Goal: Transaction & Acquisition: Purchase product/service

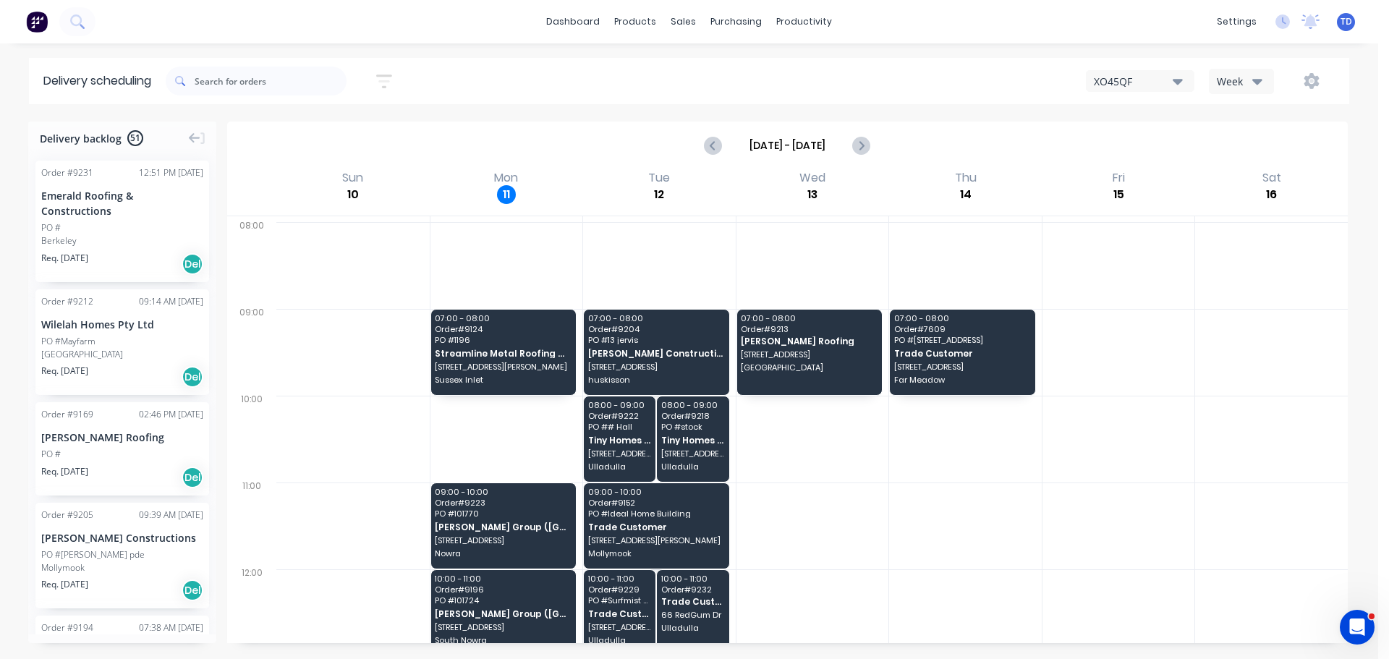
scroll to position [170, 0]
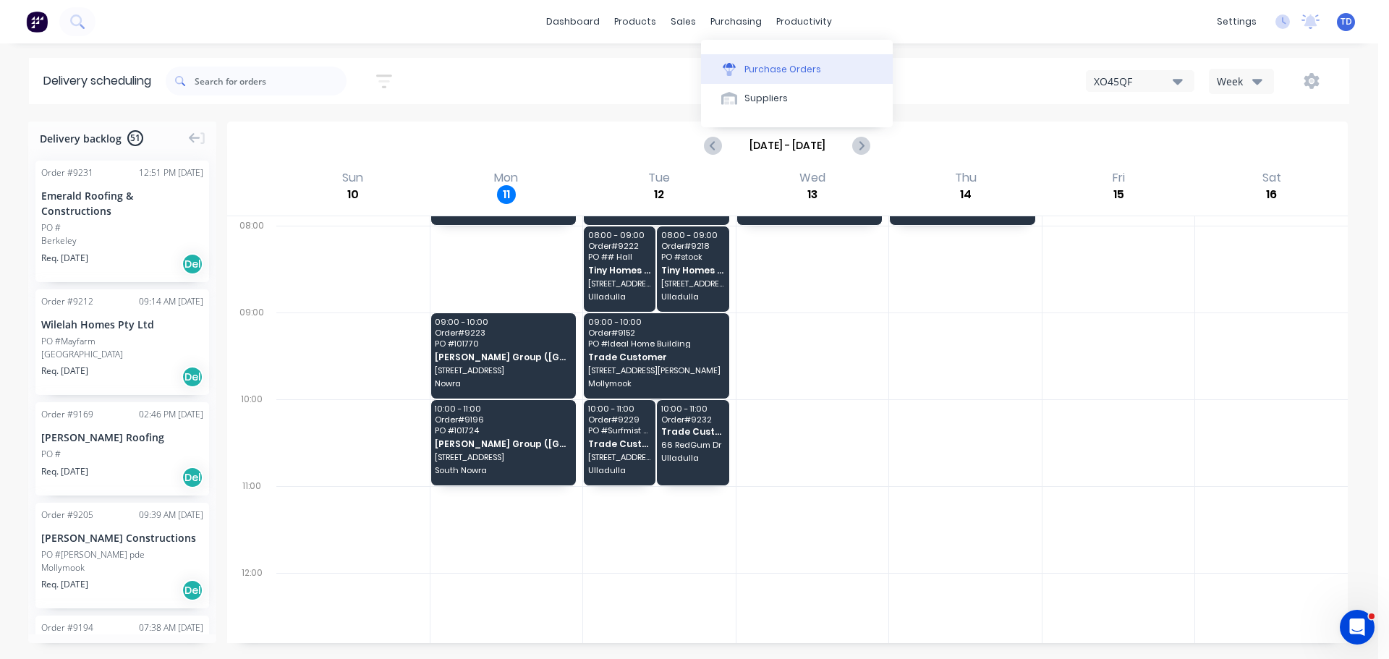
click at [768, 61] on button "Purchase Orders" at bounding box center [797, 68] width 192 height 29
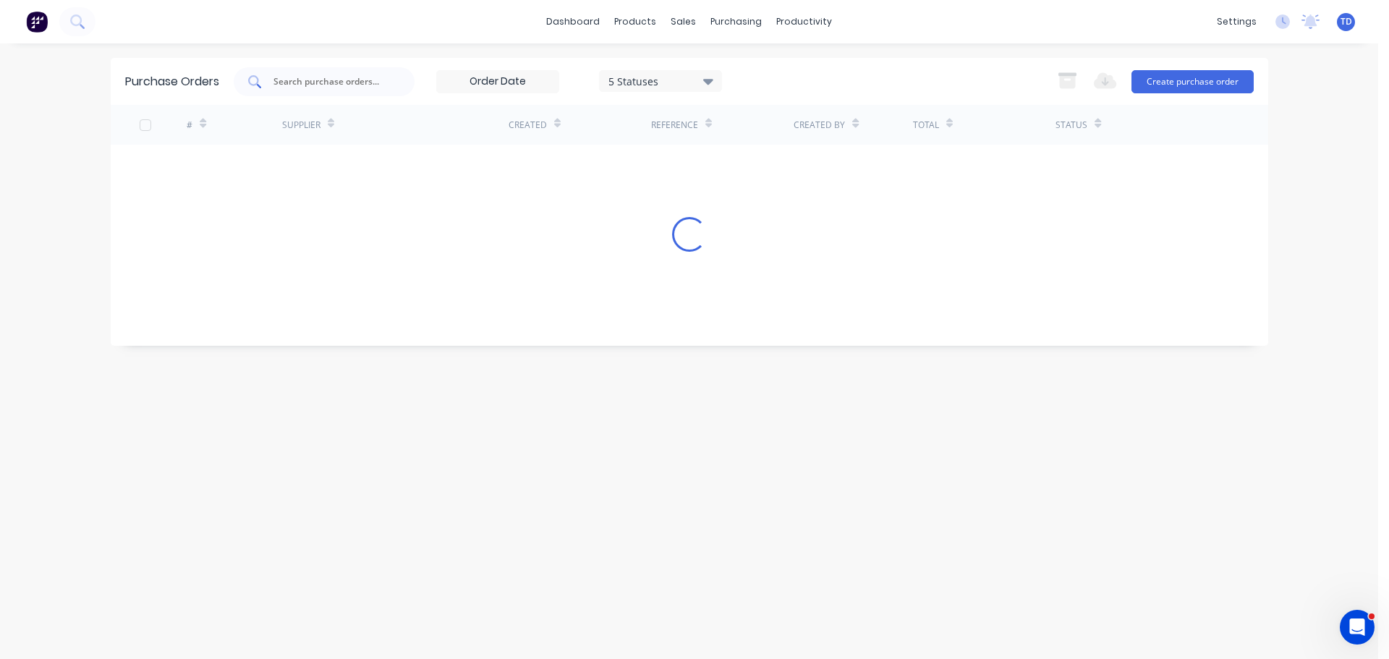
click at [287, 77] on input "text" at bounding box center [332, 82] width 120 height 14
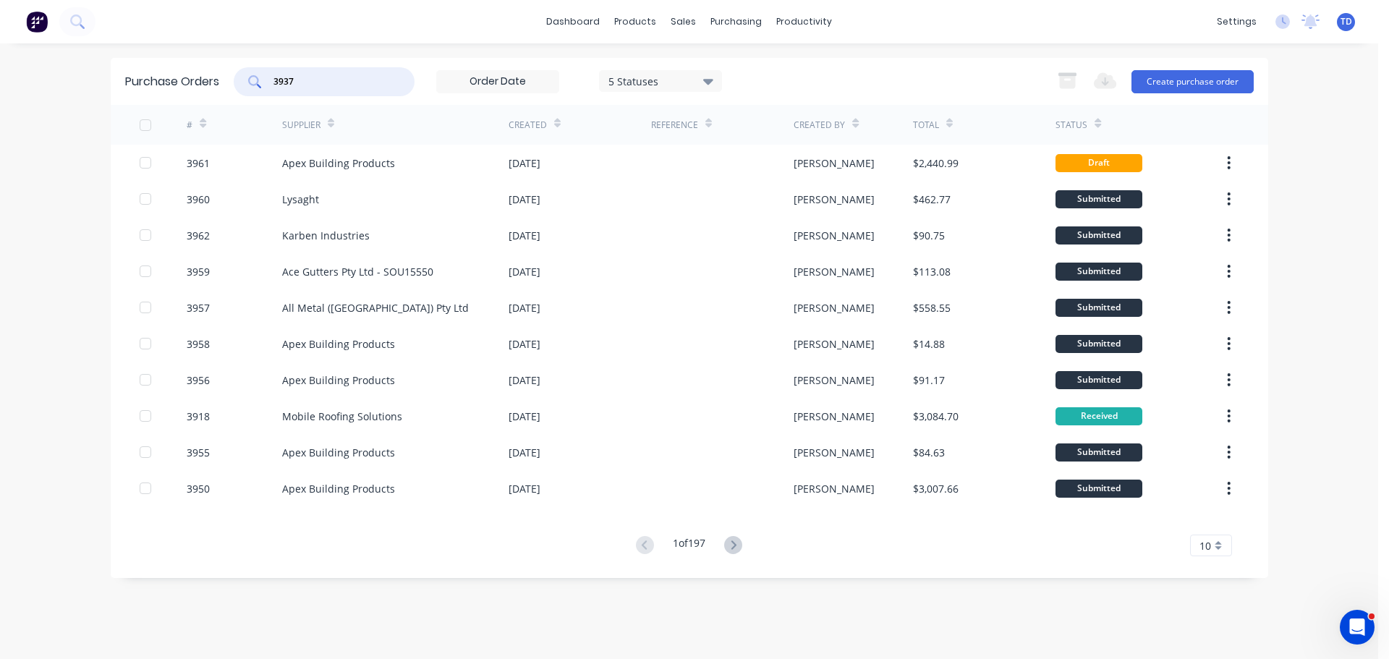
type input "3937"
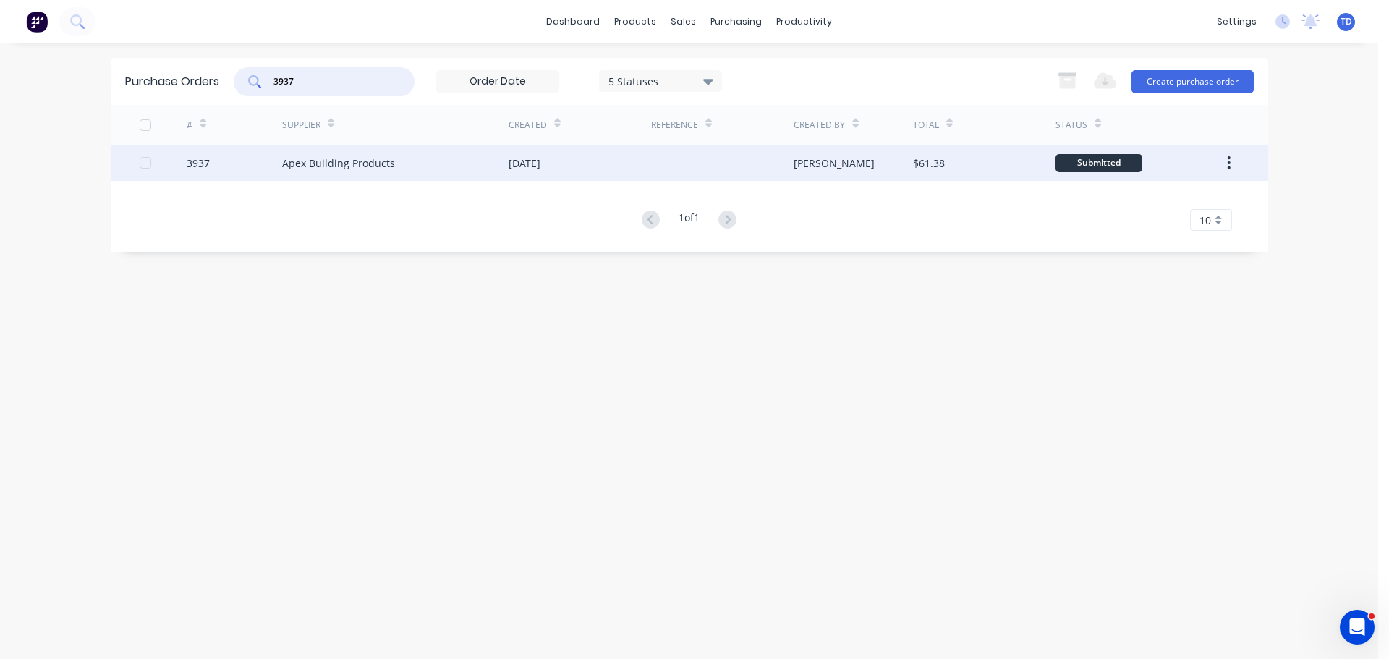
click at [582, 169] on div "[DATE]" at bounding box center [580, 163] width 143 height 36
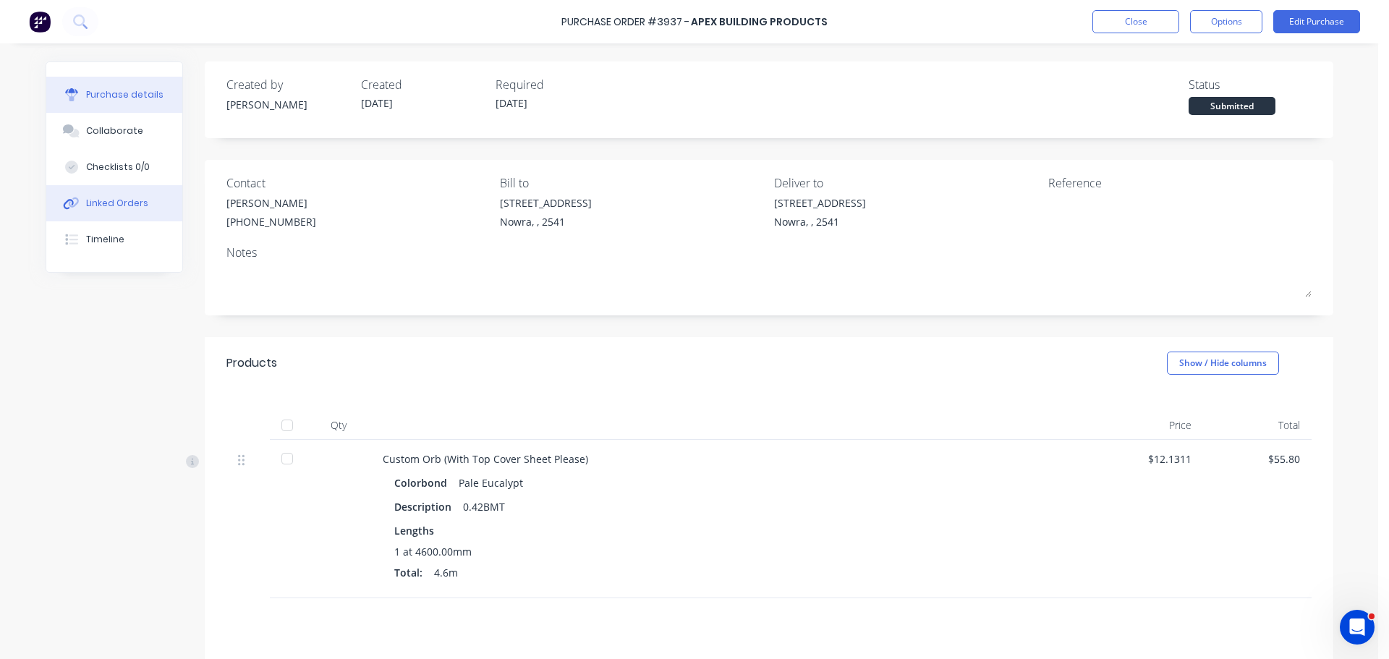
click at [112, 209] on button "Linked Orders" at bounding box center [114, 203] width 136 height 36
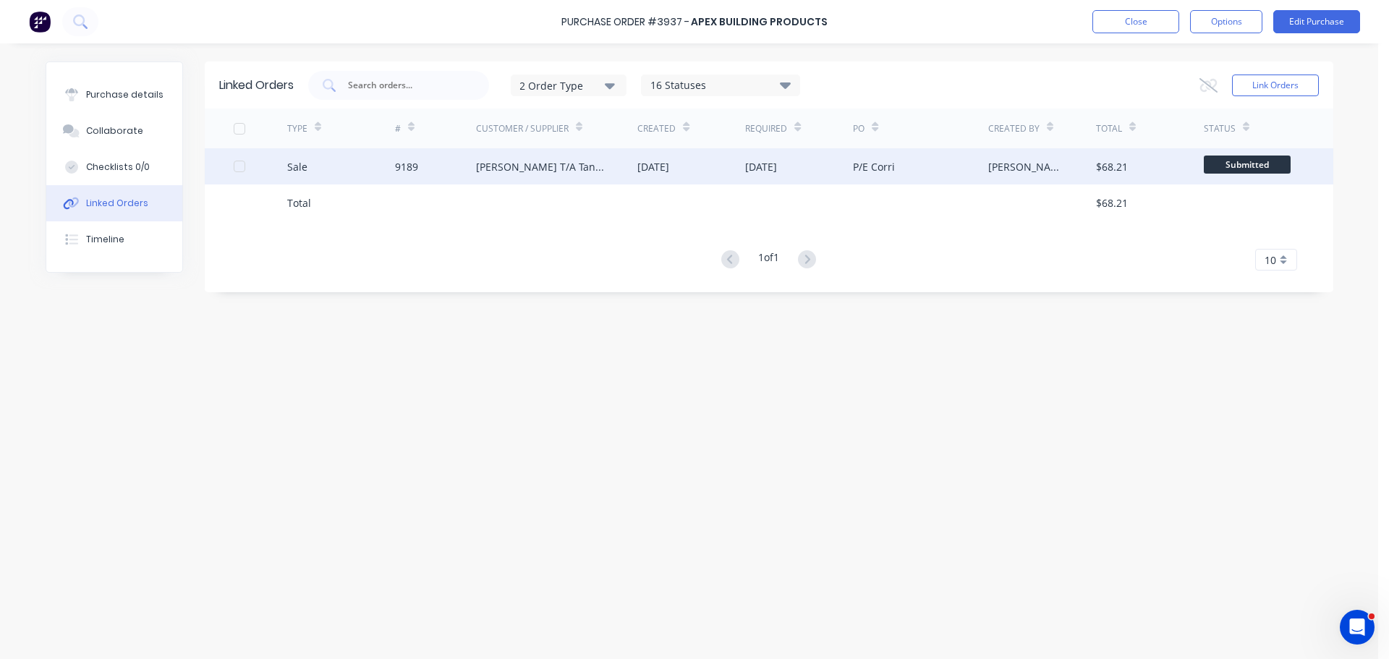
click at [514, 174] on div "[PERSON_NAME] T/A Tandco Projects" at bounding box center [557, 166] width 162 height 36
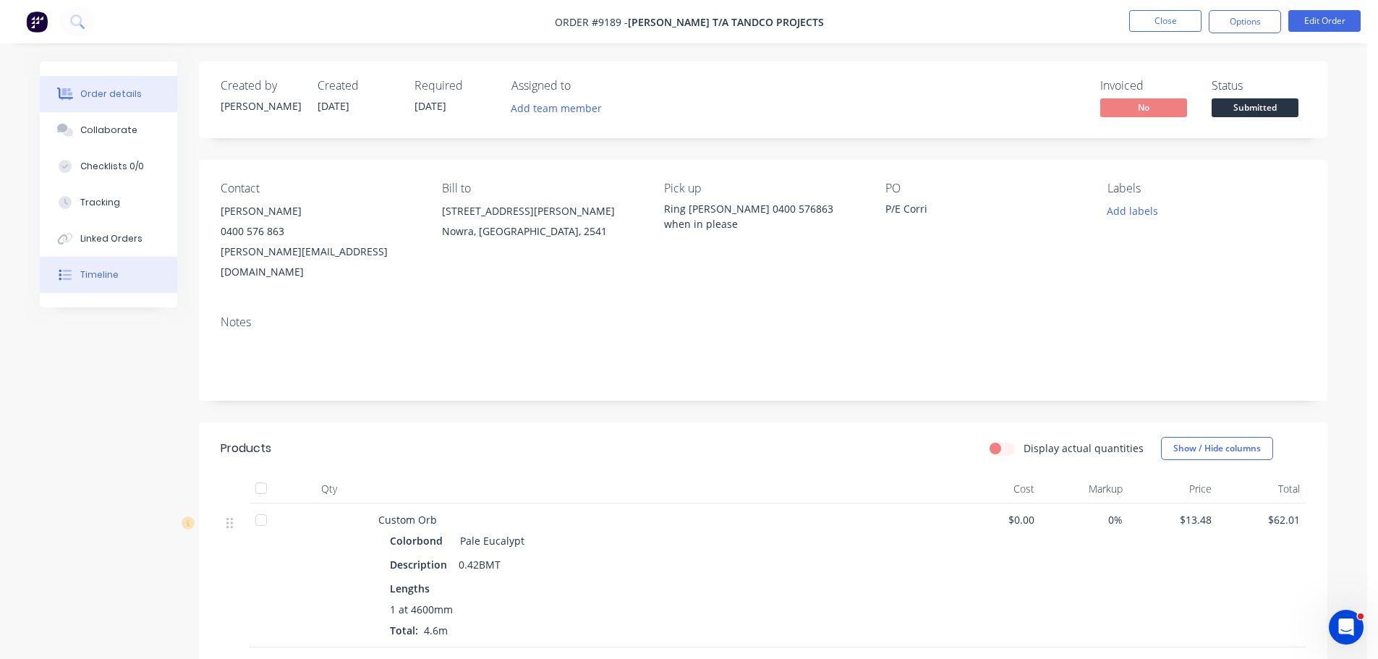
click at [106, 273] on div "Timeline" at bounding box center [99, 274] width 38 height 13
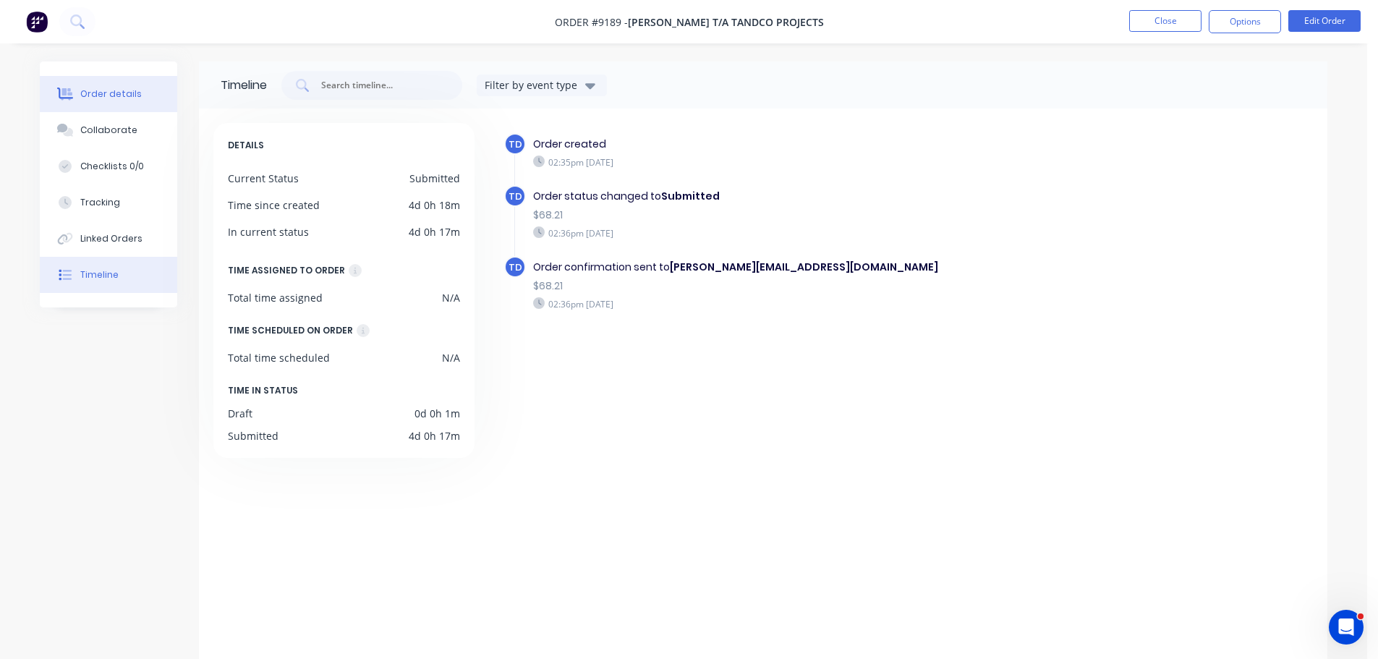
click at [122, 93] on div "Order details" at bounding box center [110, 94] width 61 height 13
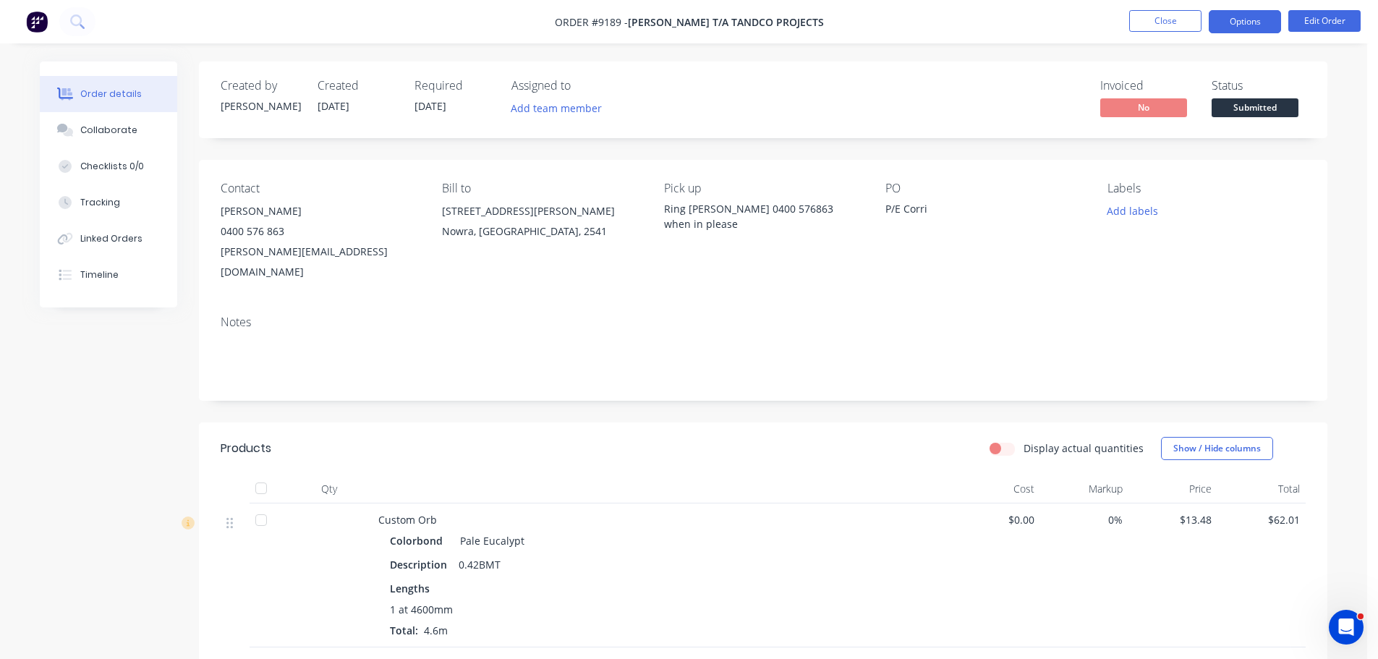
click at [1242, 20] on button "Options" at bounding box center [1245, 21] width 72 height 23
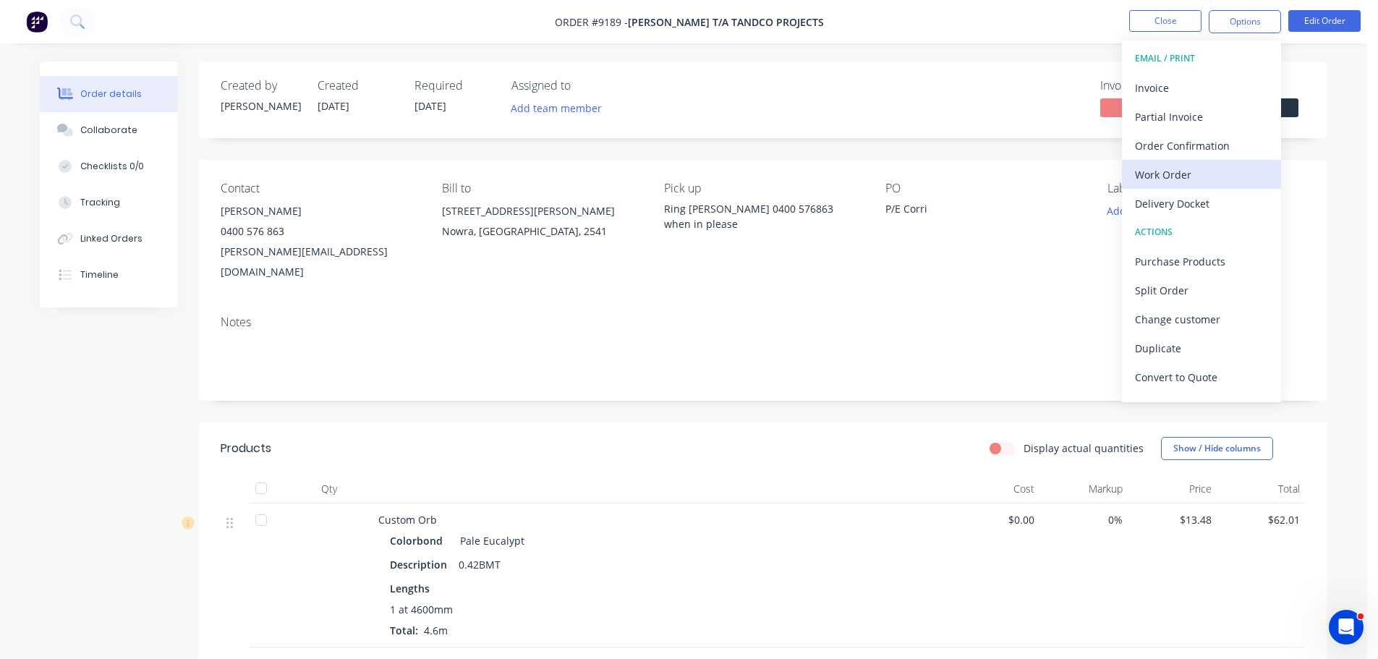
click at [1173, 171] on div "Work Order" at bounding box center [1201, 174] width 133 height 21
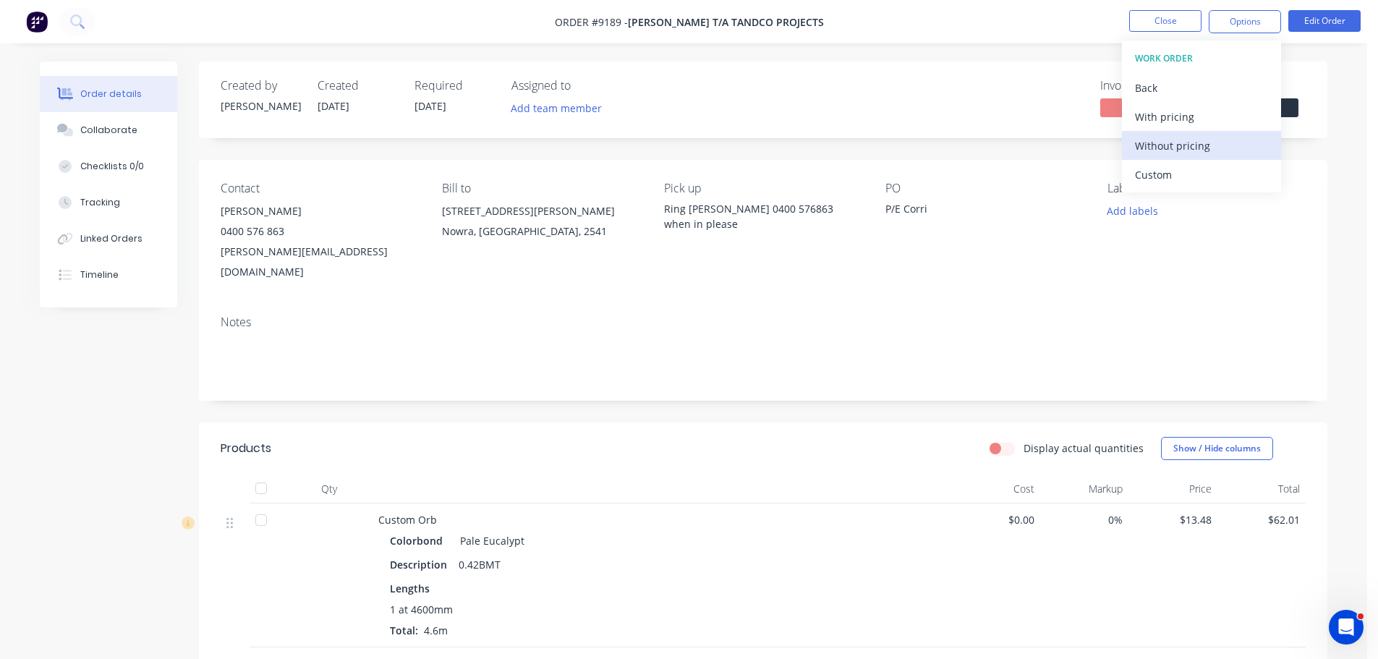
drag, startPoint x: 1184, startPoint y: 152, endPoint x: 1212, endPoint y: 156, distance: 28.5
click at [1185, 151] on div "Without pricing" at bounding box center [1201, 145] width 133 height 21
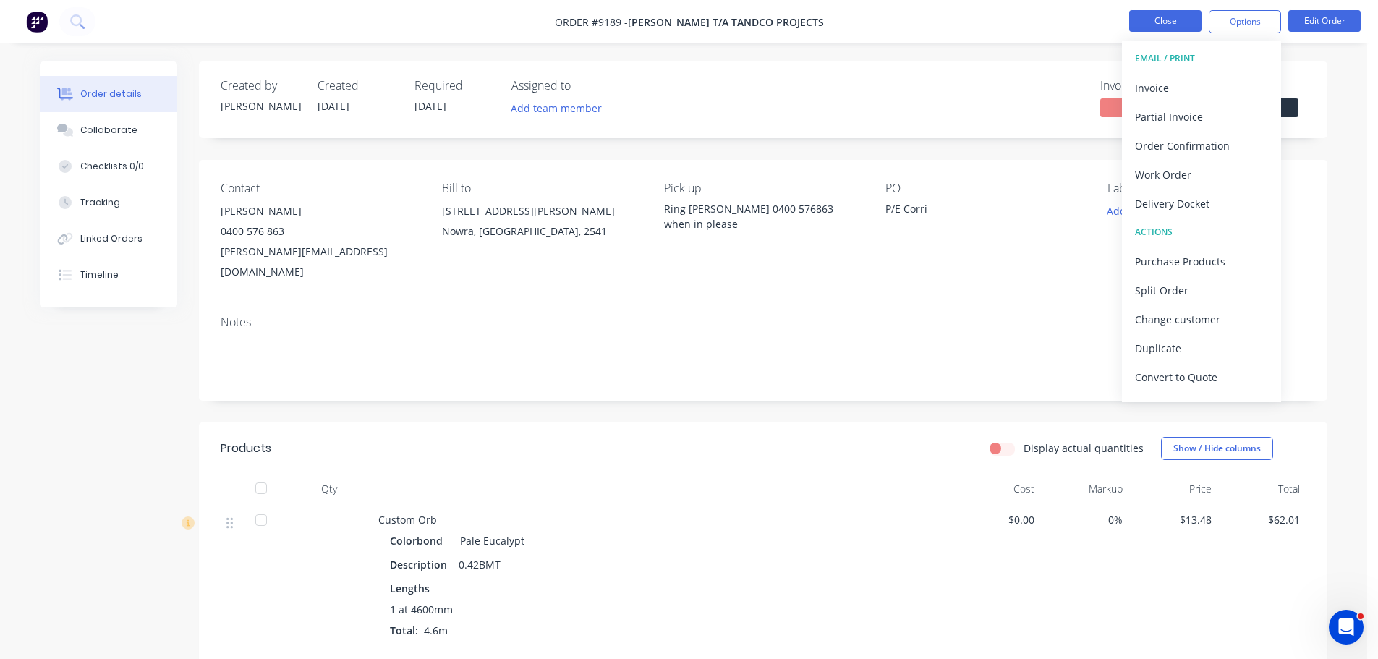
click at [1149, 20] on button "Close" at bounding box center [1165, 21] width 72 height 22
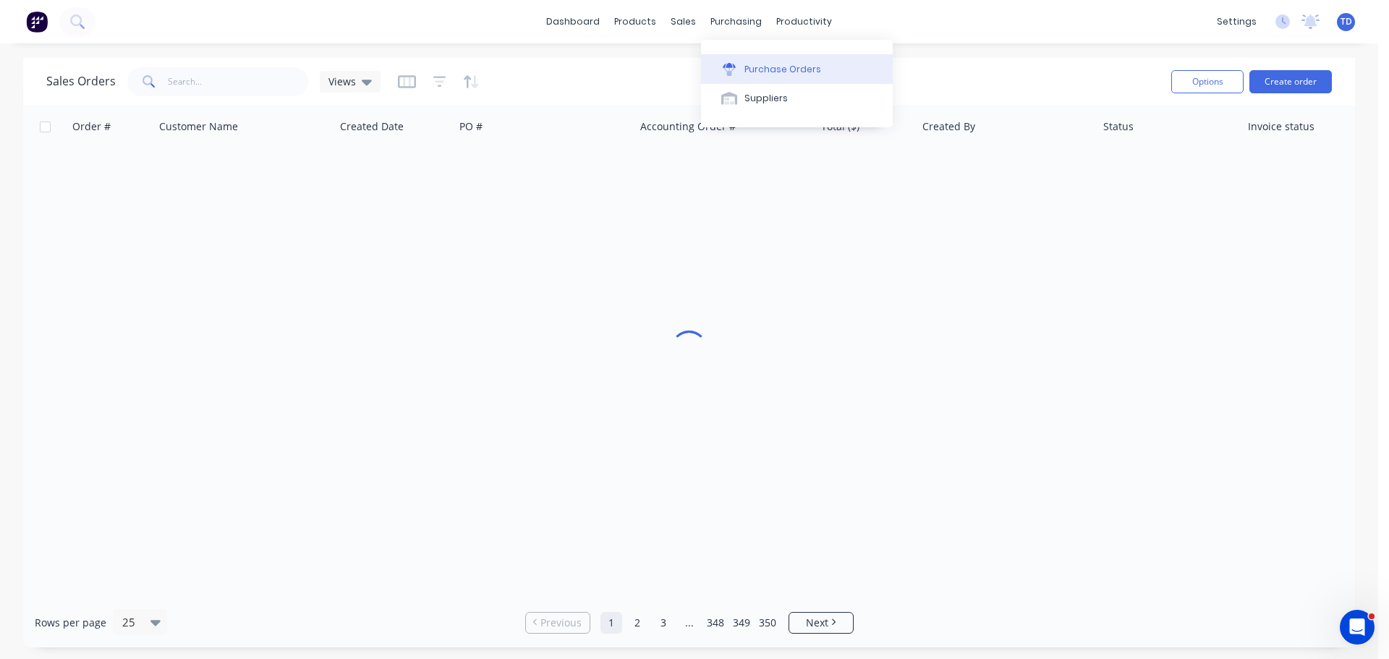
click at [753, 72] on div "Purchase Orders" at bounding box center [782, 69] width 77 height 13
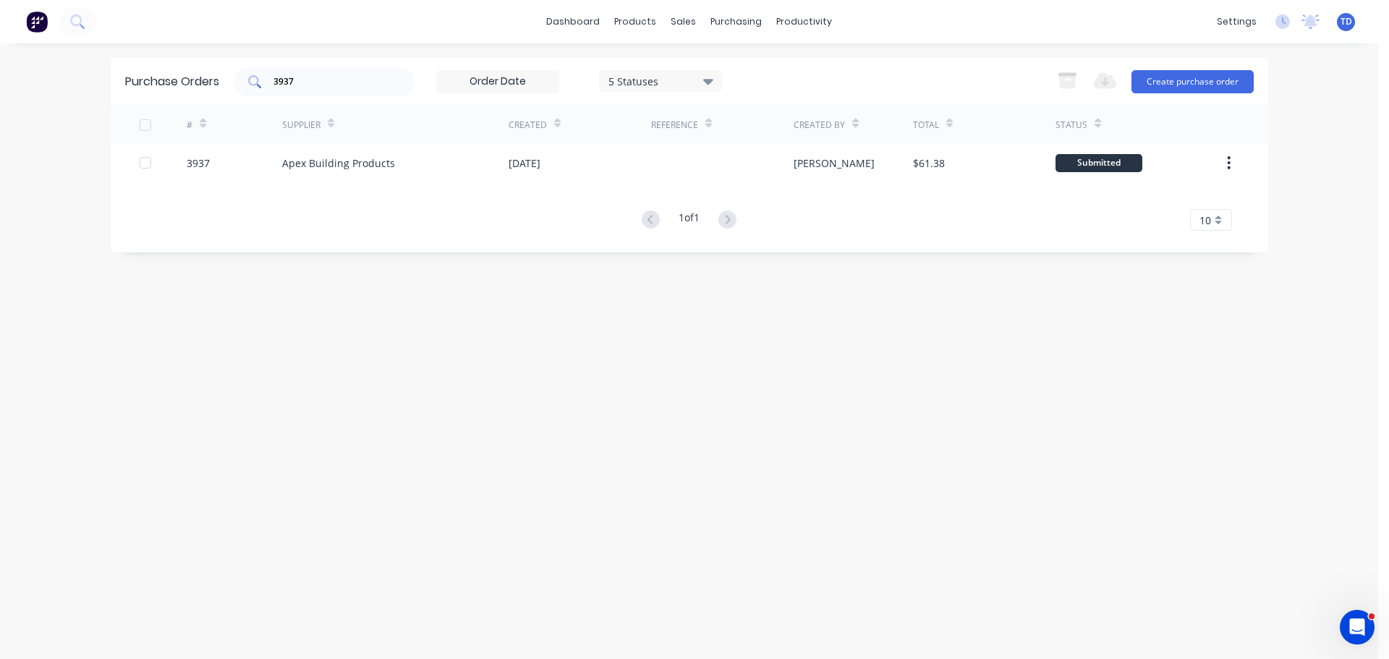
click at [310, 88] on input "3937" at bounding box center [332, 82] width 120 height 14
type input "3912"
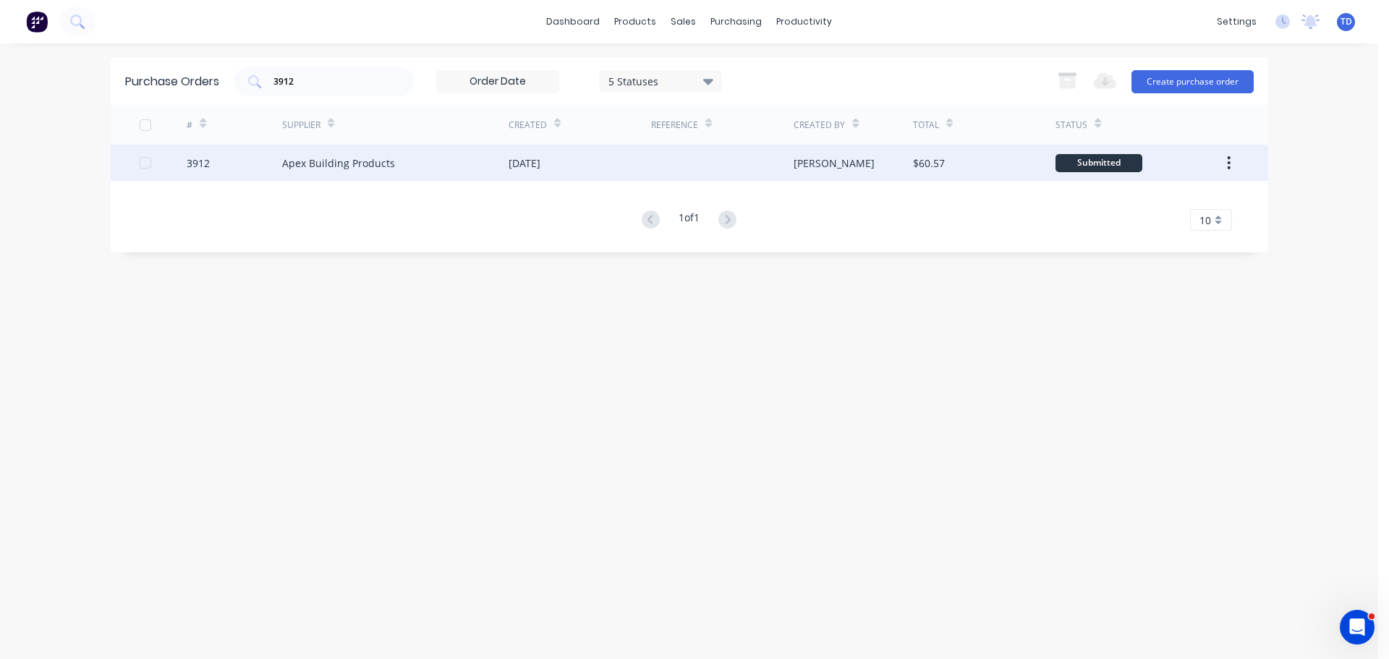
click at [355, 158] on div "Apex Building Products" at bounding box center [338, 163] width 113 height 15
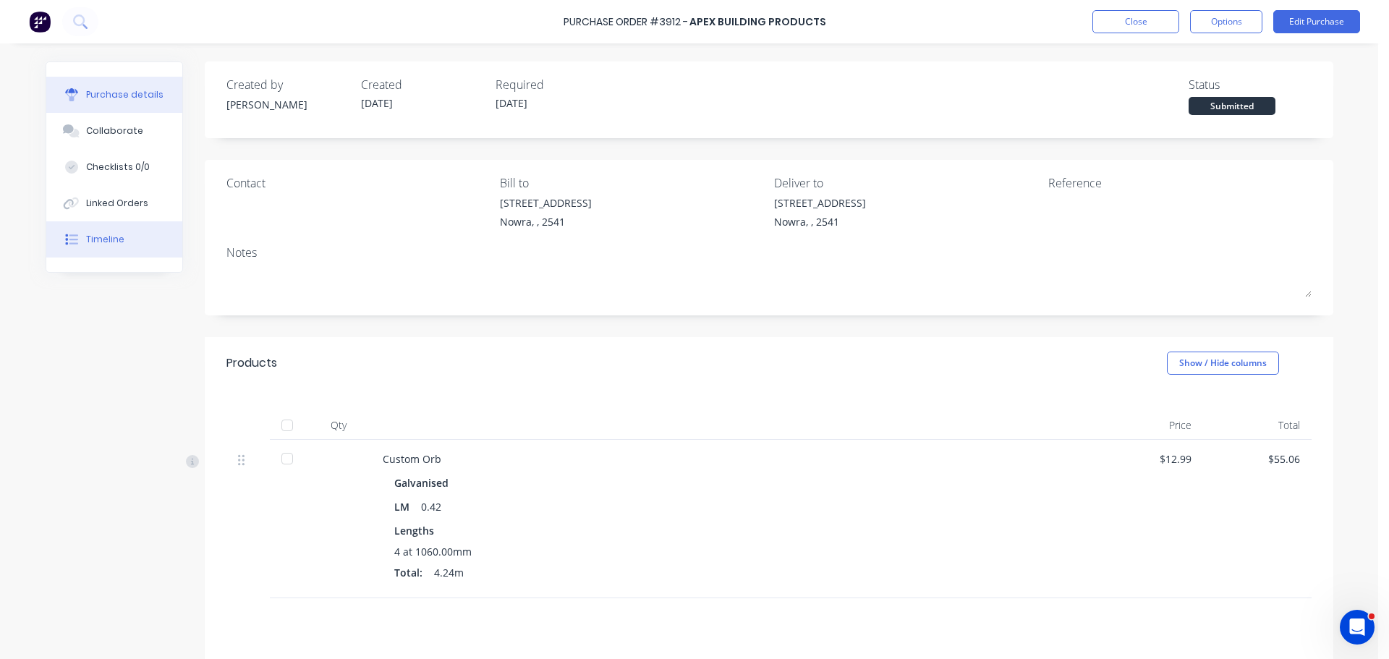
click at [114, 249] on button "Timeline" at bounding box center [114, 239] width 136 height 36
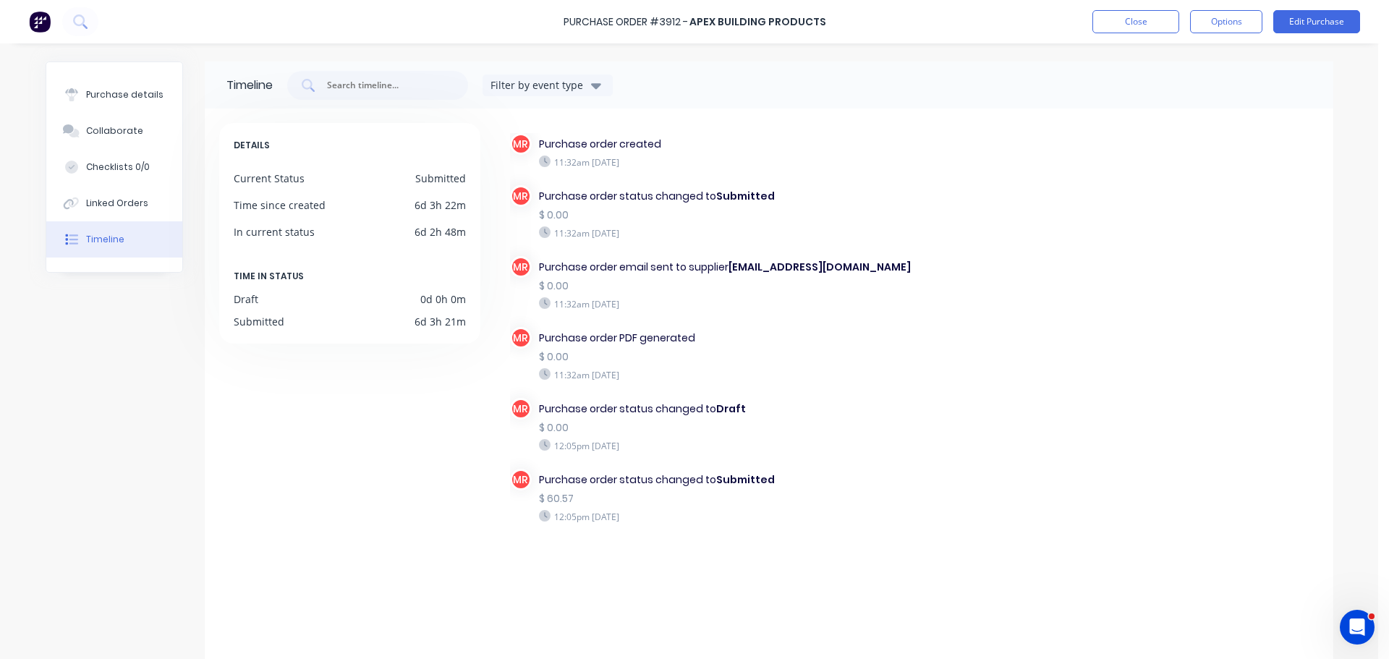
click at [1206, 34] on div "Purchase Order #3912 - Apex Building Products Close Options Edit Purchase" at bounding box center [694, 21] width 1389 height 43
click at [1212, 28] on button "Options" at bounding box center [1226, 21] width 72 height 23
click at [1213, 63] on div "Print / Email" at bounding box center [1193, 58] width 111 height 21
click at [1210, 121] on div "Without pricing" at bounding box center [1193, 116] width 111 height 21
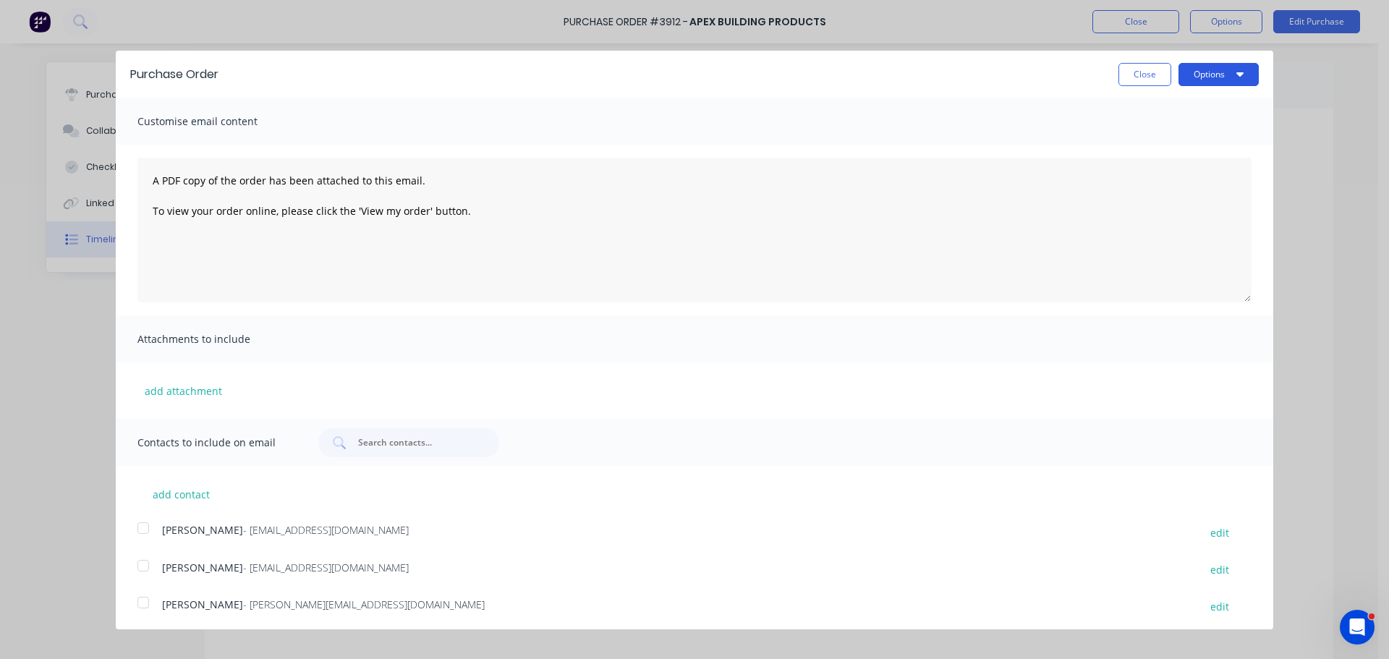
click at [1206, 80] on button "Options" at bounding box center [1218, 74] width 80 height 23
click at [1191, 111] on div "Print" at bounding box center [1189, 111] width 111 height 21
click at [1124, 69] on button "Close" at bounding box center [1144, 74] width 53 height 23
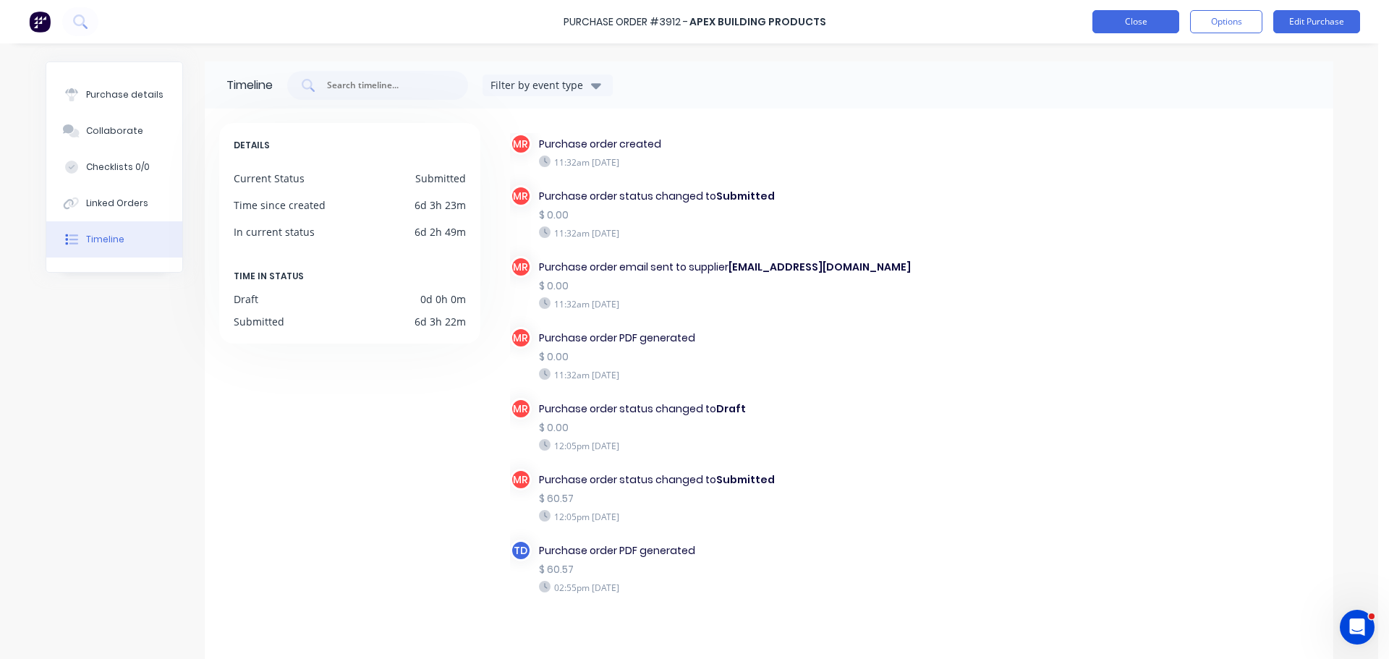
click at [1116, 22] on button "Close" at bounding box center [1135, 21] width 87 height 23
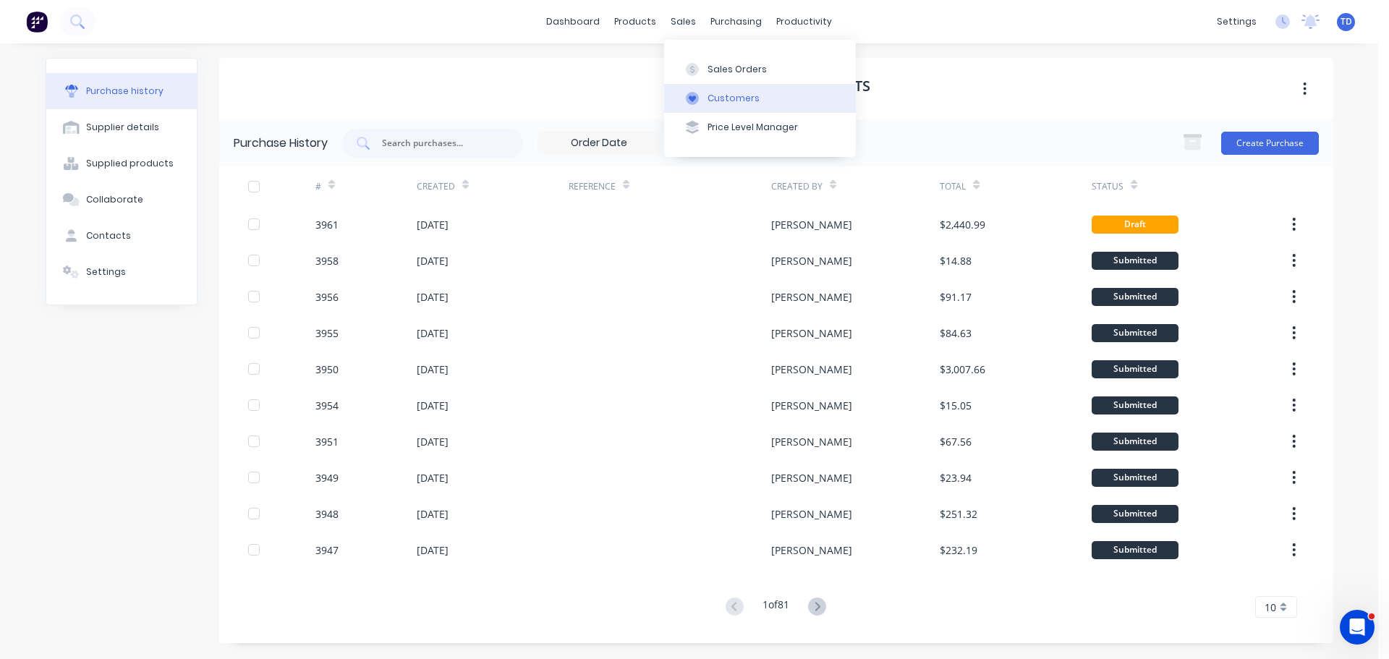
click at [718, 93] on div "Customers" at bounding box center [734, 98] width 52 height 13
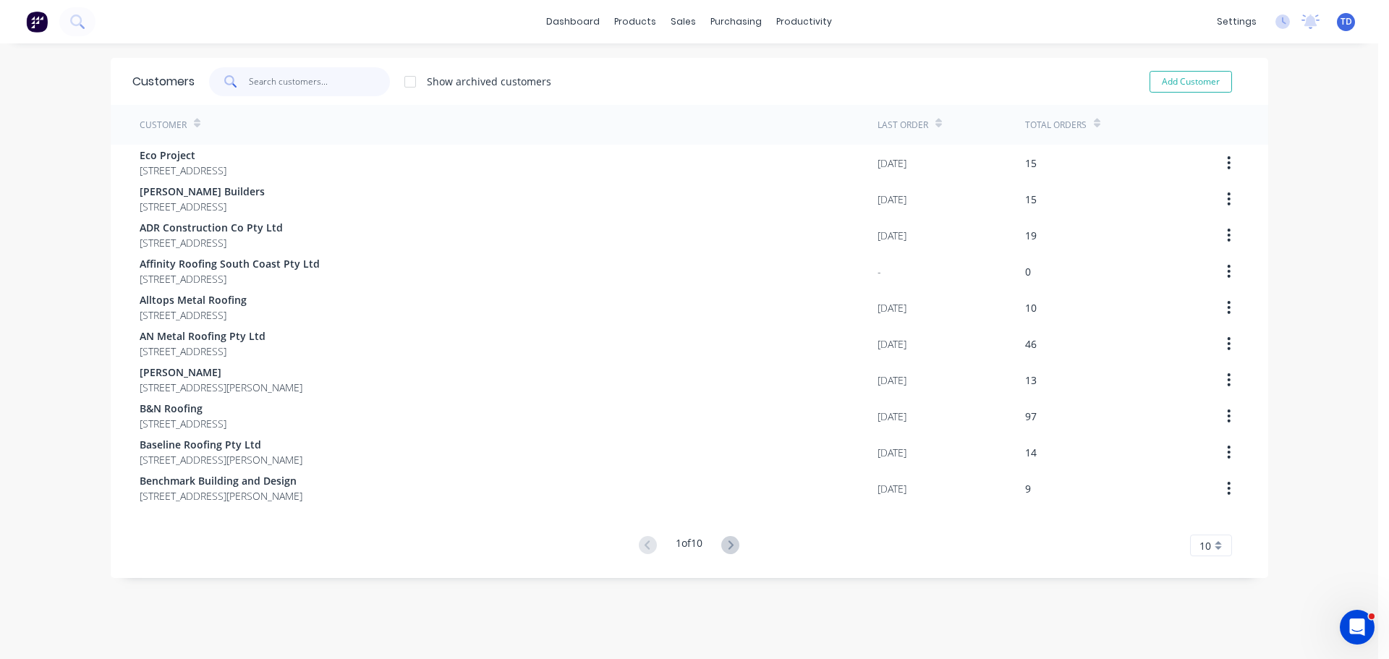
click at [281, 83] on input "text" at bounding box center [319, 81] width 141 height 29
click at [696, 66] on div at bounding box center [687, 69] width 22 height 13
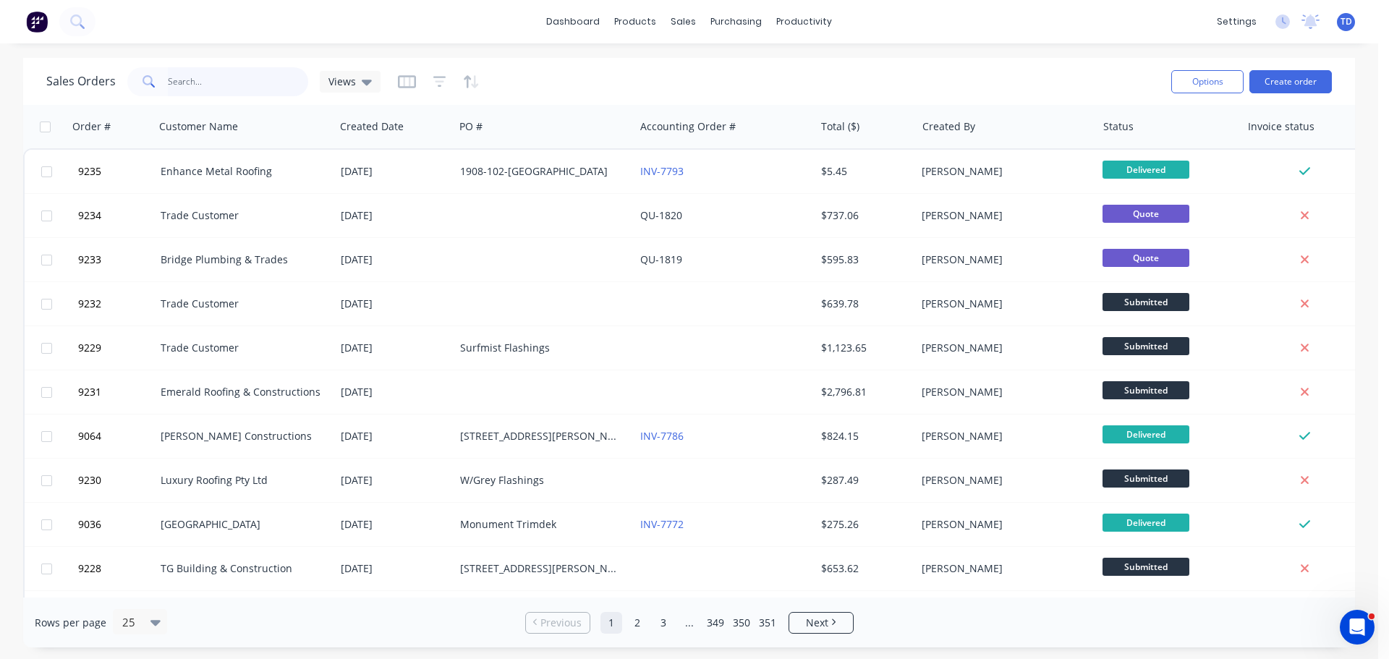
click at [232, 83] on input "text" at bounding box center [238, 81] width 141 height 29
type input "9203"
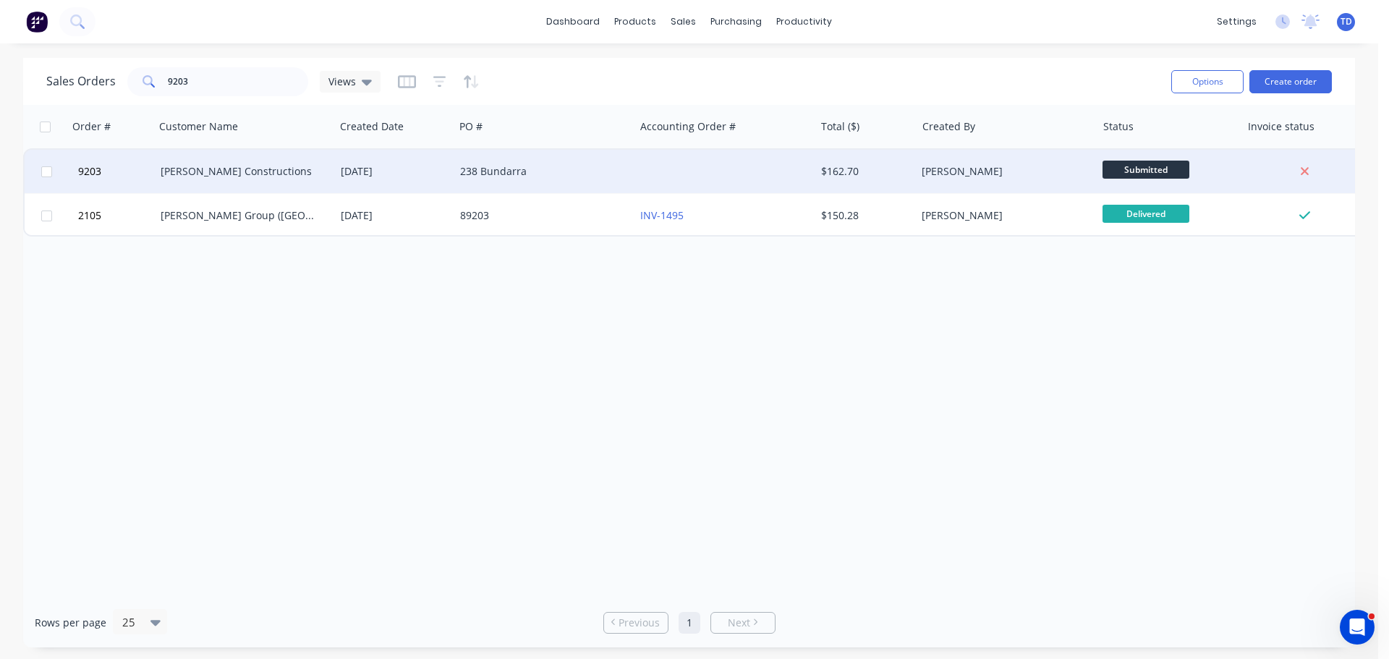
click at [250, 179] on div "[PERSON_NAME] Constructions" at bounding box center [245, 171] width 180 height 43
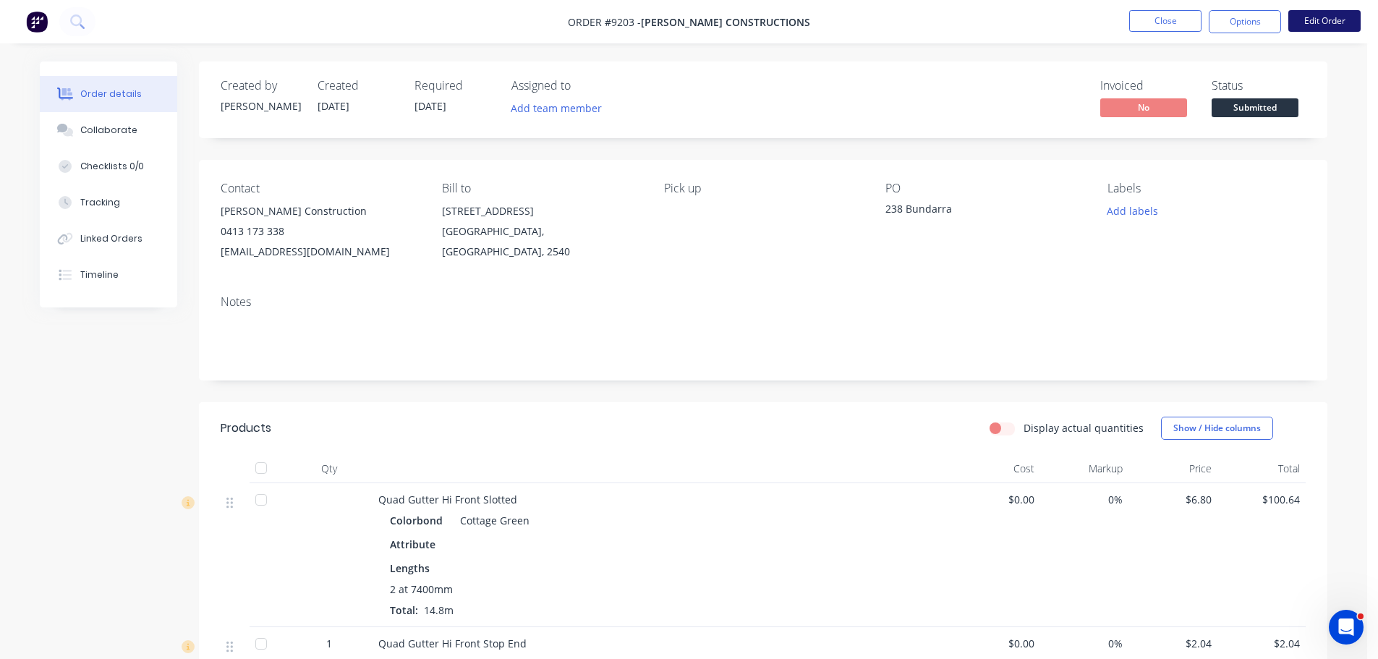
click at [1330, 26] on button "Edit Order" at bounding box center [1324, 21] width 72 height 22
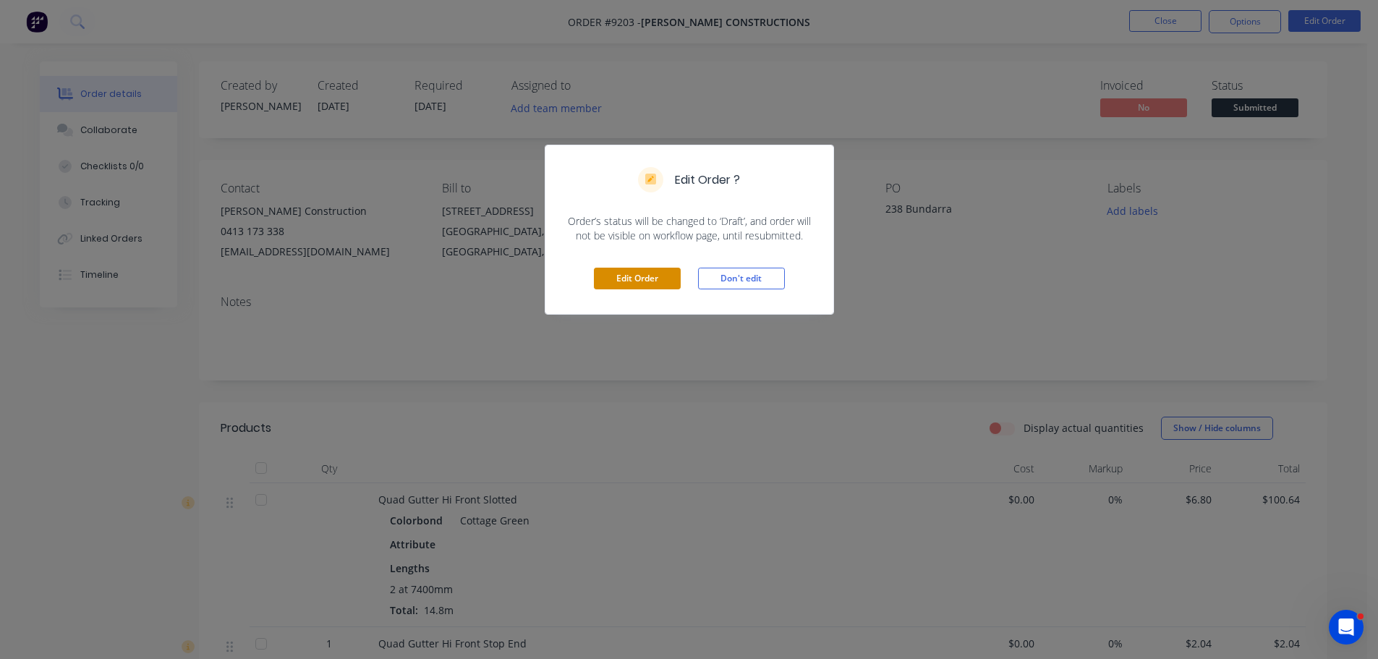
click at [600, 280] on button "Edit Order" at bounding box center [637, 279] width 87 height 22
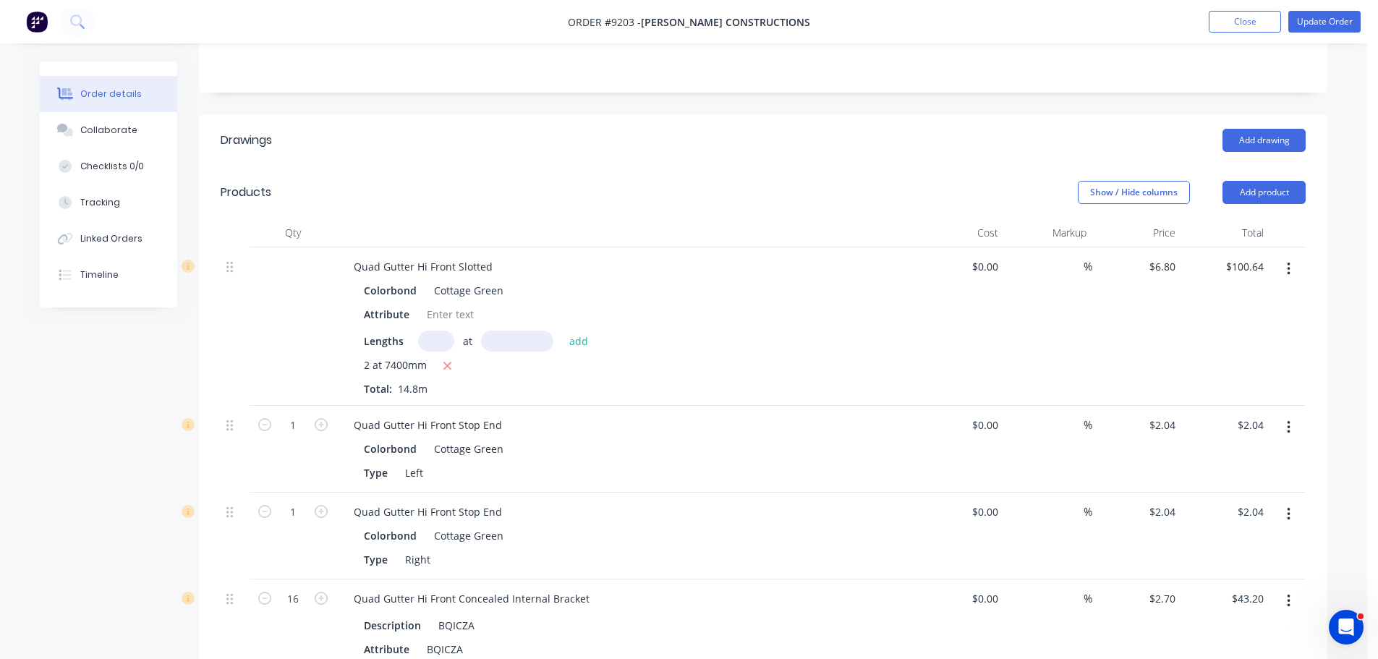
scroll to position [434, 0]
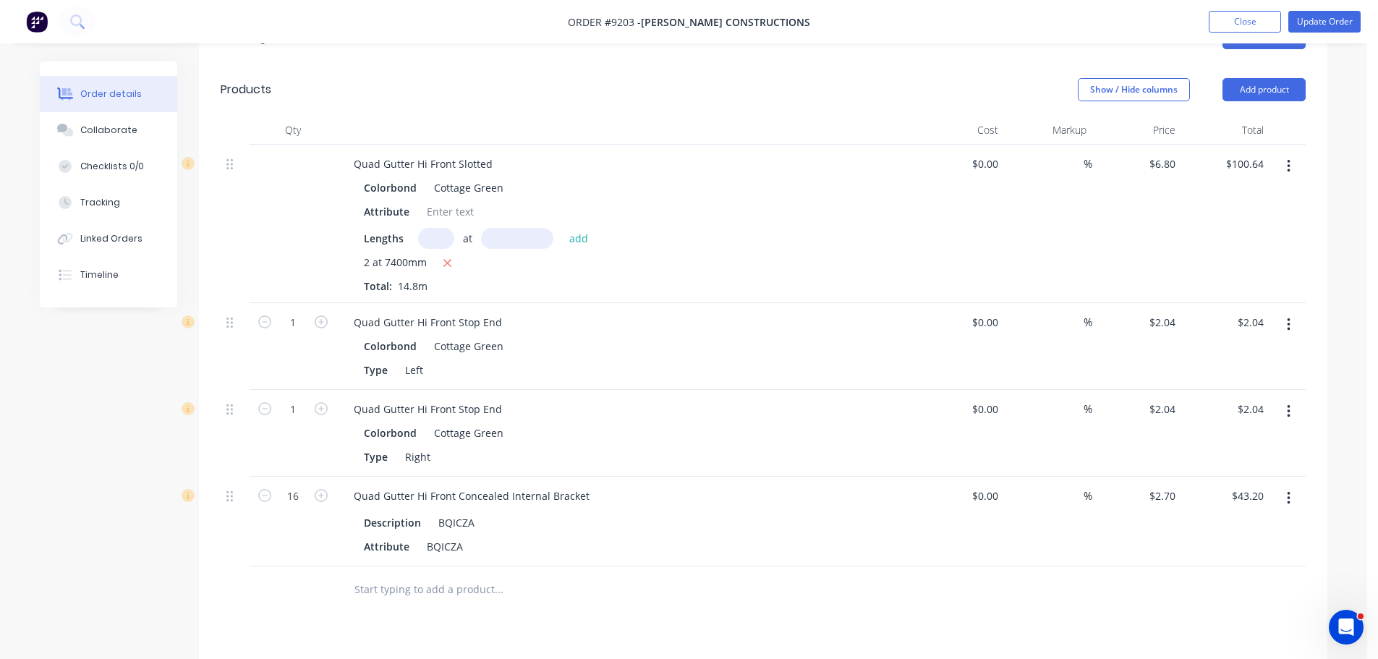
click at [417, 575] on input "text" at bounding box center [498, 589] width 289 height 29
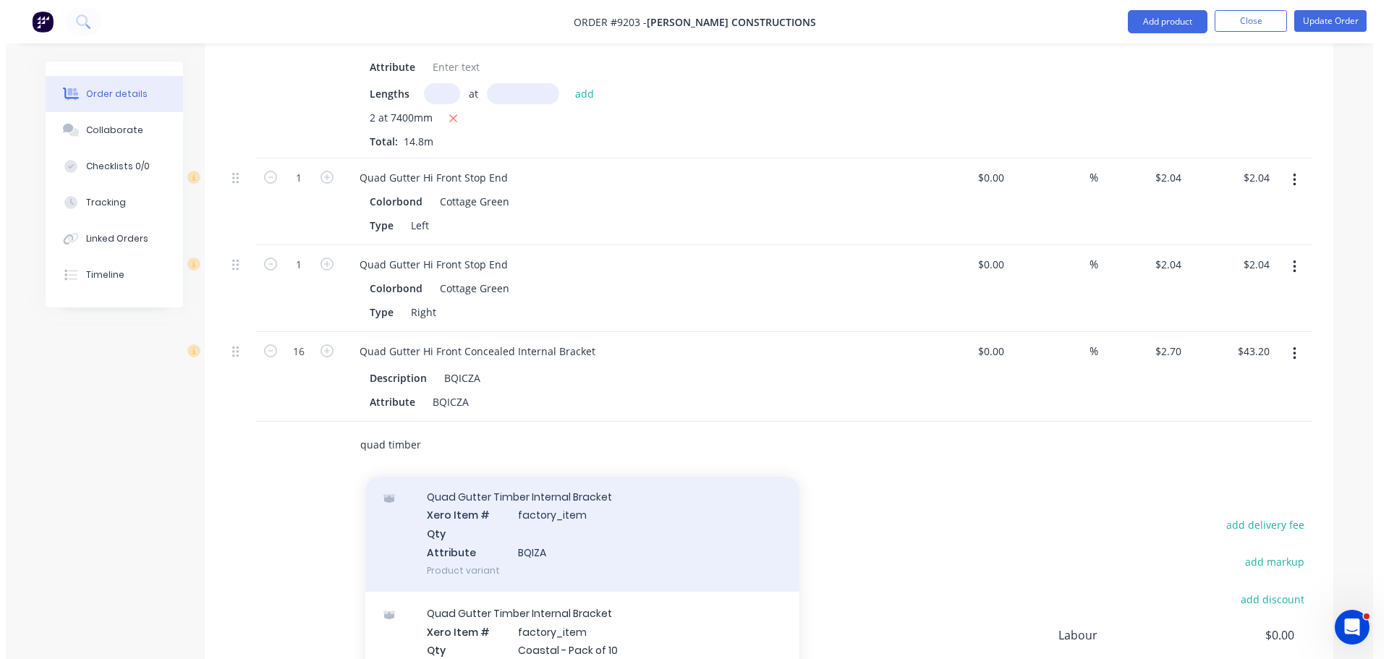
scroll to position [72, 0]
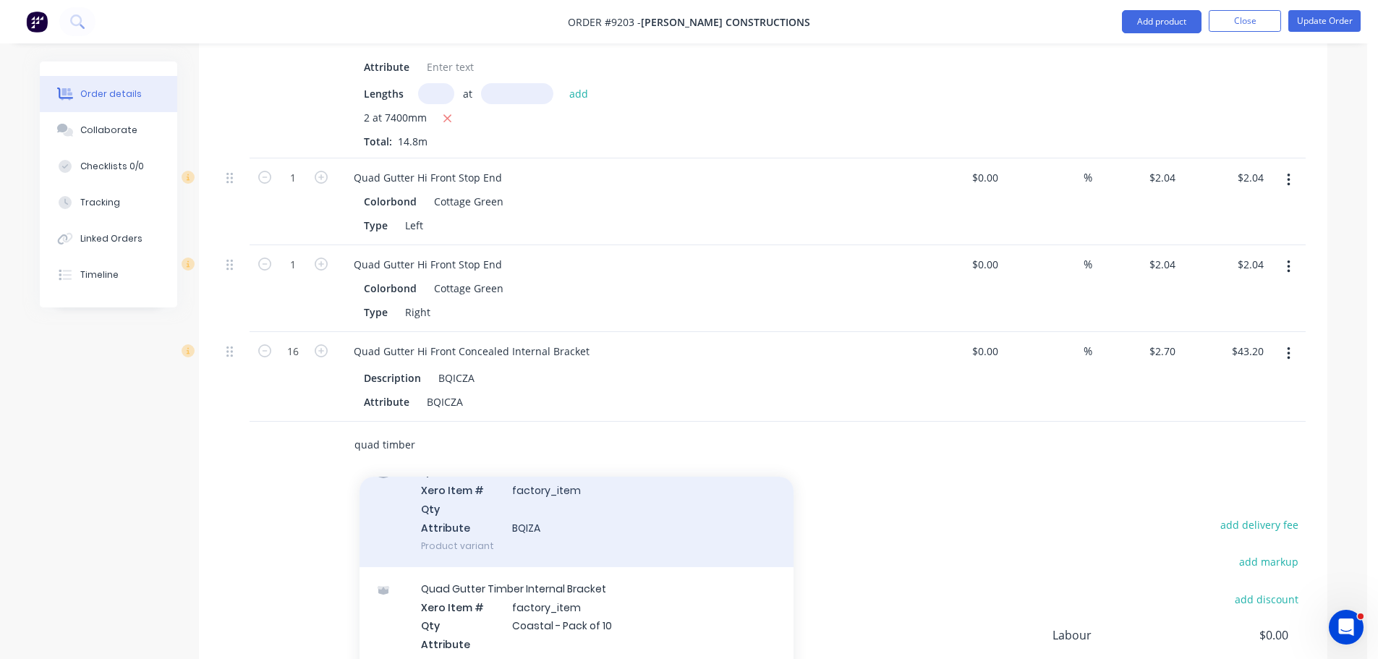
type input "quad timber"
click at [514, 470] on div "Quad Gutter Timber Internal Bracket Xero Item # factory_item Qty Attribute BQIZ…" at bounding box center [577, 509] width 434 height 116
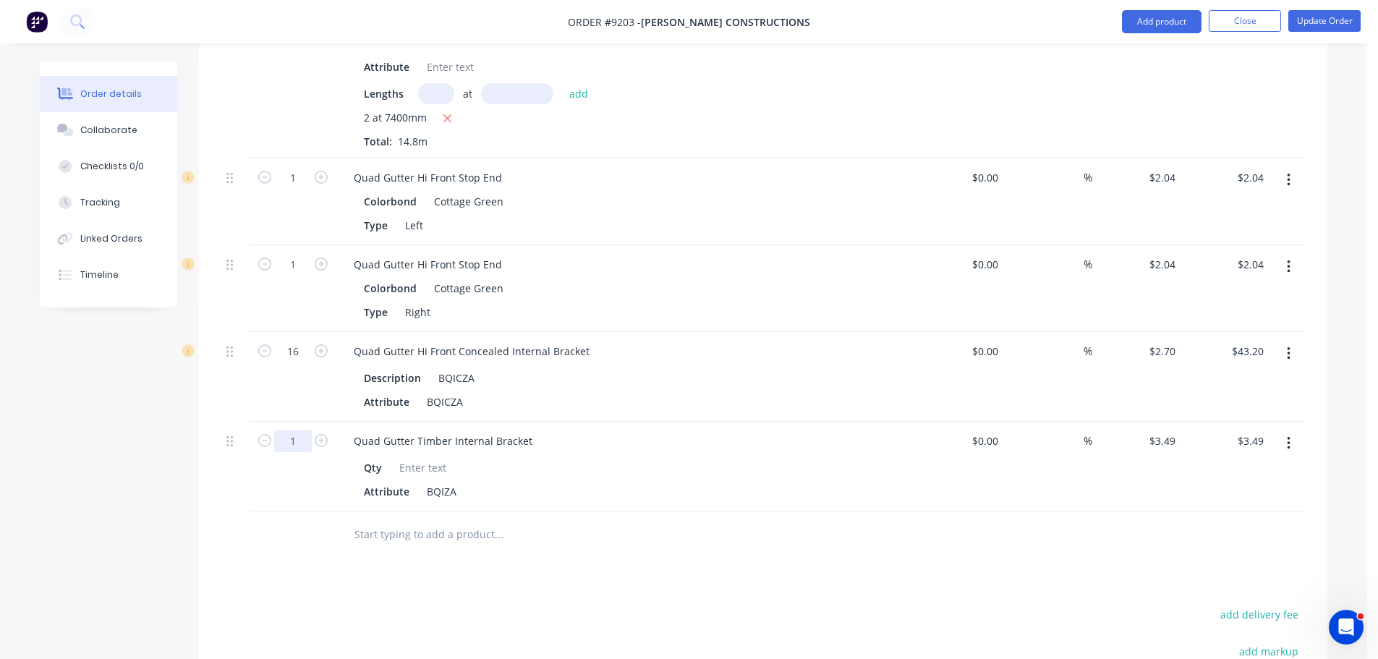
click at [302, 189] on input "1" at bounding box center [293, 178] width 38 height 22
type input "16"
click at [530, 559] on div "Drawings Add drawing Products Show / Hide columns Add product Qty Cost Markup P…" at bounding box center [763, 386] width 1129 height 1039
type input "$55.84"
click at [1293, 341] on button "button" at bounding box center [1289, 354] width 34 height 26
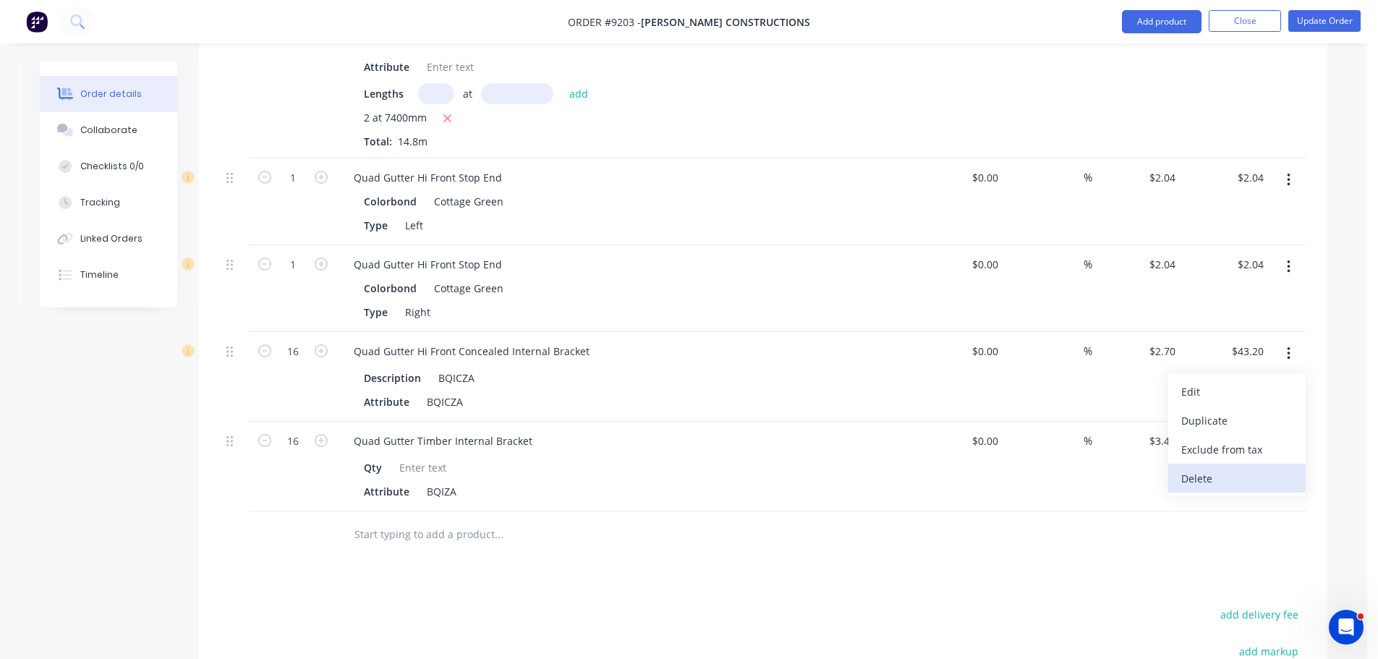
click at [1225, 468] on div "Delete" at bounding box center [1236, 478] width 111 height 21
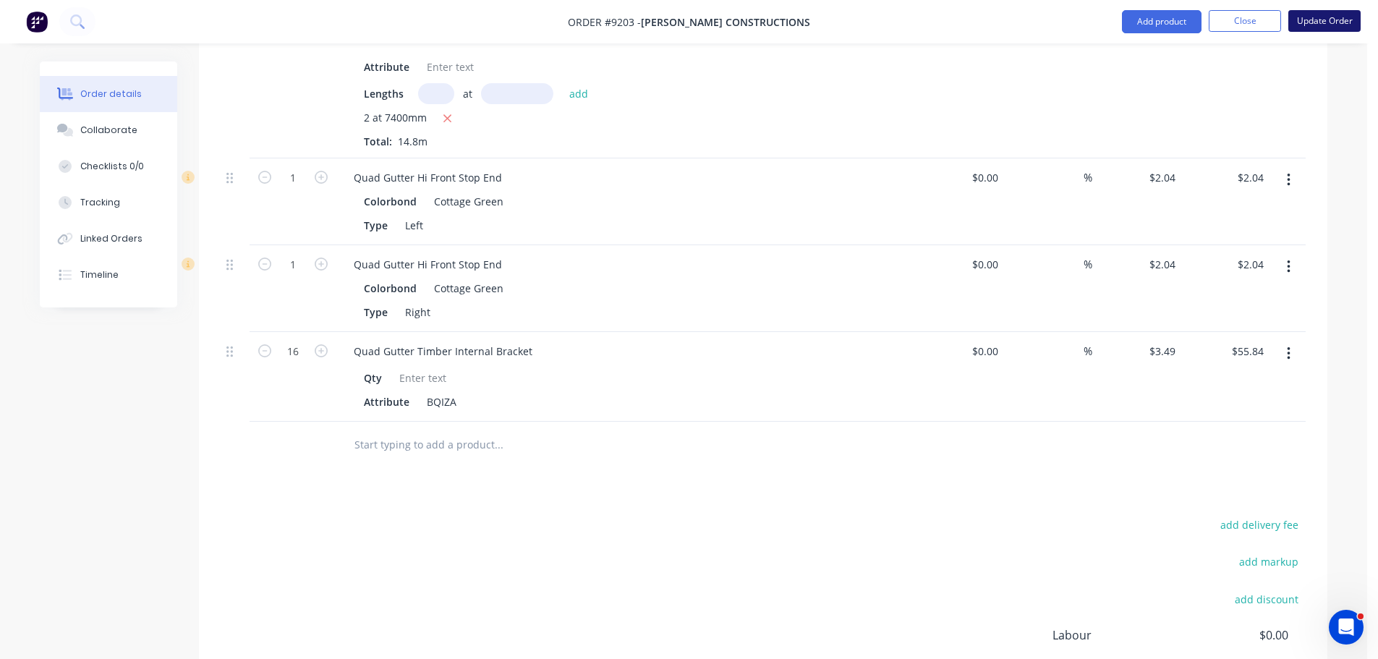
click at [1312, 22] on button "Update Order" at bounding box center [1324, 21] width 72 height 22
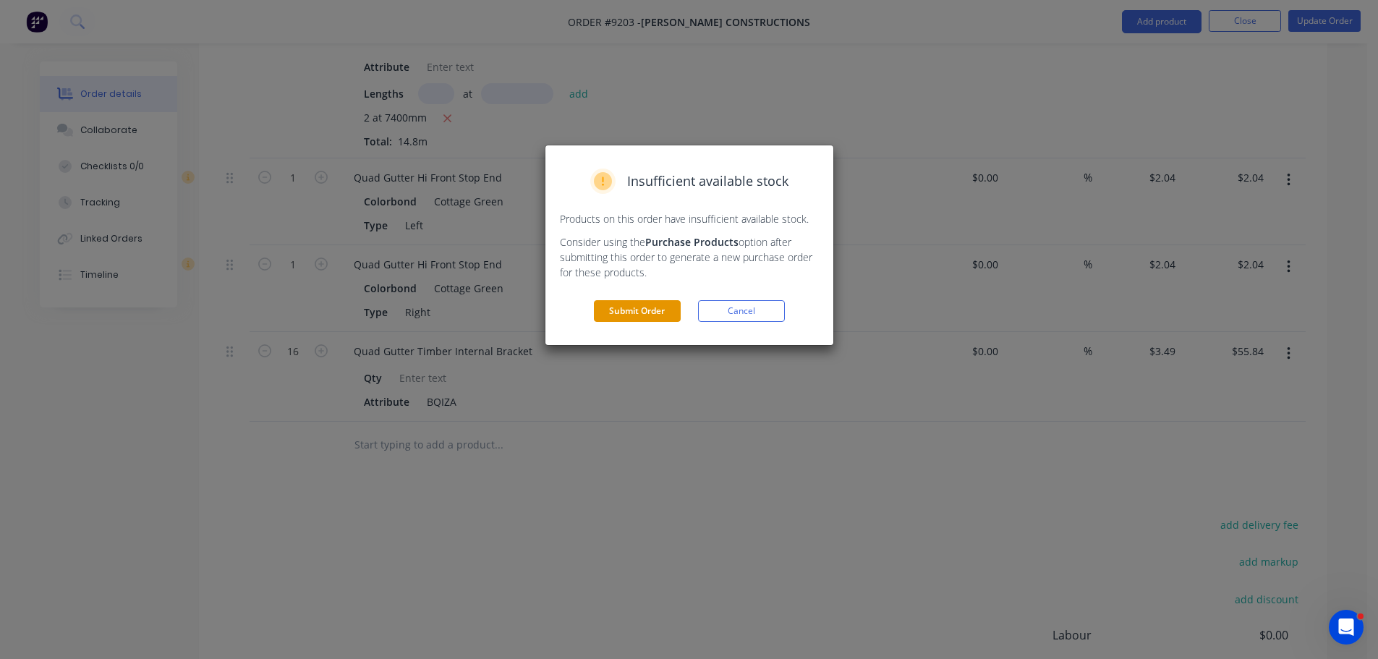
click at [652, 303] on button "Submit Order" at bounding box center [637, 311] width 87 height 22
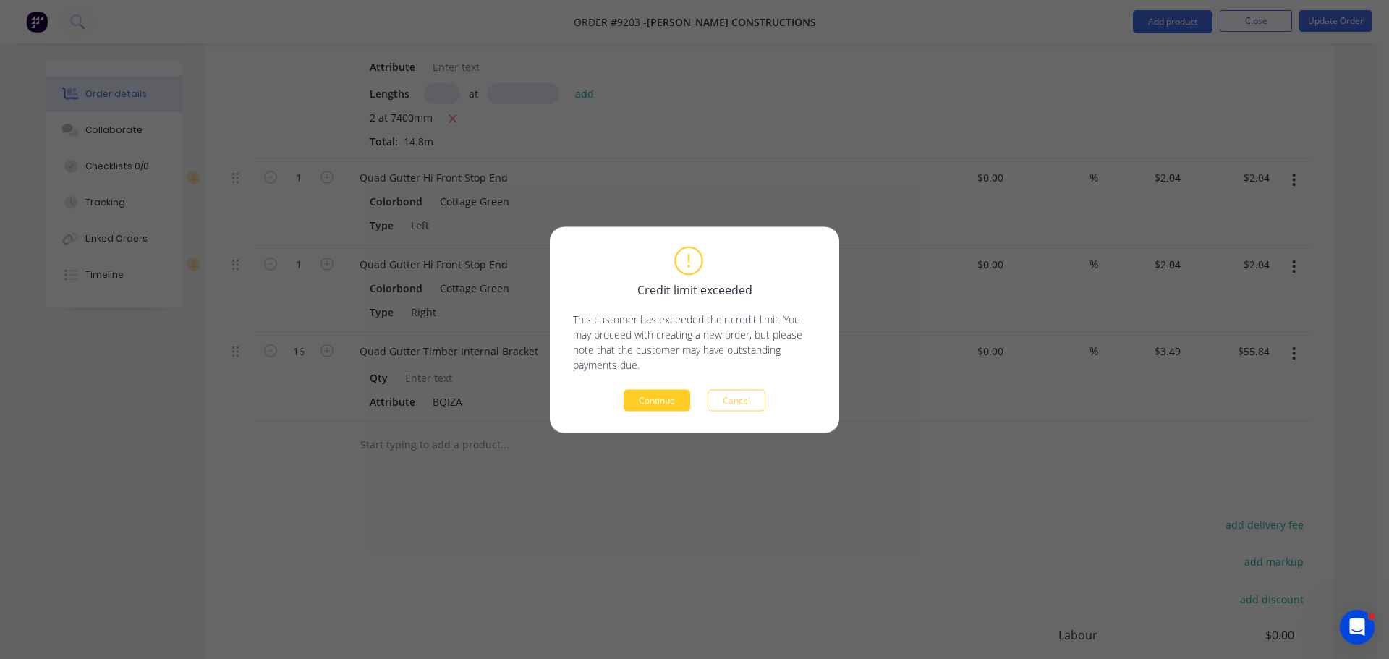
click at [685, 399] on button "Continue" at bounding box center [657, 400] width 67 height 22
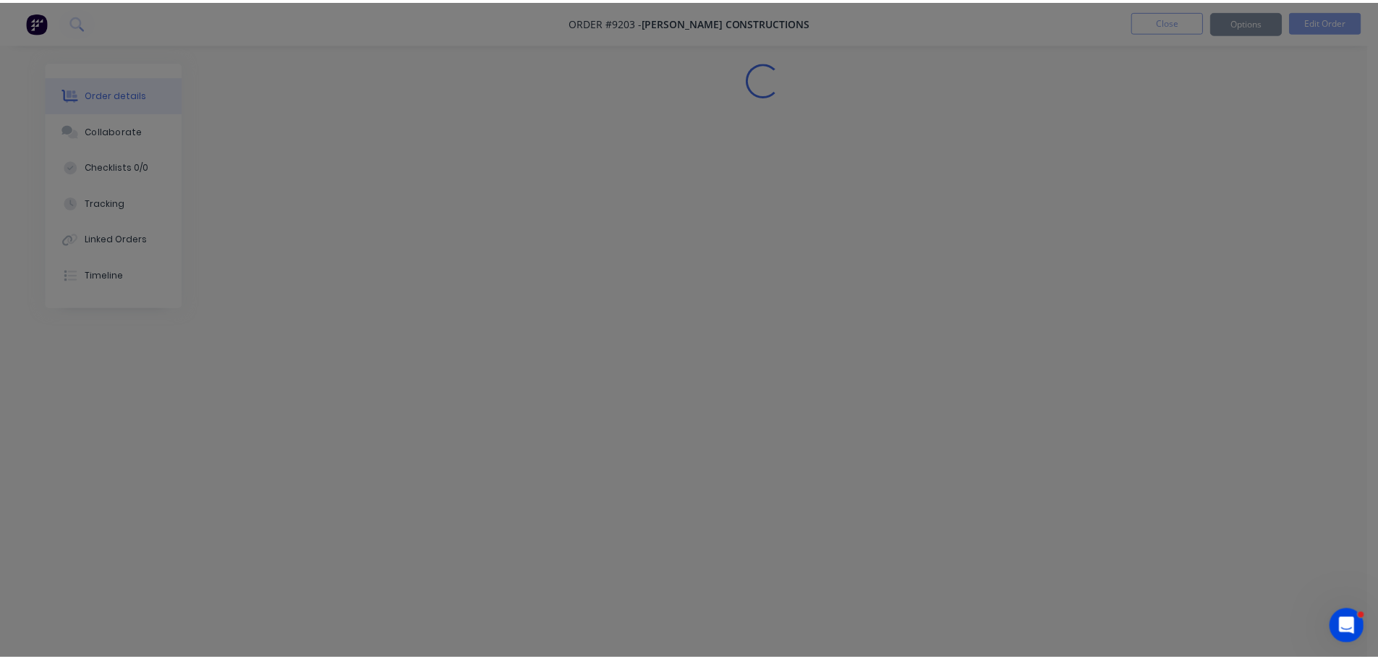
scroll to position [0, 0]
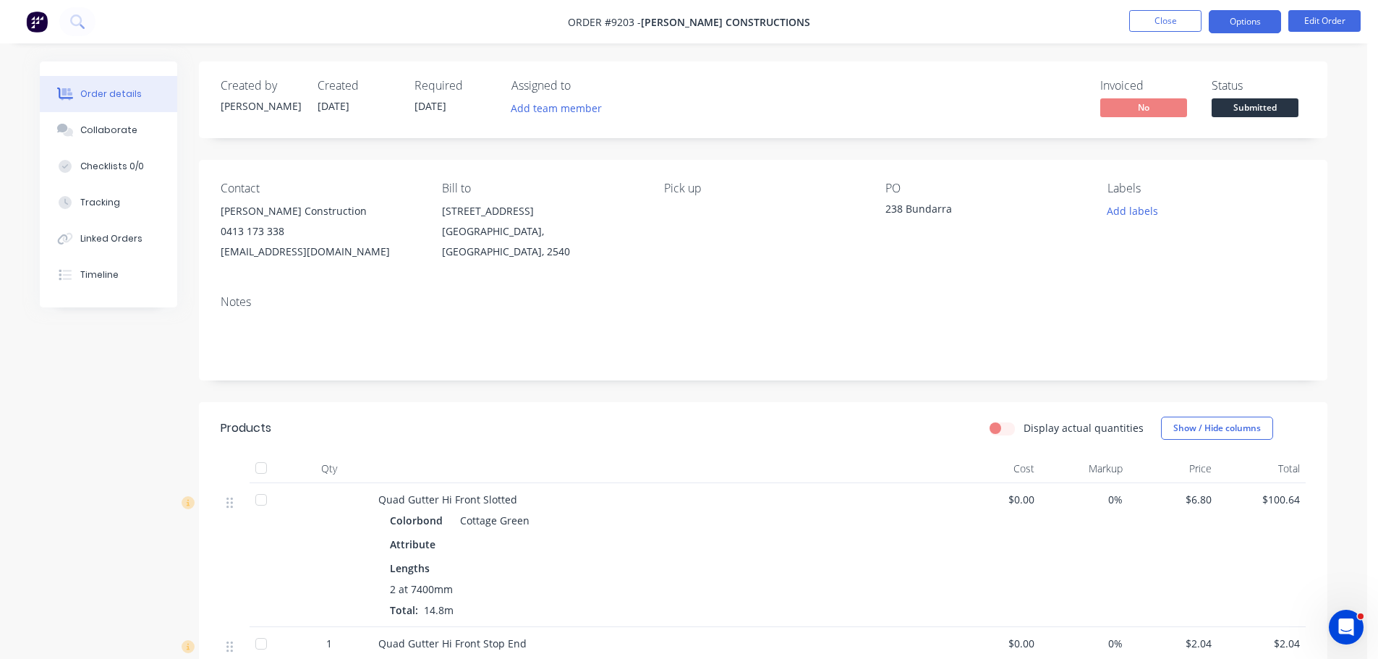
click at [1247, 17] on button "Options" at bounding box center [1245, 21] width 72 height 23
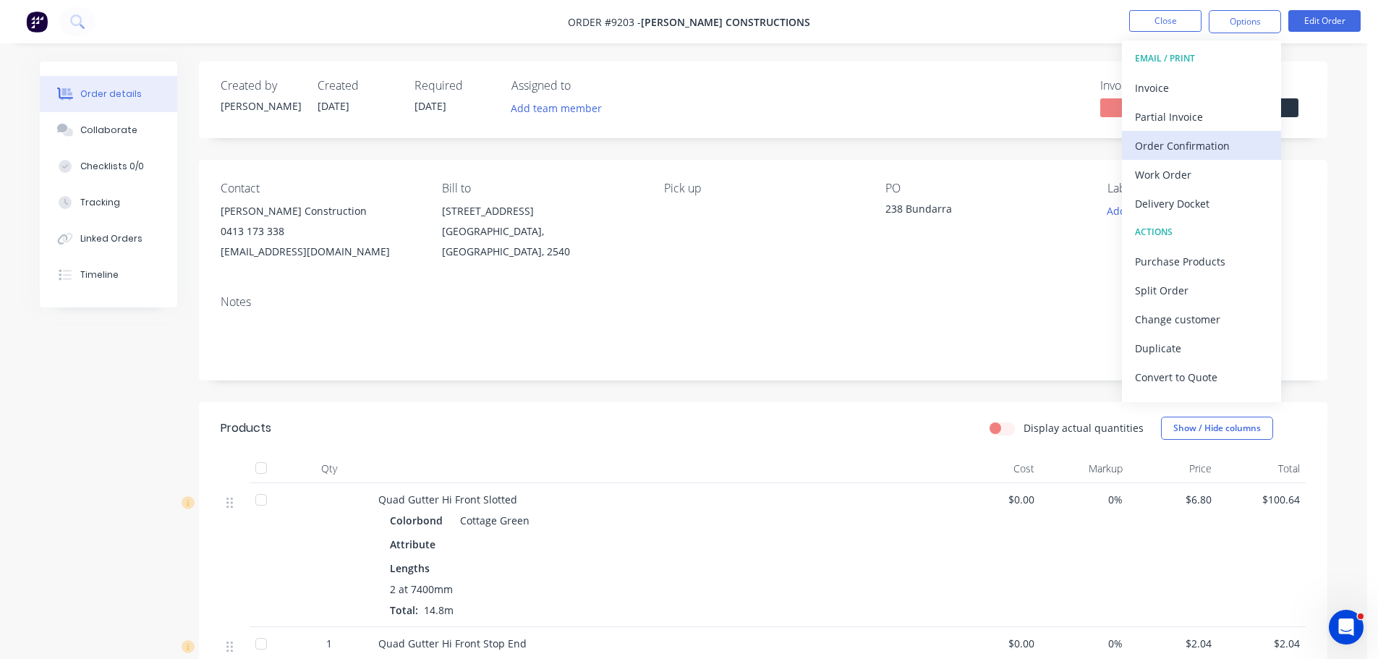
click at [1193, 151] on div "Order Confirmation" at bounding box center [1201, 145] width 133 height 21
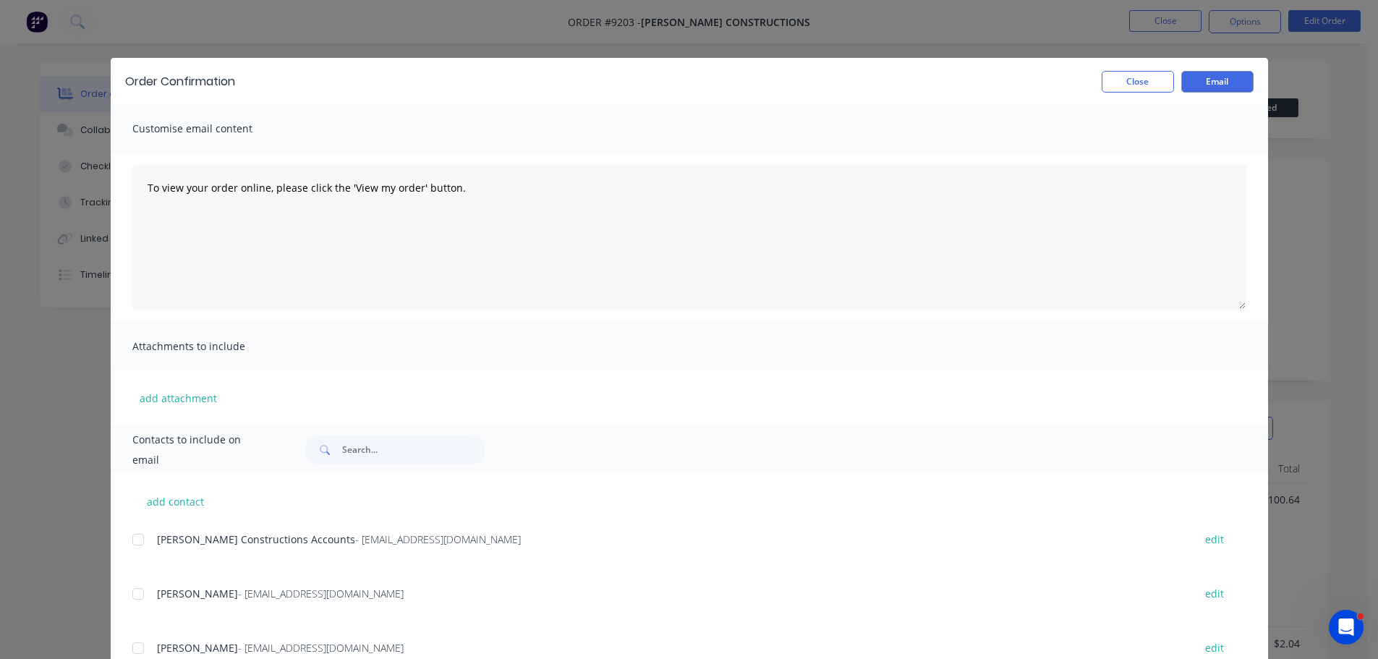
drag, startPoint x: 131, startPoint y: 647, endPoint x: 378, endPoint y: 596, distance: 252.7
click at [132, 647] on div at bounding box center [138, 648] width 29 height 29
click at [1199, 82] on button "Email" at bounding box center [1217, 82] width 72 height 22
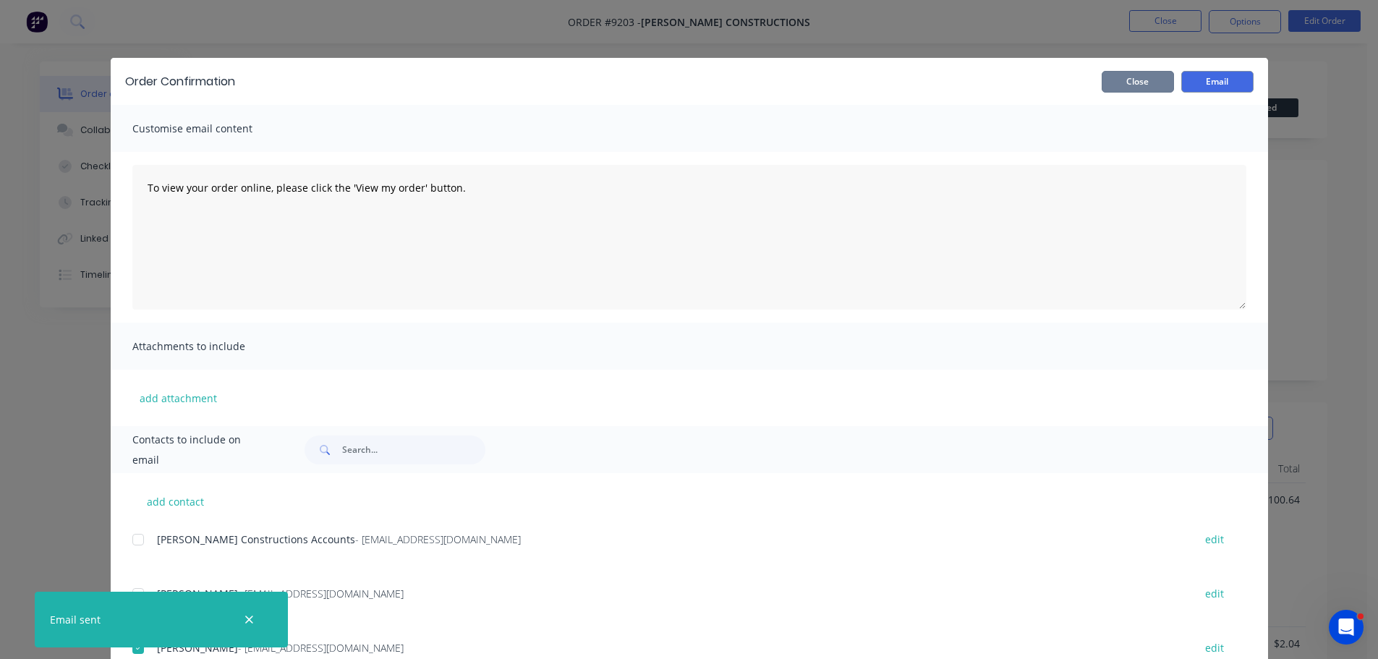
drag, startPoint x: 1121, startPoint y: 85, endPoint x: 1175, endPoint y: 73, distance: 55.5
click at [1121, 85] on button "Close" at bounding box center [1138, 82] width 72 height 22
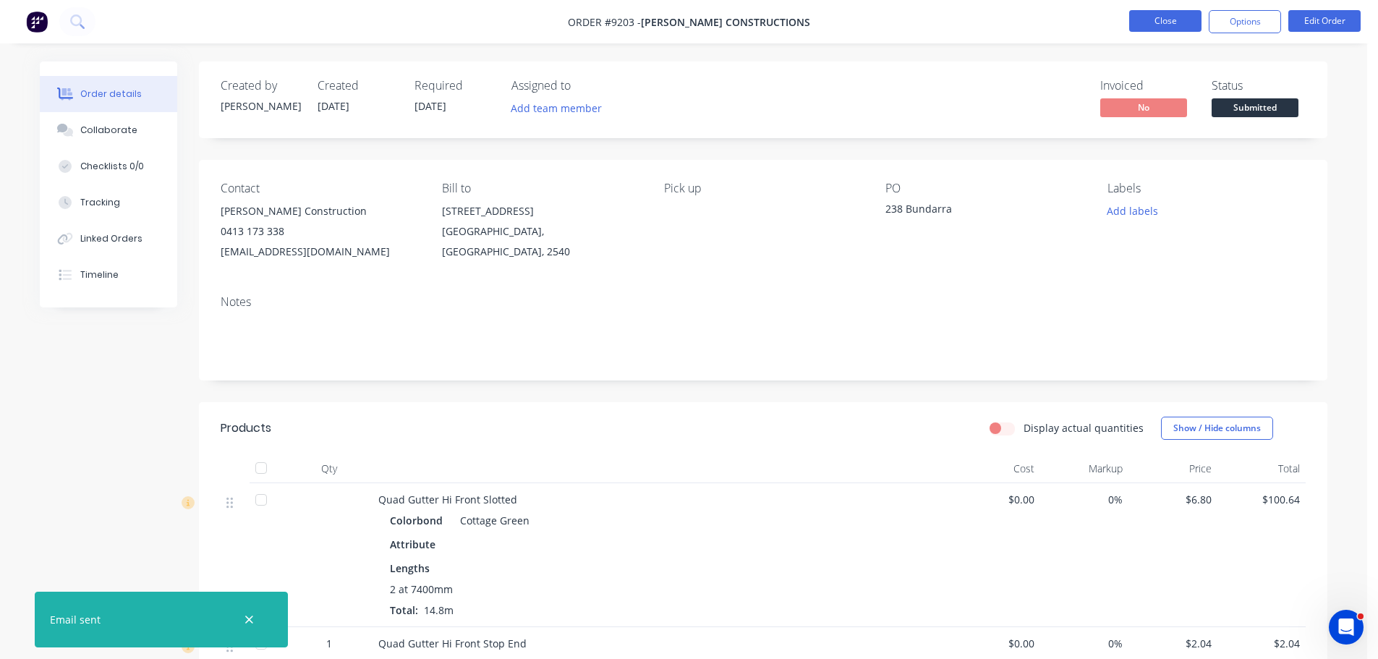
click at [1176, 22] on button "Close" at bounding box center [1165, 21] width 72 height 22
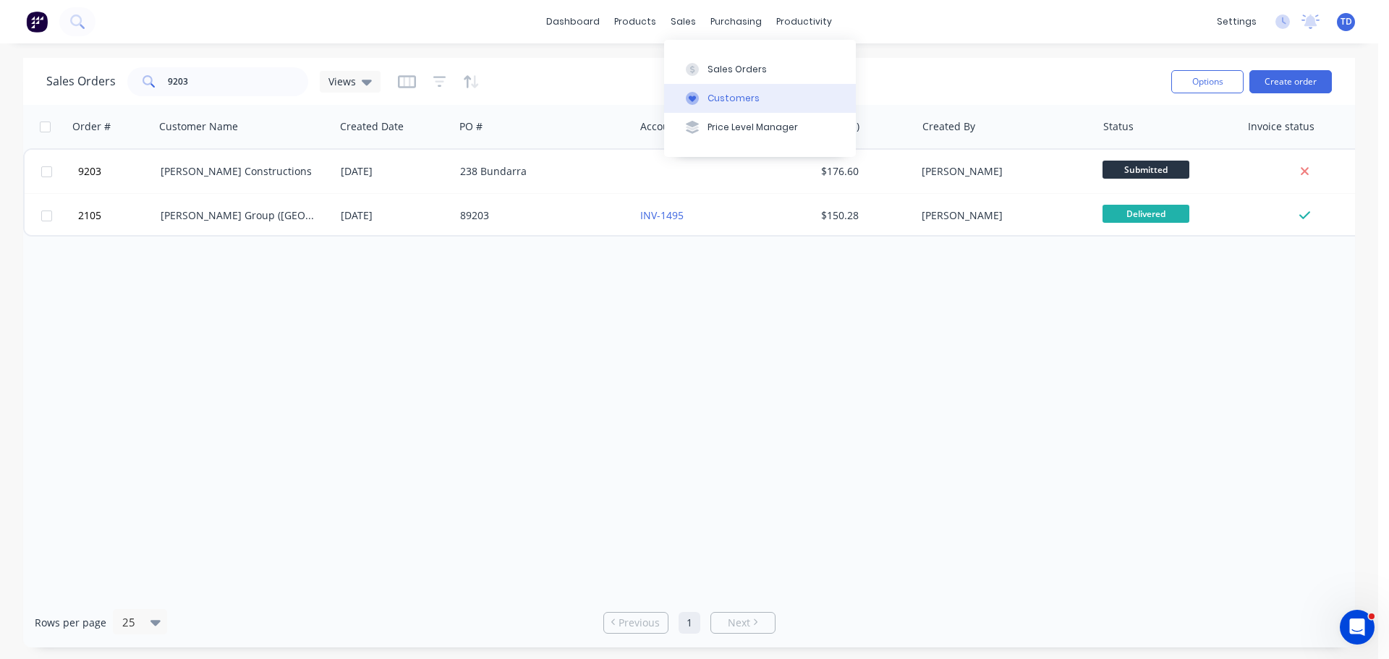
click at [728, 100] on div "Customers" at bounding box center [734, 98] width 52 height 13
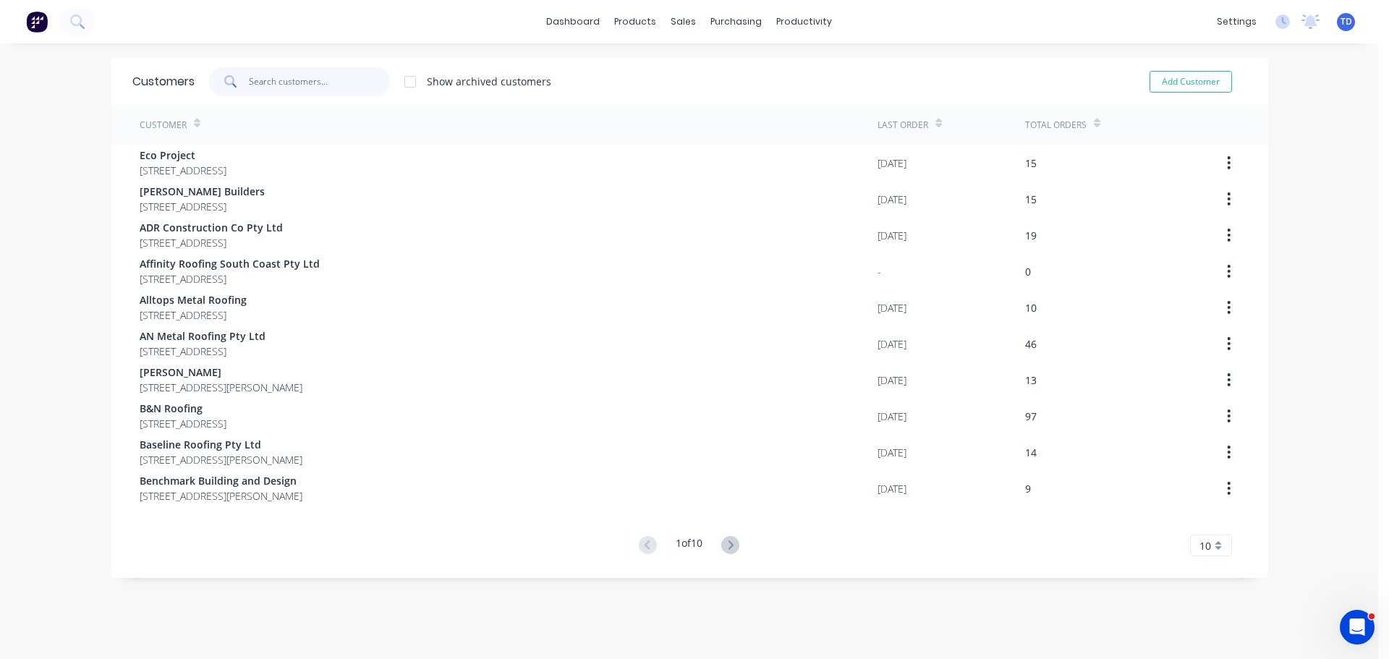
click at [337, 85] on input "text" at bounding box center [319, 81] width 141 height 29
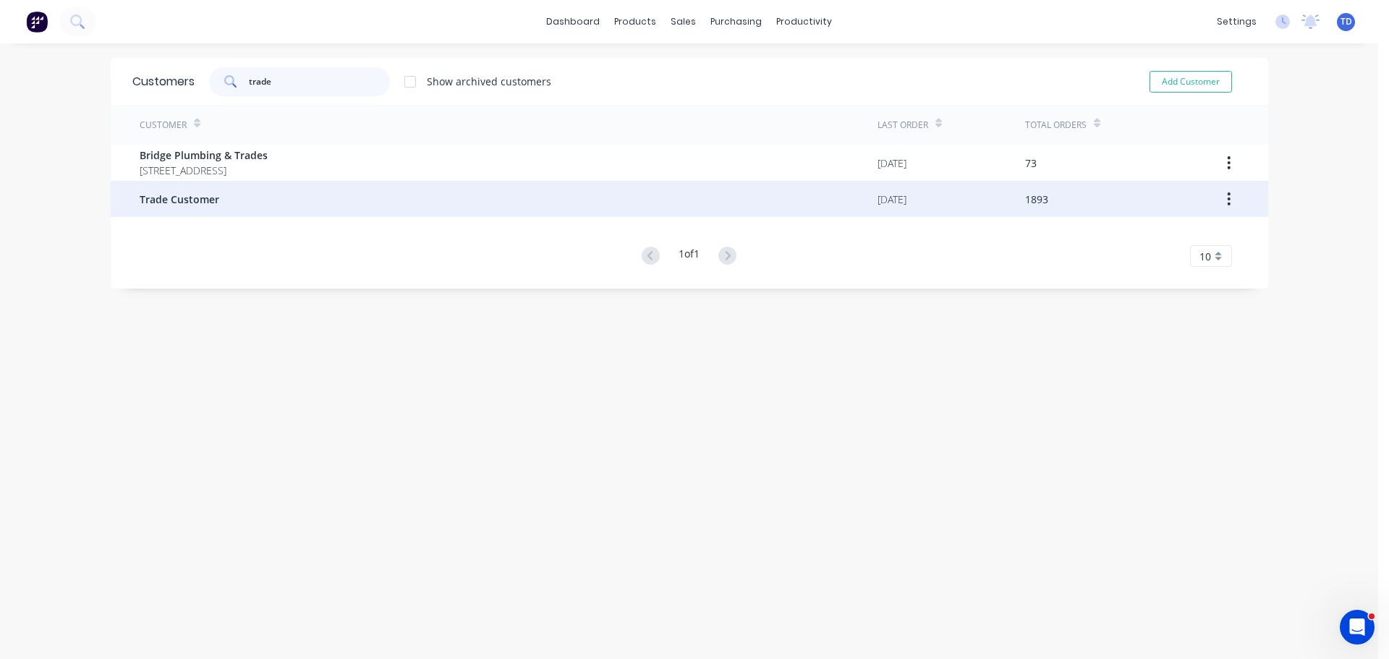
type input "trade"
click at [191, 206] on span "Trade Customer" at bounding box center [180, 199] width 80 height 15
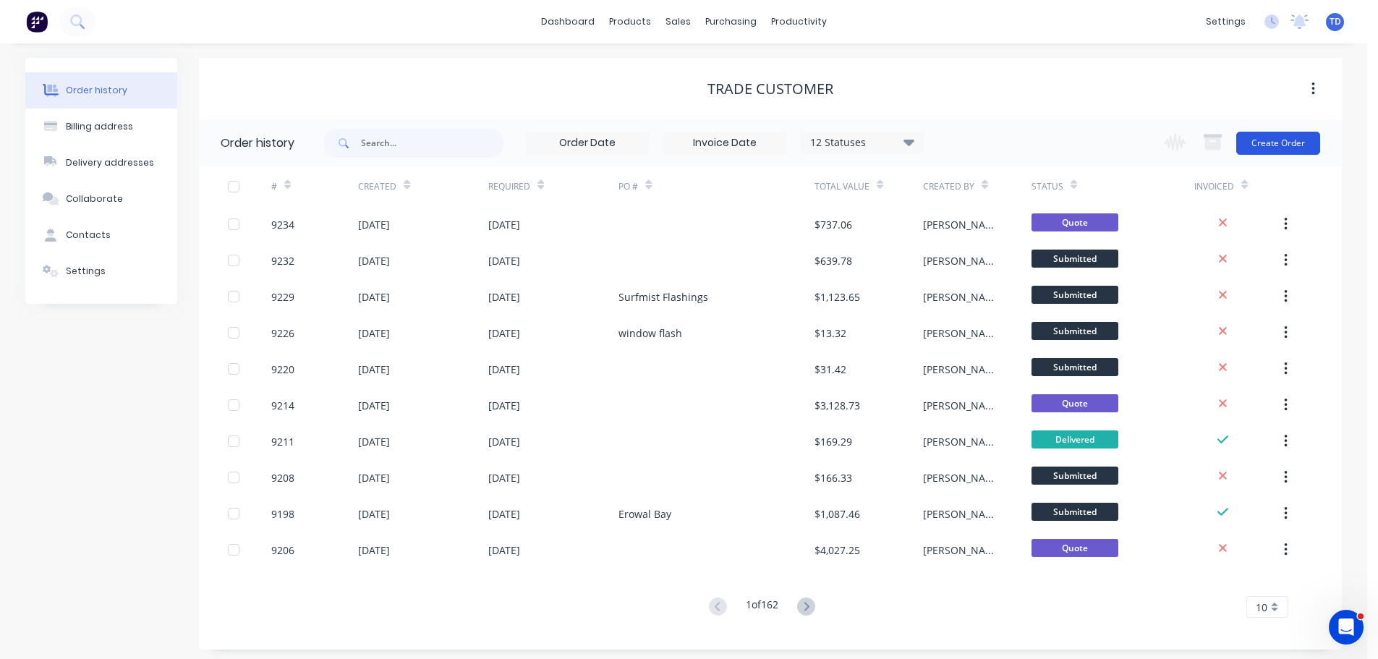
click at [1290, 145] on button "Create Order" at bounding box center [1278, 143] width 84 height 23
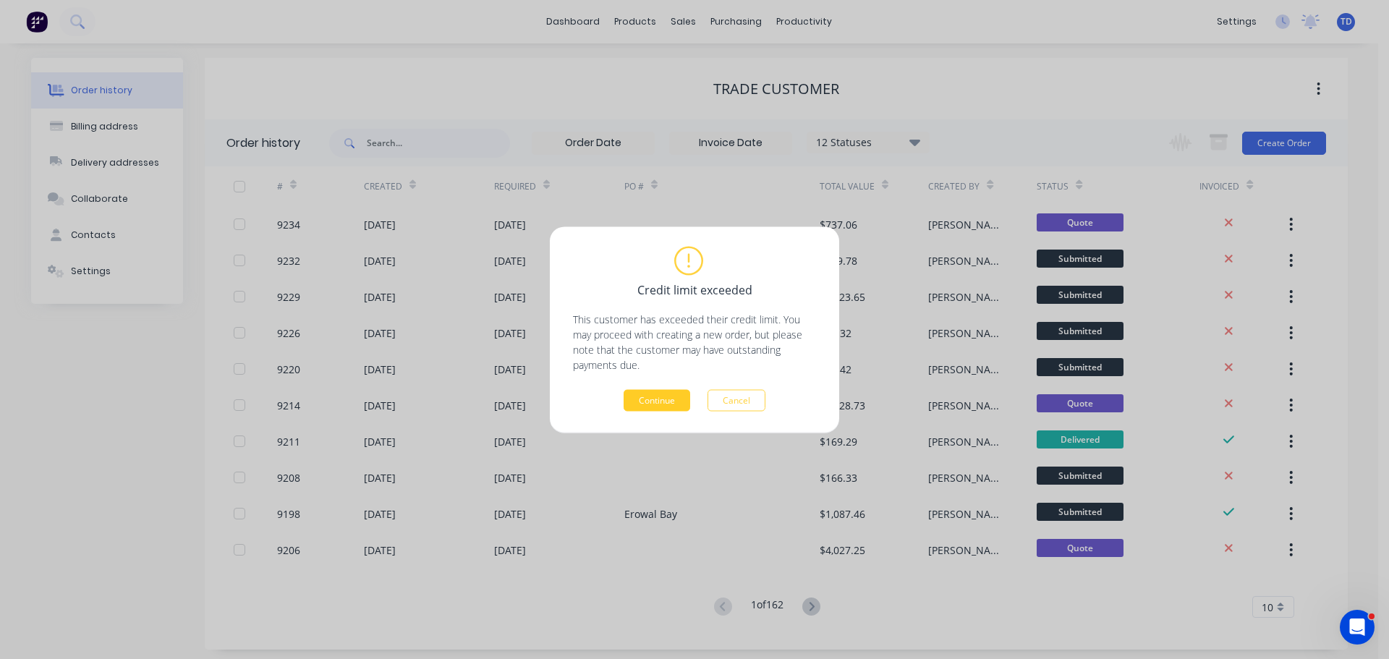
click at [643, 402] on button "Continue" at bounding box center [657, 400] width 67 height 22
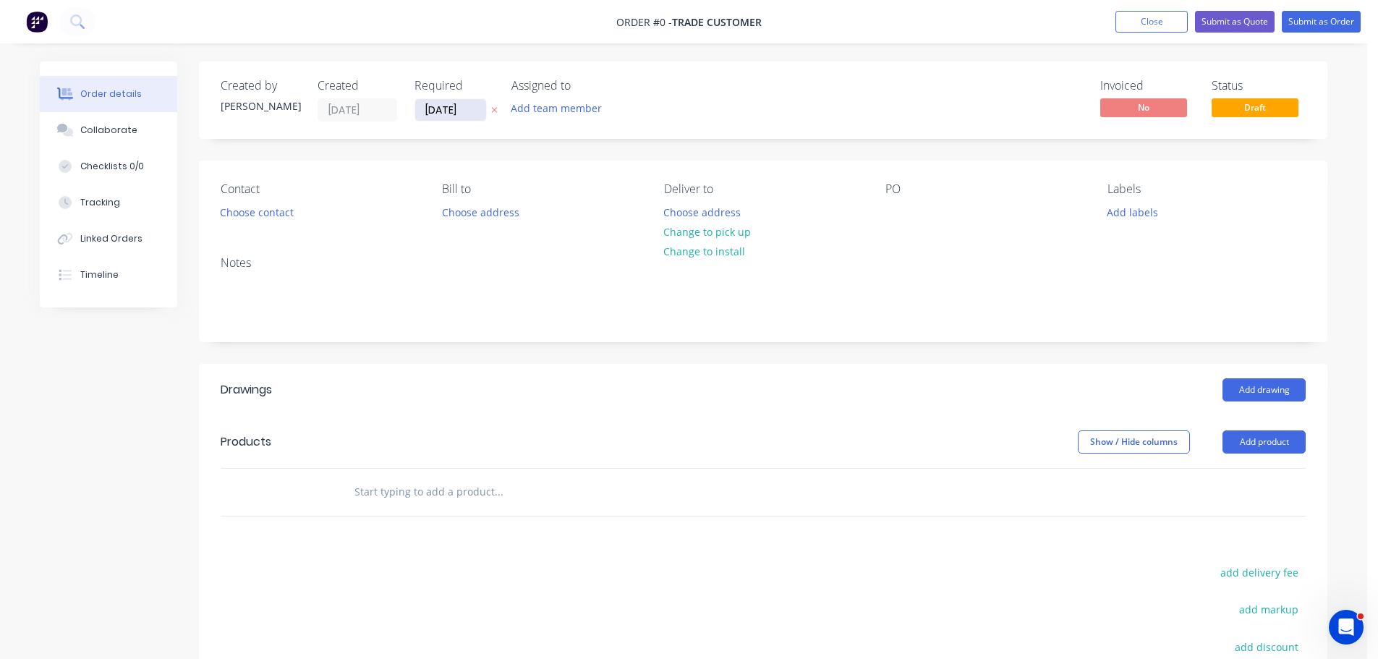
click at [479, 111] on input "[DATE]" at bounding box center [450, 110] width 71 height 22
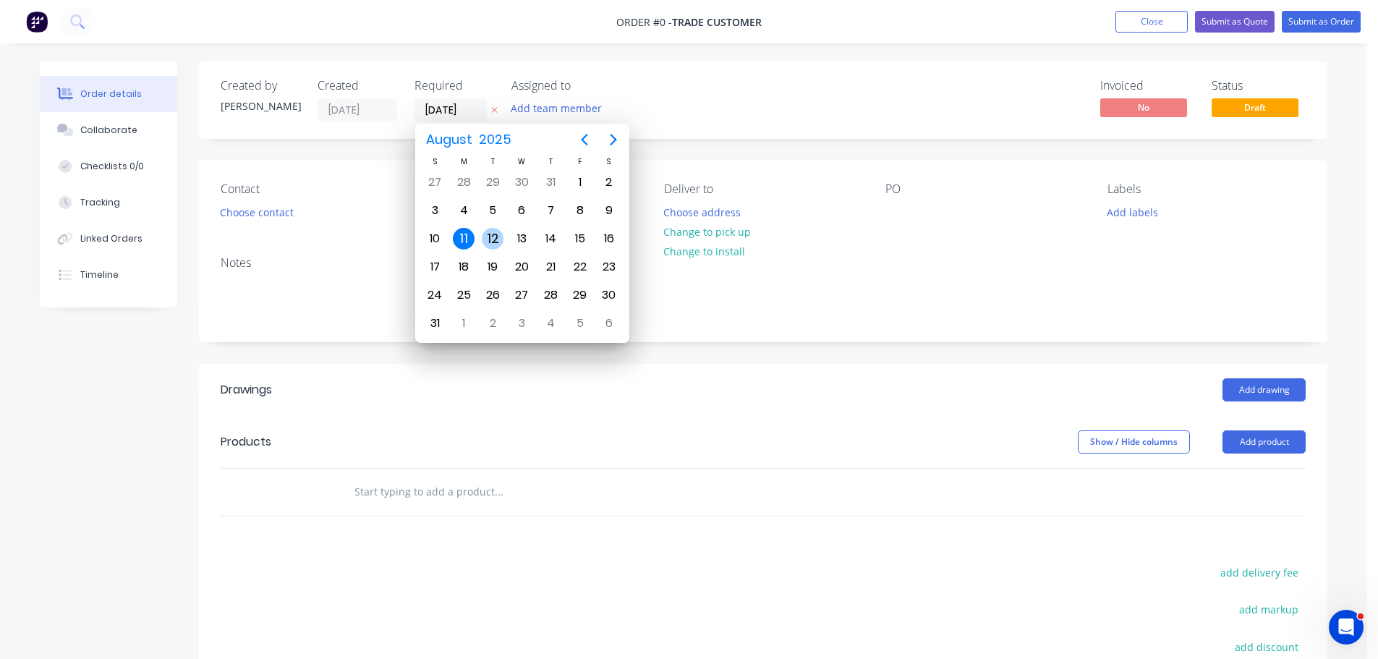
click at [490, 234] on div "12" at bounding box center [493, 239] width 22 height 22
type input "[DATE]"
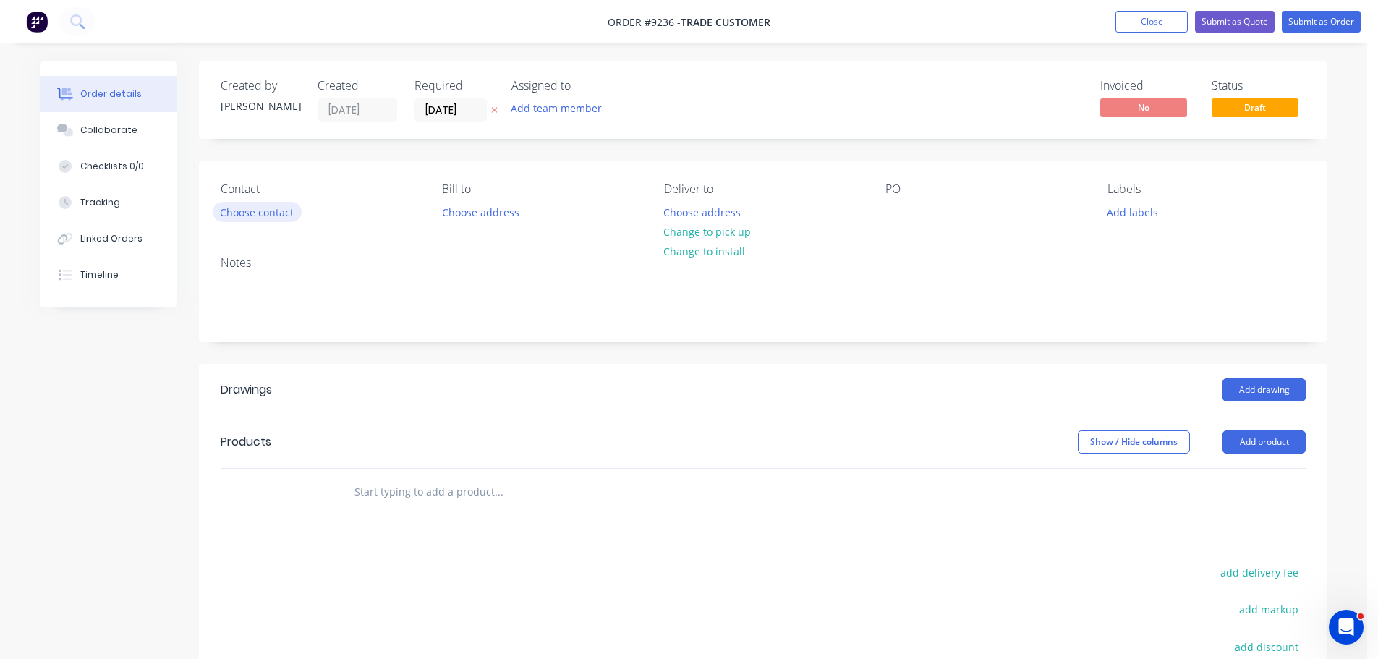
click at [284, 205] on button "Choose contact" at bounding box center [257, 212] width 89 height 20
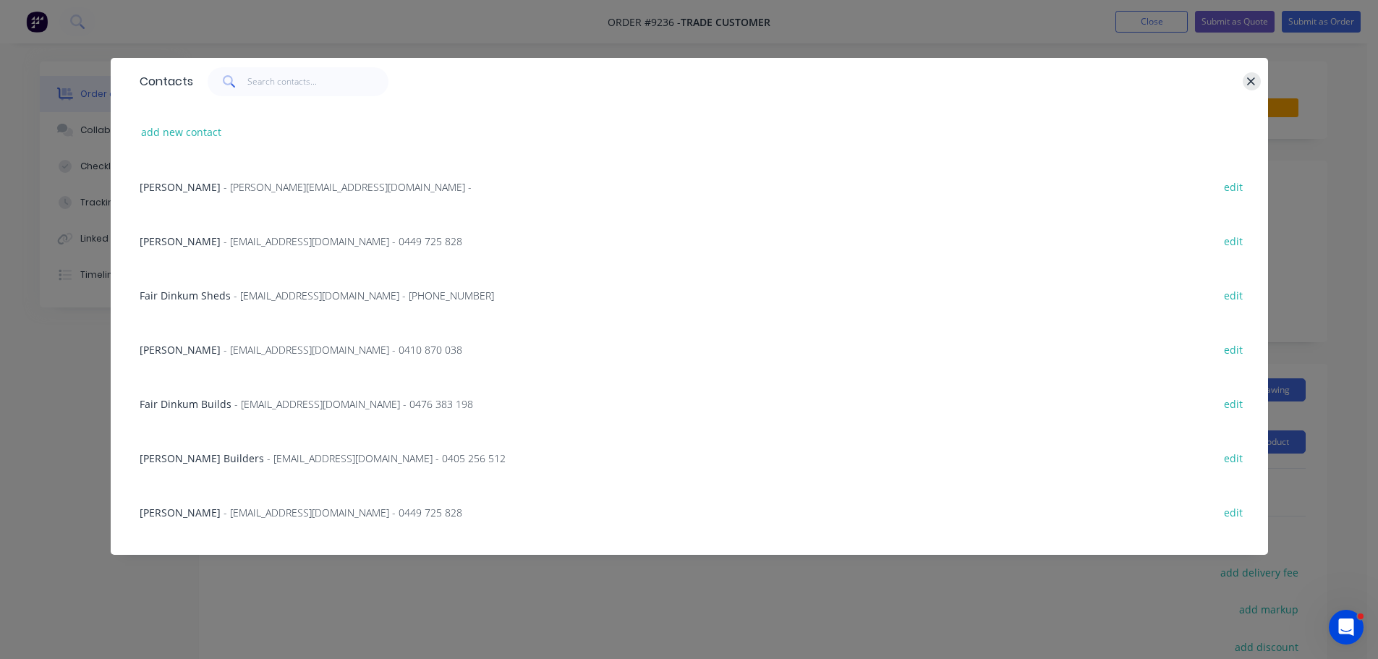
click at [1254, 77] on icon "button" at bounding box center [1250, 81] width 9 height 13
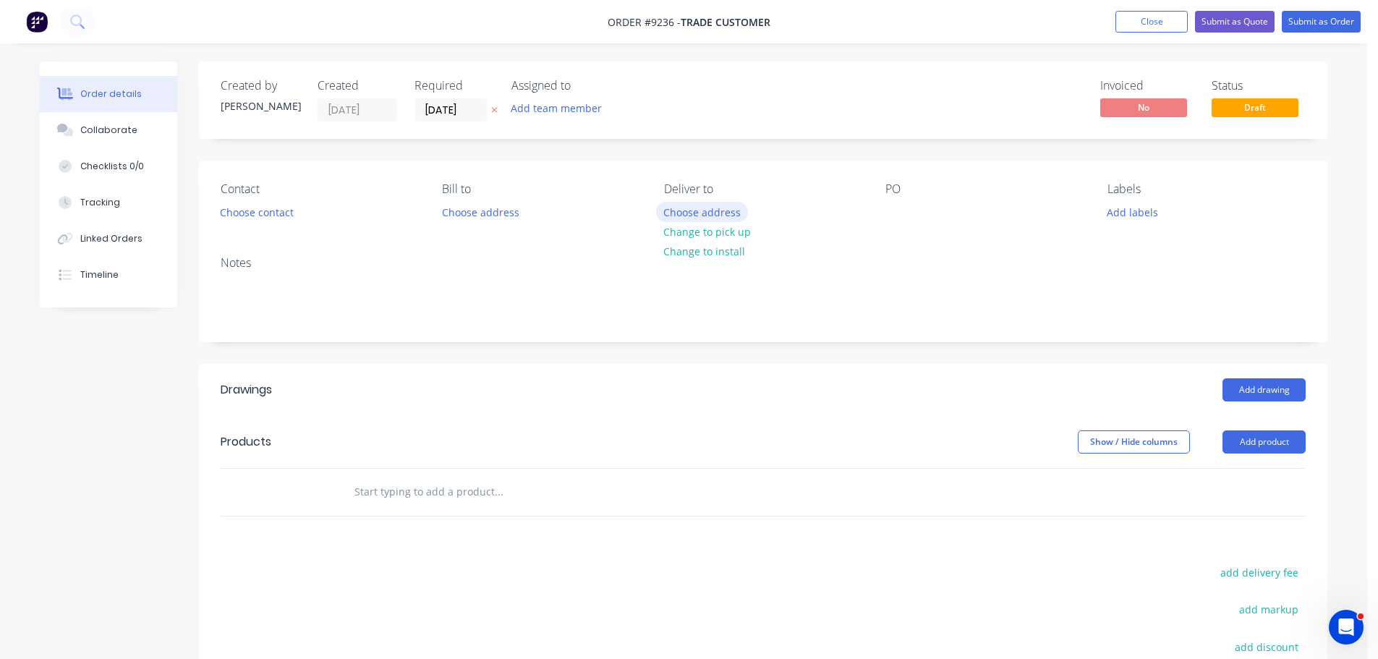
click at [712, 216] on button "Choose address" at bounding box center [702, 212] width 93 height 20
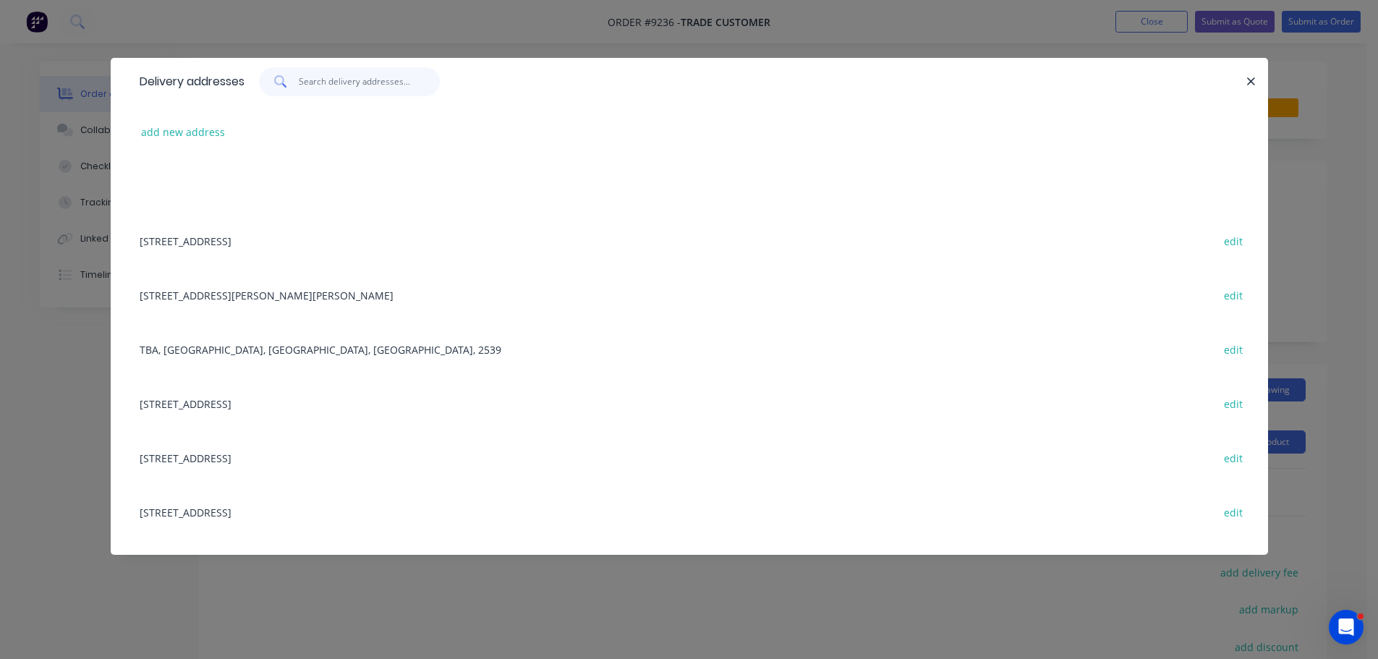
click at [360, 82] on input "text" at bounding box center [369, 81] width 141 height 29
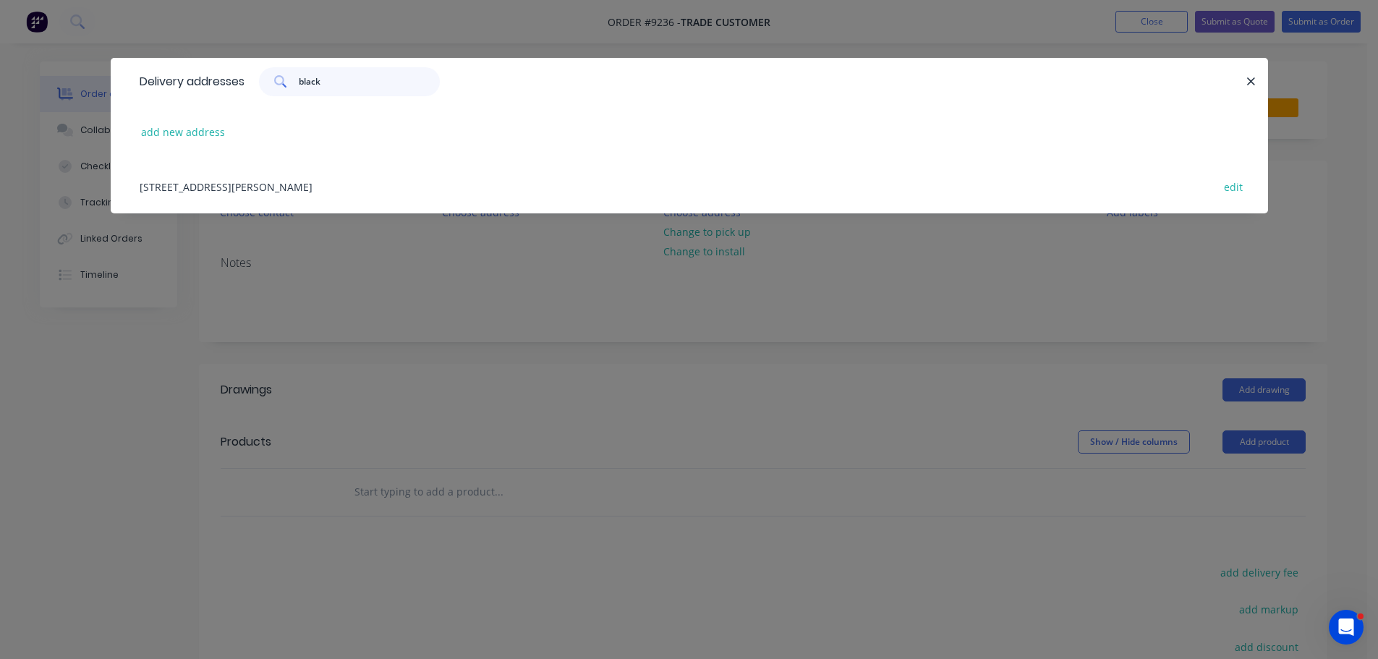
type input "black"
click at [322, 183] on div "24 Blackburn Road, Ulladulla, New South Wales, Australia, 2539 edit" at bounding box center [689, 186] width 1114 height 54
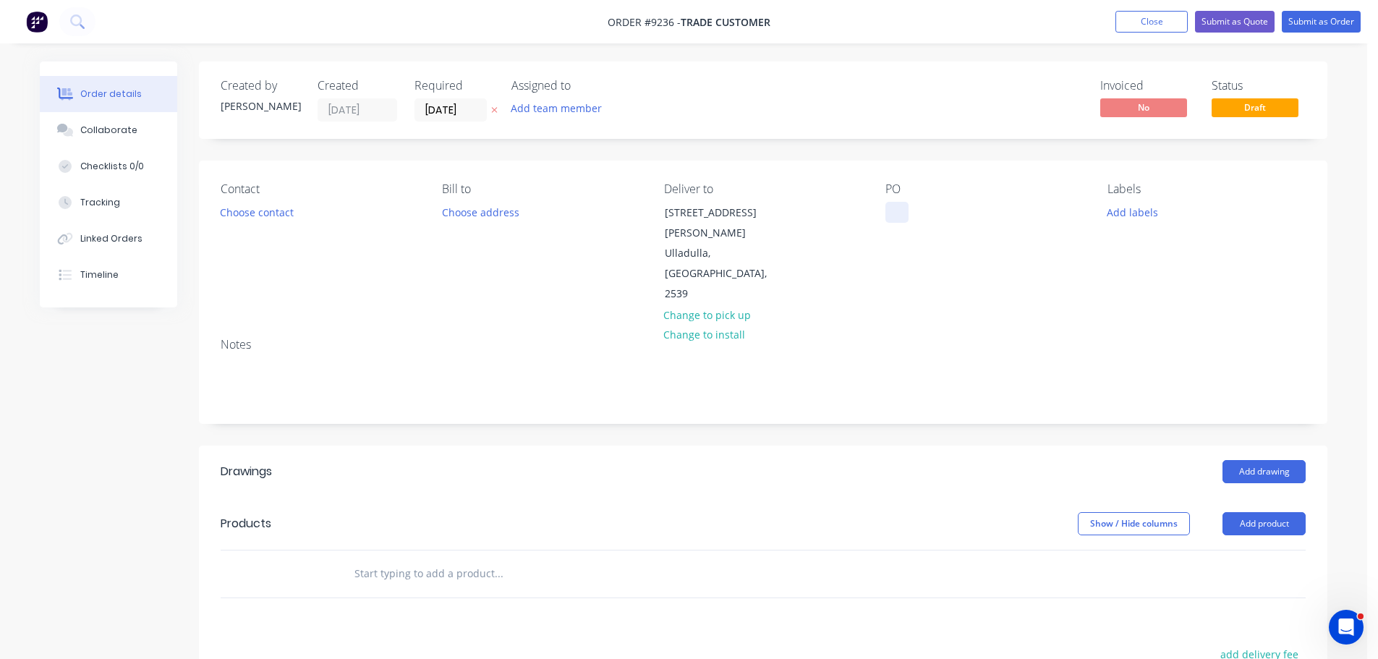
click at [894, 216] on div at bounding box center [896, 212] width 23 height 21
click at [383, 559] on input "text" at bounding box center [498, 573] width 289 height 29
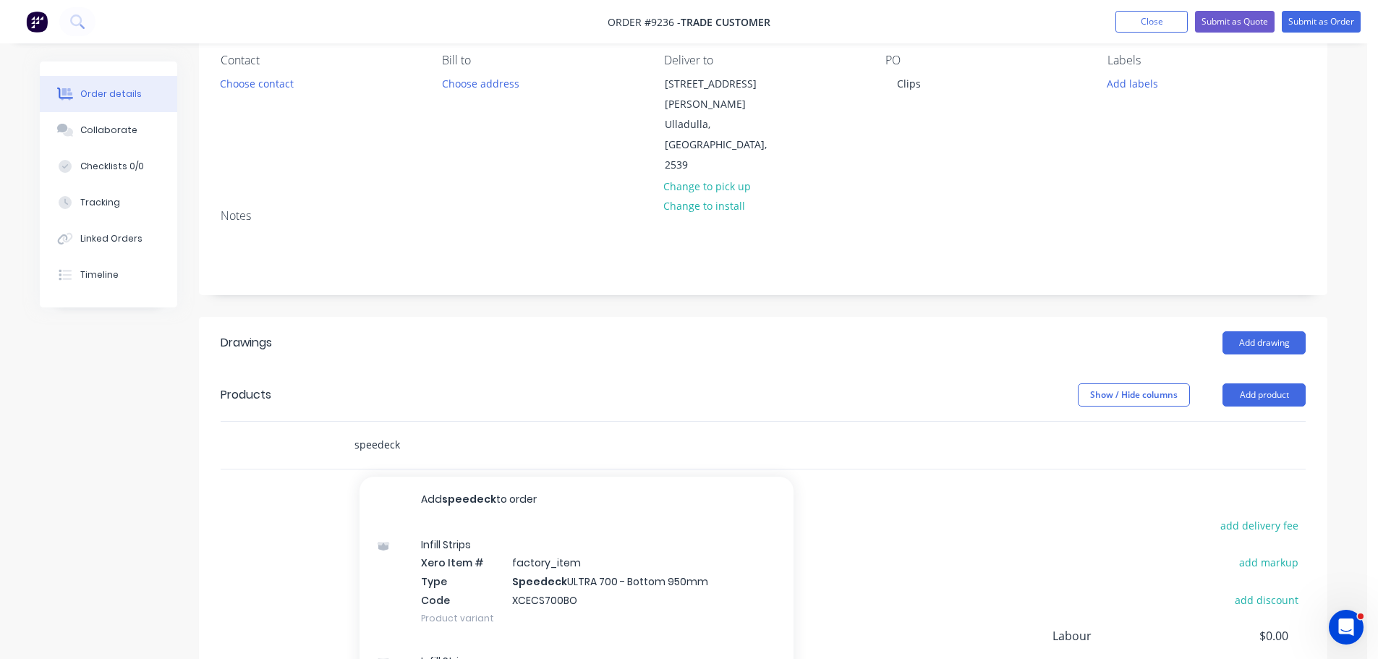
scroll to position [123, 0]
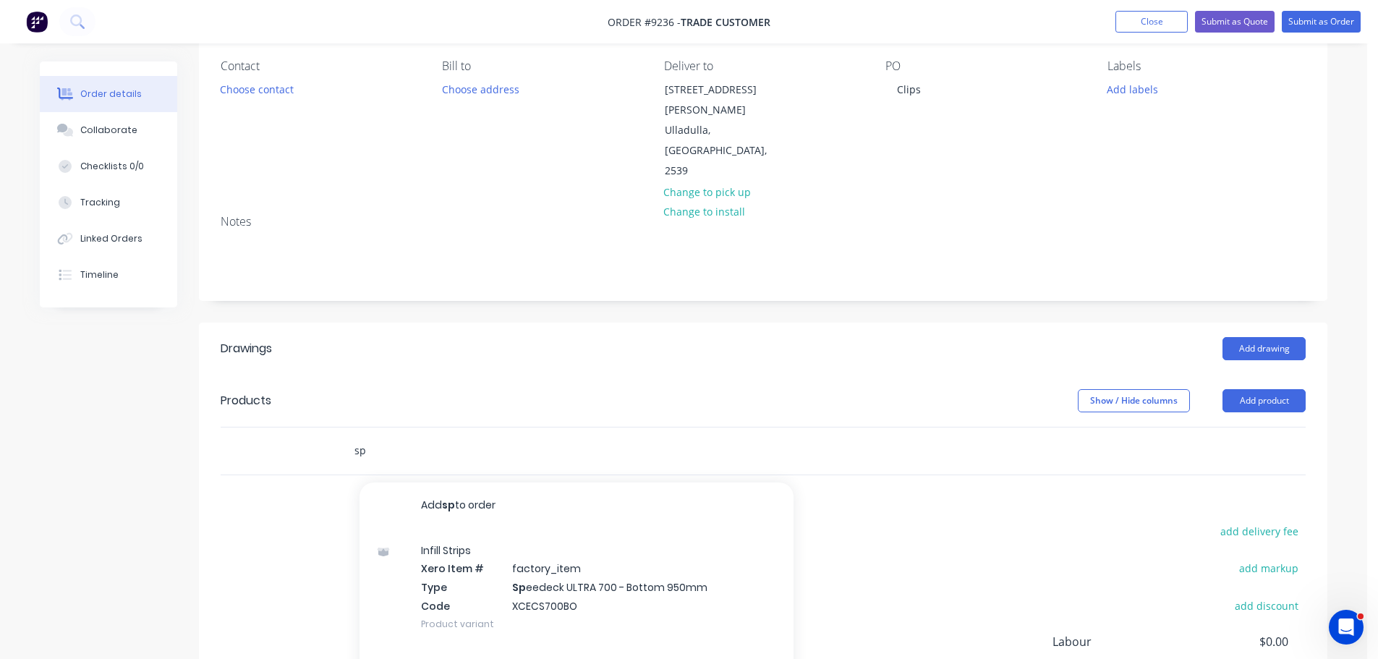
type input "s"
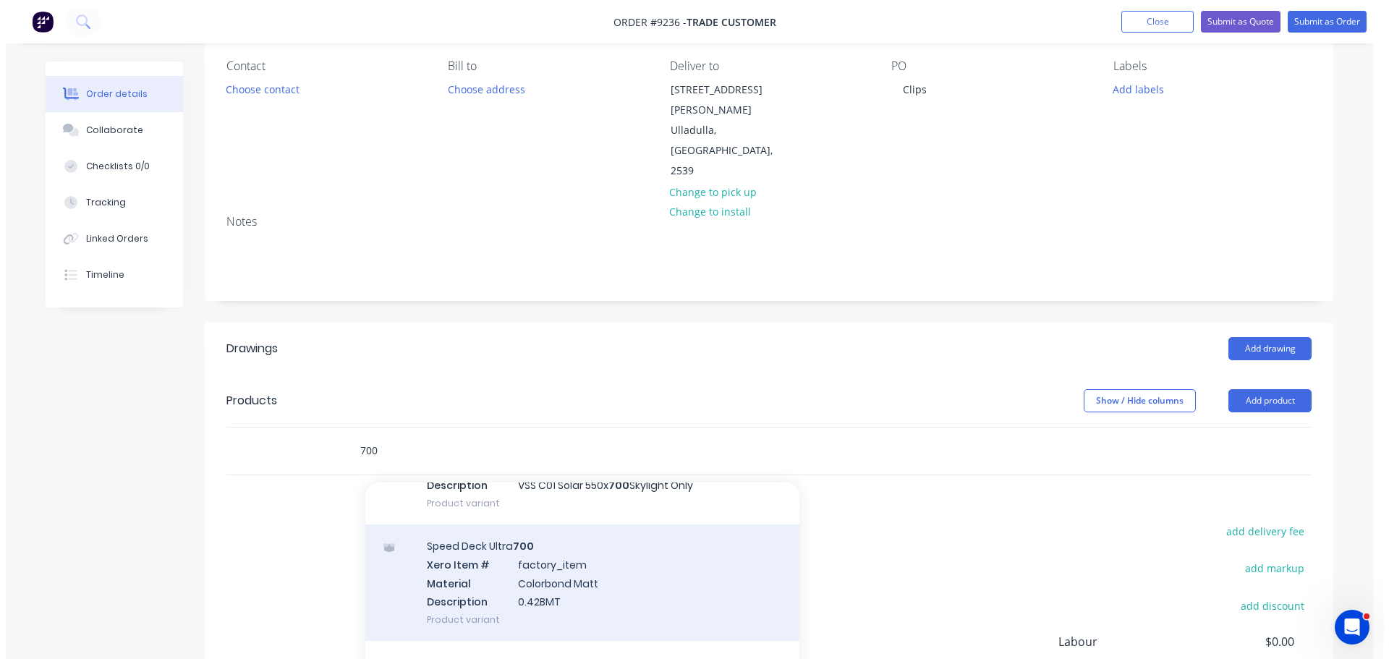
scroll to position [145, 0]
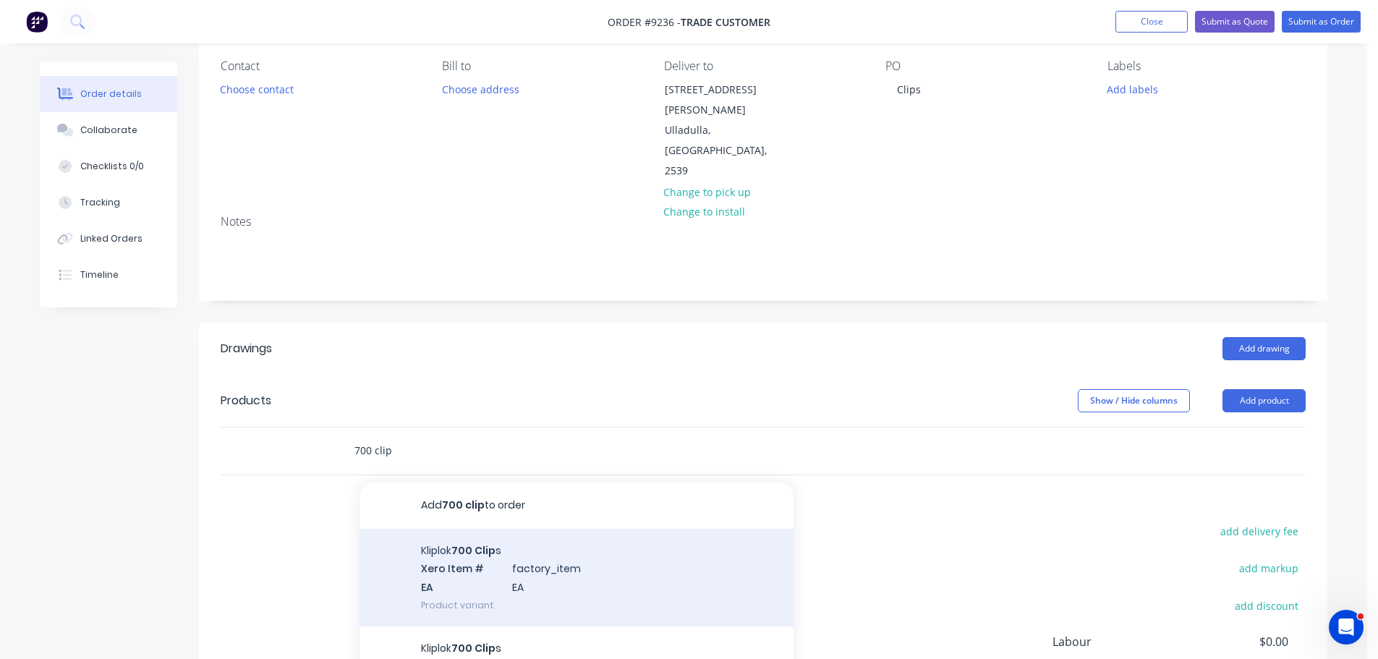
type input "700 clip"
click at [506, 529] on div "Kliplok 700 Clip s Xero Item # factory_item EA EA Product variant" at bounding box center [577, 578] width 434 height 98
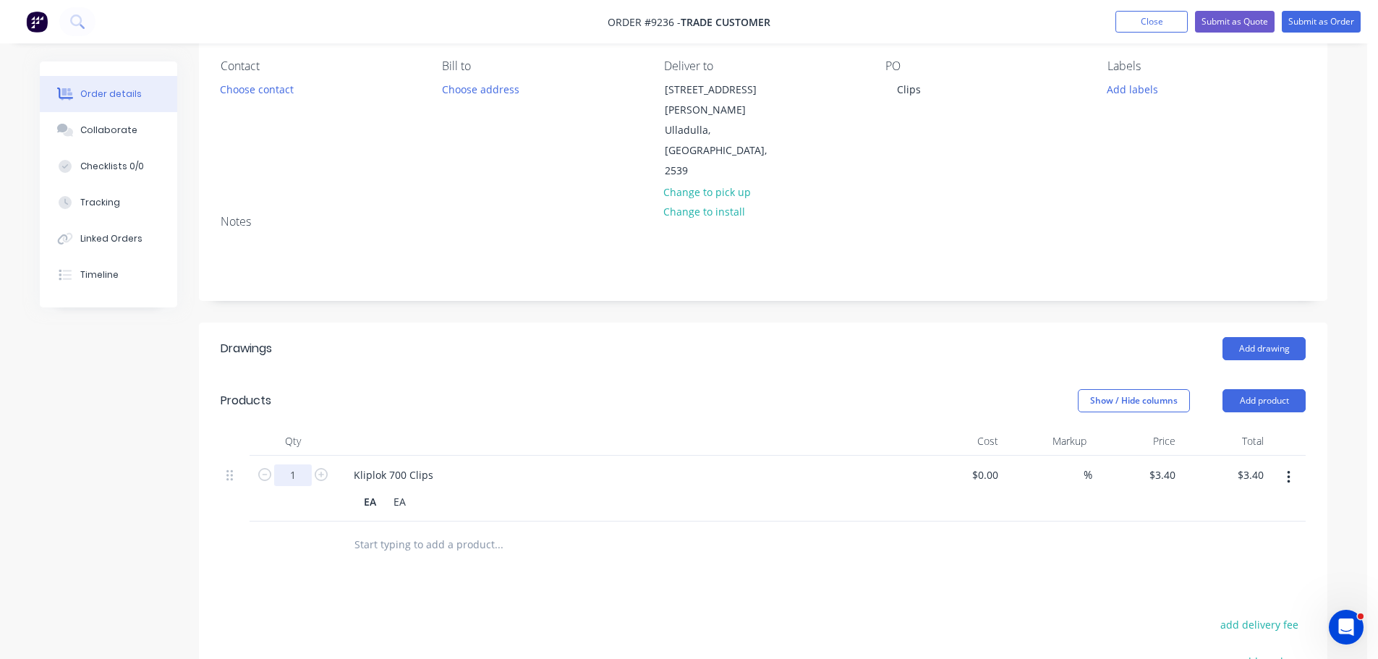
click at [305, 464] on input "1" at bounding box center [293, 475] width 38 height 22
type input "40"
type input "$136.00"
click at [533, 522] on div at bounding box center [596, 545] width 521 height 47
click at [1289, 470] on icon "button" at bounding box center [1289, 478] width 4 height 16
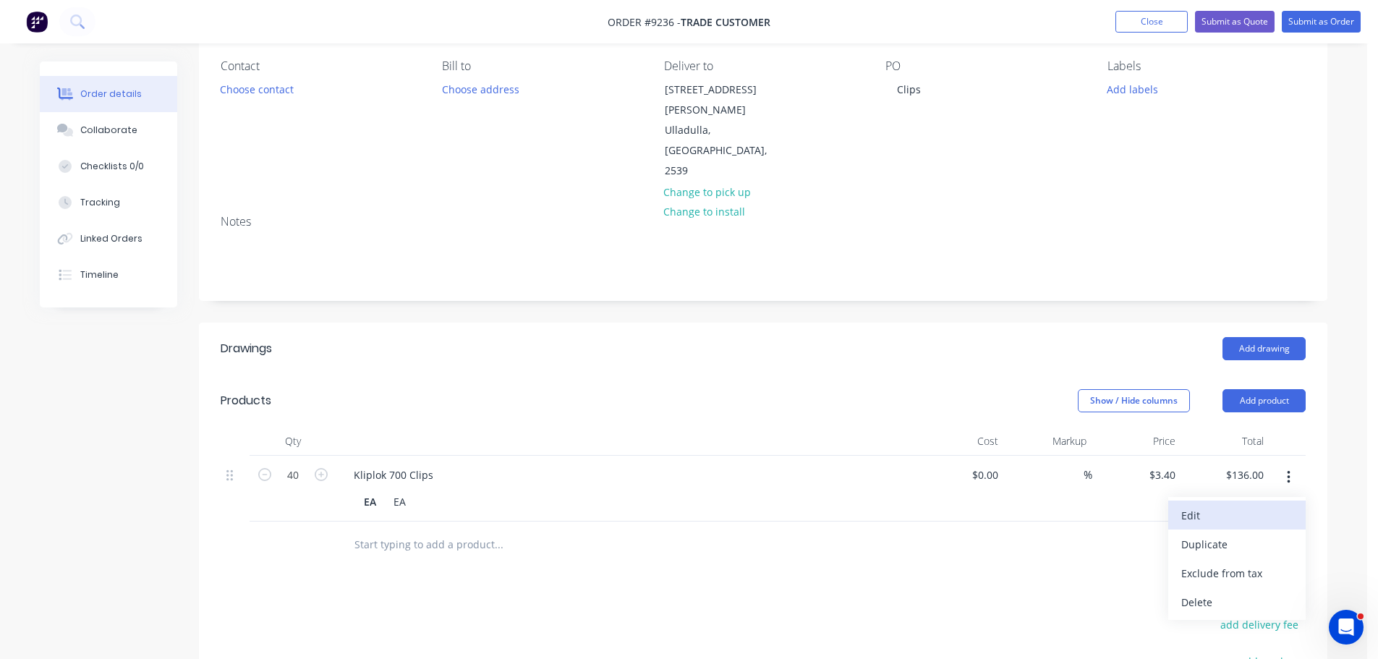
click at [1262, 505] on div "Edit" at bounding box center [1236, 515] width 111 height 21
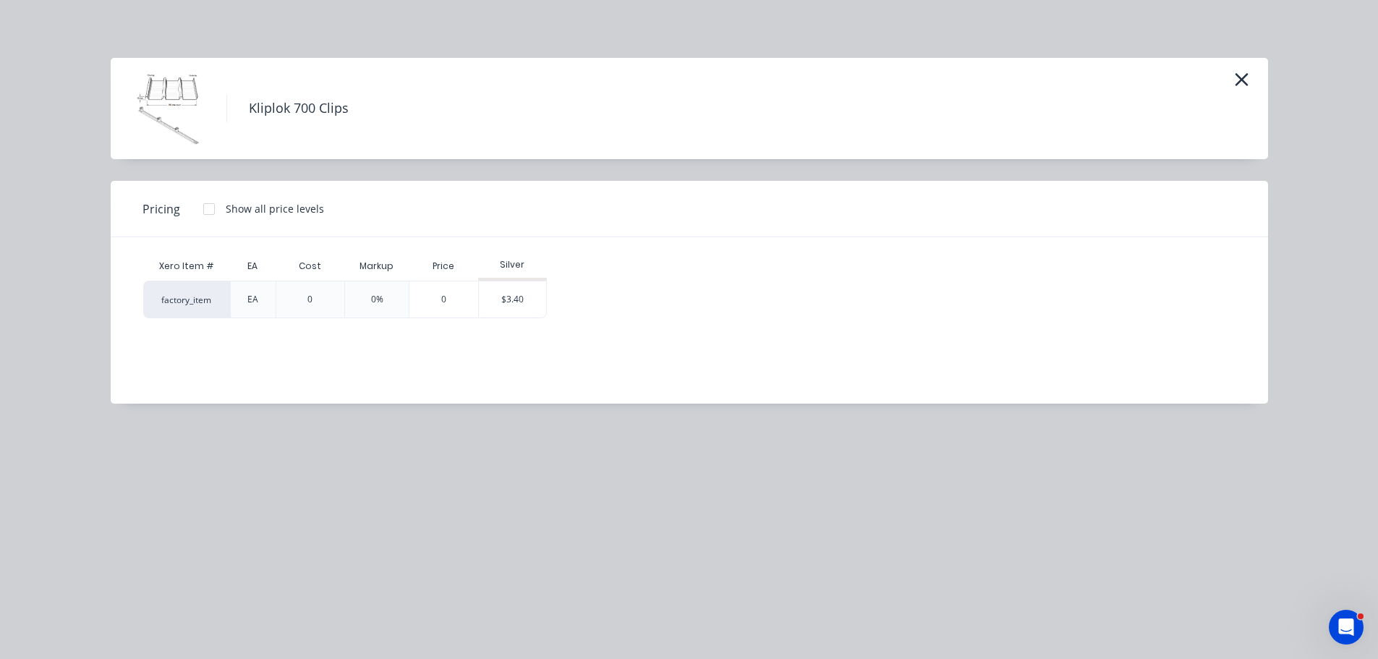
click at [212, 207] on div at bounding box center [209, 209] width 29 height 29
click at [591, 296] on div "$3.04" at bounding box center [593, 299] width 73 height 36
type input "$3.04"
type input "$121.60"
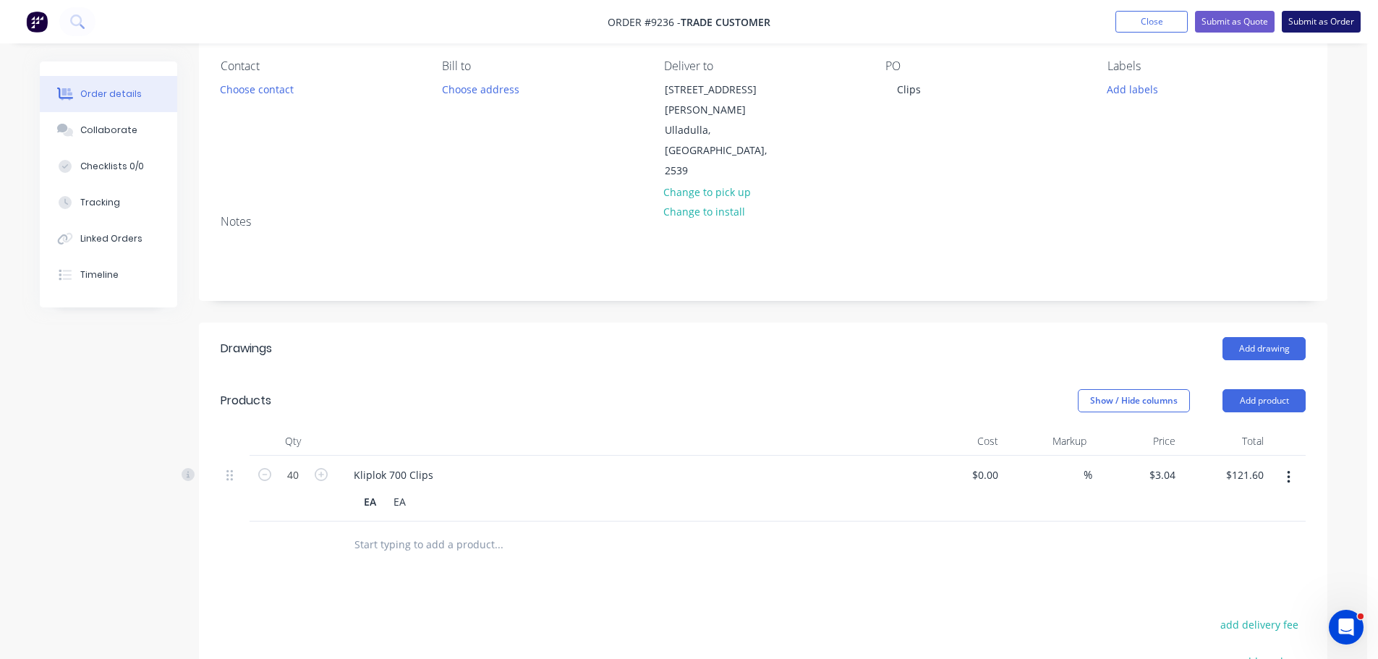
click at [1313, 28] on button "Submit as Order" at bounding box center [1321, 22] width 79 height 22
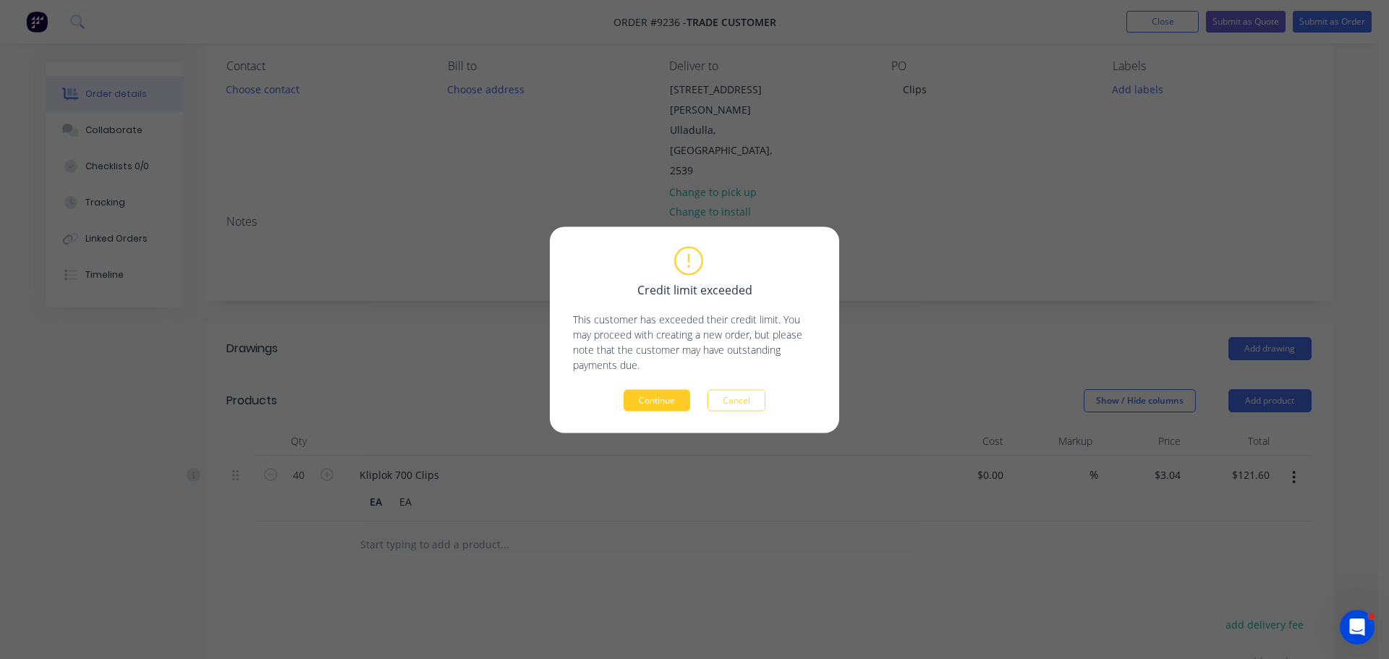
click at [642, 401] on button "Continue" at bounding box center [657, 400] width 67 height 22
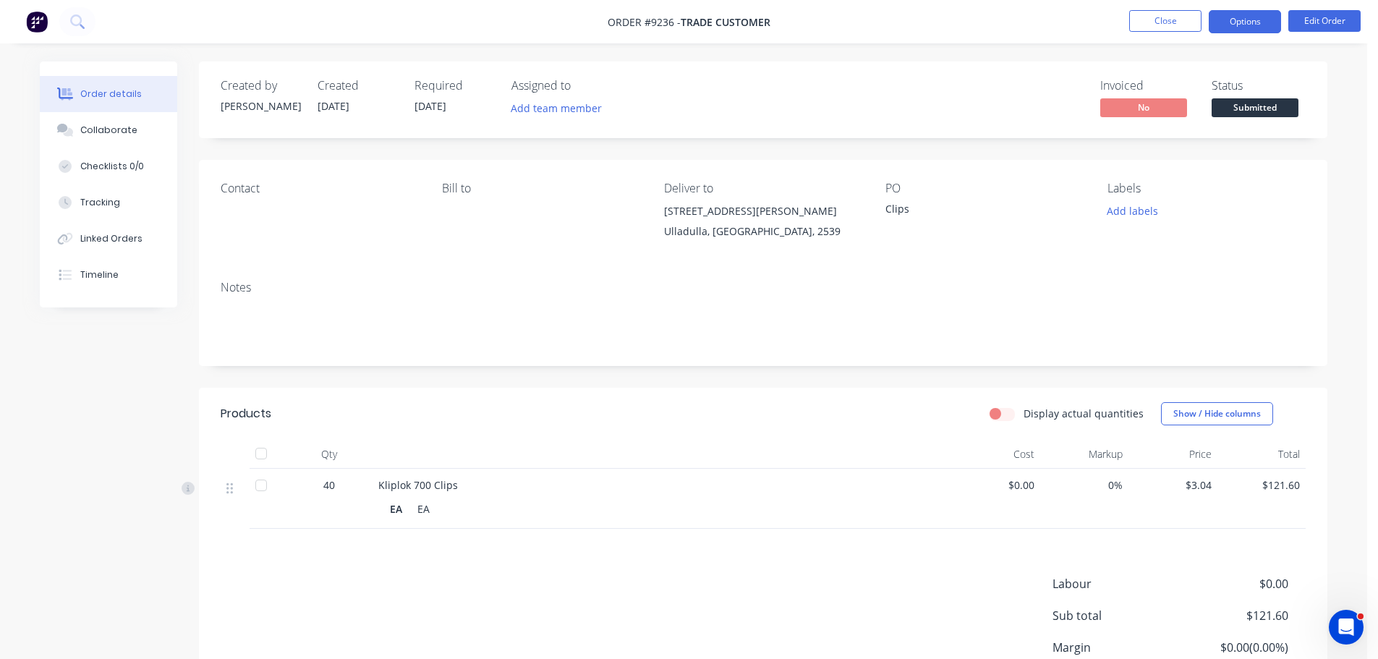
click at [1241, 31] on button "Options" at bounding box center [1245, 21] width 72 height 23
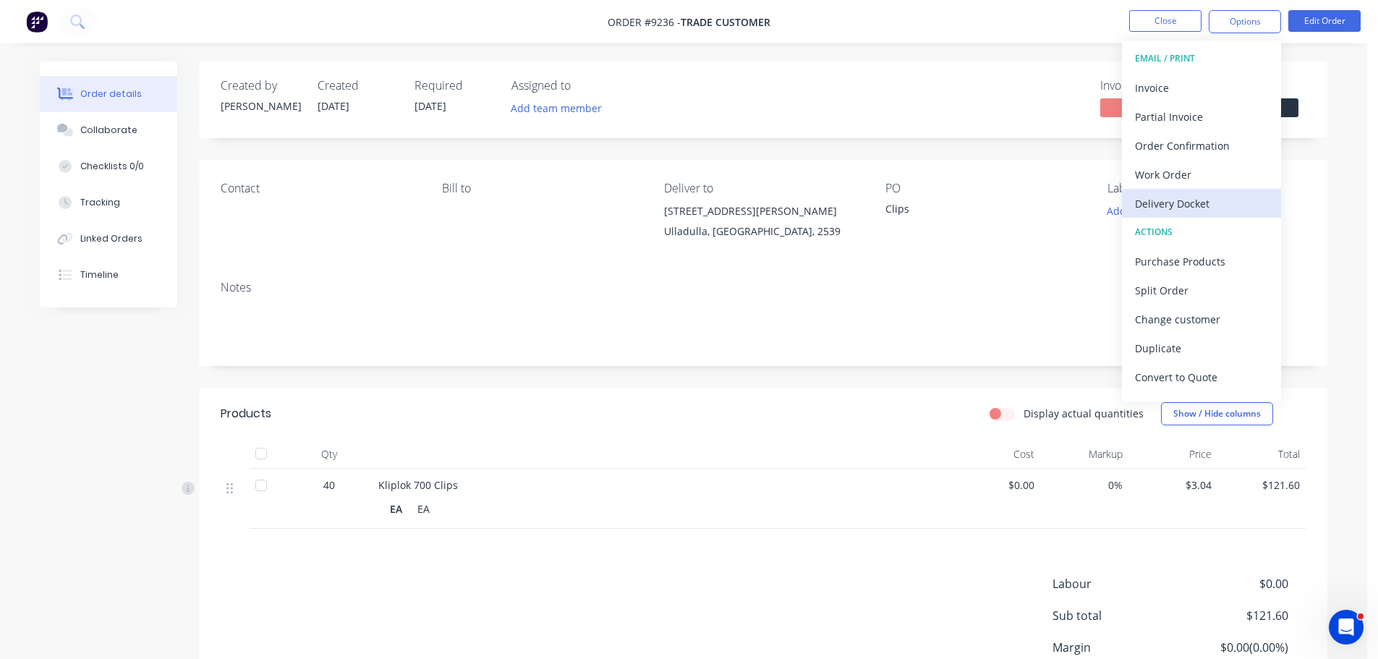
click at [1186, 200] on div "Delivery Docket" at bounding box center [1201, 203] width 133 height 21
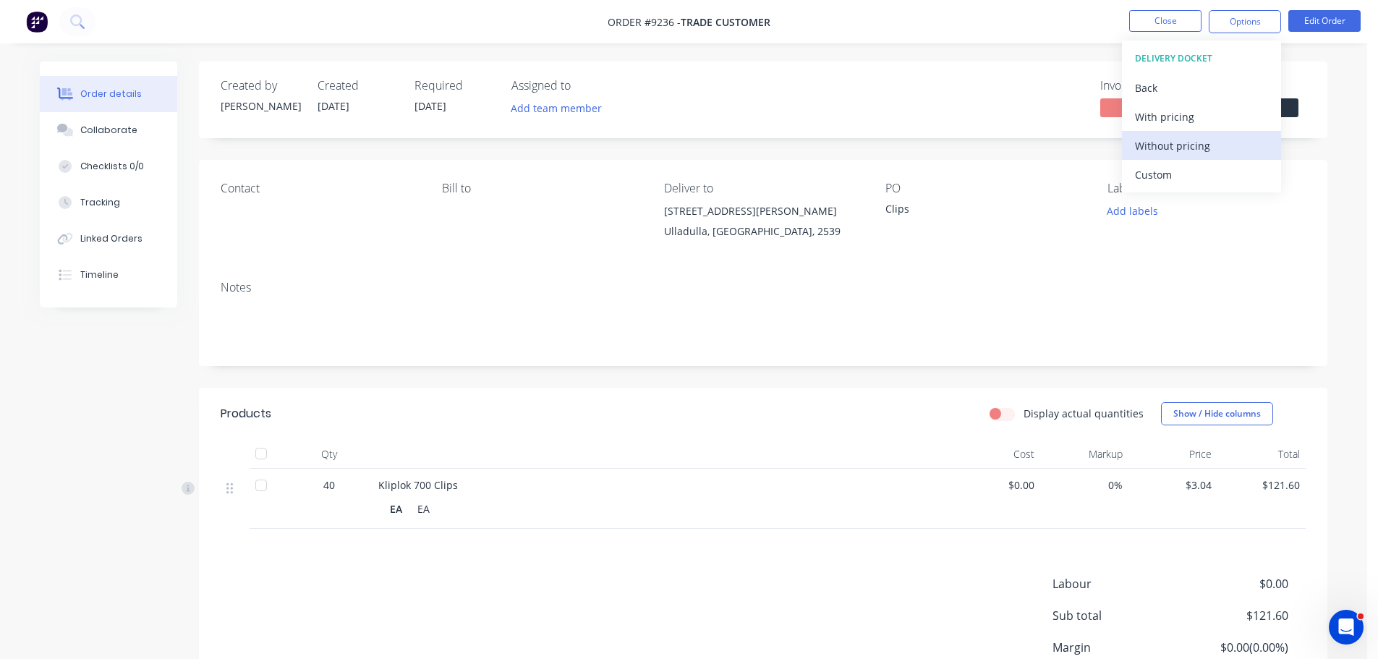
click at [1191, 151] on div "Without pricing" at bounding box center [1201, 145] width 133 height 21
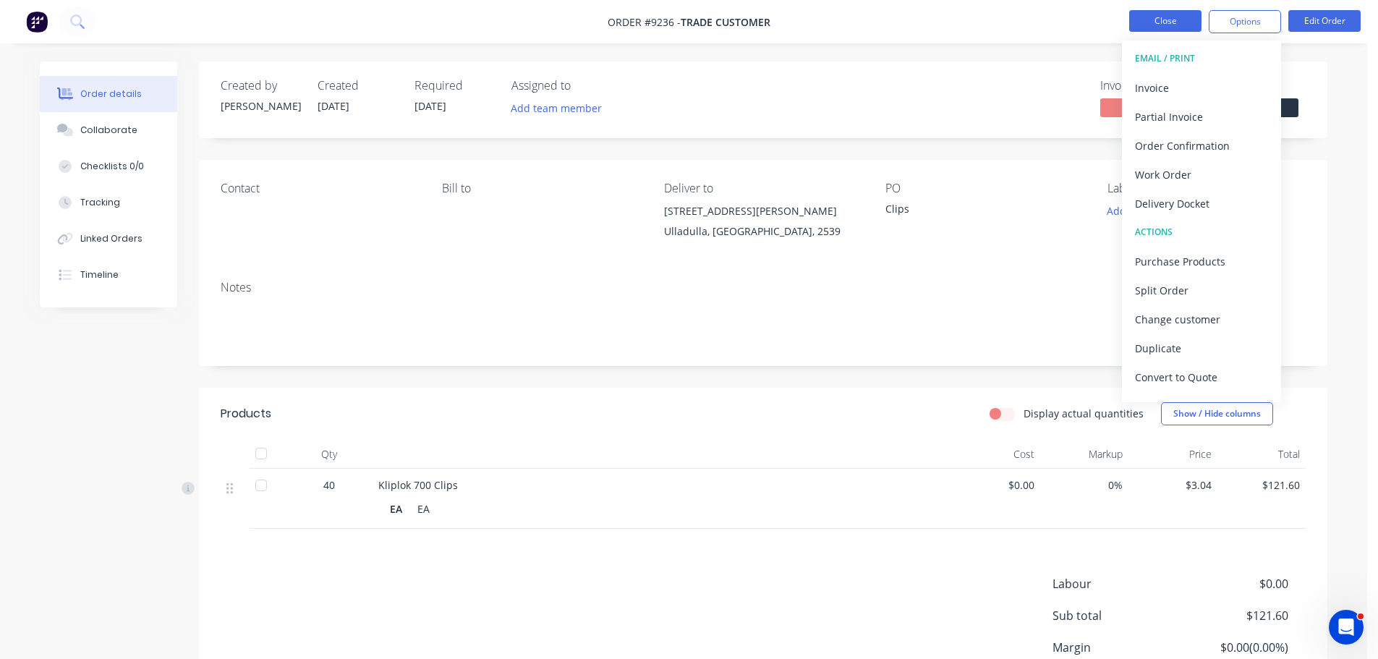
click at [1159, 18] on button "Close" at bounding box center [1165, 21] width 72 height 22
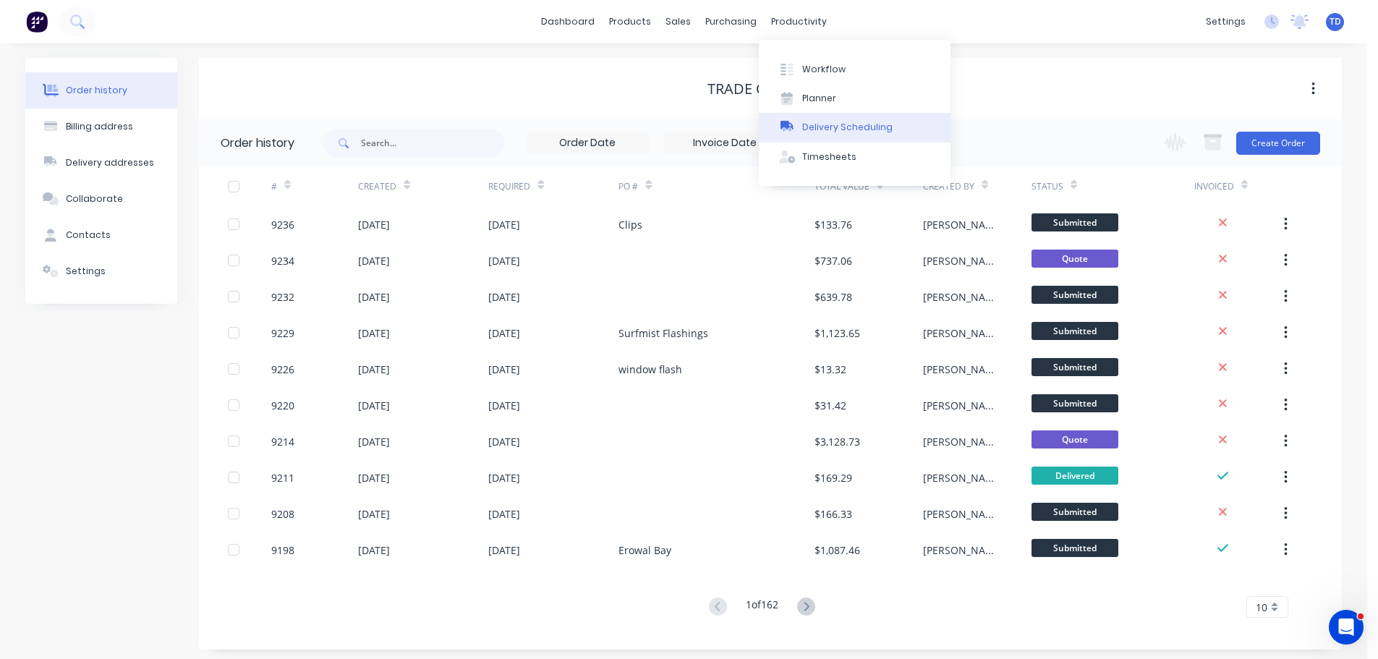
click at [807, 116] on button "Delivery Scheduling" at bounding box center [855, 127] width 192 height 29
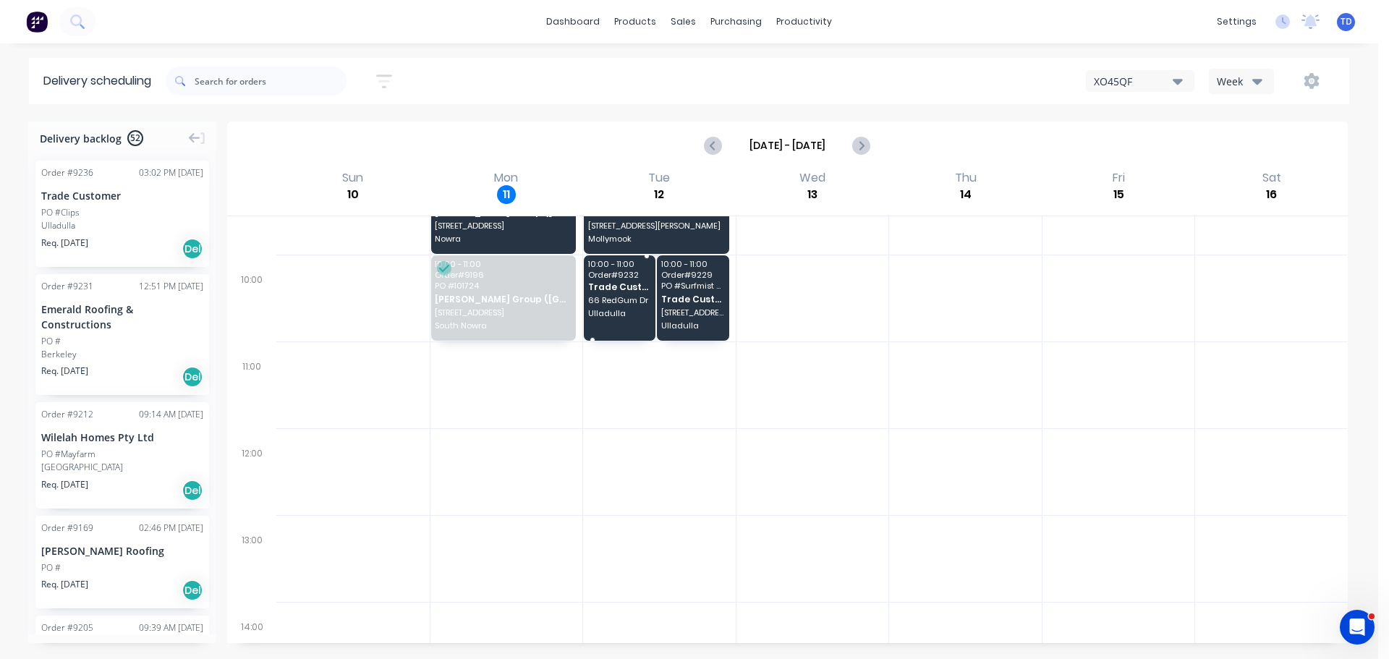
scroll to position [289, 0]
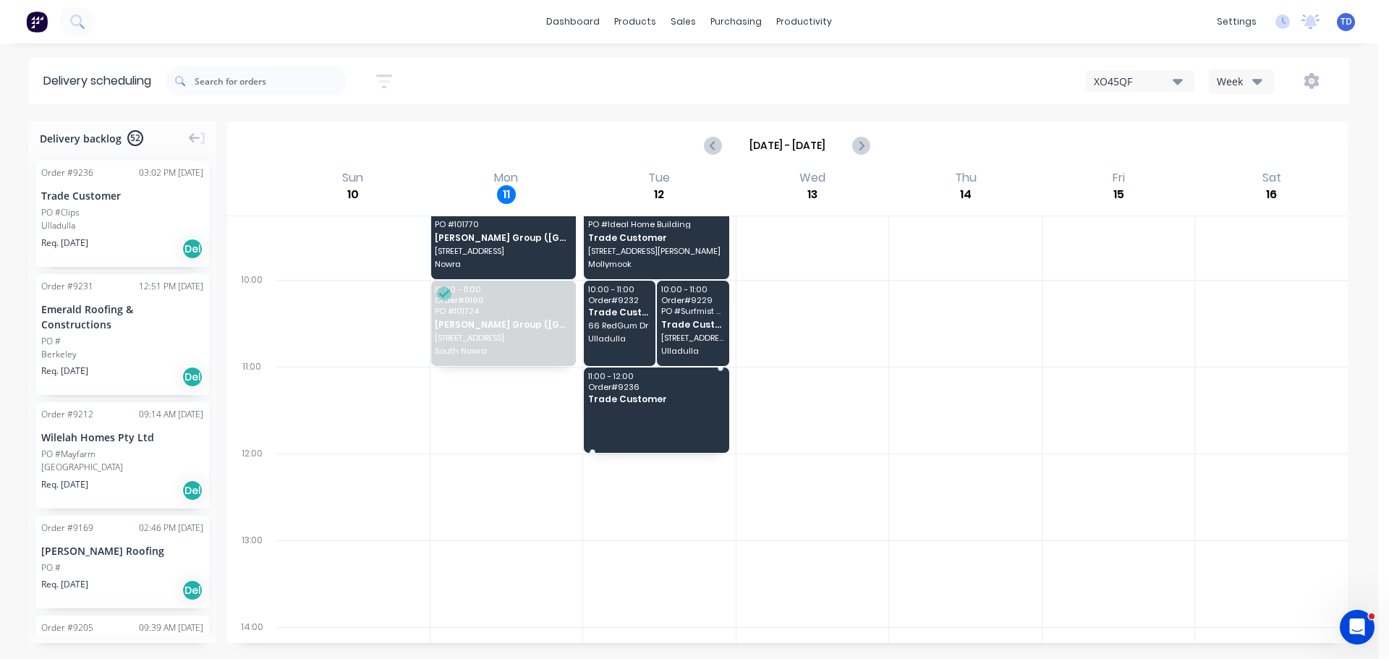
drag, startPoint x: 101, startPoint y: 212, endPoint x: 658, endPoint y: 383, distance: 582.8
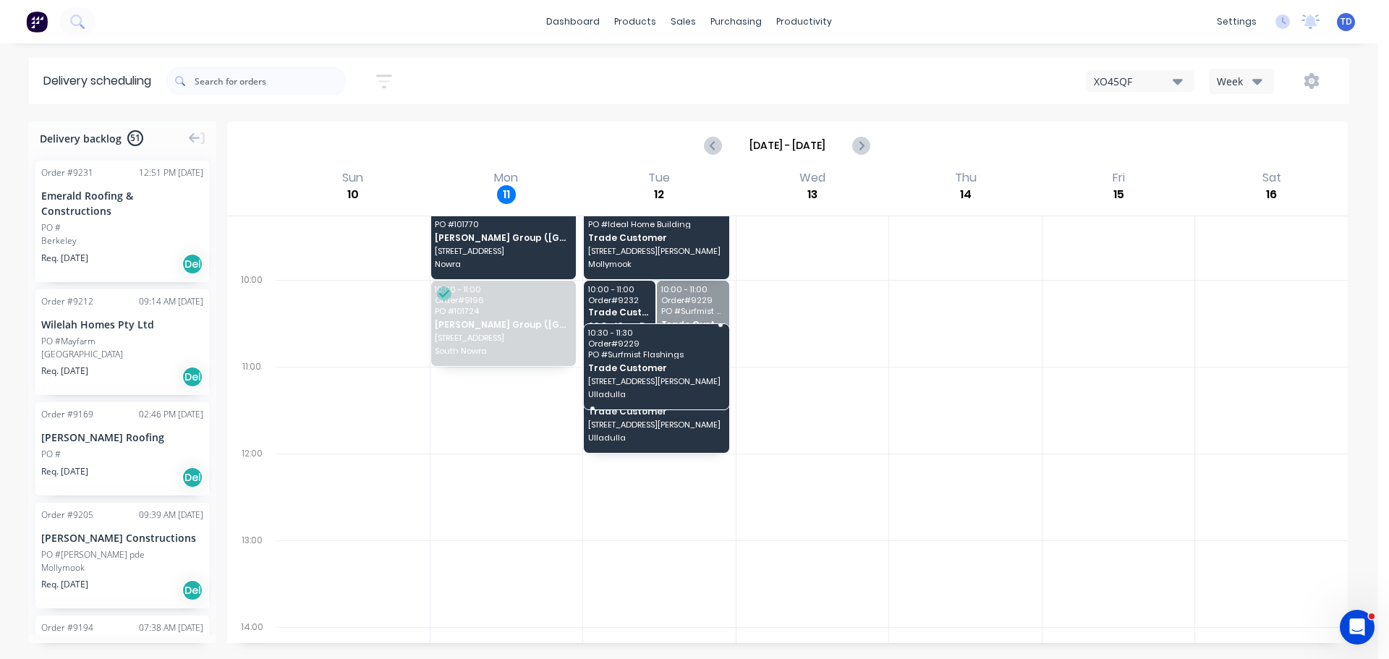
drag, startPoint x: 687, startPoint y: 332, endPoint x: 696, endPoint y: 396, distance: 65.1
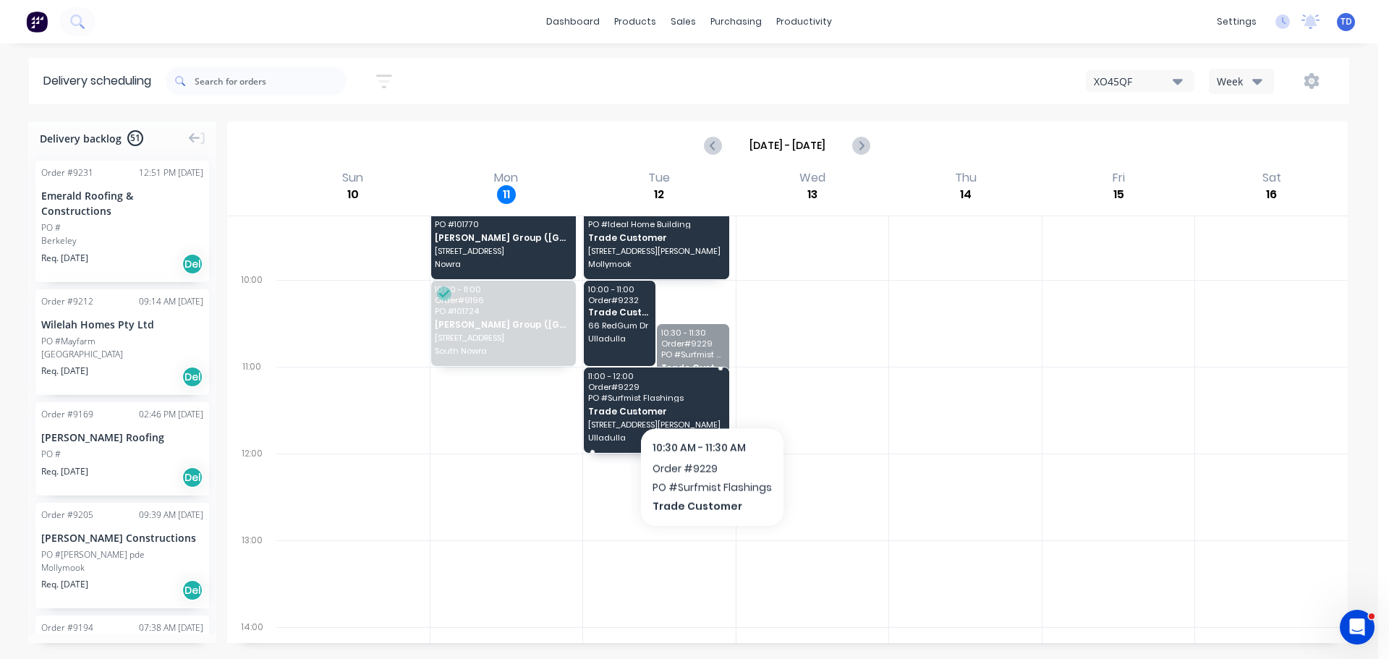
drag, startPoint x: 710, startPoint y: 377, endPoint x: 710, endPoint y: 411, distance: 34.0
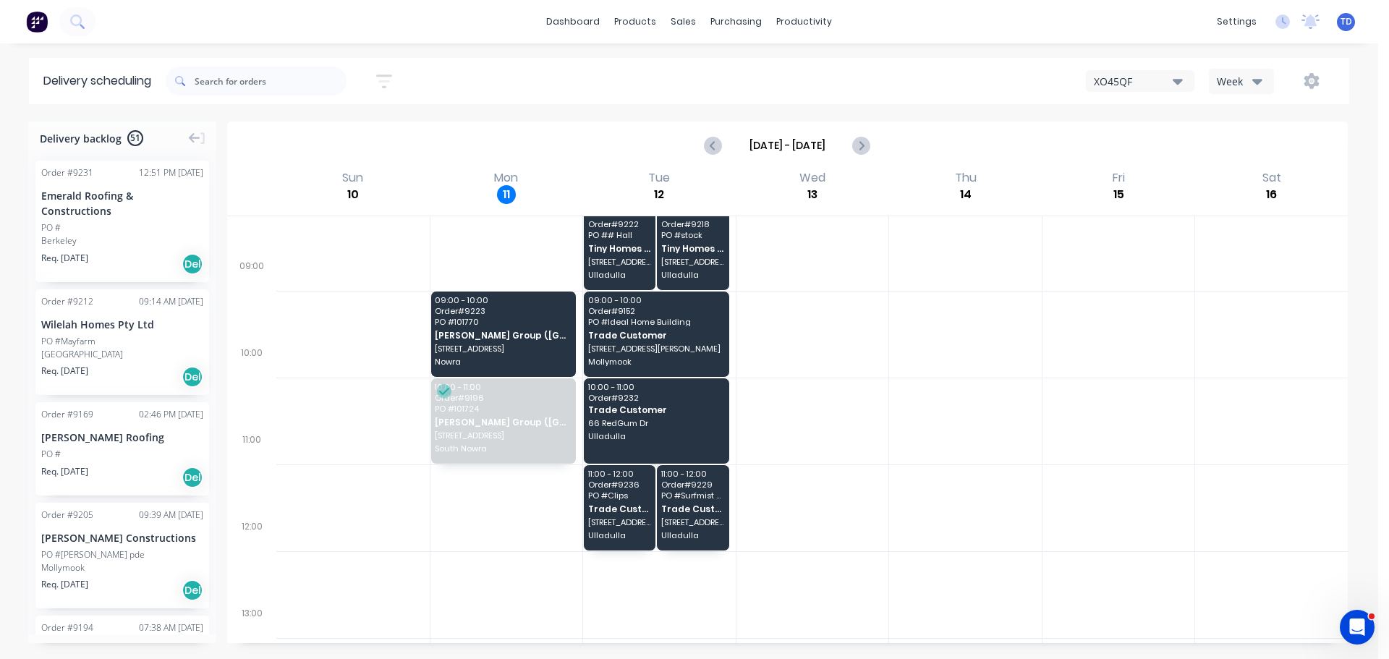
scroll to position [217, 0]
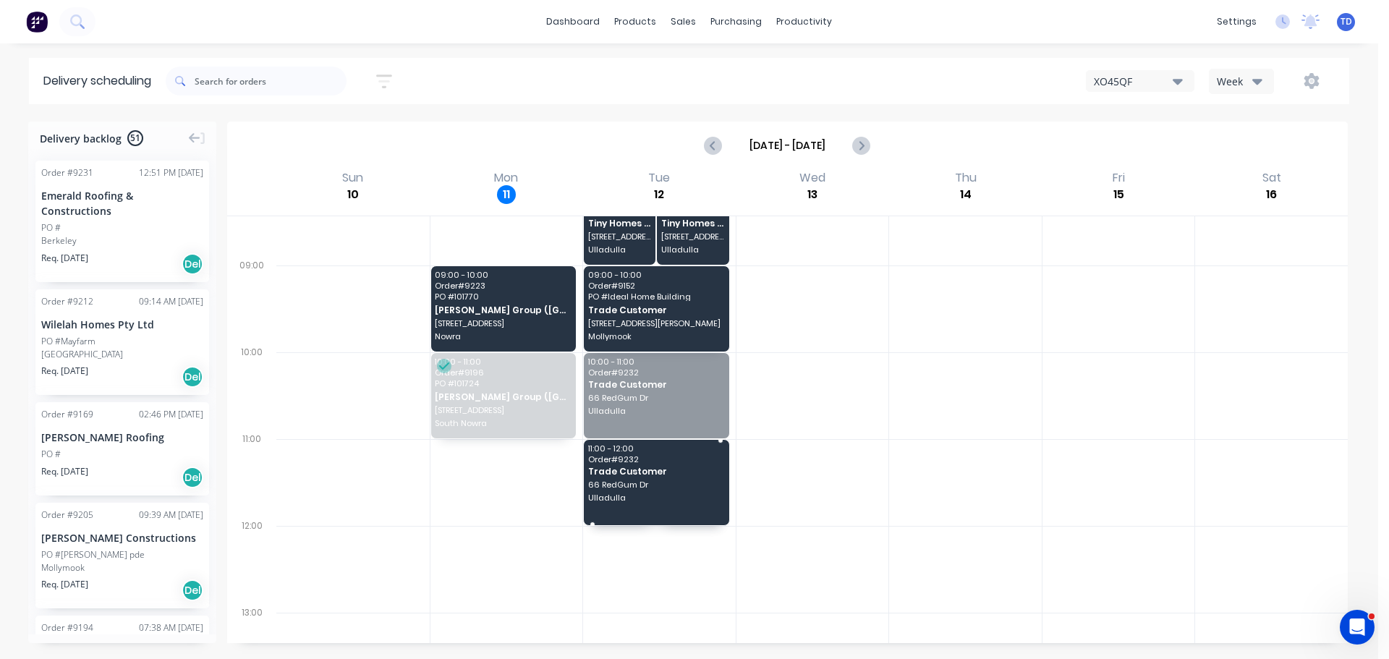
drag, startPoint x: 674, startPoint y: 394, endPoint x: 666, endPoint y: 483, distance: 88.6
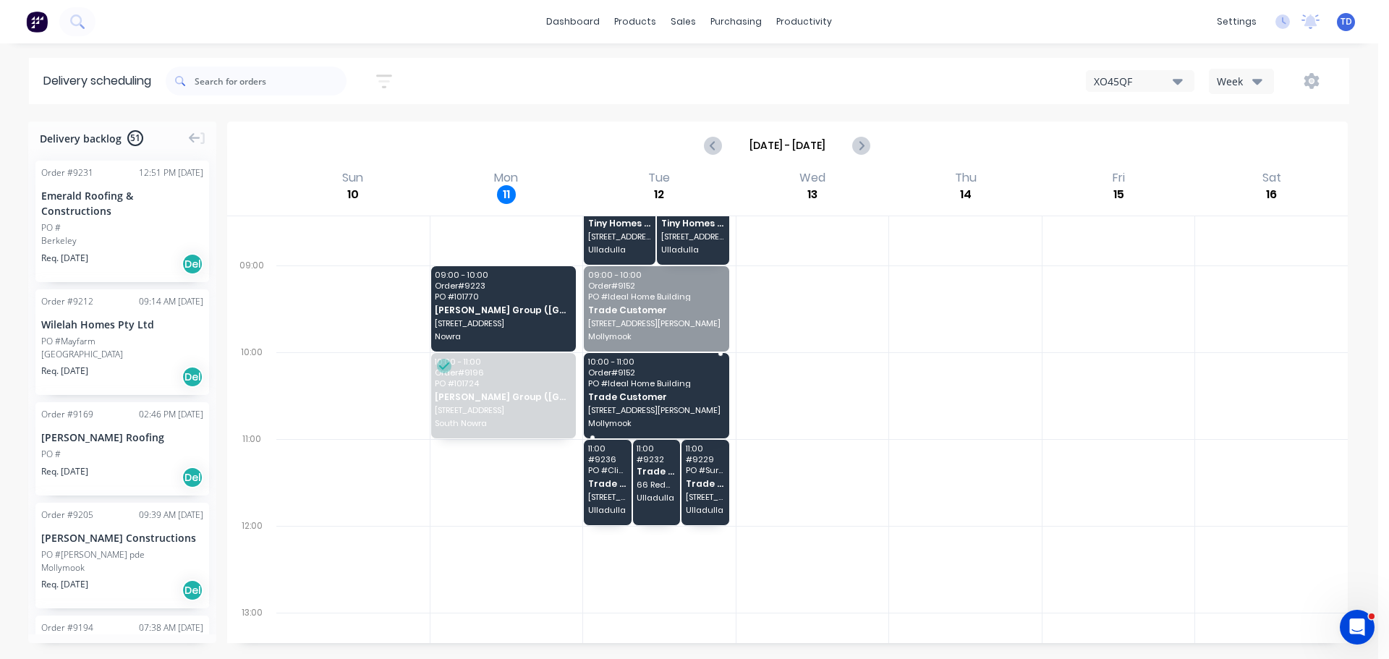
drag, startPoint x: 668, startPoint y: 330, endPoint x: 664, endPoint y: 407, distance: 76.8
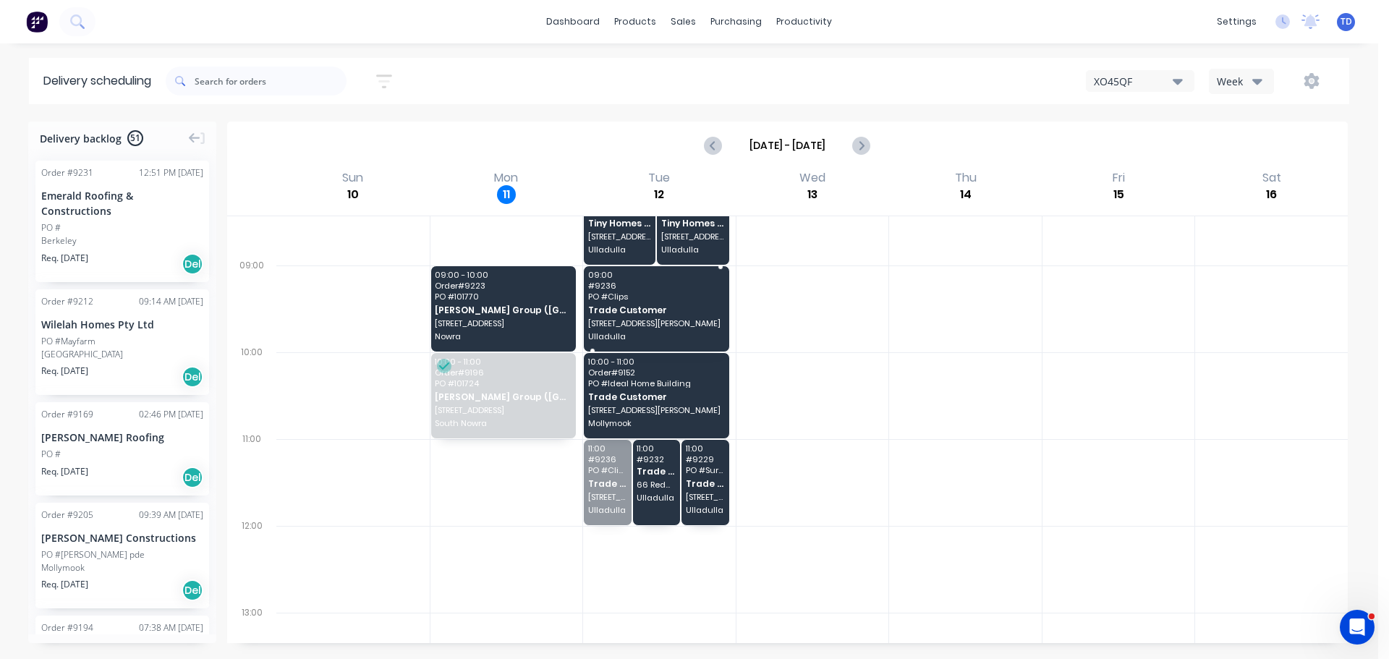
drag, startPoint x: 612, startPoint y: 467, endPoint x: 624, endPoint y: 297, distance: 169.7
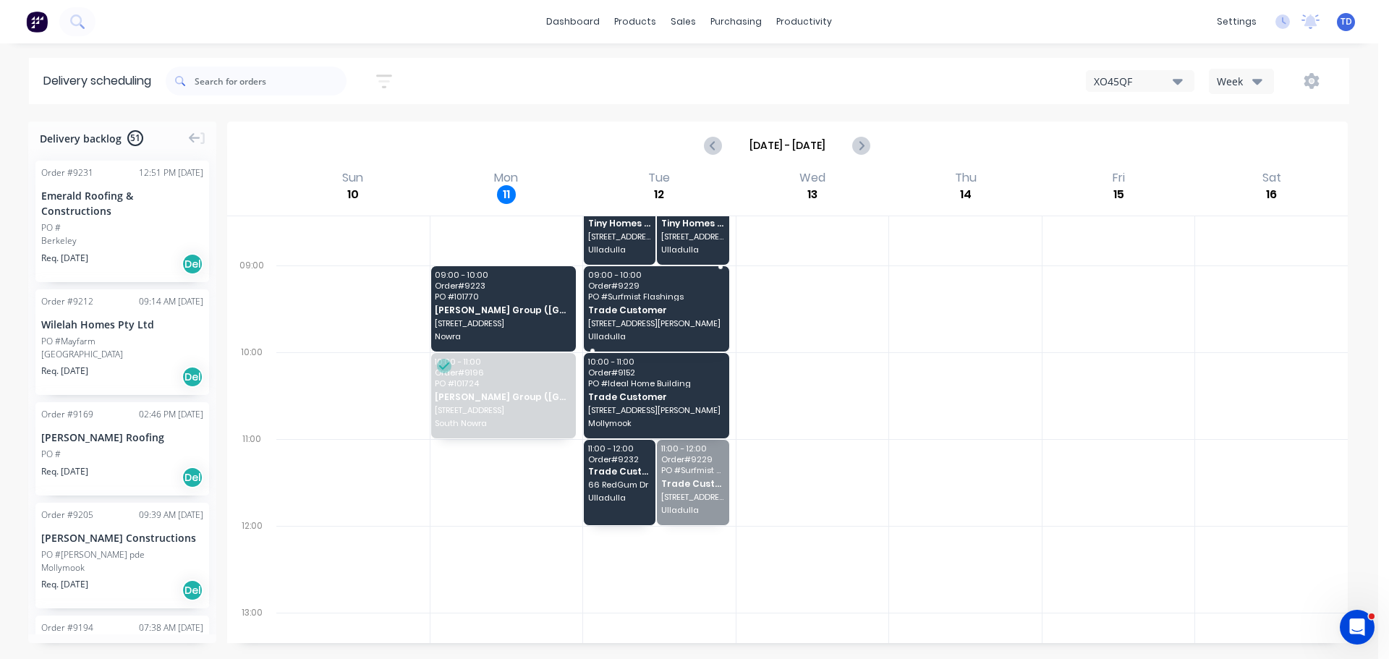
drag, startPoint x: 678, startPoint y: 463, endPoint x: 679, endPoint y: 294, distance: 169.3
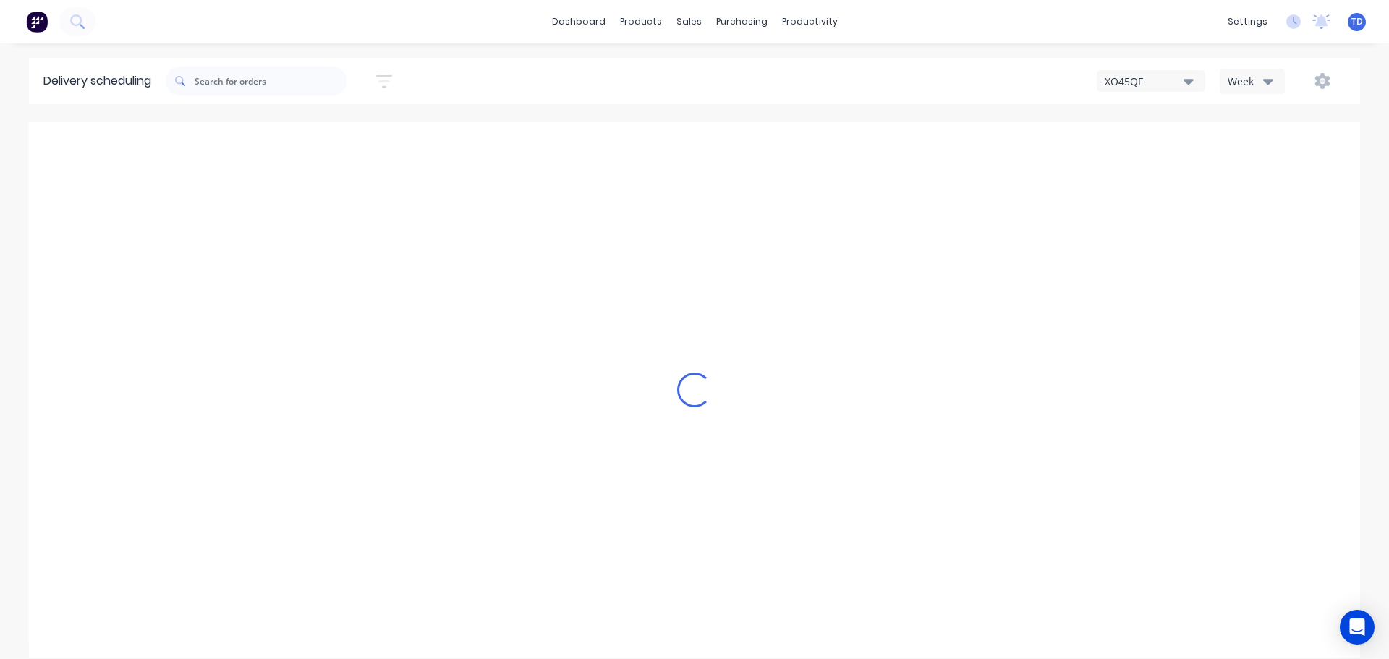
type input "[DATE] - [DATE]"
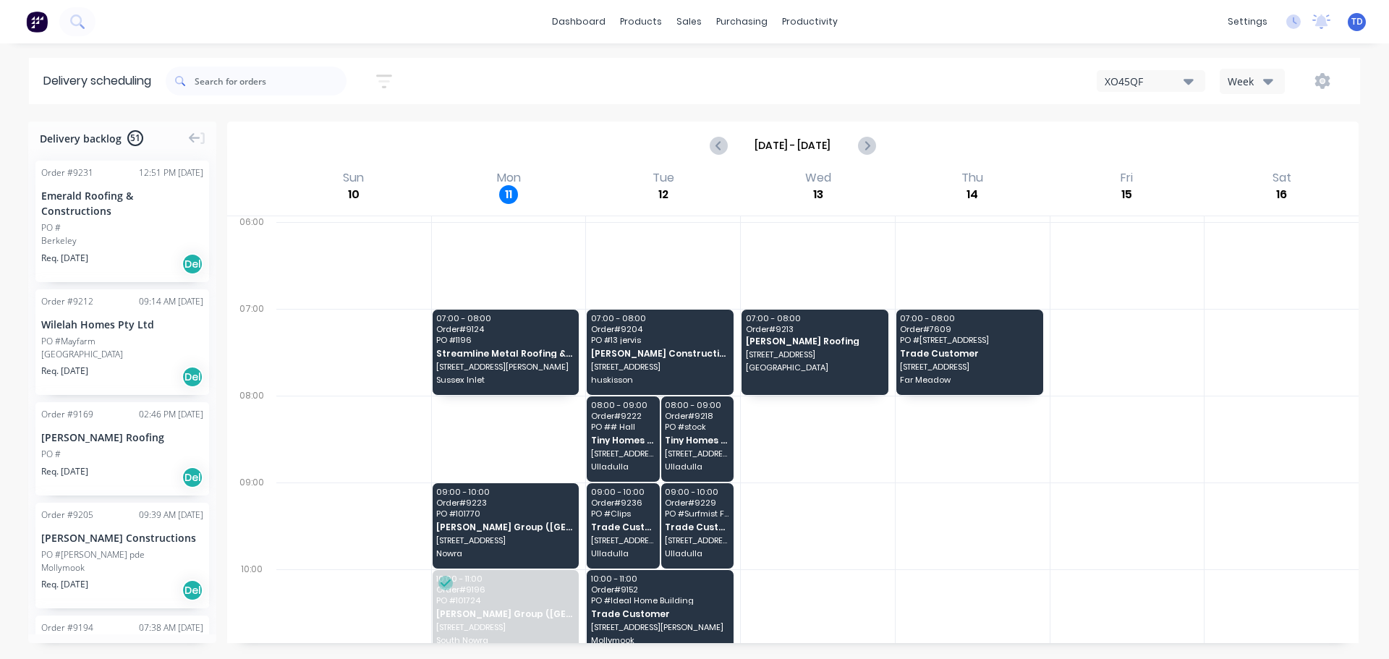
click at [72, 211] on div "Emerald Roofing & Constructions" at bounding box center [122, 203] width 162 height 30
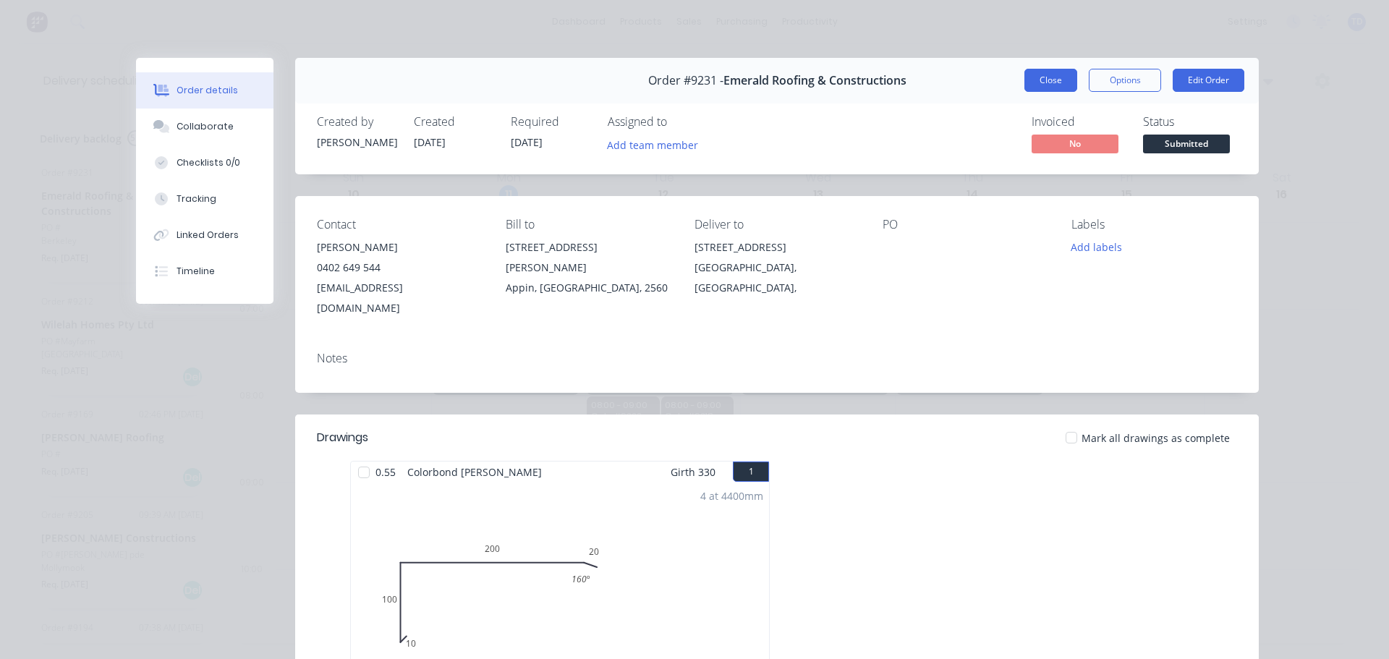
click at [1048, 82] on button "Close" at bounding box center [1050, 80] width 53 height 23
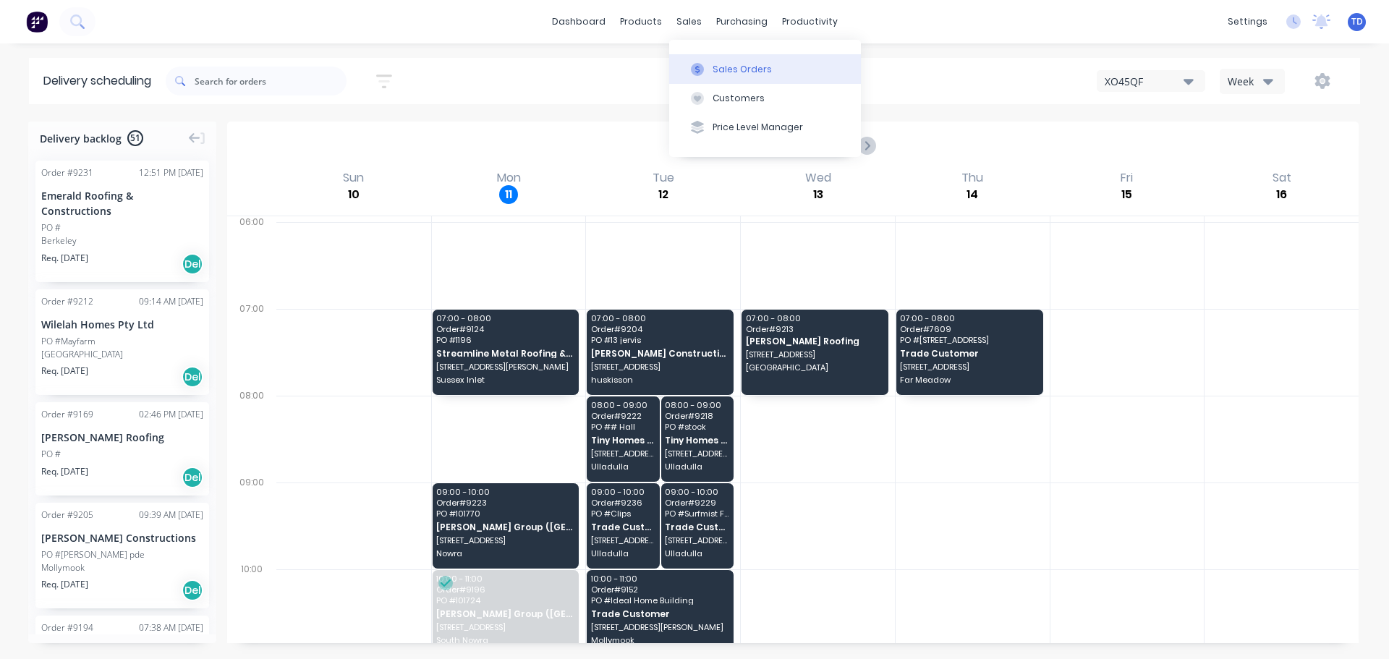
click at [709, 69] on button "Sales Orders" at bounding box center [765, 68] width 192 height 29
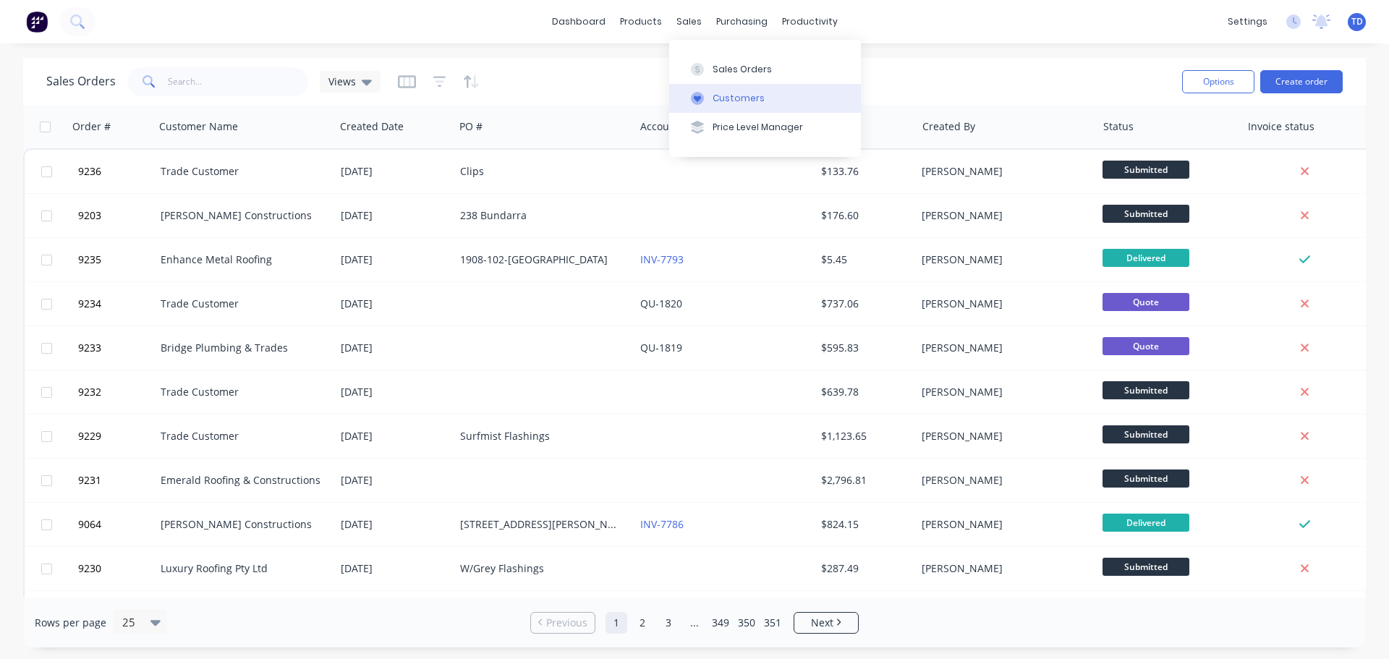
click at [714, 104] on div "Customers" at bounding box center [739, 98] width 52 height 13
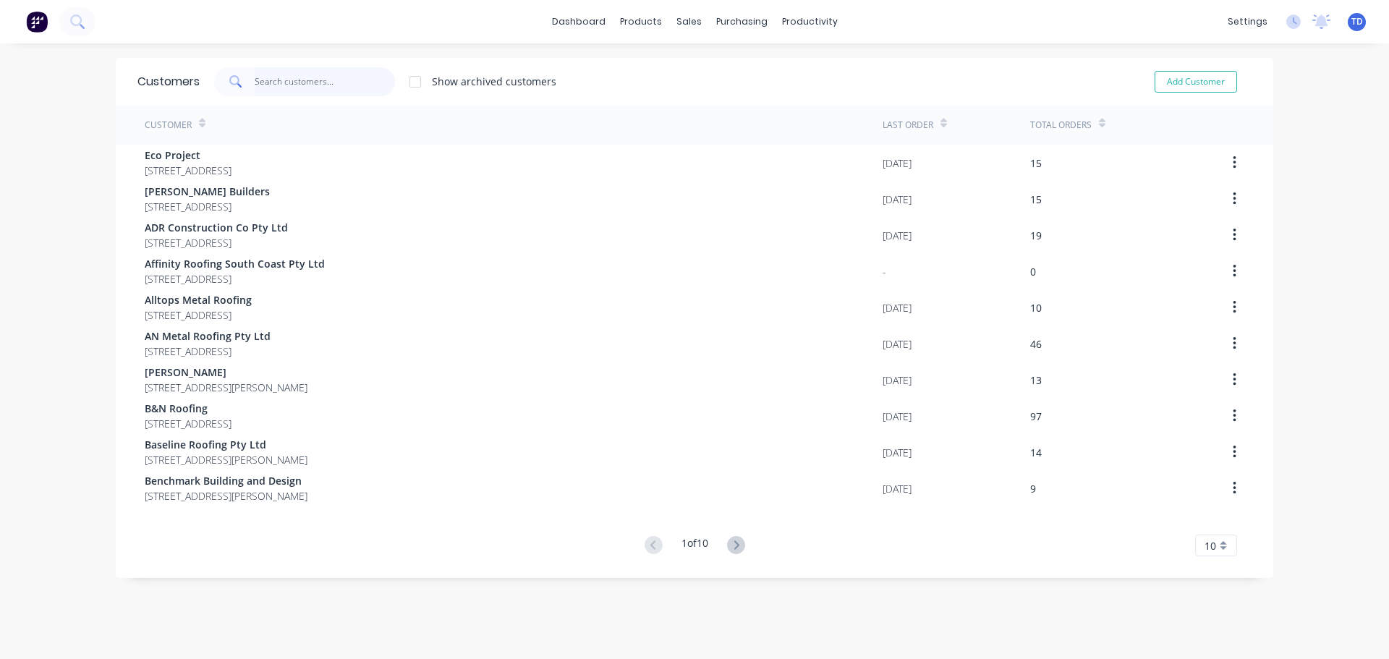
click at [278, 76] on input "text" at bounding box center [325, 81] width 141 height 29
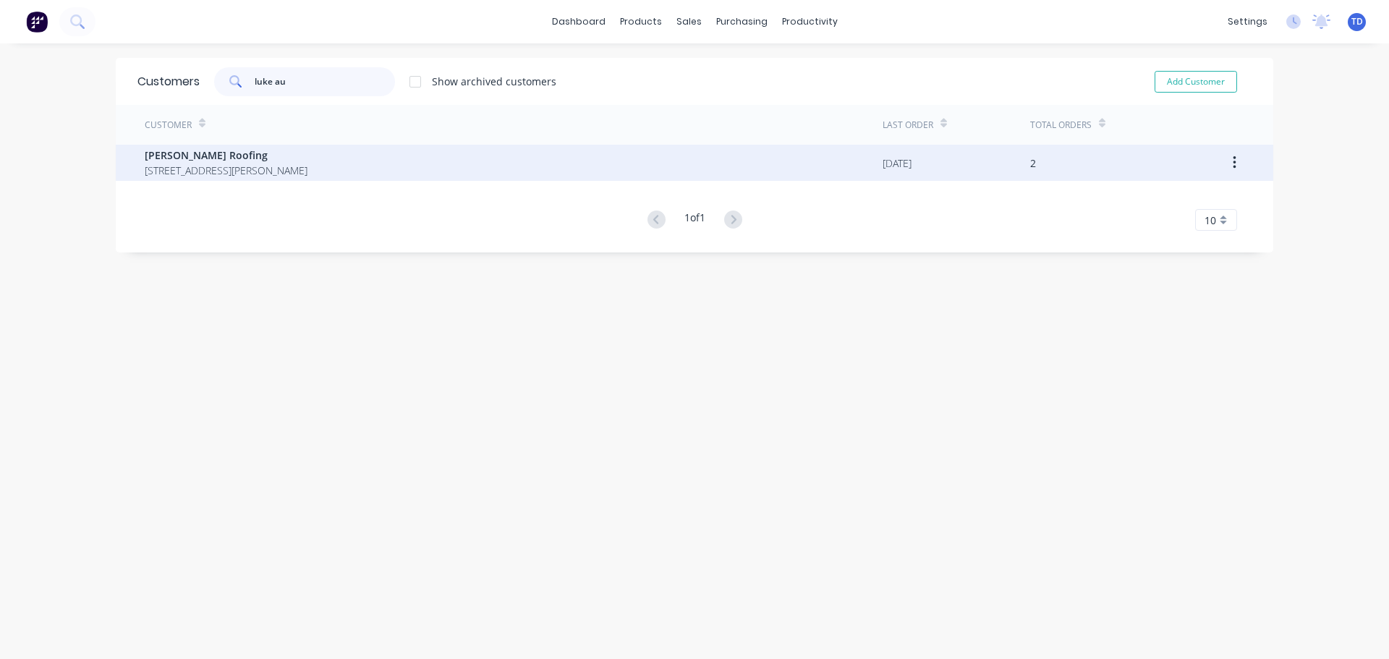
type input "luke au"
click at [205, 166] on span "1 Curtis St Ulladulla New South Wales 2539" at bounding box center [226, 170] width 163 height 15
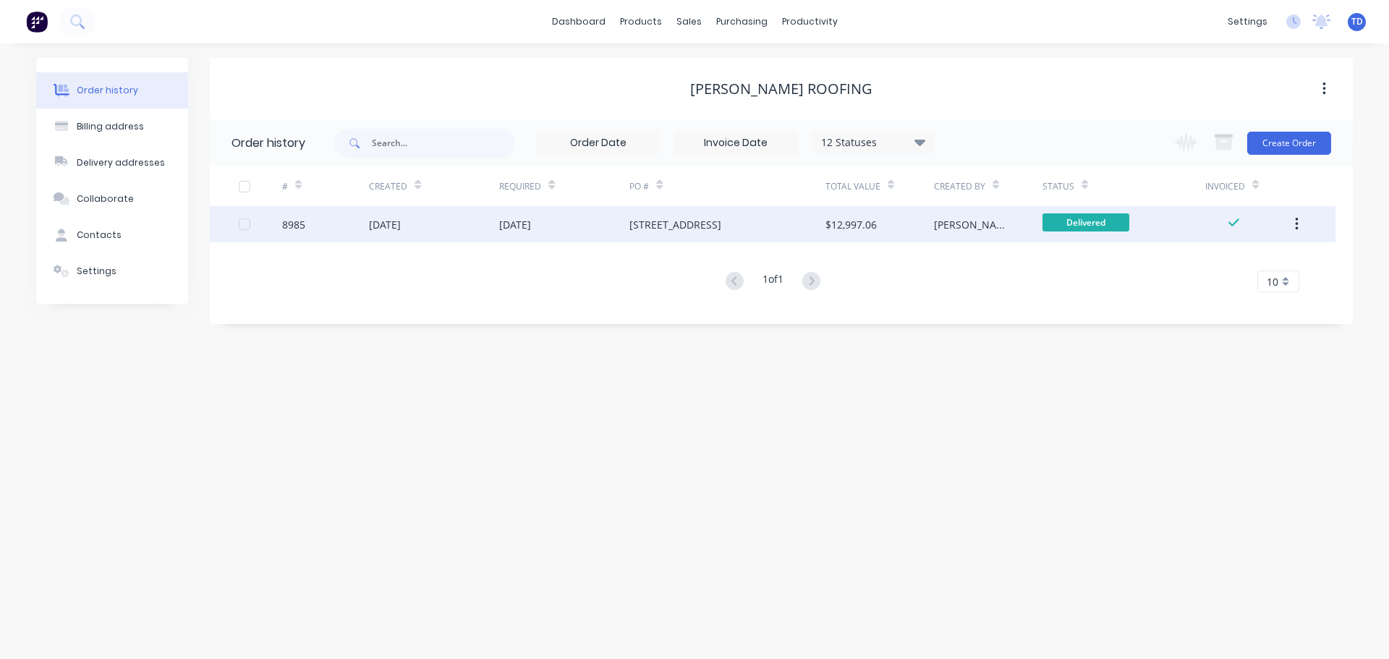
click at [531, 226] on div "25 Jul 2025" at bounding box center [515, 224] width 32 height 15
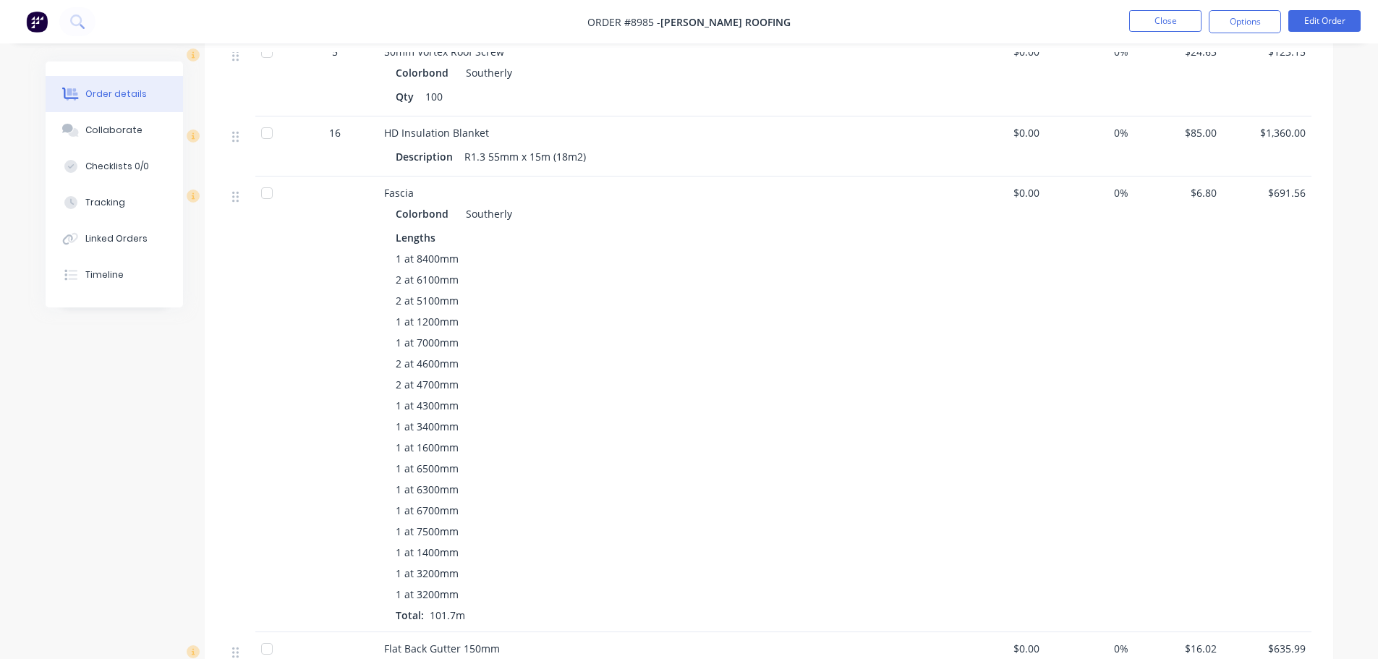
scroll to position [3183, 0]
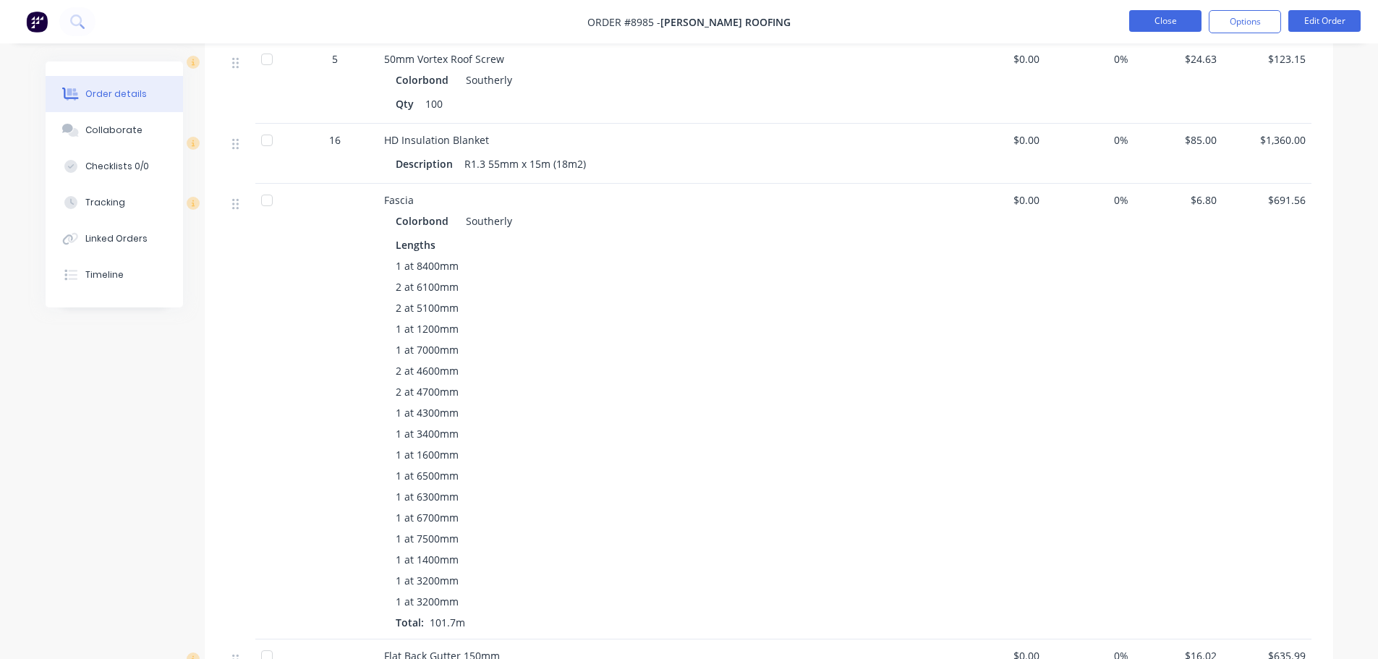
click at [1176, 29] on button "Close" at bounding box center [1165, 21] width 72 height 22
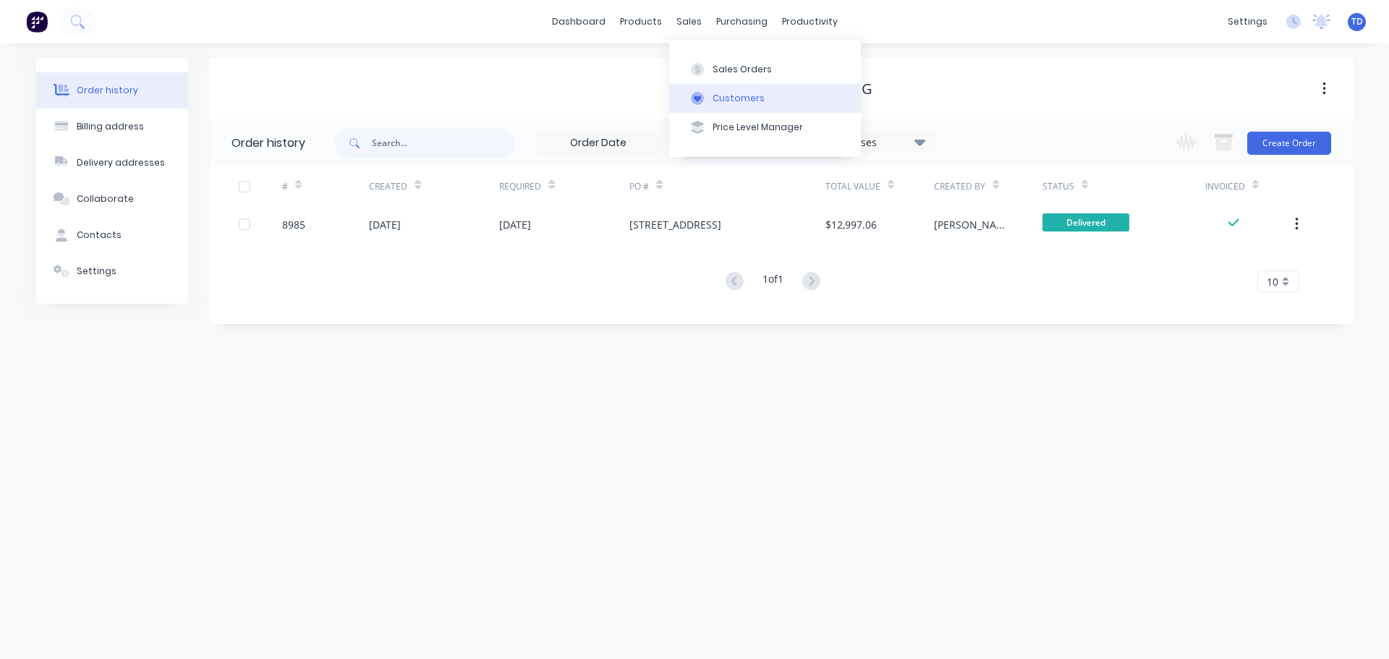
click at [725, 95] on div "Customers" at bounding box center [739, 98] width 52 height 13
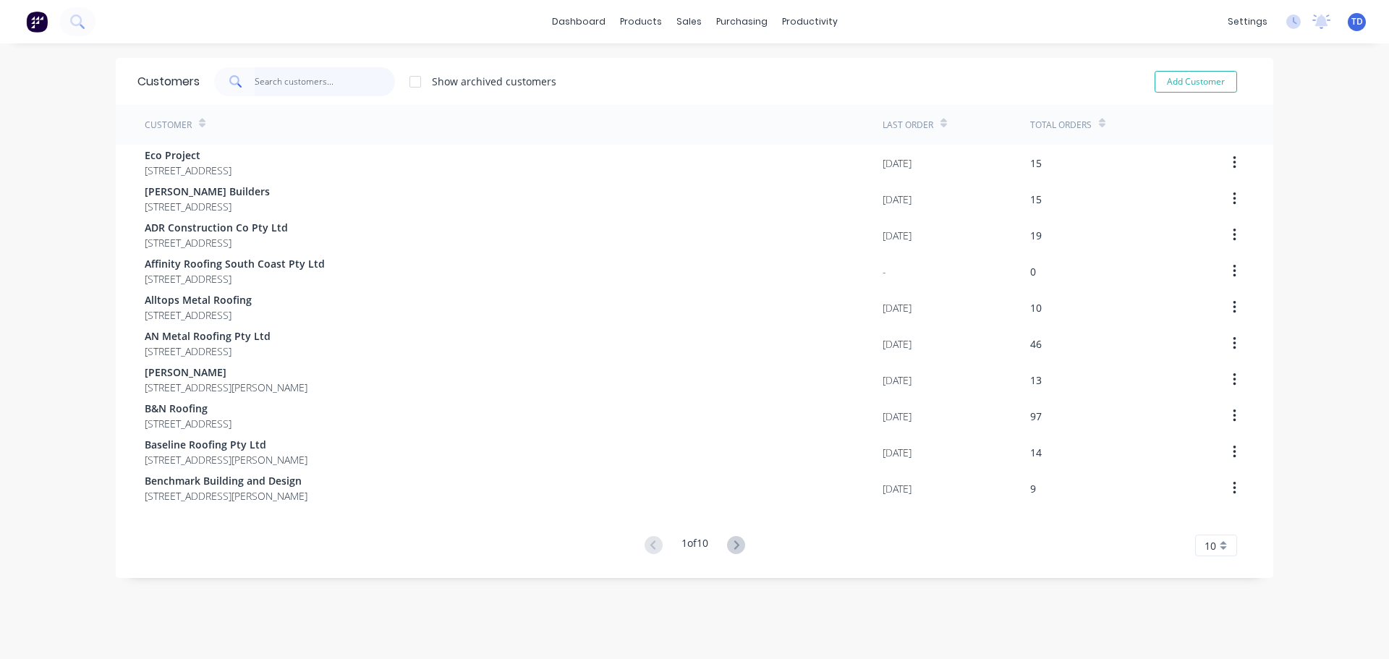
click at [286, 80] on input "text" at bounding box center [325, 81] width 141 height 29
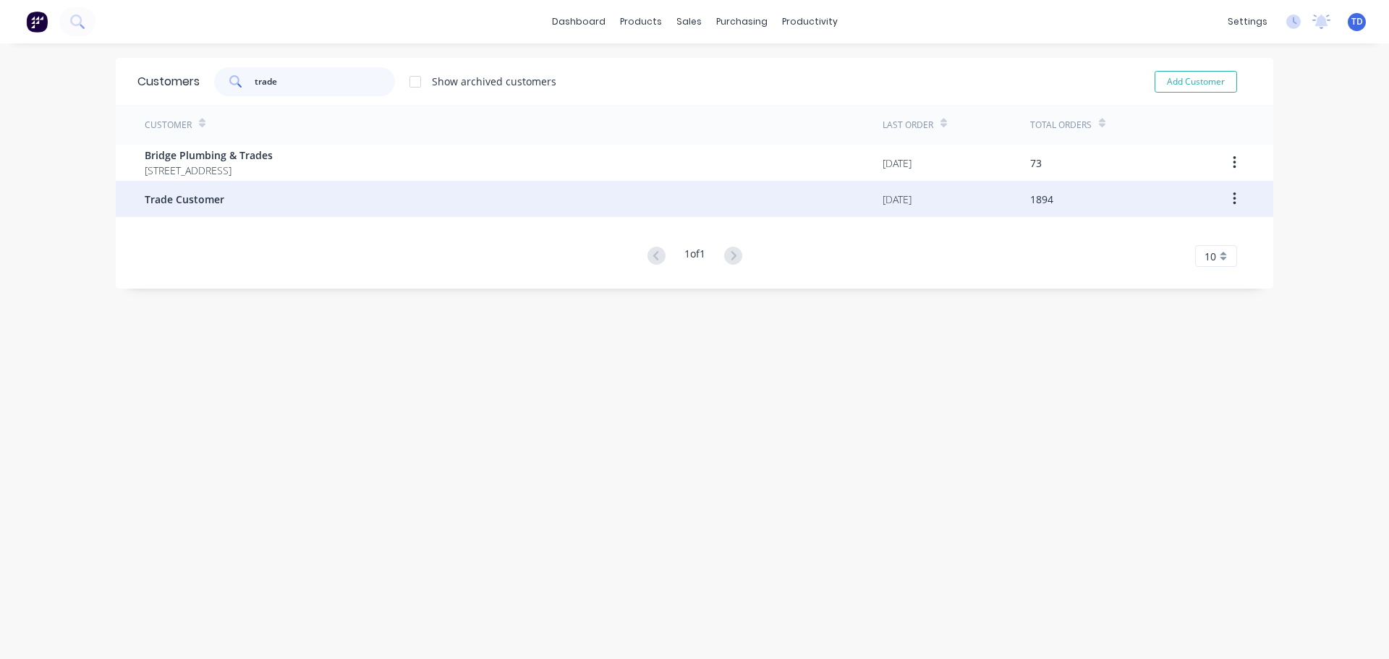
type input "trade"
click at [199, 189] on div "Trade Customer" at bounding box center [514, 199] width 738 height 36
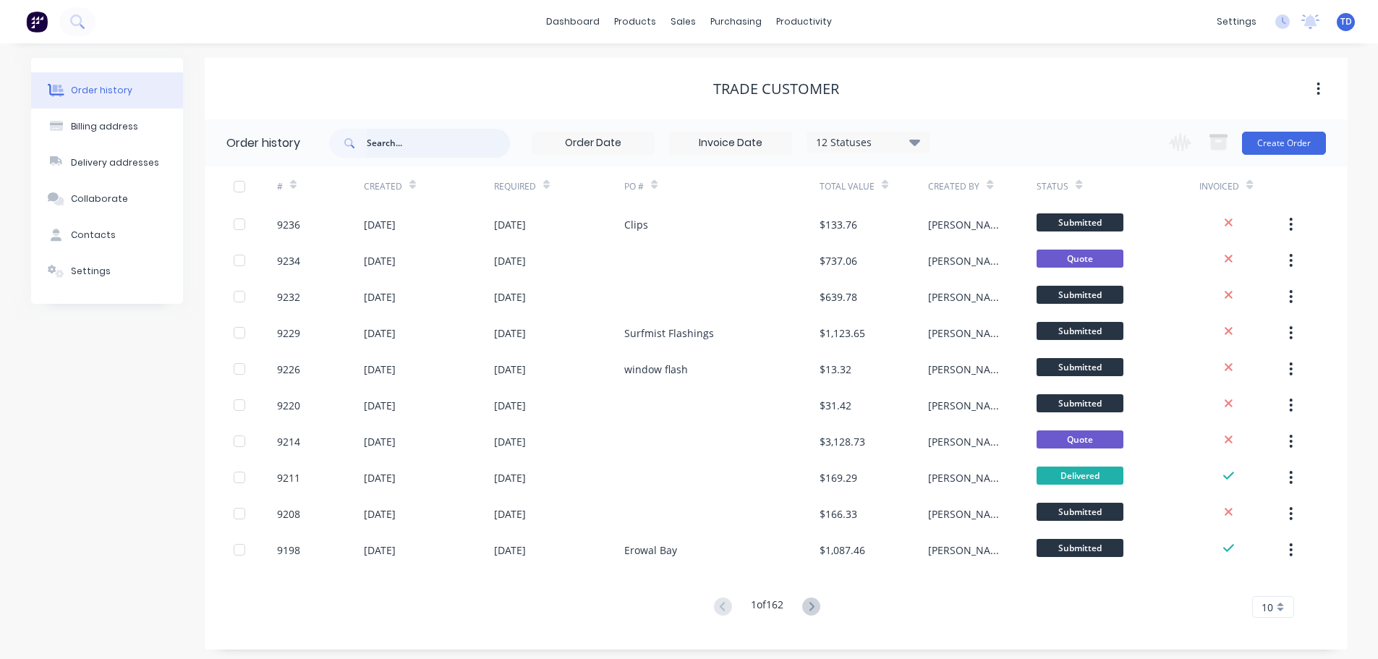
click at [398, 147] on input "text" at bounding box center [438, 143] width 143 height 29
type input "austin"
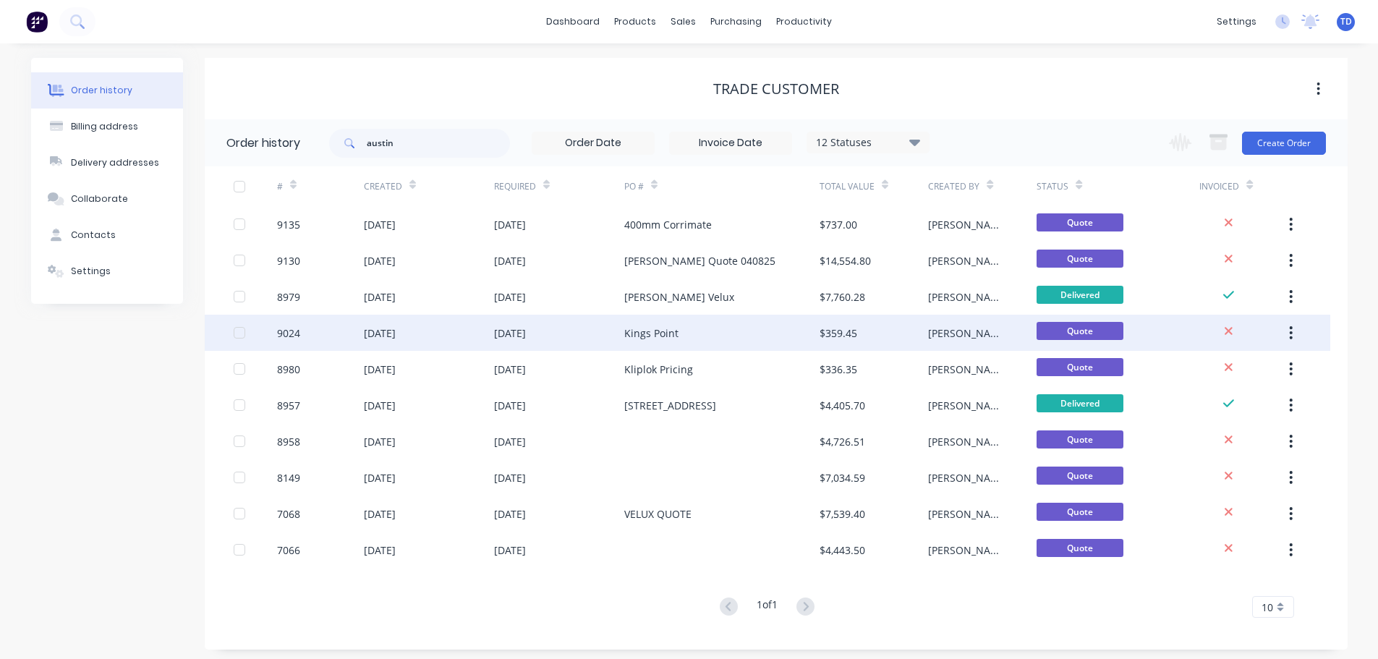
click at [486, 336] on div "[DATE]" at bounding box center [429, 333] width 130 height 36
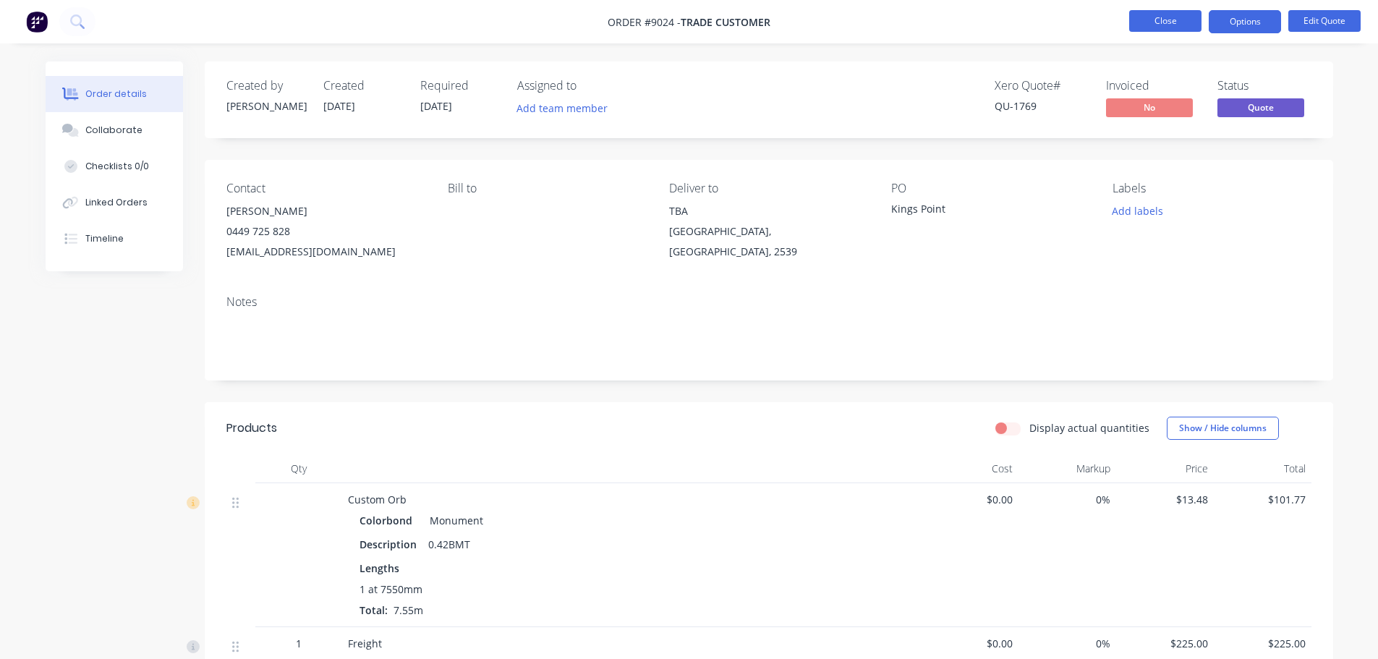
click at [1173, 14] on button "Close" at bounding box center [1165, 21] width 72 height 22
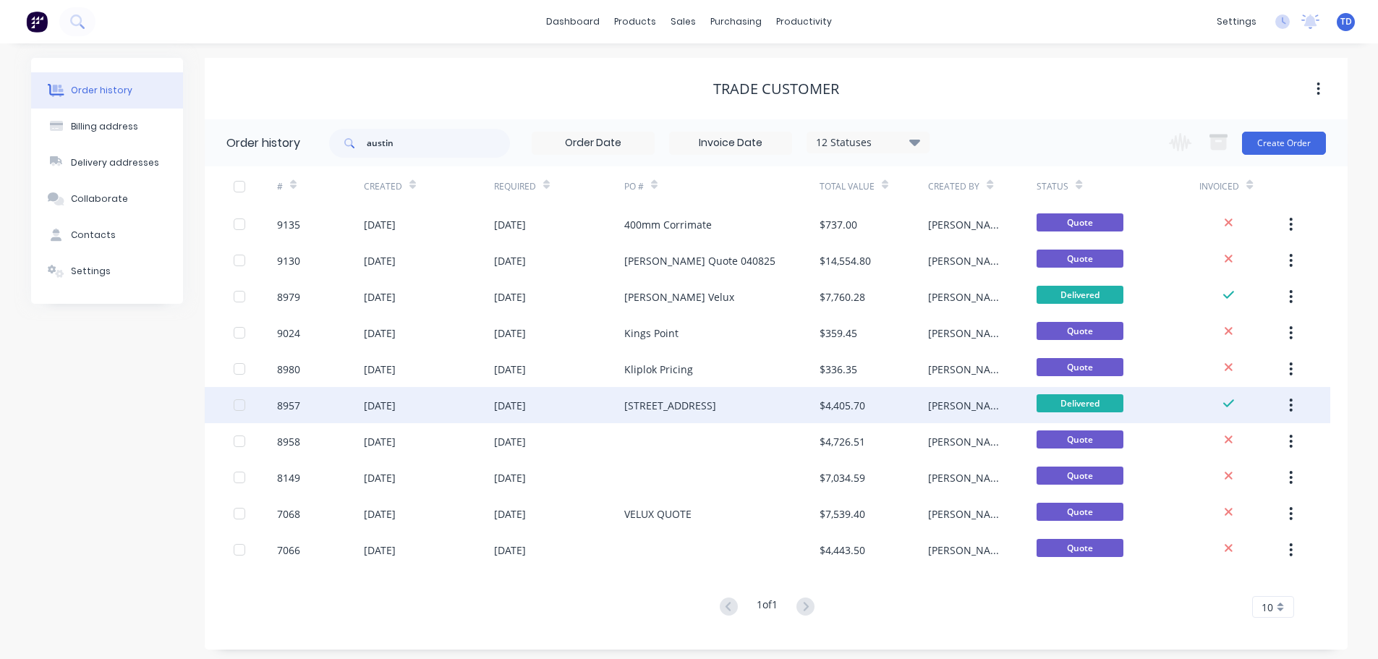
click at [652, 411] on div "4 Mirida Drive" at bounding box center [670, 405] width 92 height 15
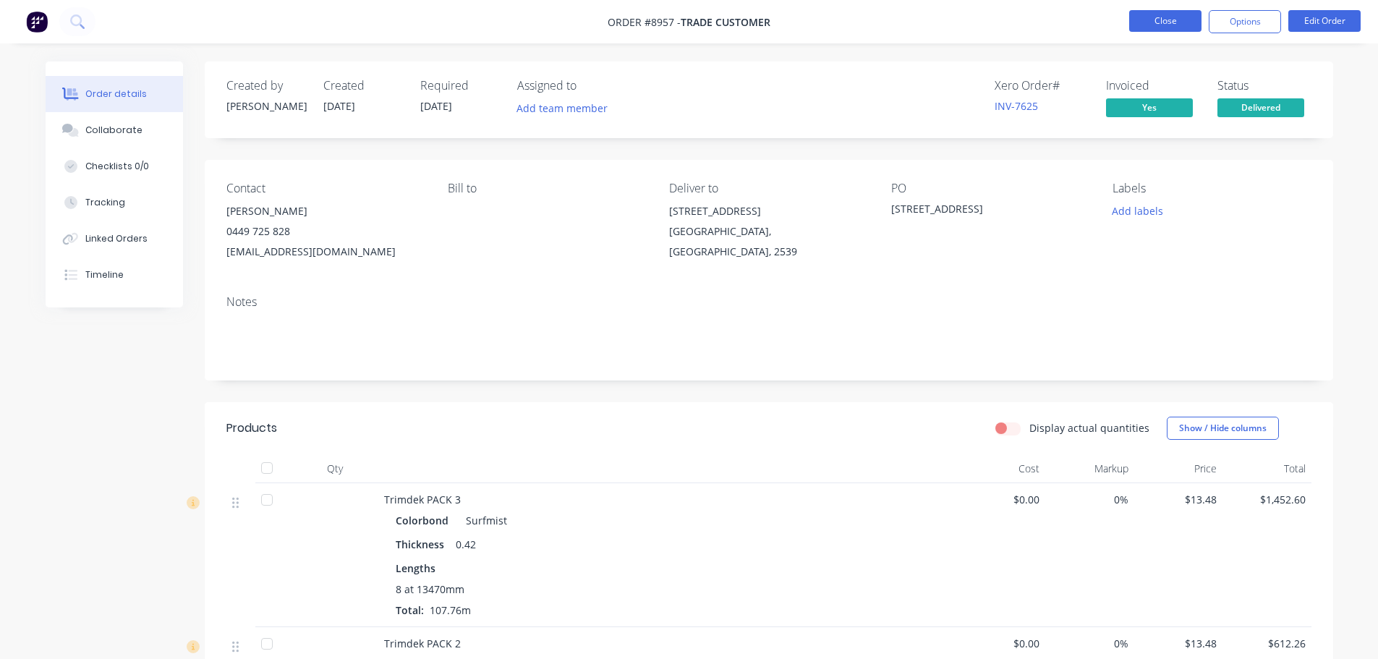
click at [1181, 25] on button "Close" at bounding box center [1165, 21] width 72 height 22
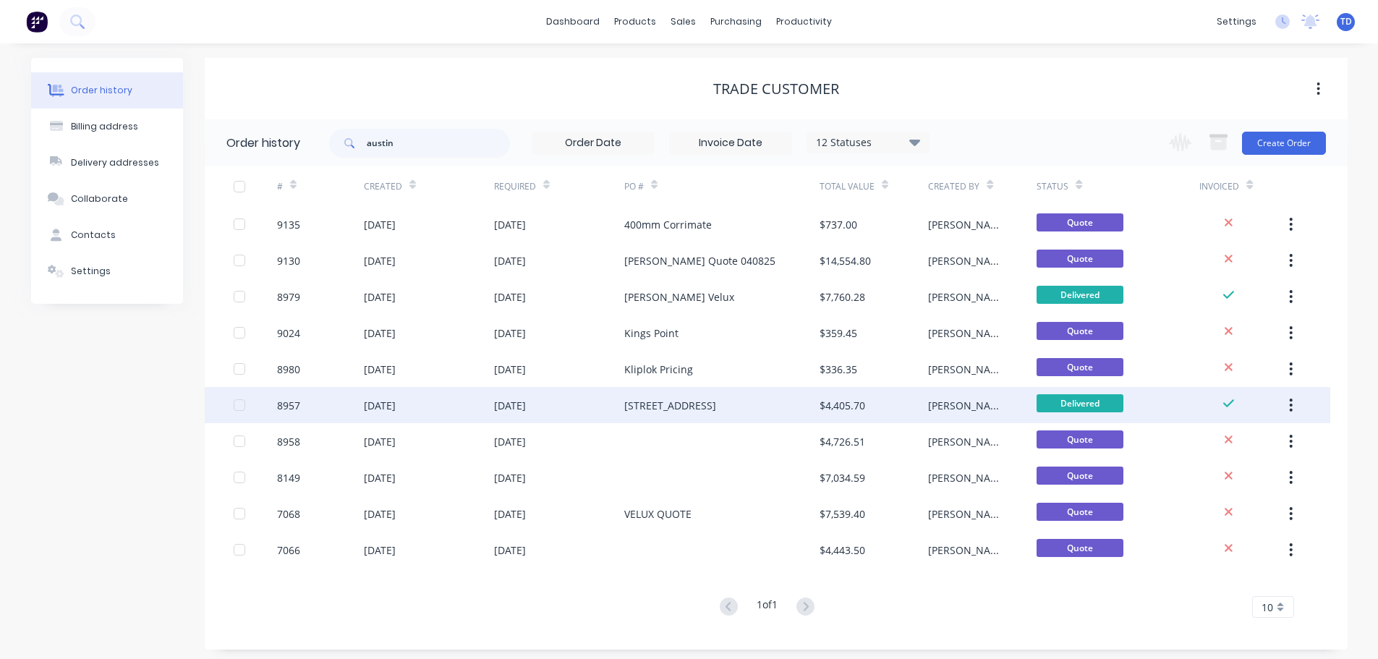
click at [666, 407] on div "4 Mirida Drive" at bounding box center [670, 405] width 92 height 15
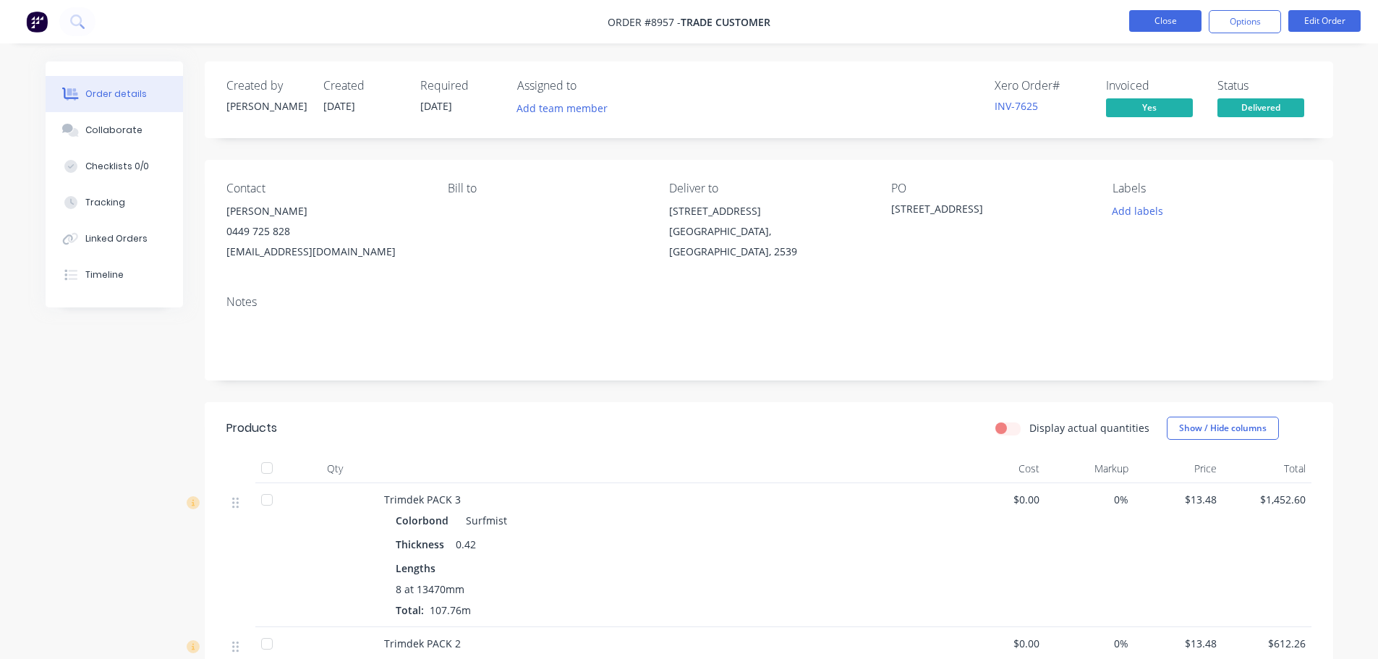
click at [1158, 25] on button "Close" at bounding box center [1165, 21] width 72 height 22
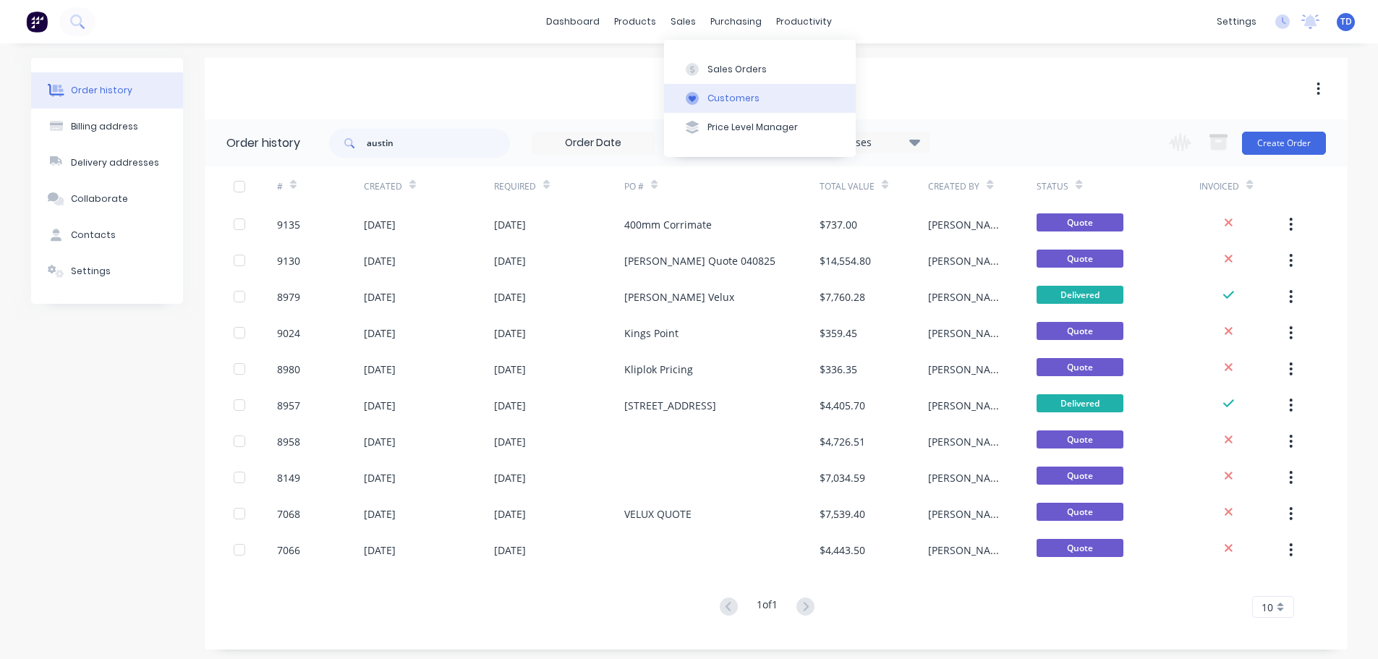
click at [710, 100] on div "Customers" at bounding box center [734, 98] width 52 height 13
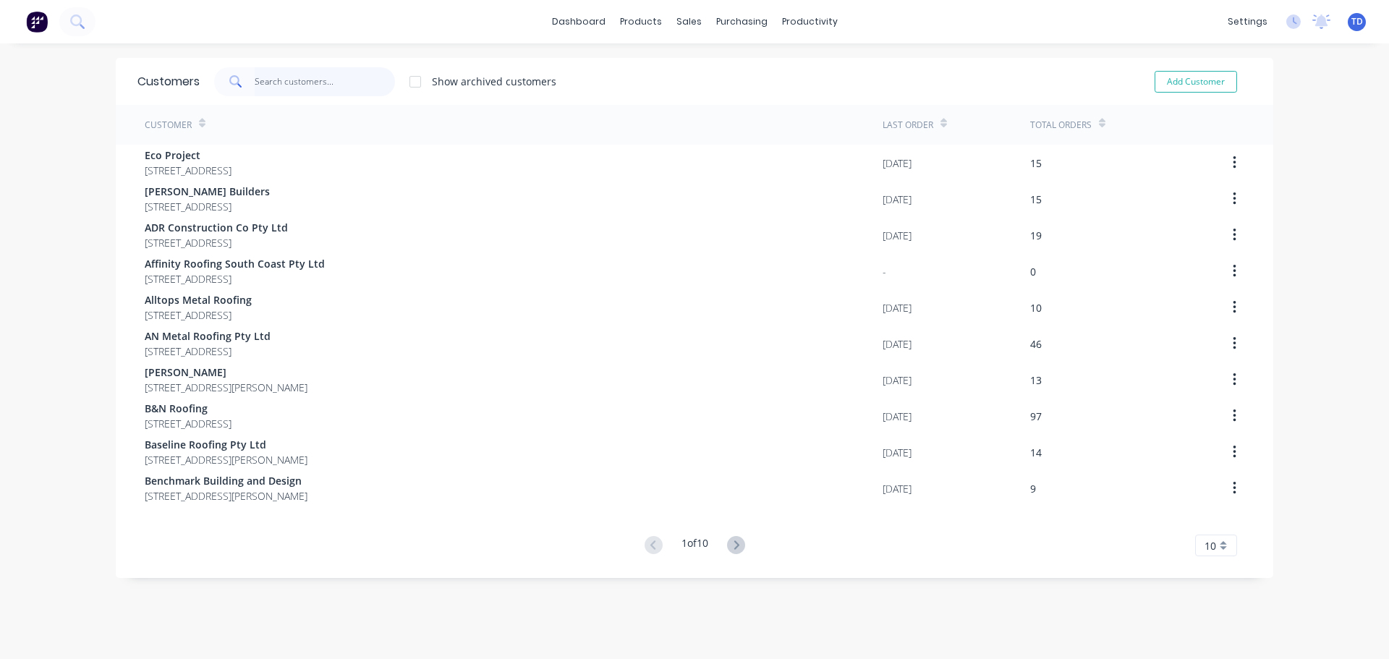
click at [326, 87] on input "text" at bounding box center [325, 81] width 141 height 29
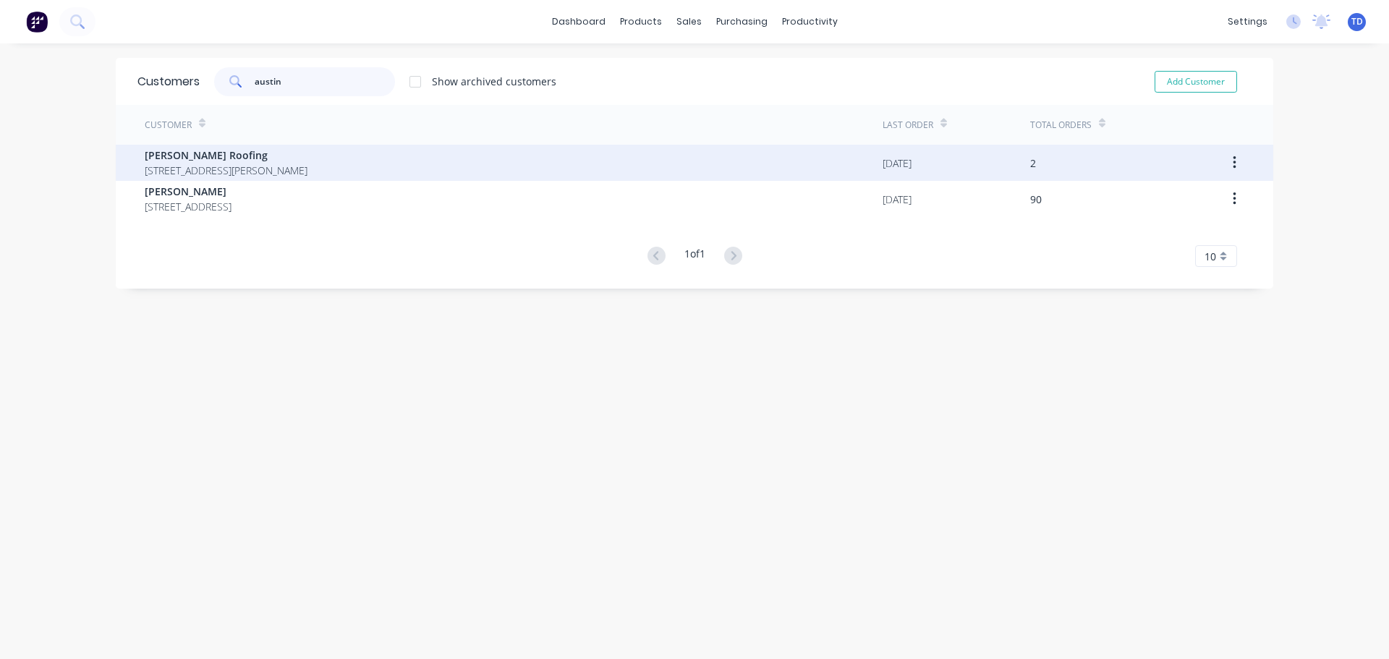
type input "austin"
click at [300, 165] on span "1 Curtis St Ulladulla New South Wales 2539" at bounding box center [226, 170] width 163 height 15
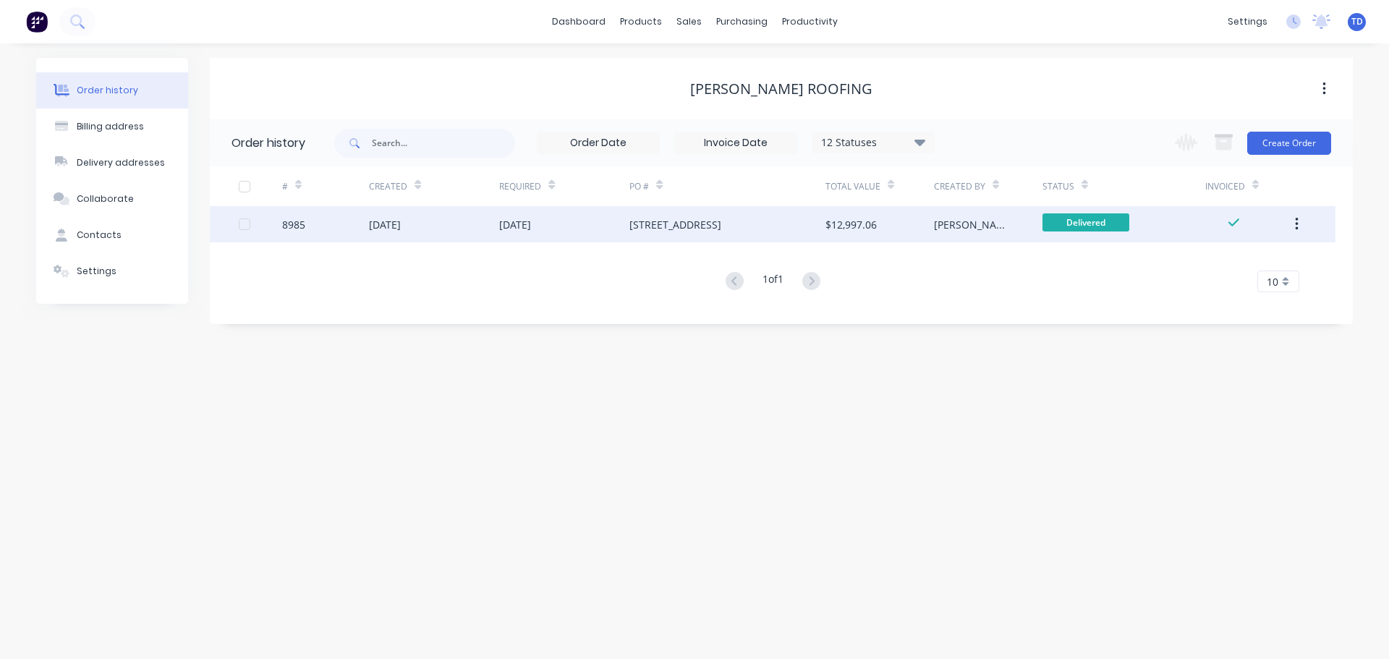
click at [479, 234] on div "23 Jul 2025" at bounding box center [434, 224] width 130 height 36
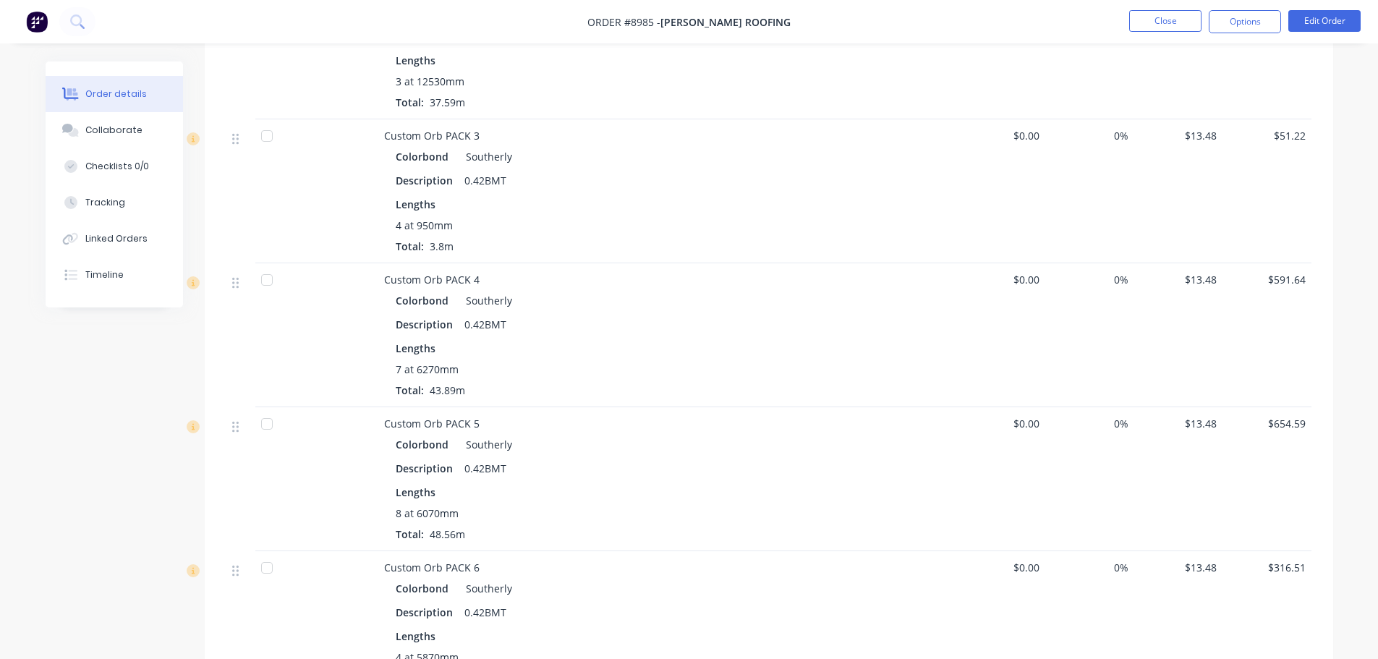
scroll to position [1447, 0]
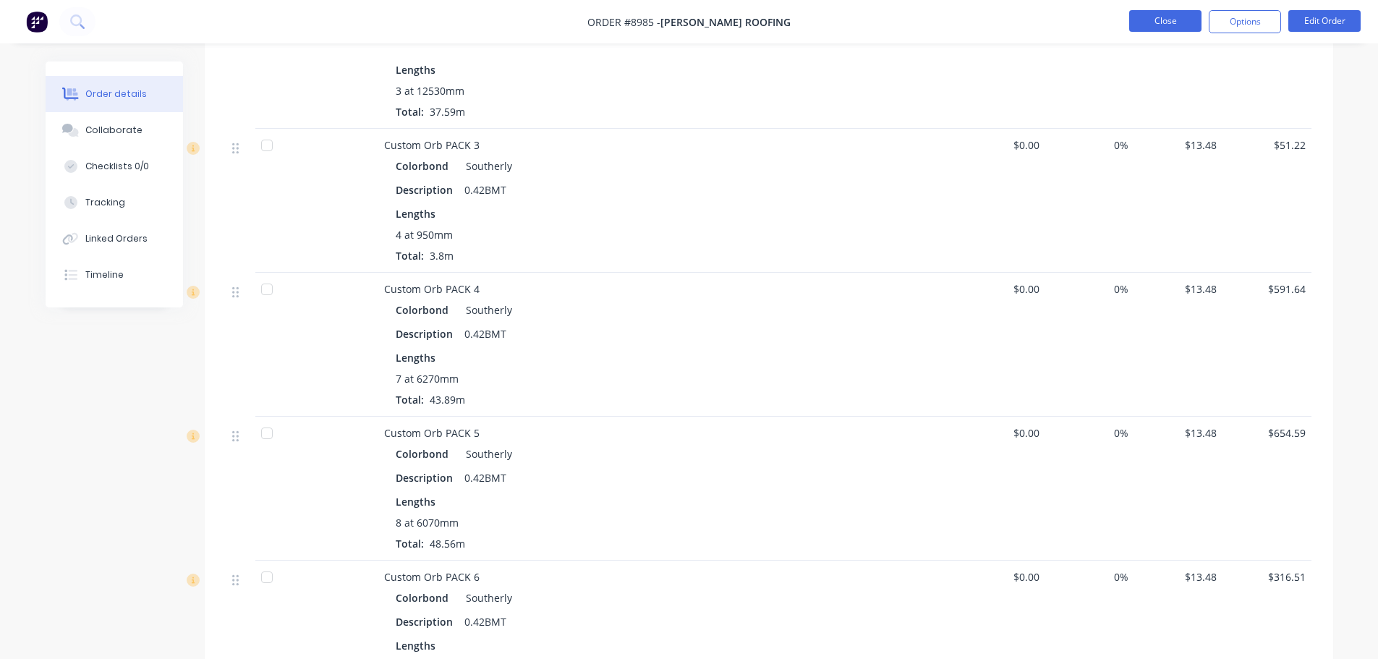
click at [1154, 18] on button "Close" at bounding box center [1165, 21] width 72 height 22
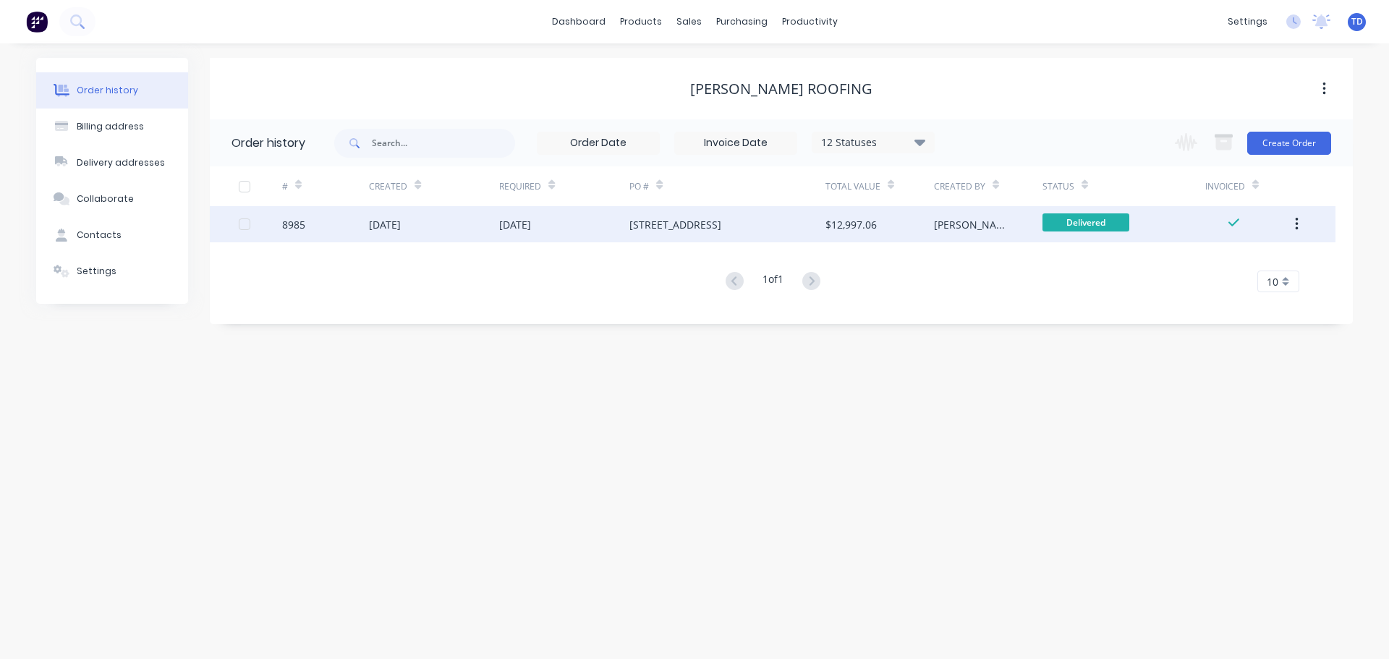
click at [553, 221] on div "25 Jul 2025" at bounding box center [564, 224] width 130 height 36
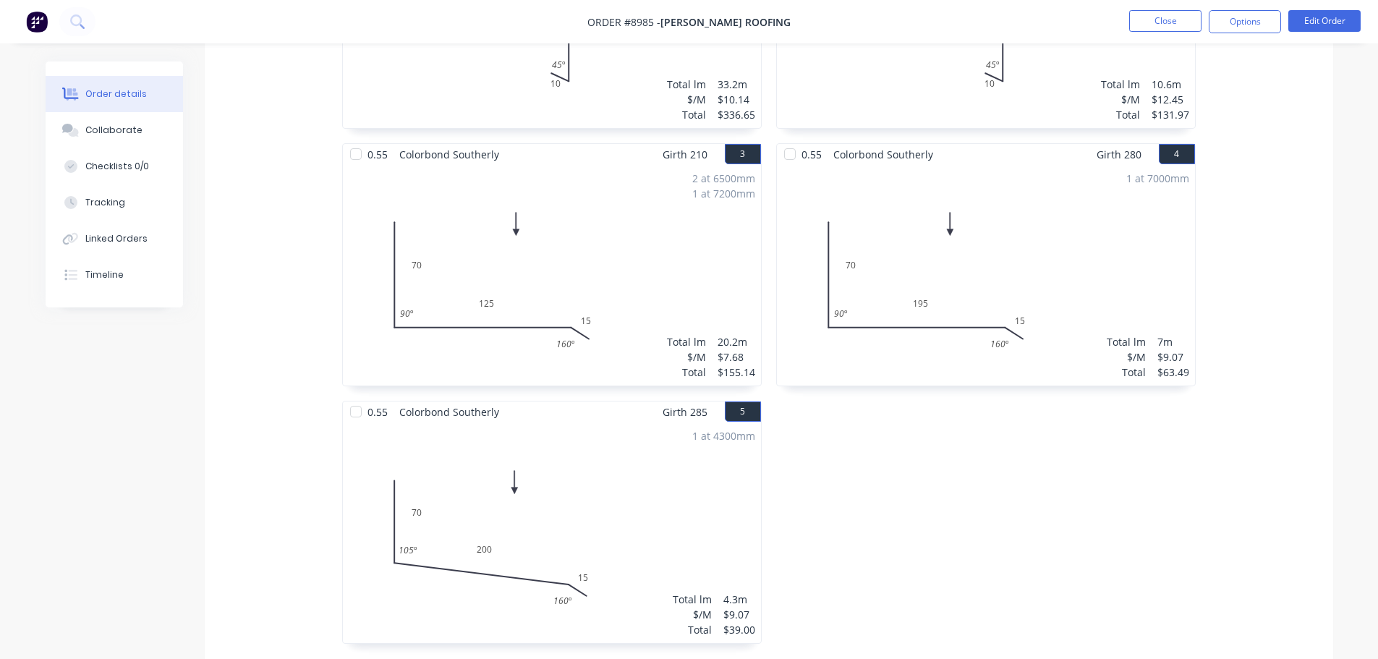
scroll to position [579, 0]
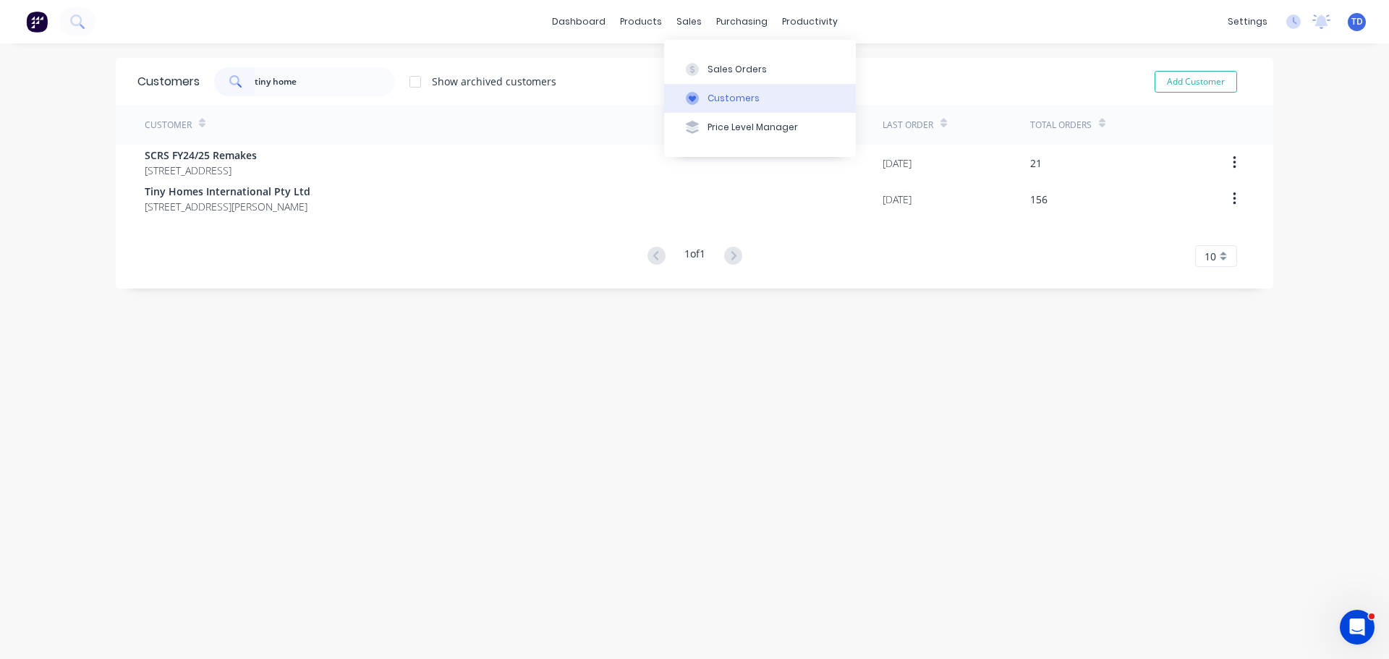
click at [709, 106] on button "Customers" at bounding box center [760, 98] width 192 height 29
drag, startPoint x: 322, startPoint y: 75, endPoint x: 189, endPoint y: 93, distance: 134.3
click at [189, 93] on div "Customers tiny home Show archived customers Add Customer" at bounding box center [694, 81] width 1157 height 47
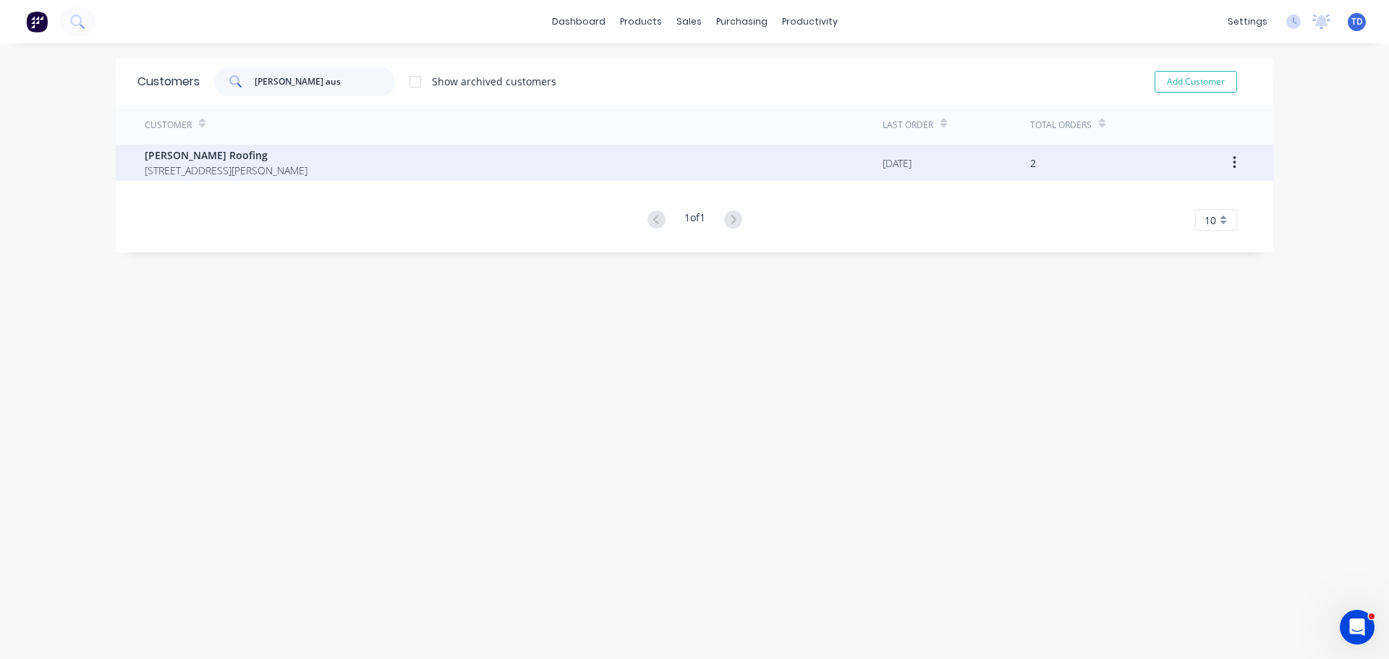
type input "luke aus"
click at [208, 158] on span "Luke Austin Roofing" at bounding box center [226, 155] width 163 height 15
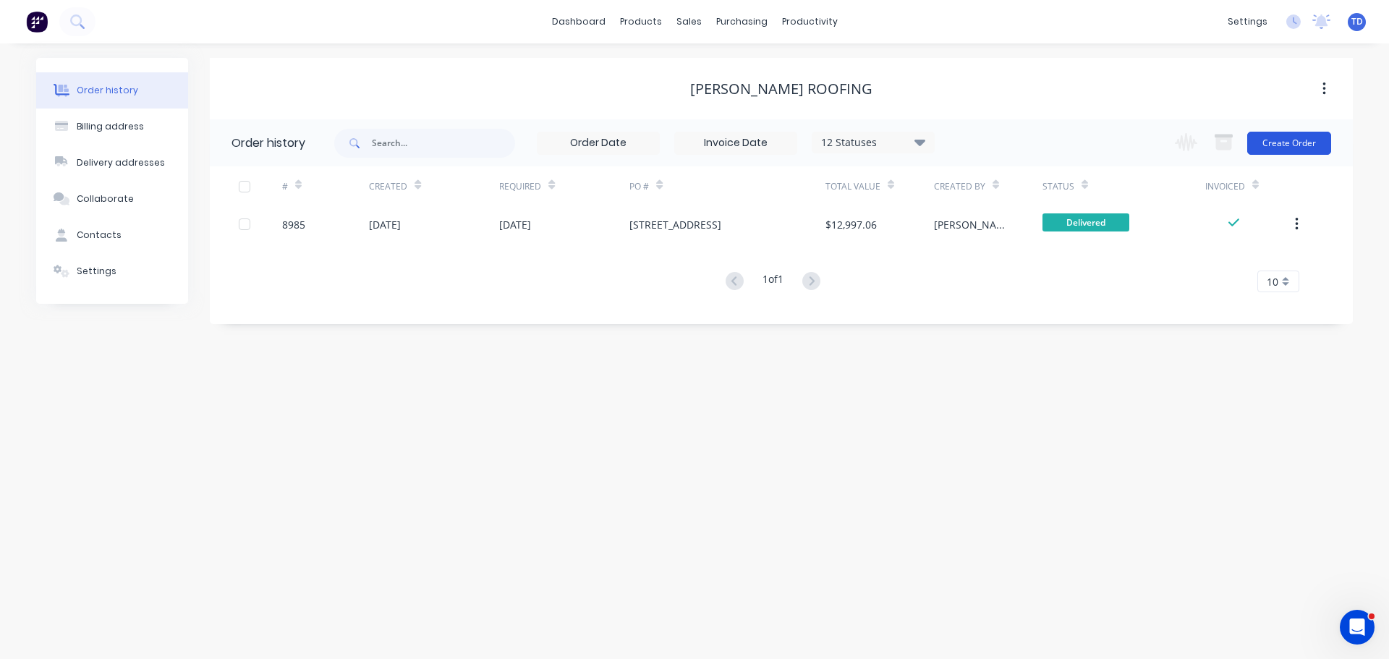
click at [1293, 149] on button "Create Order" at bounding box center [1289, 143] width 84 height 23
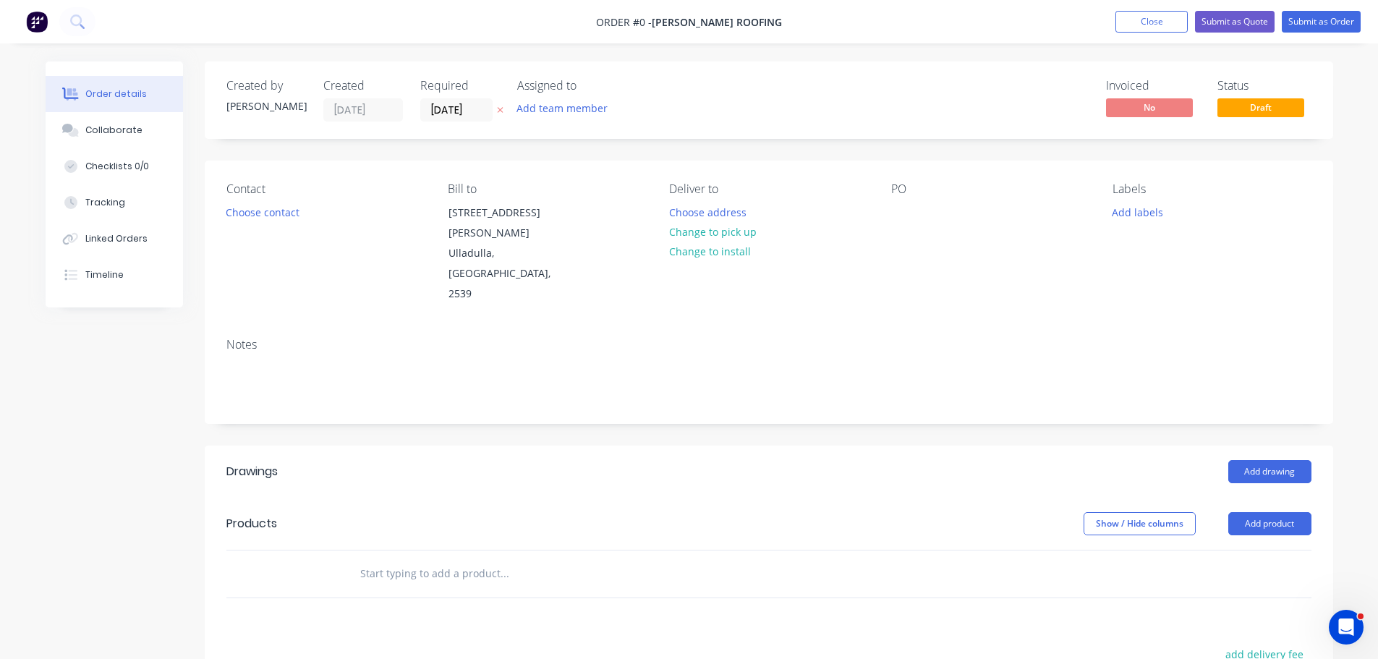
click at [418, 559] on input "text" at bounding box center [504, 573] width 289 height 29
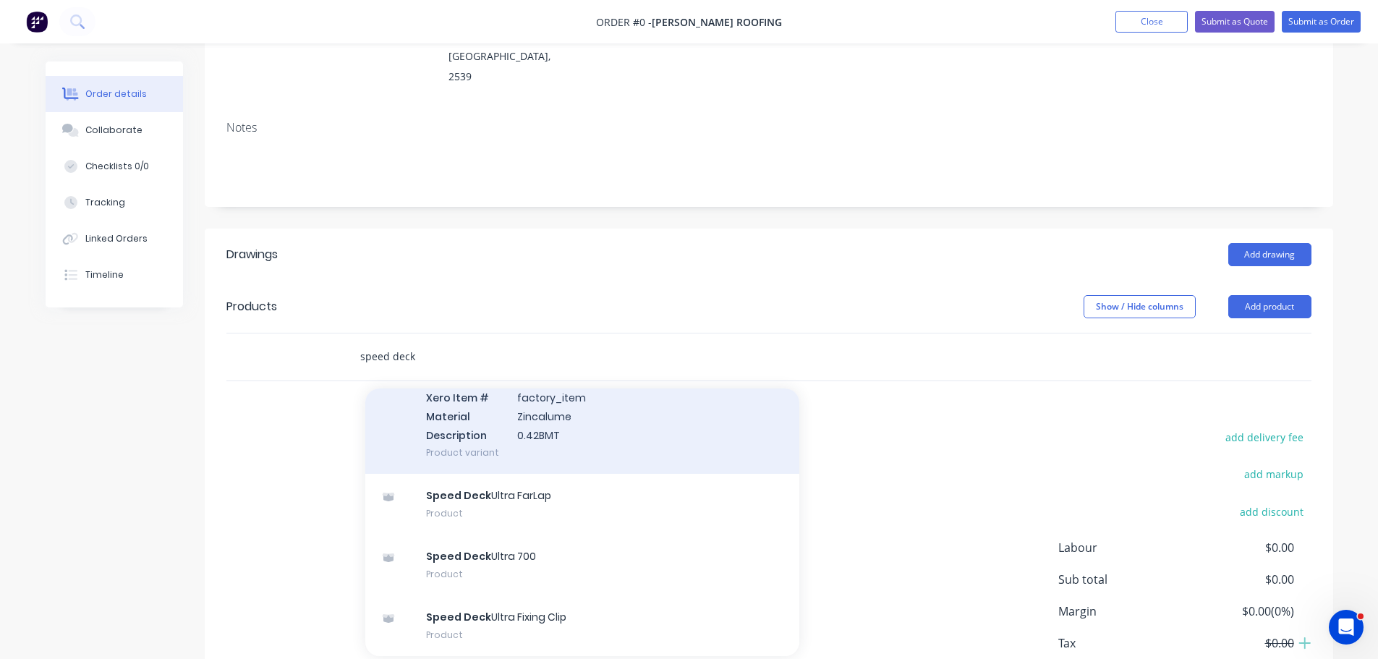
scroll to position [268, 0]
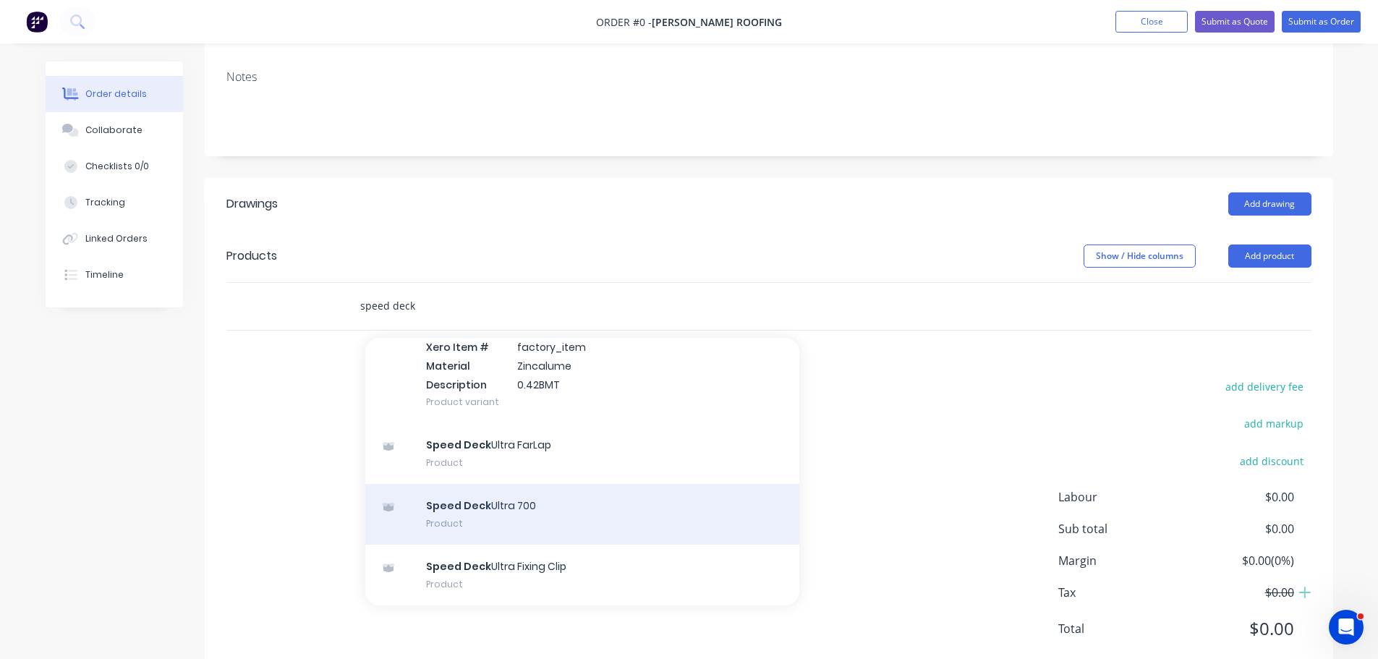
type input "speed deck"
click at [478, 484] on div "Speed Deck Ultra 700 Product" at bounding box center [582, 514] width 434 height 61
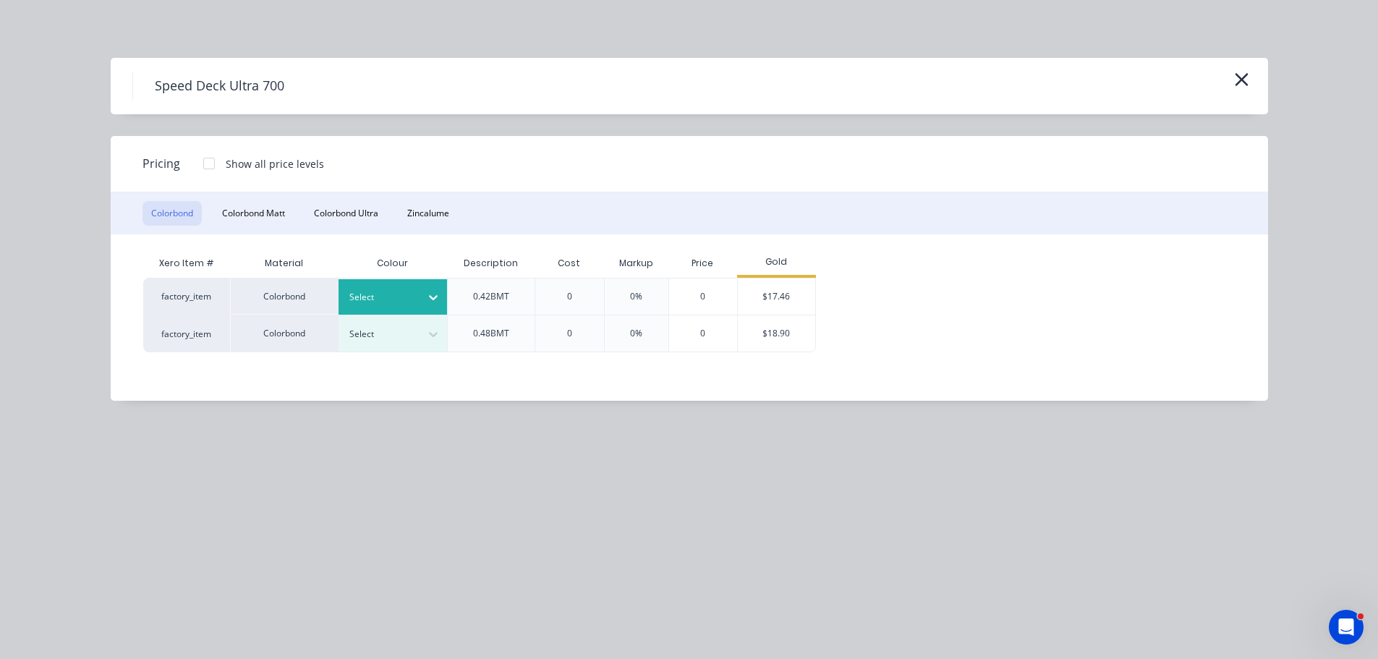
click at [388, 292] on div at bounding box center [381, 297] width 65 height 16
drag, startPoint x: 383, startPoint y: 414, endPoint x: 398, endPoint y: 409, distance: 16.0
click at [181, 480] on div "Colorbond" at bounding box center [90, 493] width 181 height 27
click at [792, 304] on div "$17.46" at bounding box center [776, 297] width 77 height 36
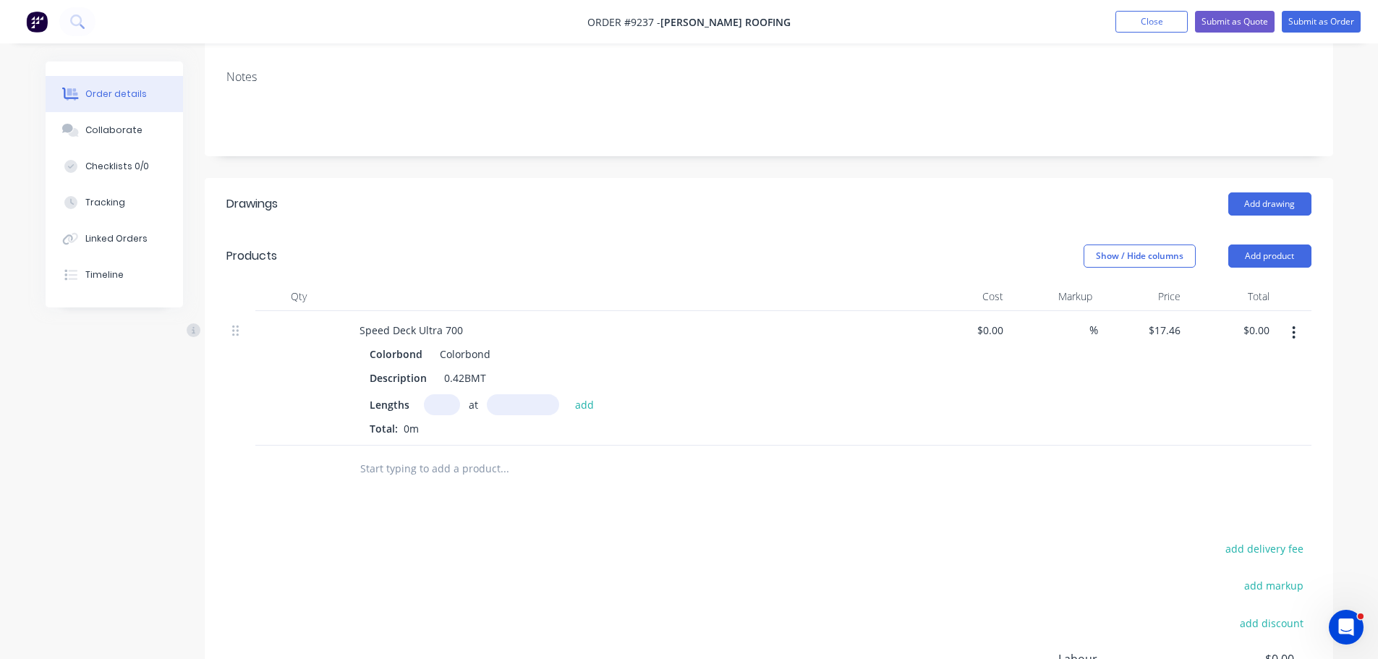
click at [440, 394] on input "text" at bounding box center [442, 404] width 36 height 21
type input "1"
type input "8040"
click at [568, 394] on button "add" at bounding box center [585, 404] width 34 height 20
type input "$140.38"
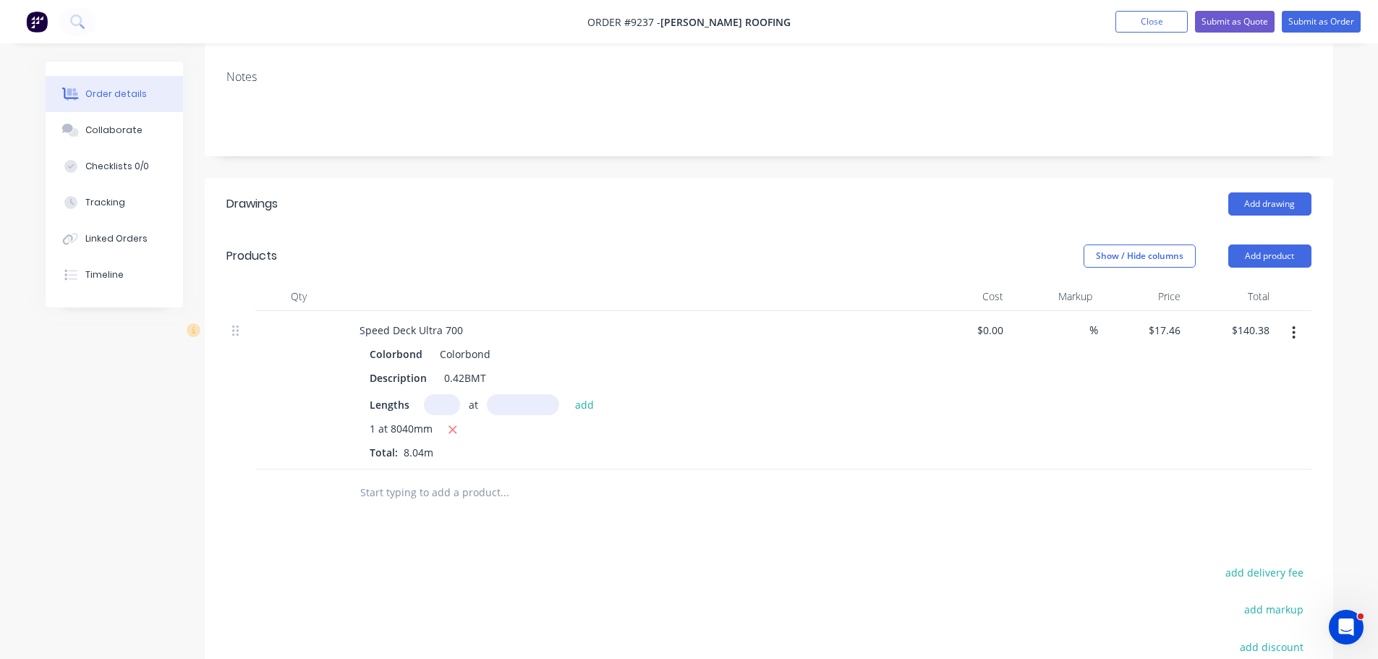
click at [428, 478] on input "text" at bounding box center [504, 492] width 289 height 29
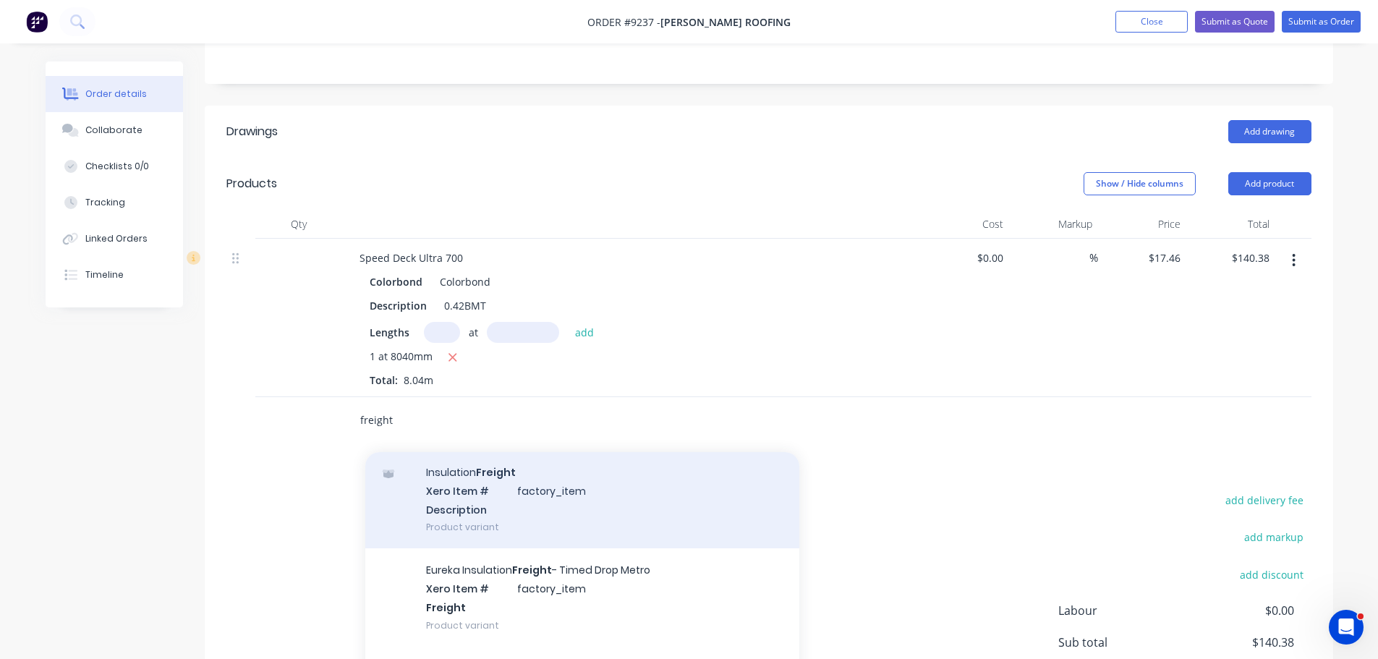
scroll to position [145, 0]
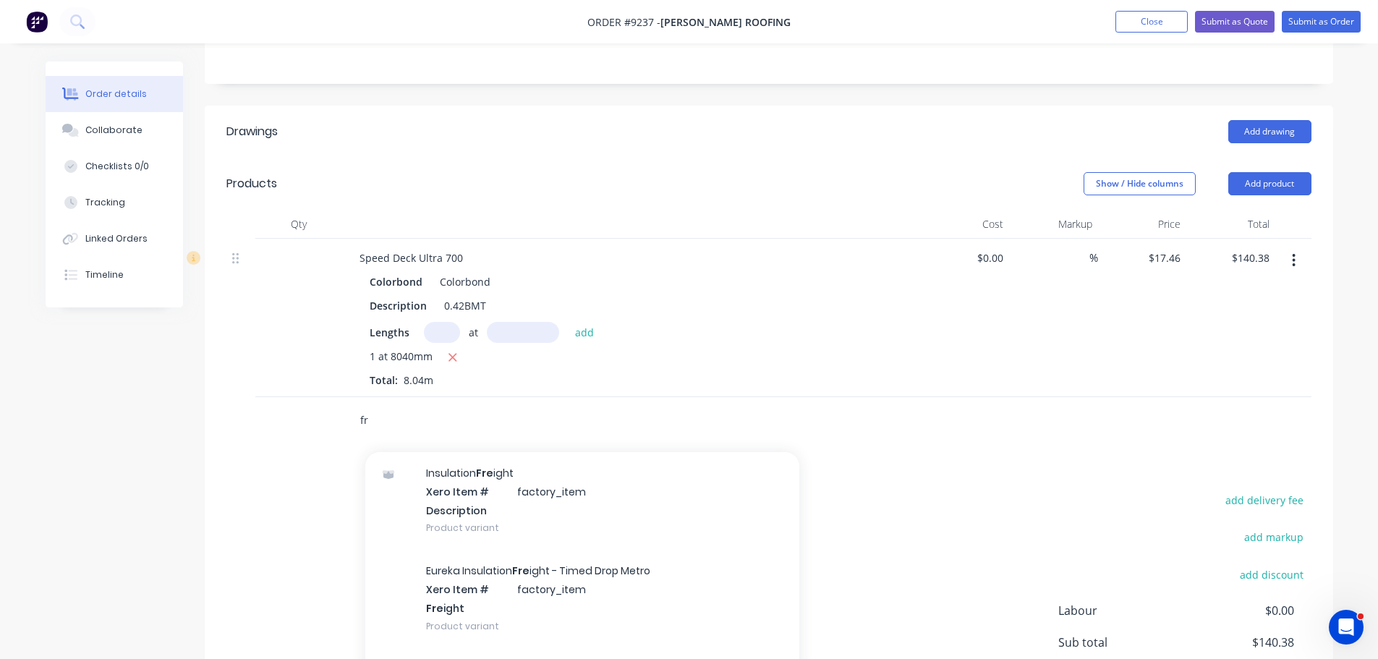
type input "f"
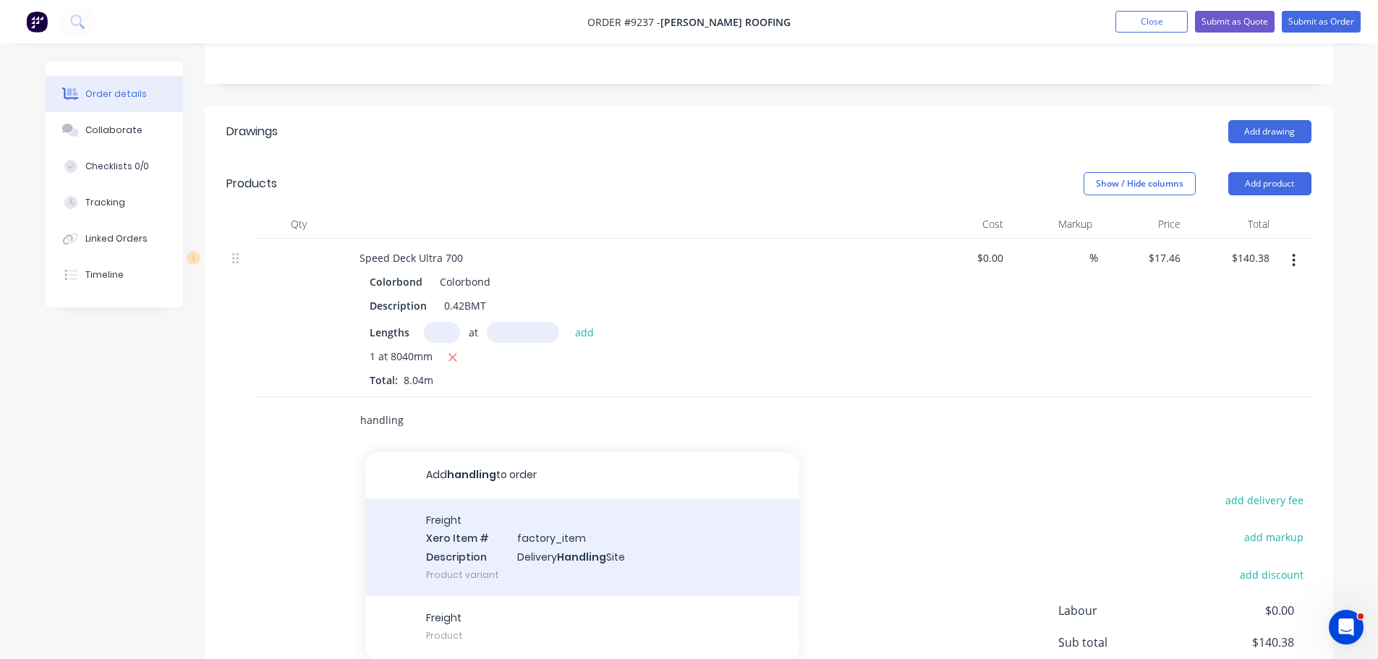
type input "handling"
click at [471, 506] on div "Freight Xero Item # factory_item Description Delivery Handling Site Product var…" at bounding box center [582, 547] width 434 height 98
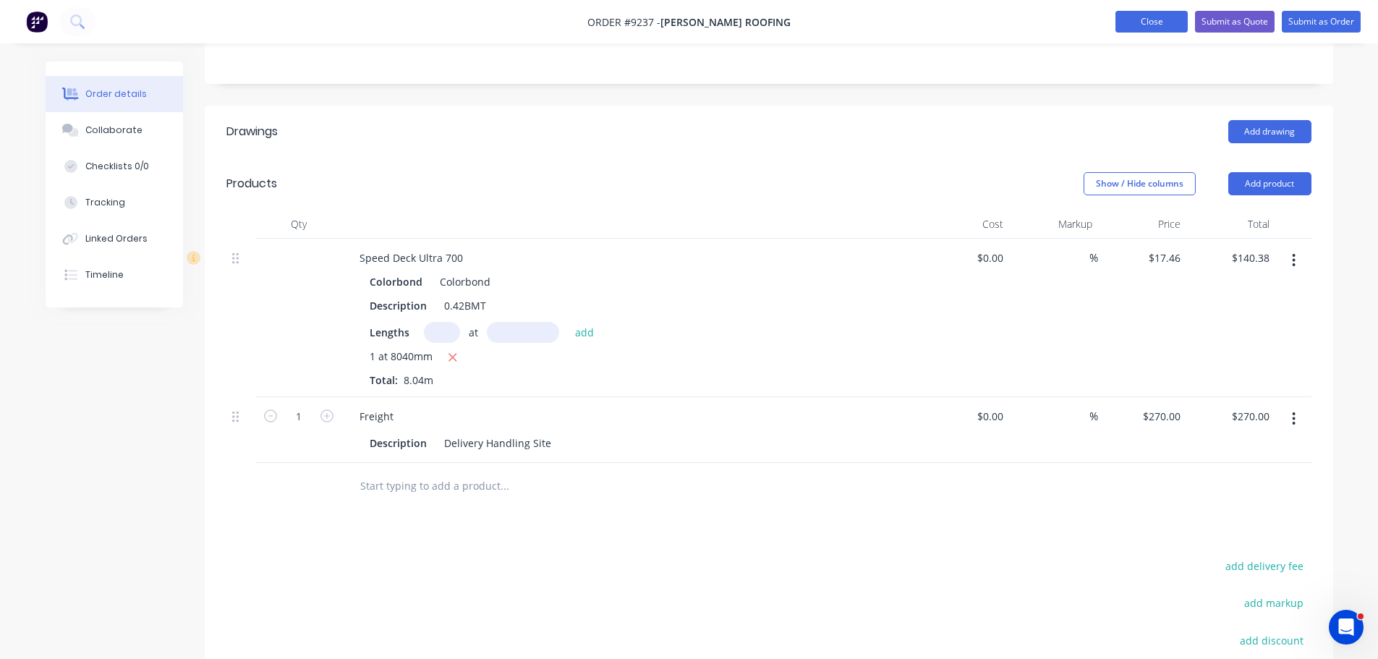
click at [1132, 22] on button "Close" at bounding box center [1152, 22] width 72 height 22
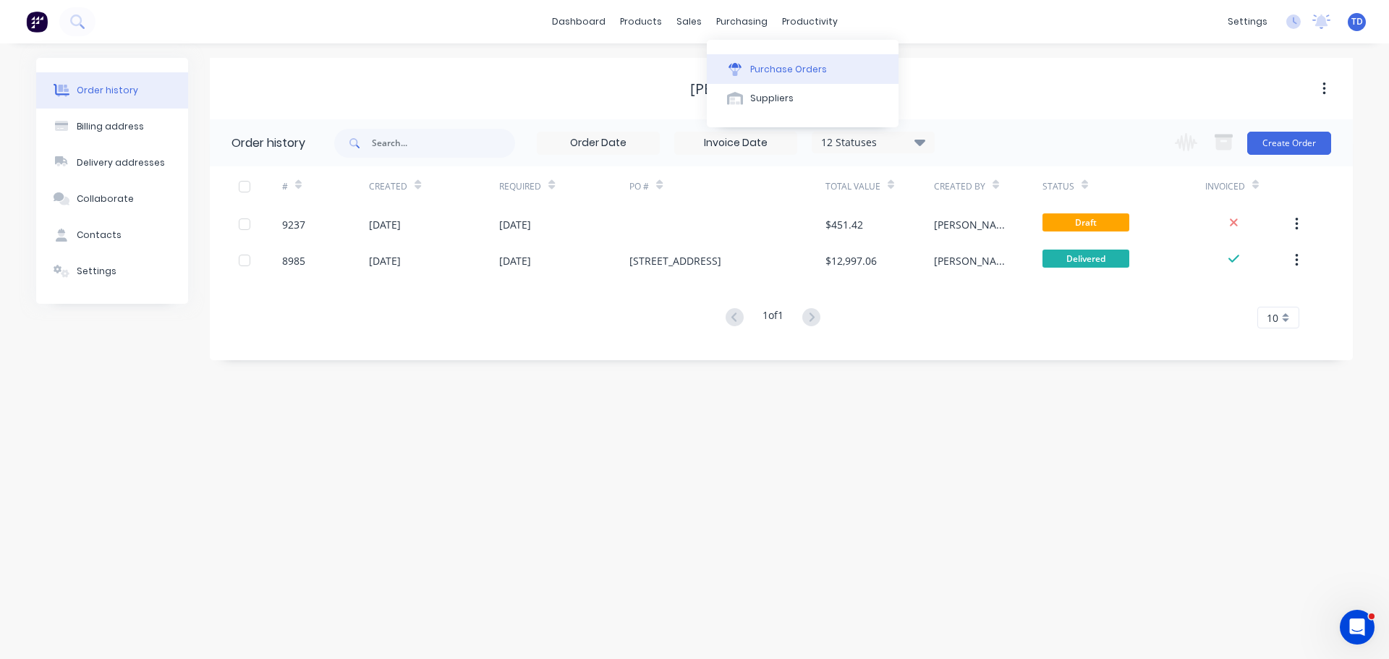
click at [762, 72] on div "Purchase Orders" at bounding box center [788, 69] width 77 height 13
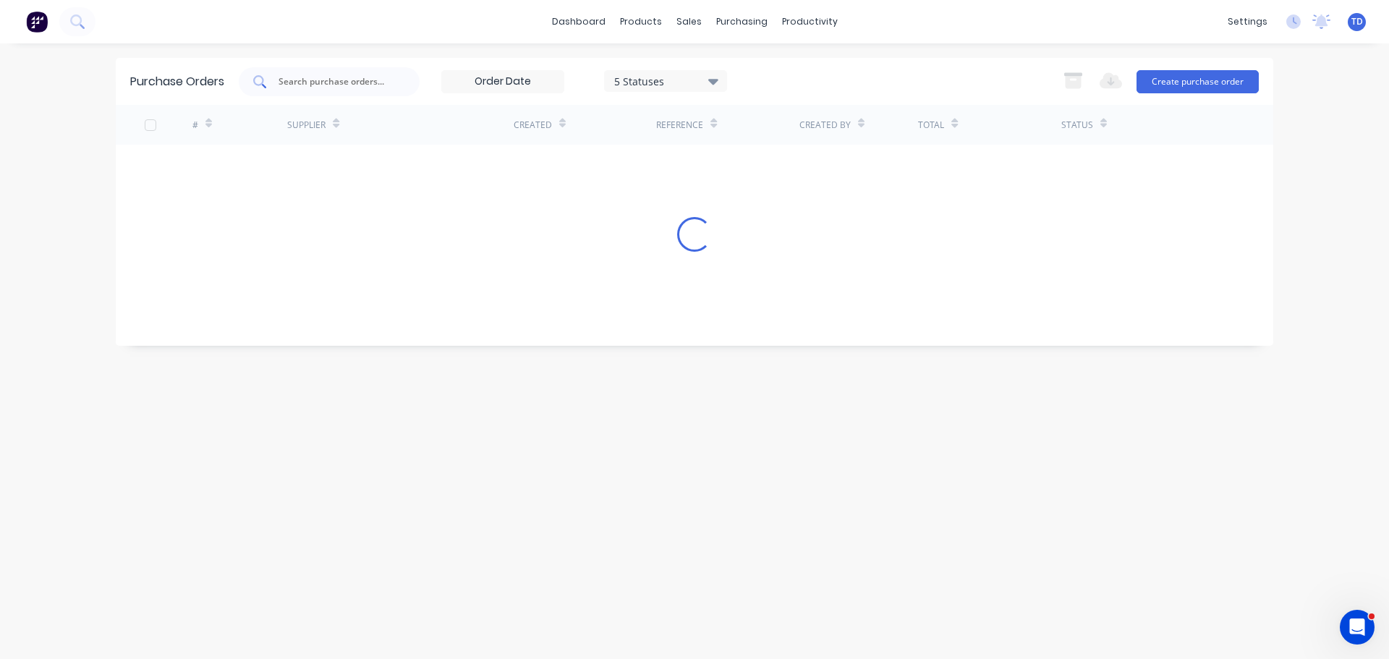
click at [341, 88] on input "text" at bounding box center [337, 82] width 120 height 14
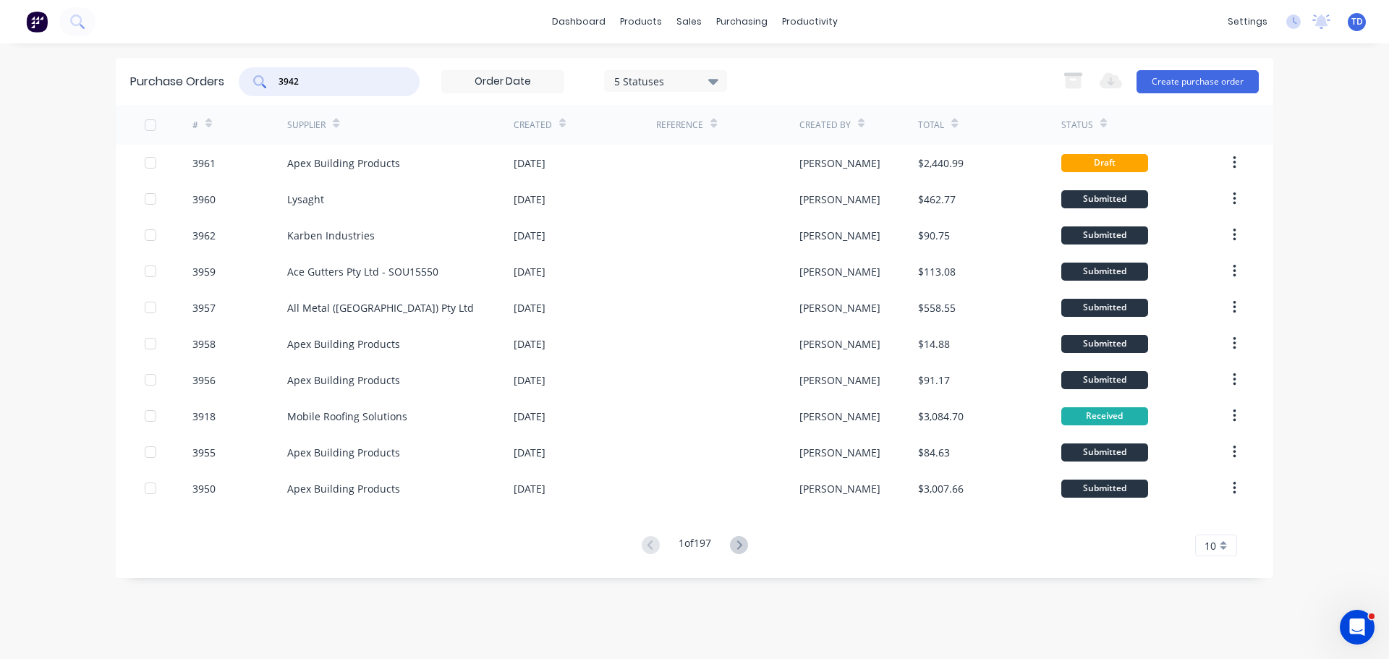
type input "3942"
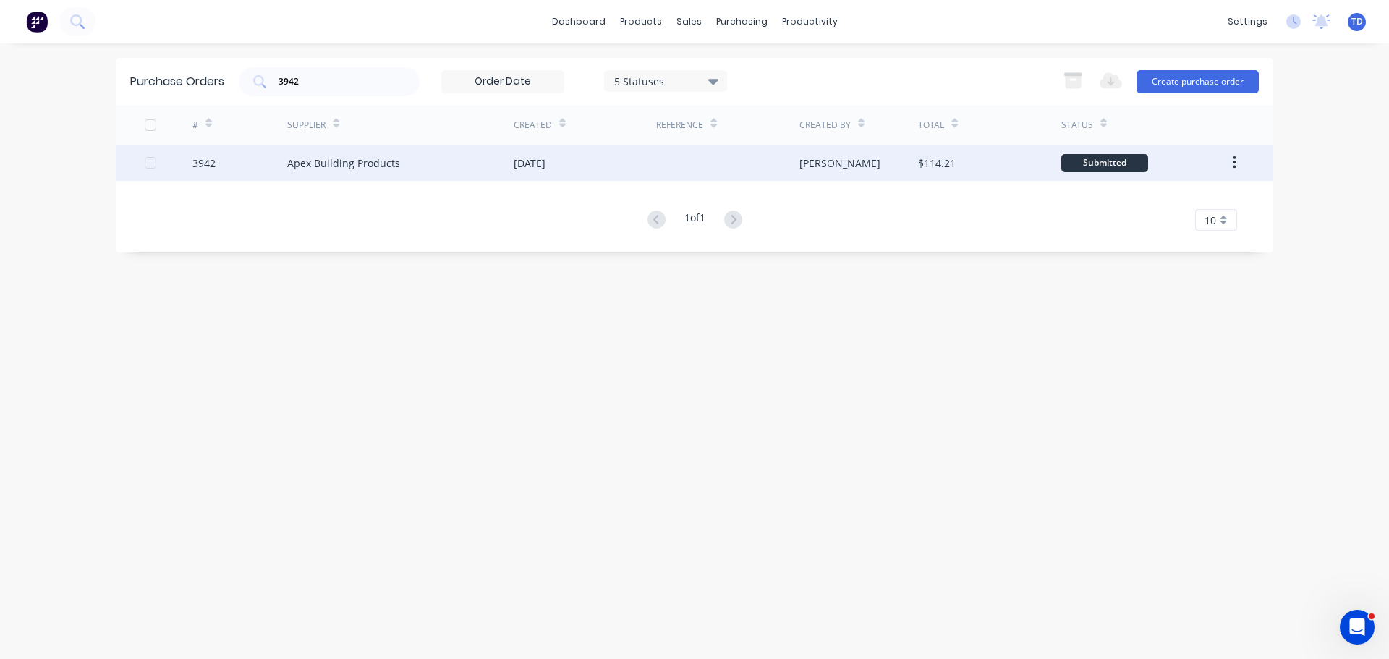
click at [331, 166] on div "Apex Building Products" at bounding box center [343, 163] width 113 height 15
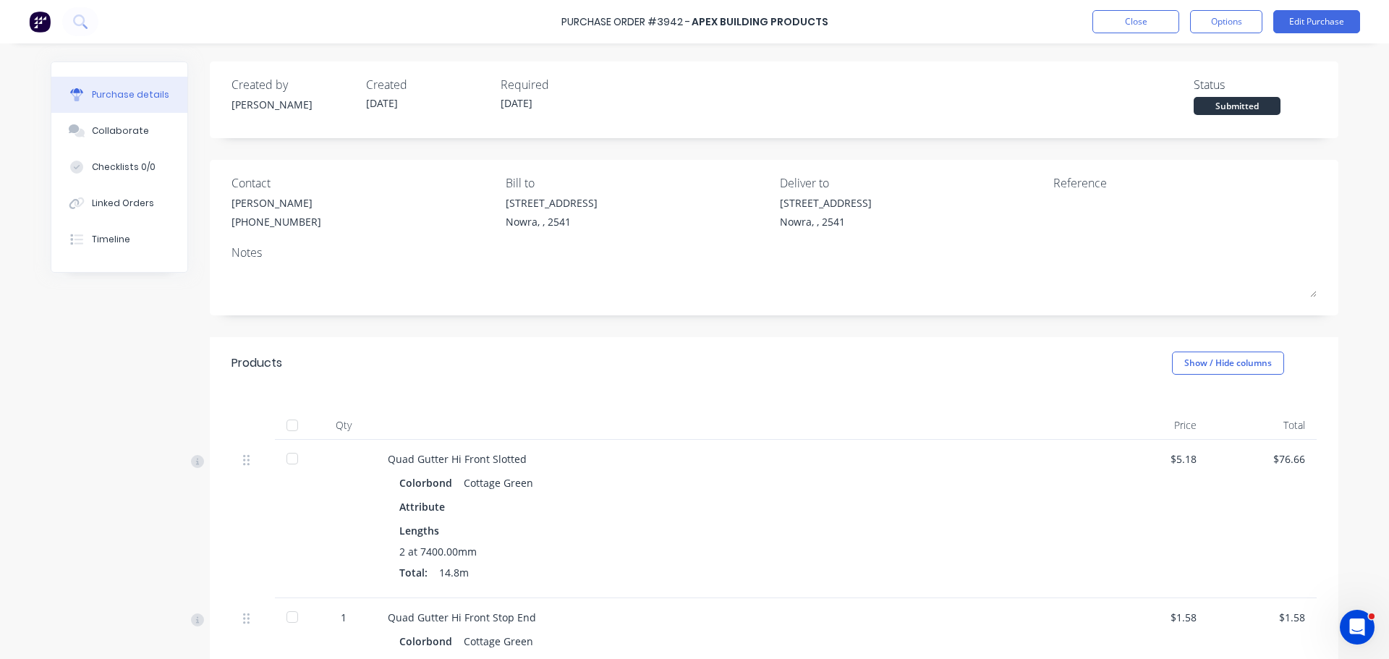
click at [289, 432] on div at bounding box center [292, 425] width 29 height 29
click at [1124, 14] on button "Close" at bounding box center [1135, 21] width 87 height 23
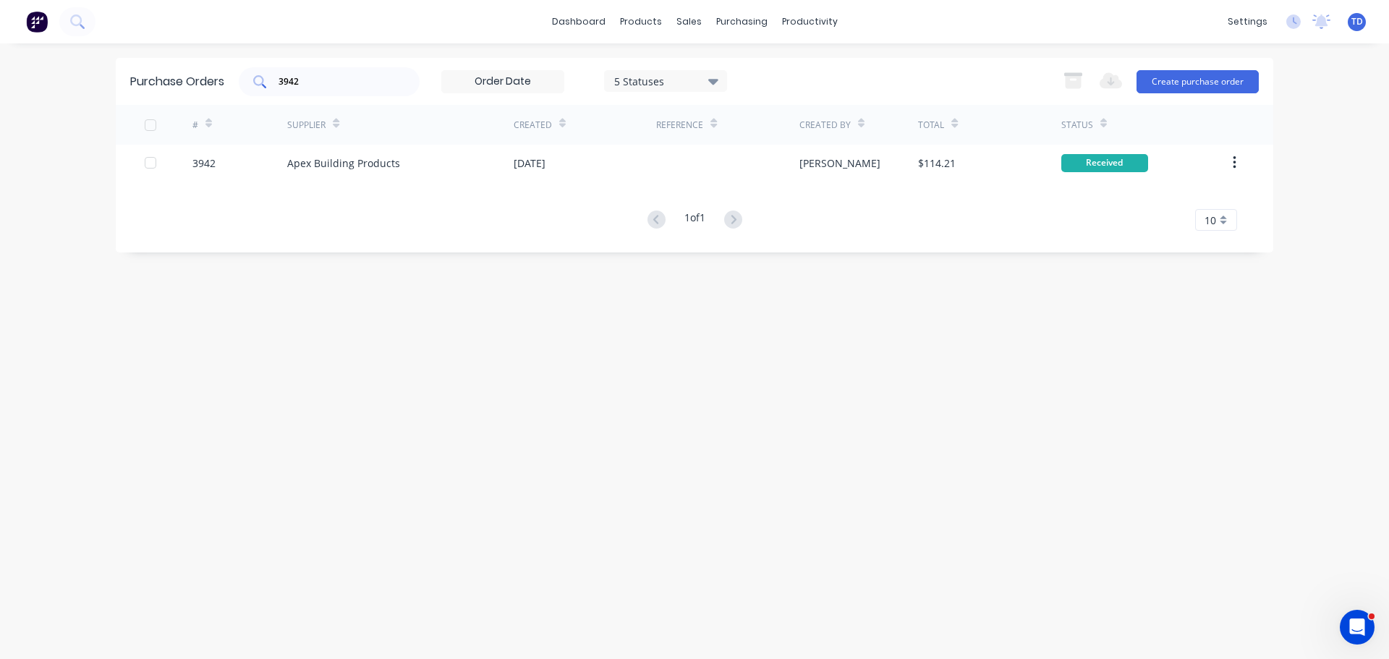
click at [370, 89] on div "3942" at bounding box center [329, 81] width 181 height 29
type input "3937"
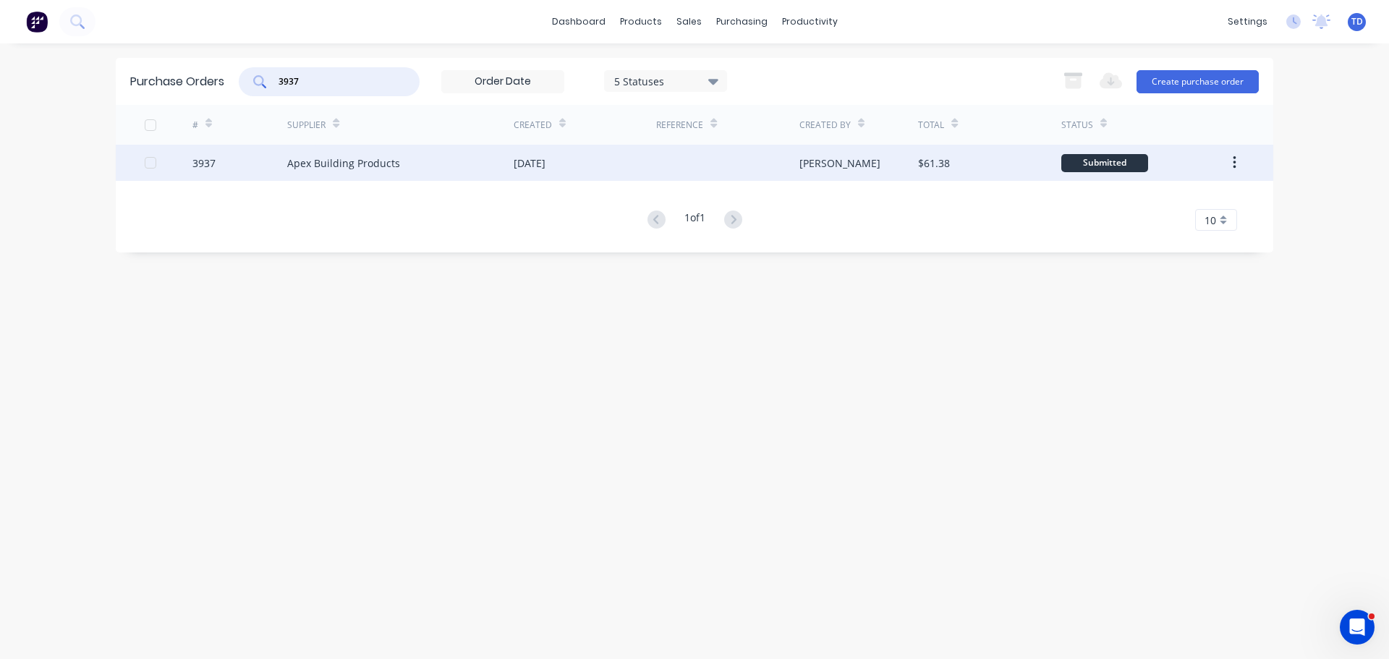
click at [397, 154] on div "Apex Building Products" at bounding box center [400, 163] width 226 height 36
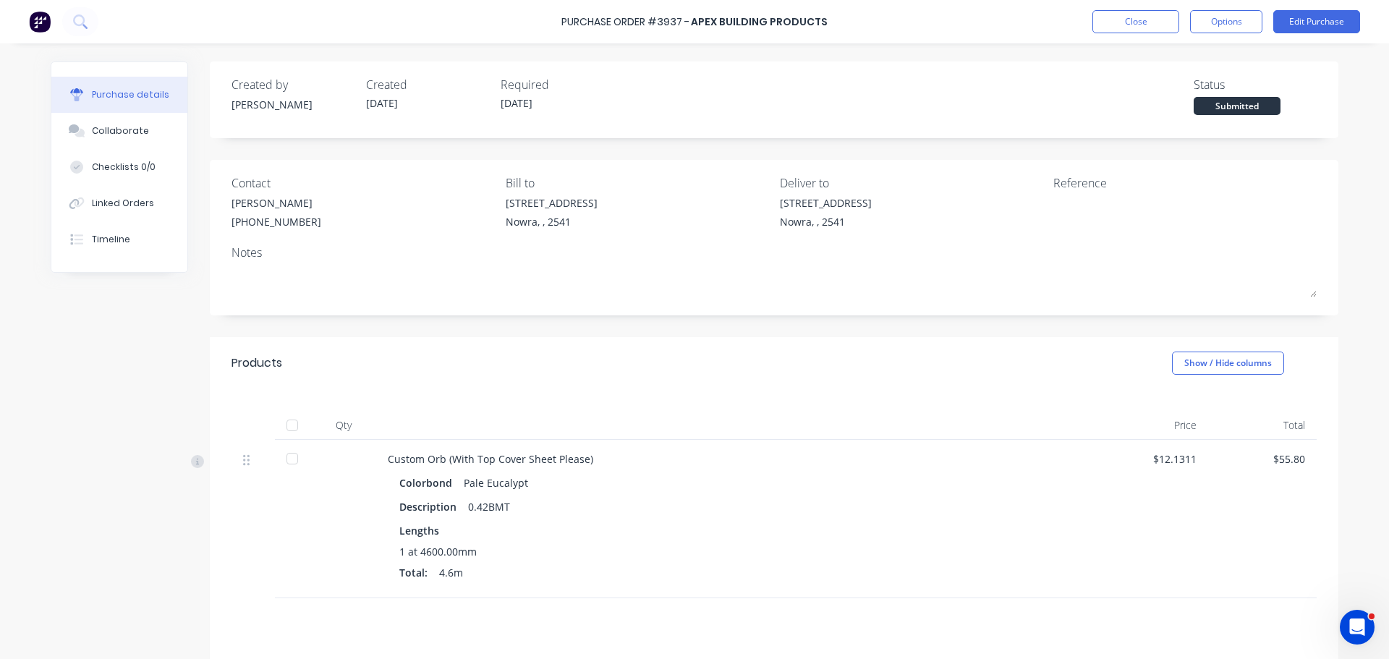
click at [284, 428] on div at bounding box center [292, 425] width 29 height 29
click at [1125, 27] on button "Close" at bounding box center [1135, 21] width 87 height 23
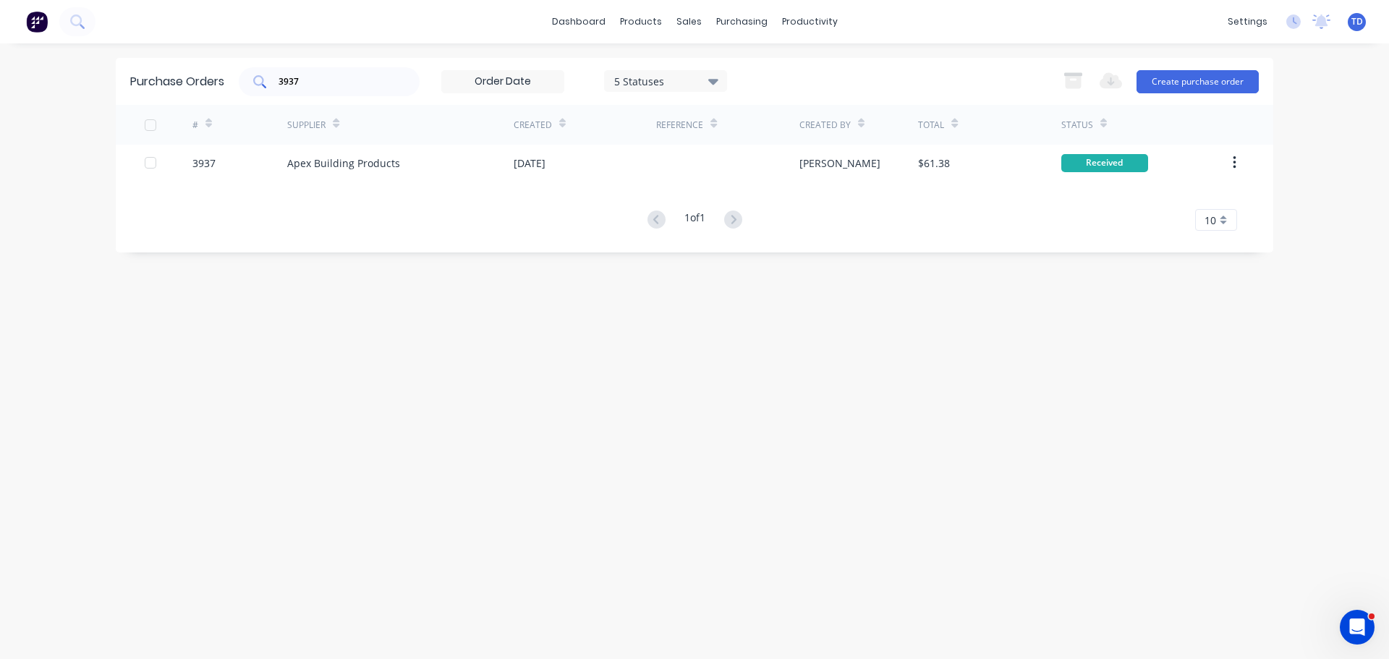
click at [344, 73] on div "3937" at bounding box center [329, 81] width 181 height 29
type input "3912"
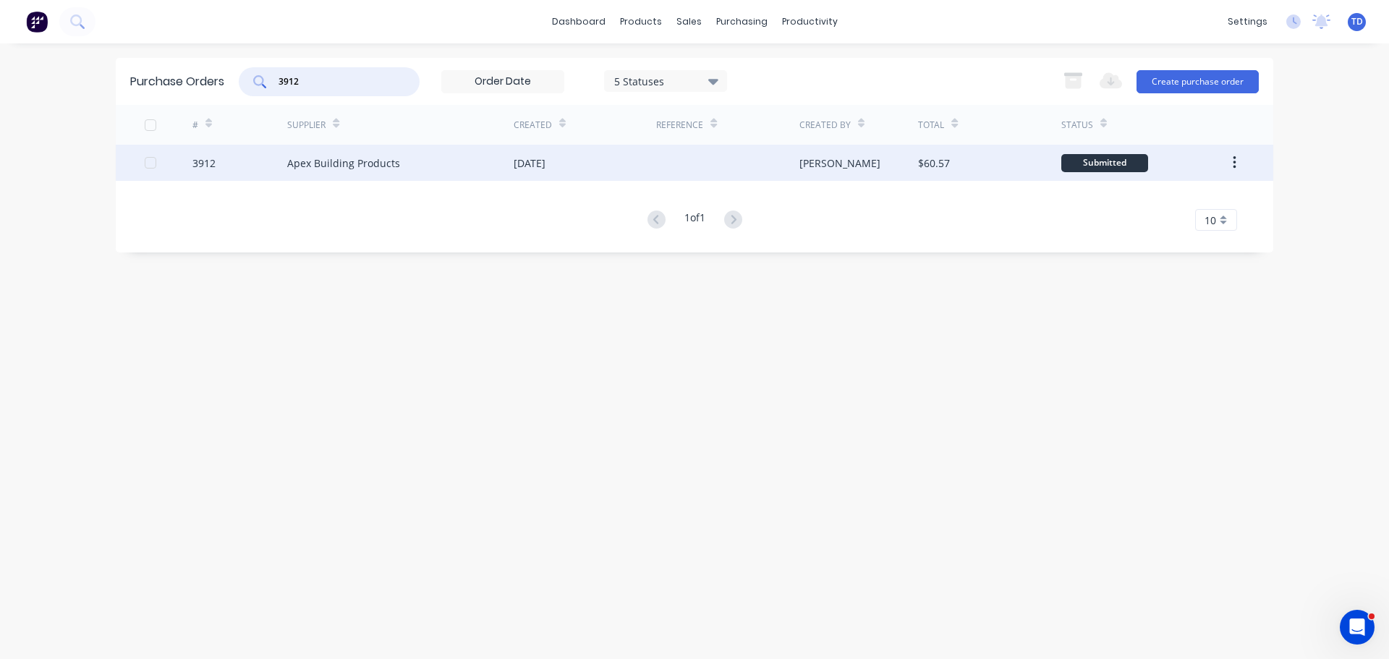
click at [349, 164] on div "Apex Building Products" at bounding box center [343, 163] width 113 height 15
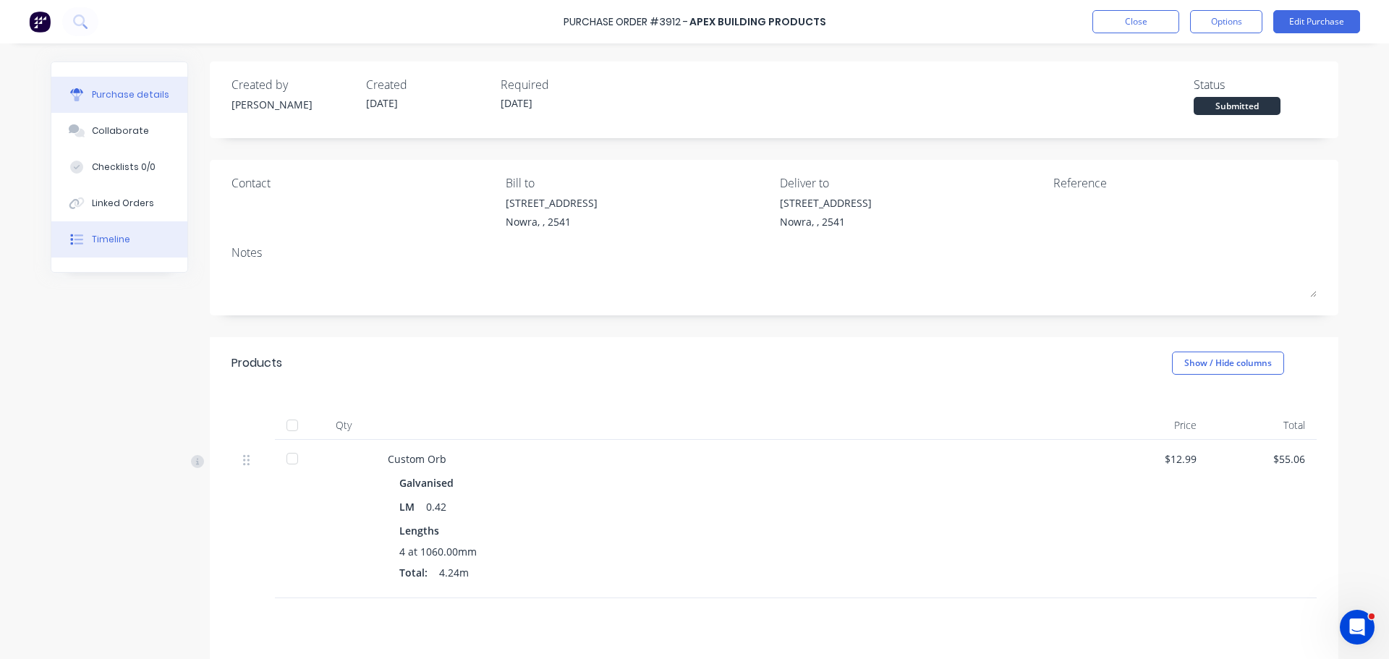
click at [122, 237] on button "Timeline" at bounding box center [119, 239] width 136 height 36
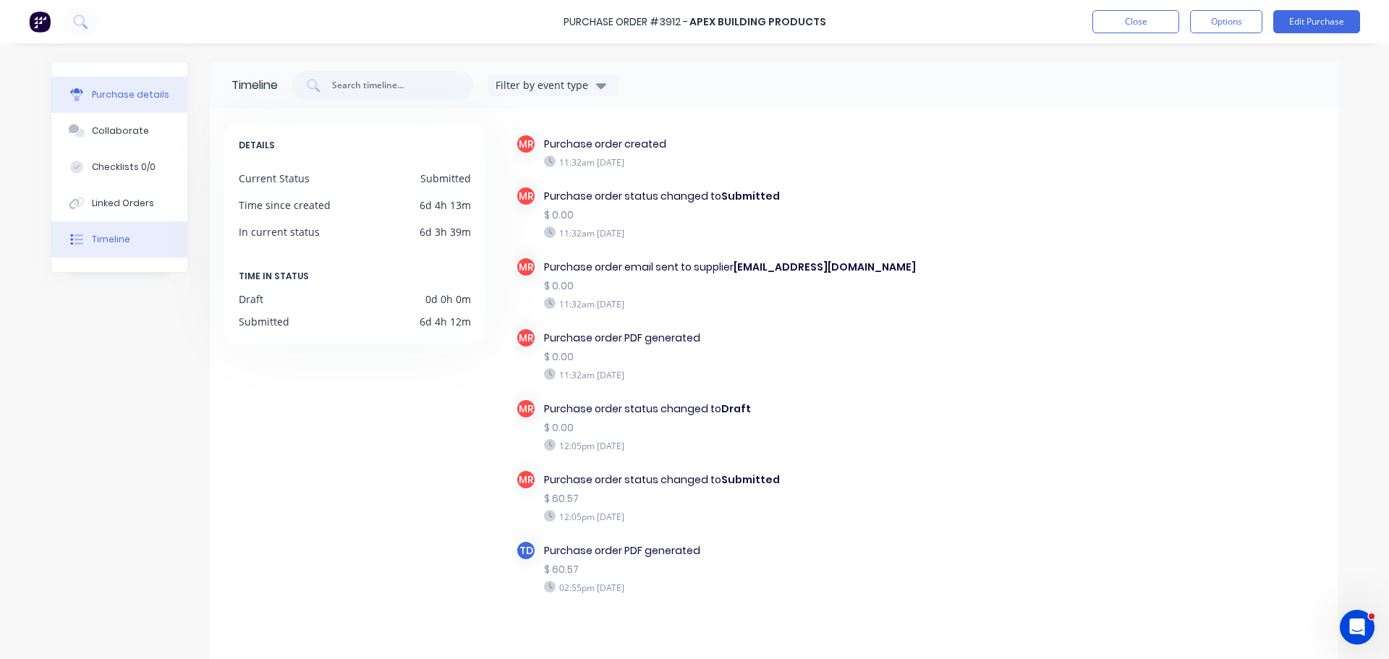
click at [122, 93] on div "Purchase details" at bounding box center [130, 94] width 77 height 13
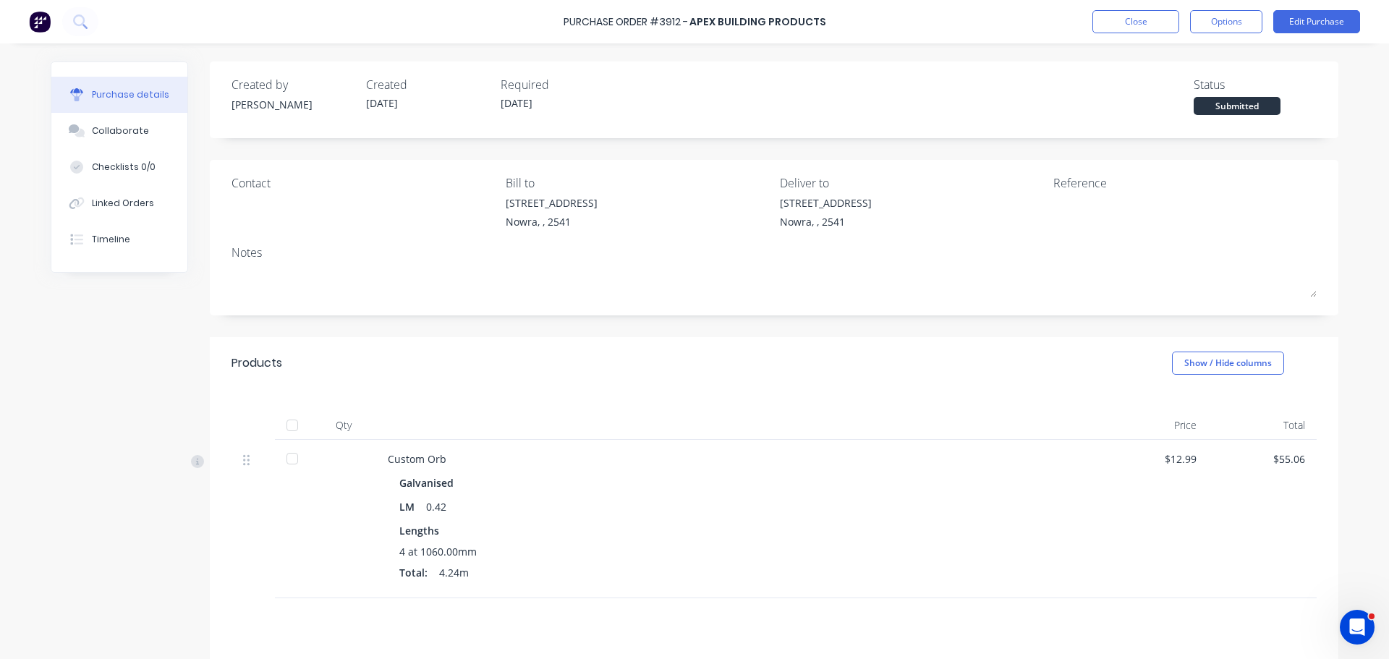
click at [275, 432] on div at bounding box center [293, 425] width 36 height 29
drag, startPoint x: 291, startPoint y: 426, endPoint x: 301, endPoint y: 423, distance: 10.5
click at [292, 425] on div at bounding box center [292, 425] width 29 height 29
click at [1142, 14] on button "Close" at bounding box center [1135, 21] width 87 height 23
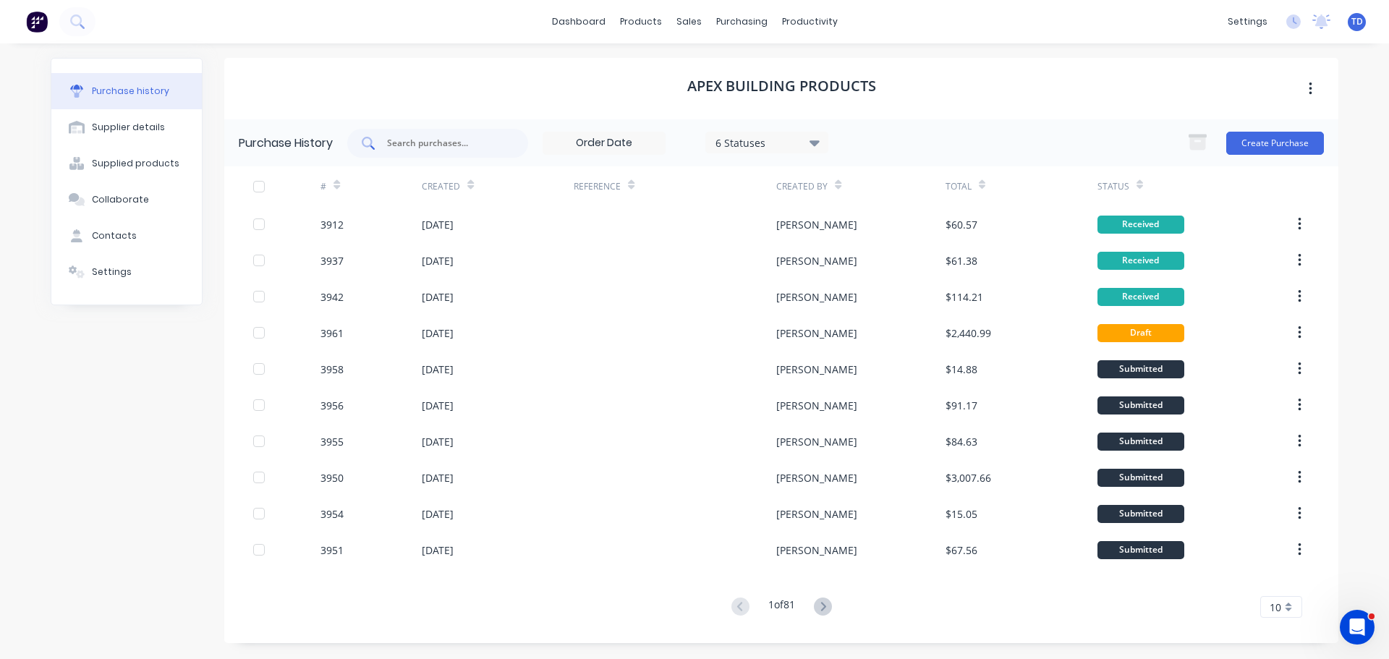
click at [399, 143] on input "text" at bounding box center [446, 143] width 120 height 14
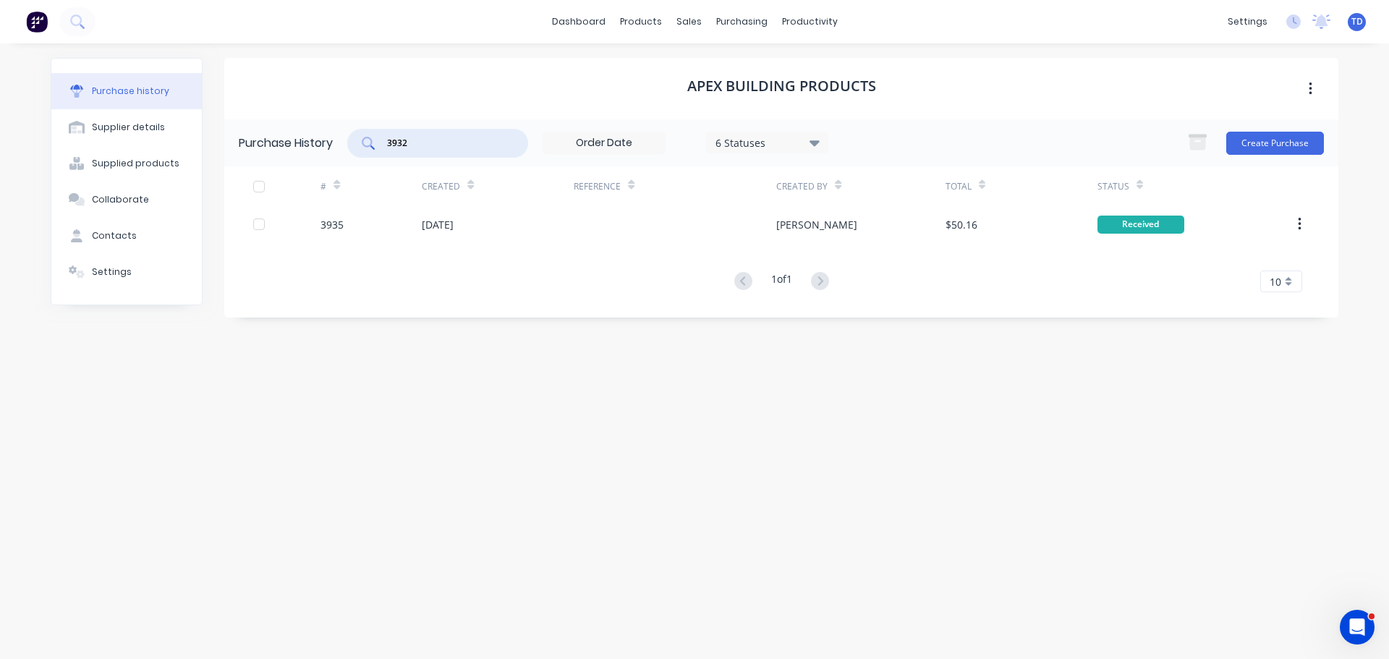
type input "3932"
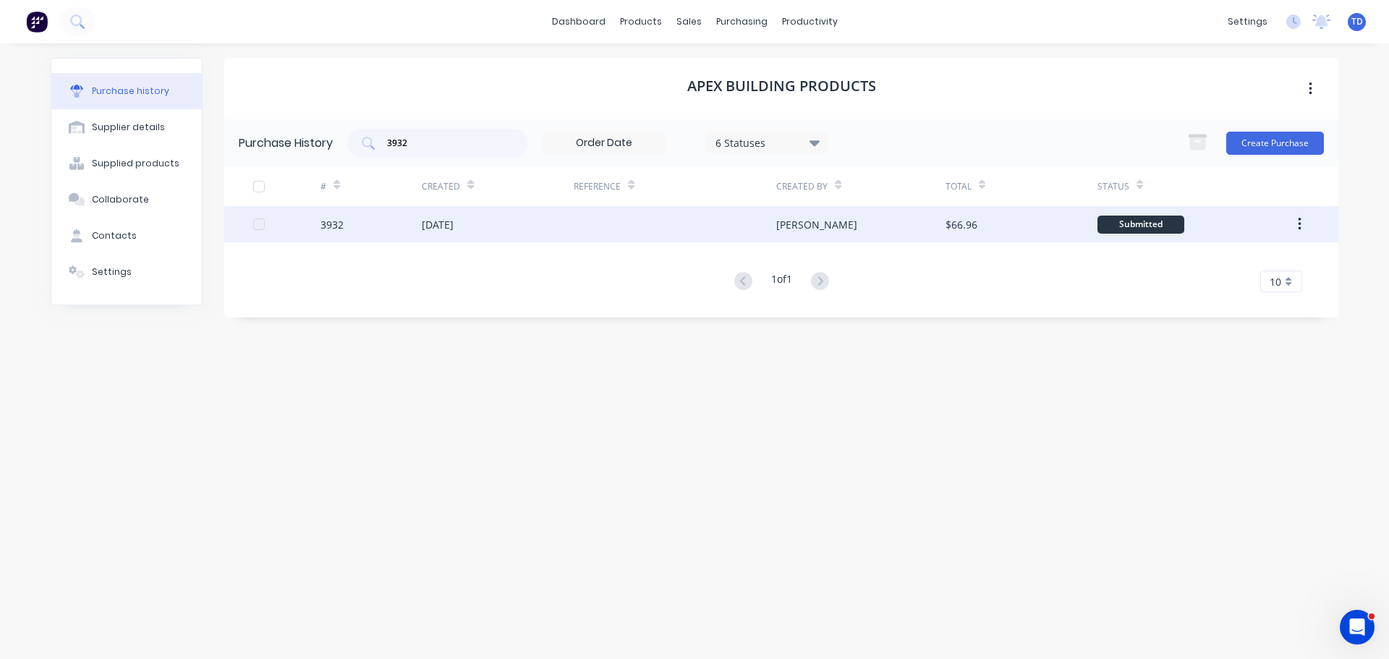
click at [421, 219] on div "3932" at bounding box center [370, 224] width 101 height 36
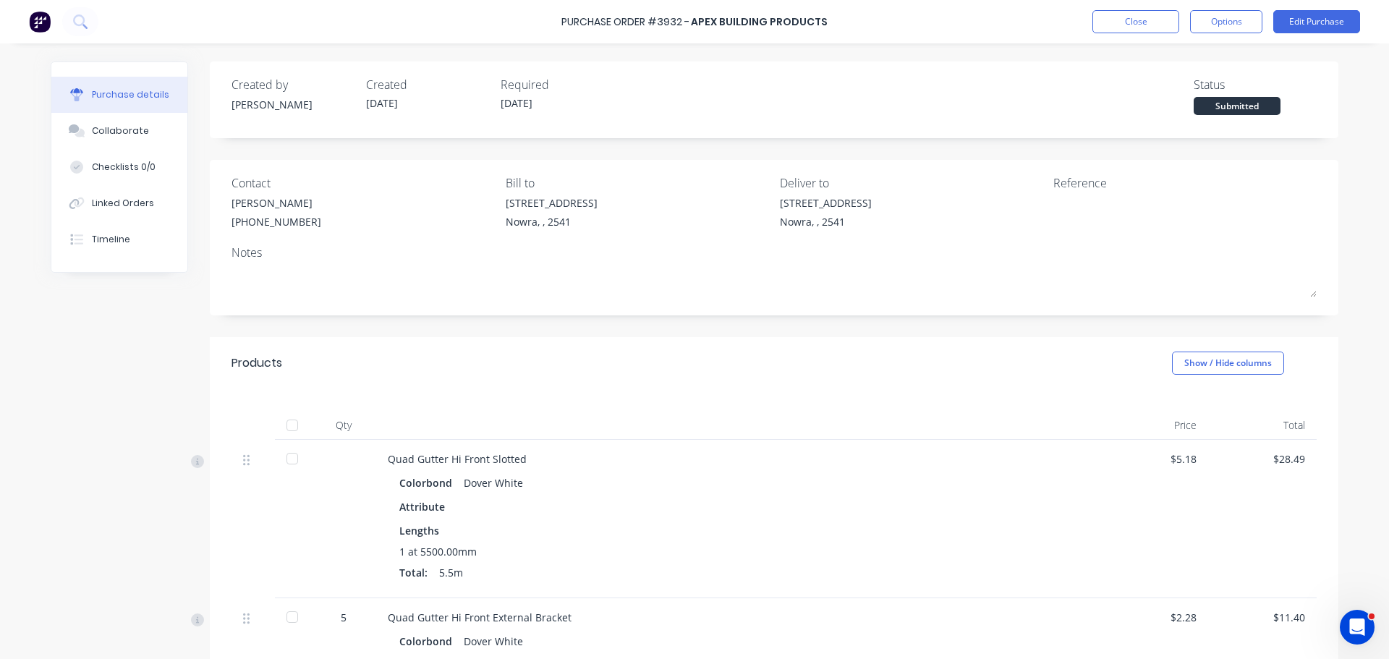
click at [291, 425] on div at bounding box center [292, 425] width 29 height 29
click at [1149, 17] on button "Close" at bounding box center [1135, 21] width 87 height 23
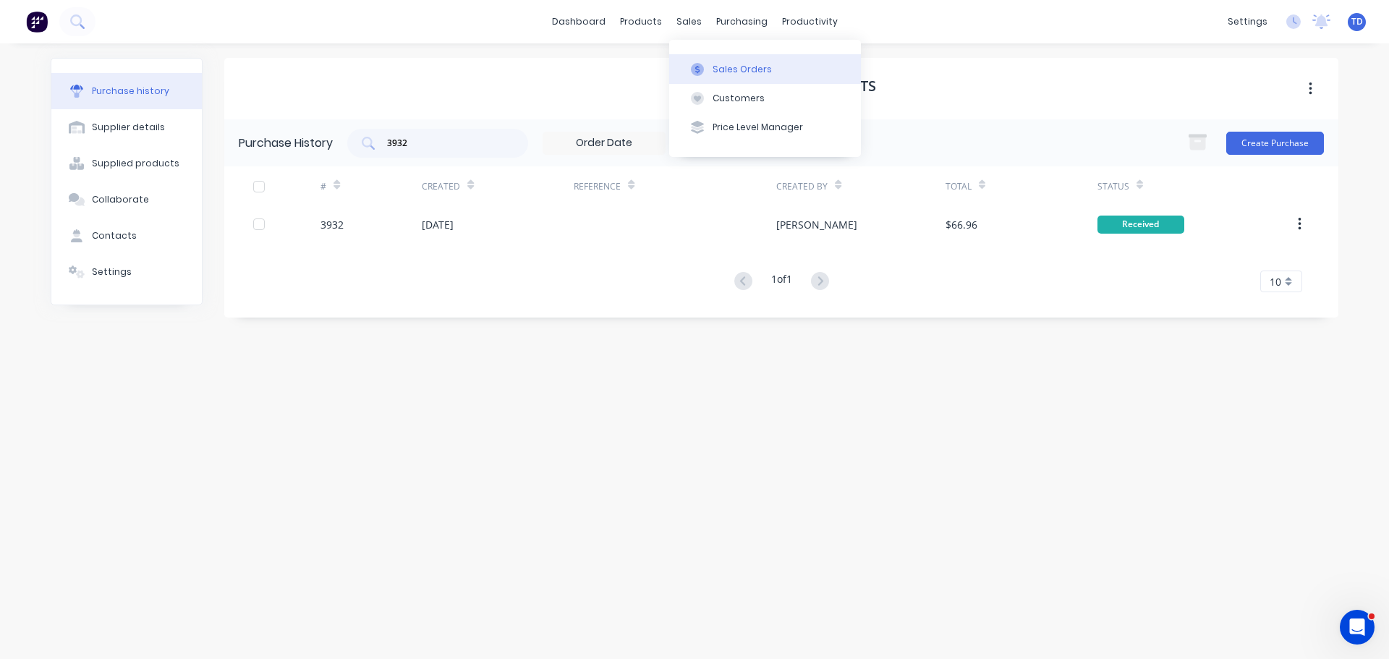
drag, startPoint x: 734, startPoint y: 76, endPoint x: 726, endPoint y: 75, distance: 7.4
click at [734, 76] on button "Sales Orders" at bounding box center [765, 68] width 192 height 29
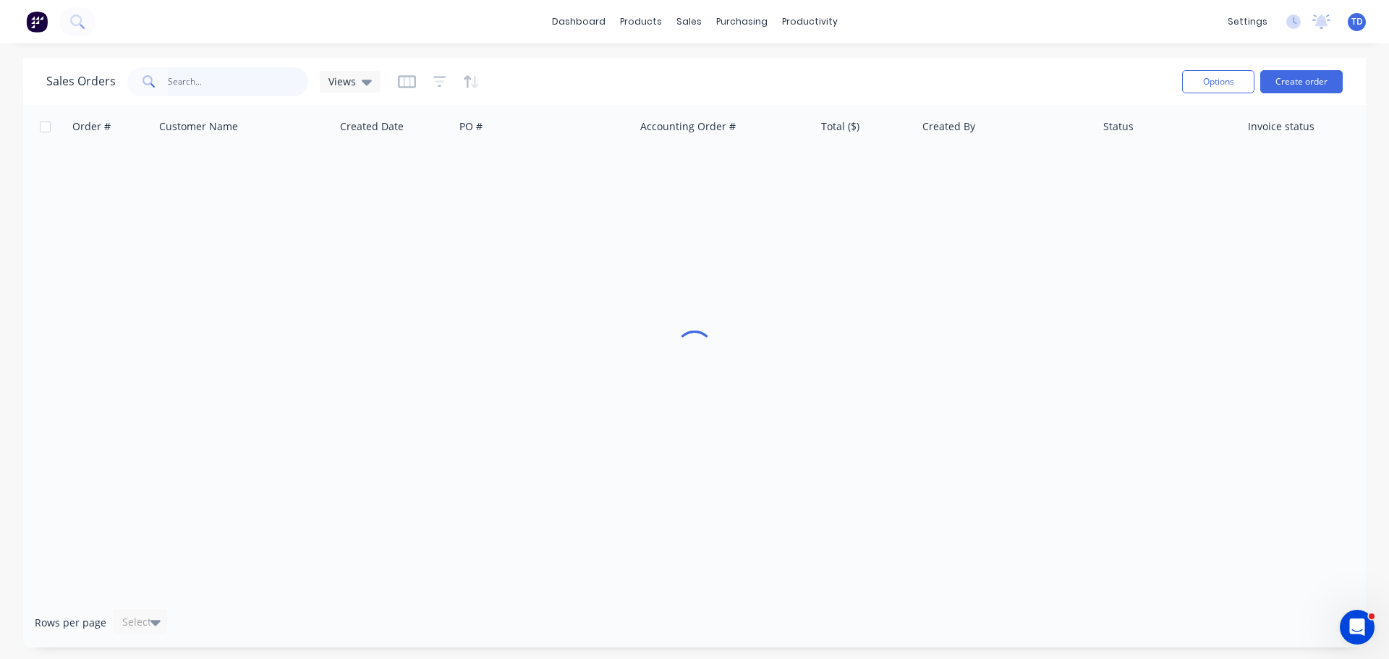
click at [255, 89] on input "text" at bounding box center [238, 81] width 141 height 29
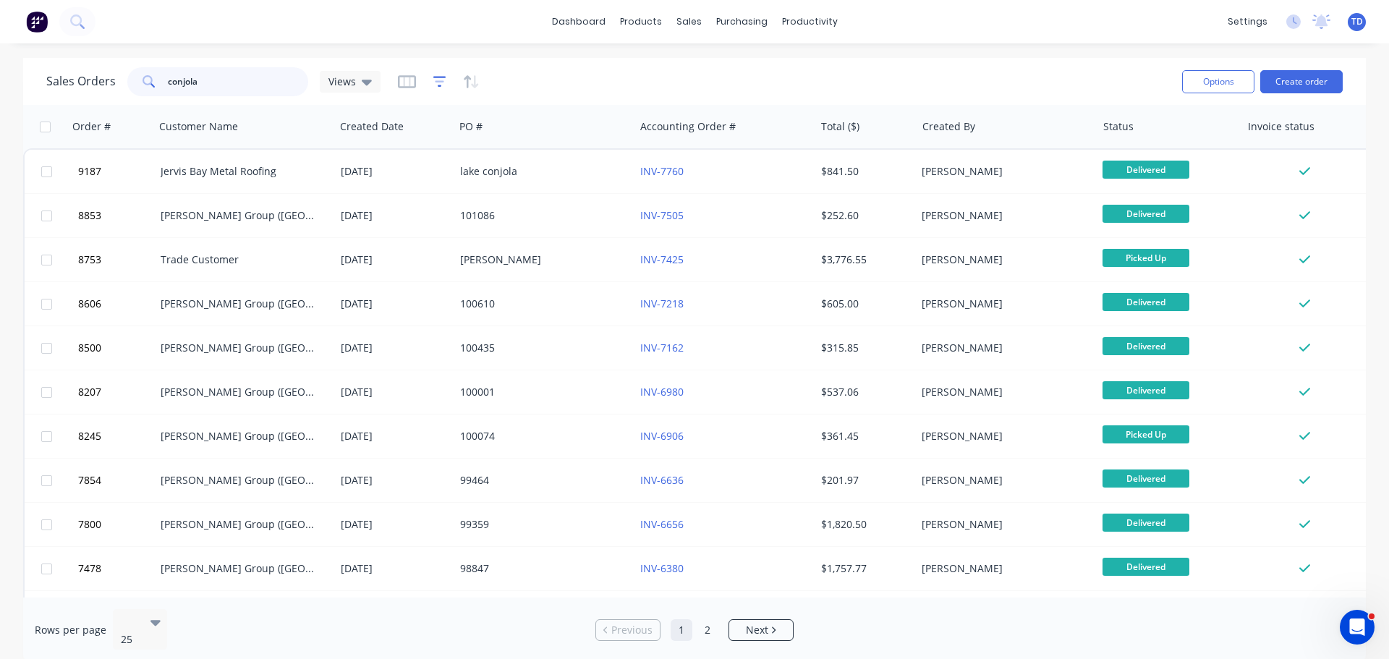
type input "conjola"
click at [437, 83] on icon "button" at bounding box center [439, 82] width 13 height 14
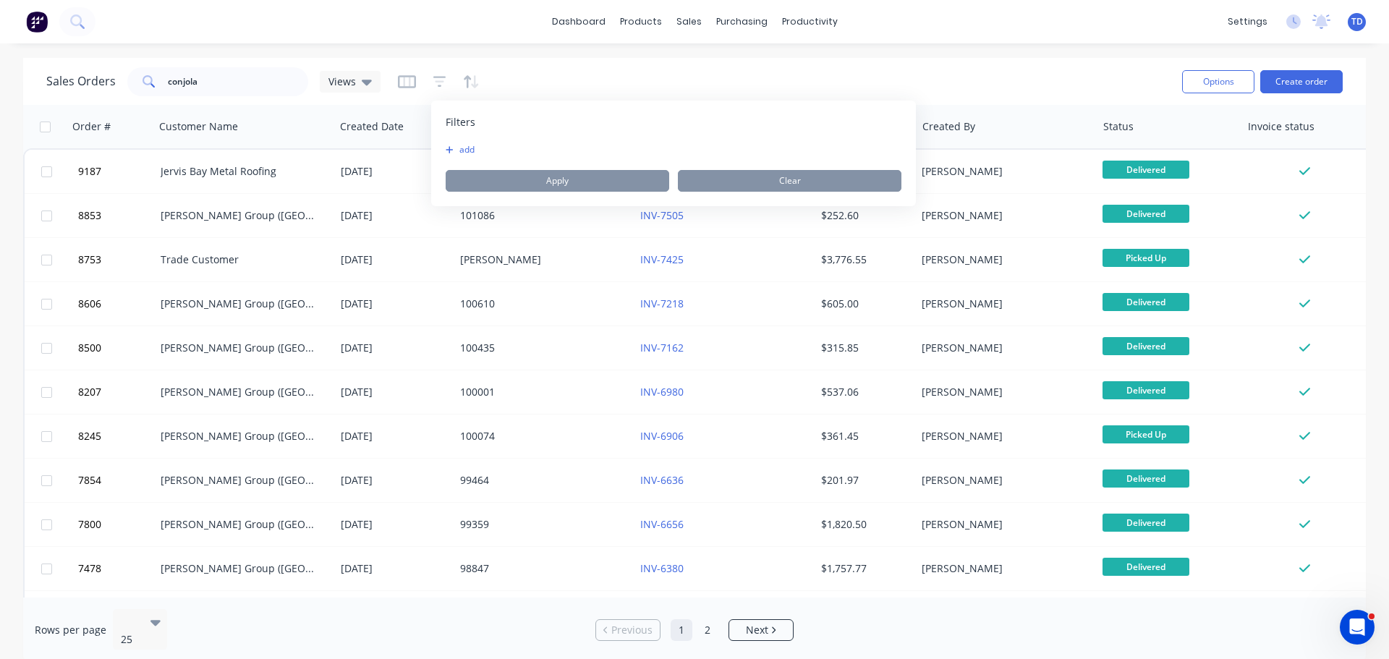
click at [731, 75] on div "Sales Orders conjola Views" at bounding box center [608, 81] width 1124 height 35
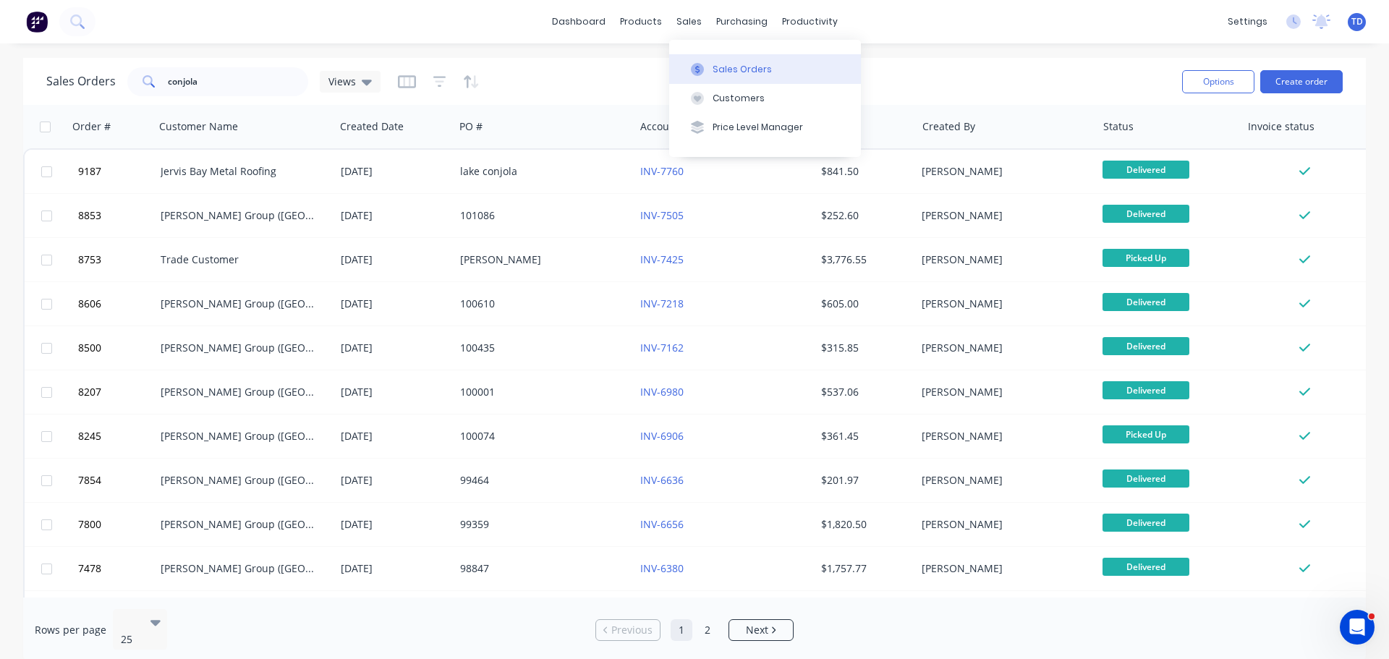
click at [730, 72] on div "Sales Orders" at bounding box center [742, 69] width 59 height 13
click at [366, 82] on icon at bounding box center [367, 83] width 10 height 6
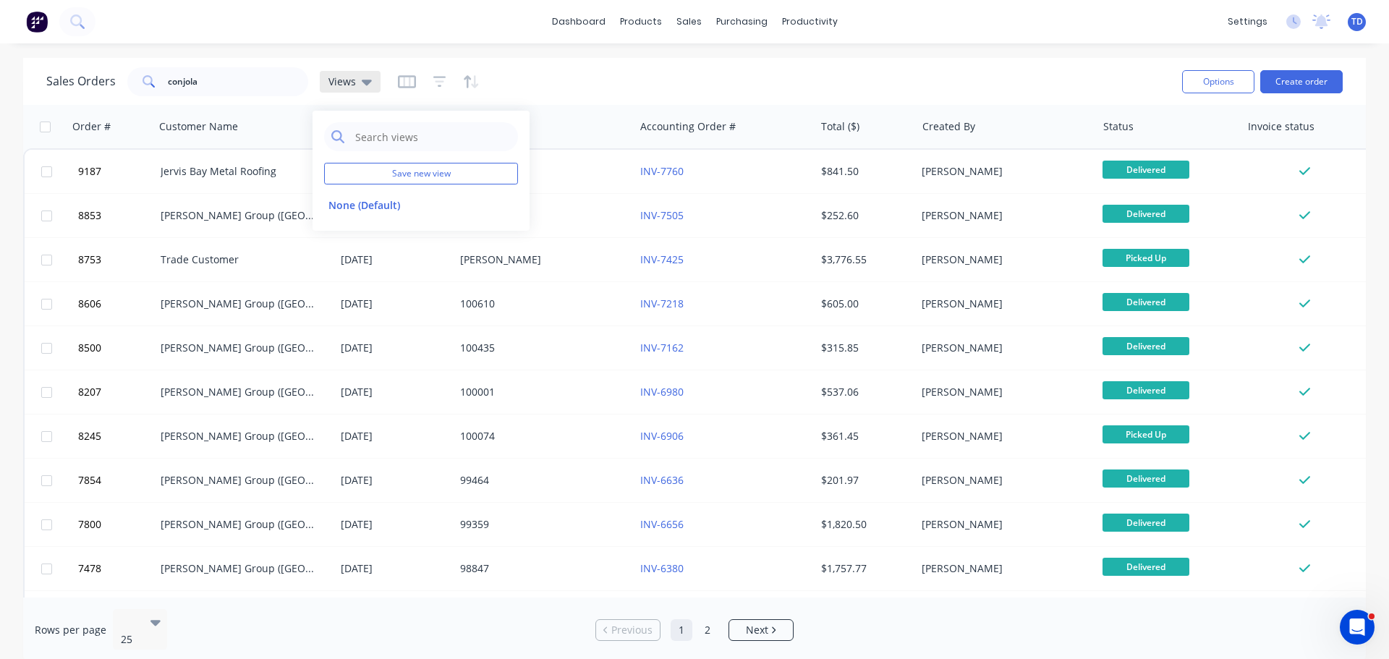
click at [366, 82] on icon at bounding box center [367, 83] width 10 height 6
click at [435, 82] on icon "button" at bounding box center [439, 81] width 9 height 2
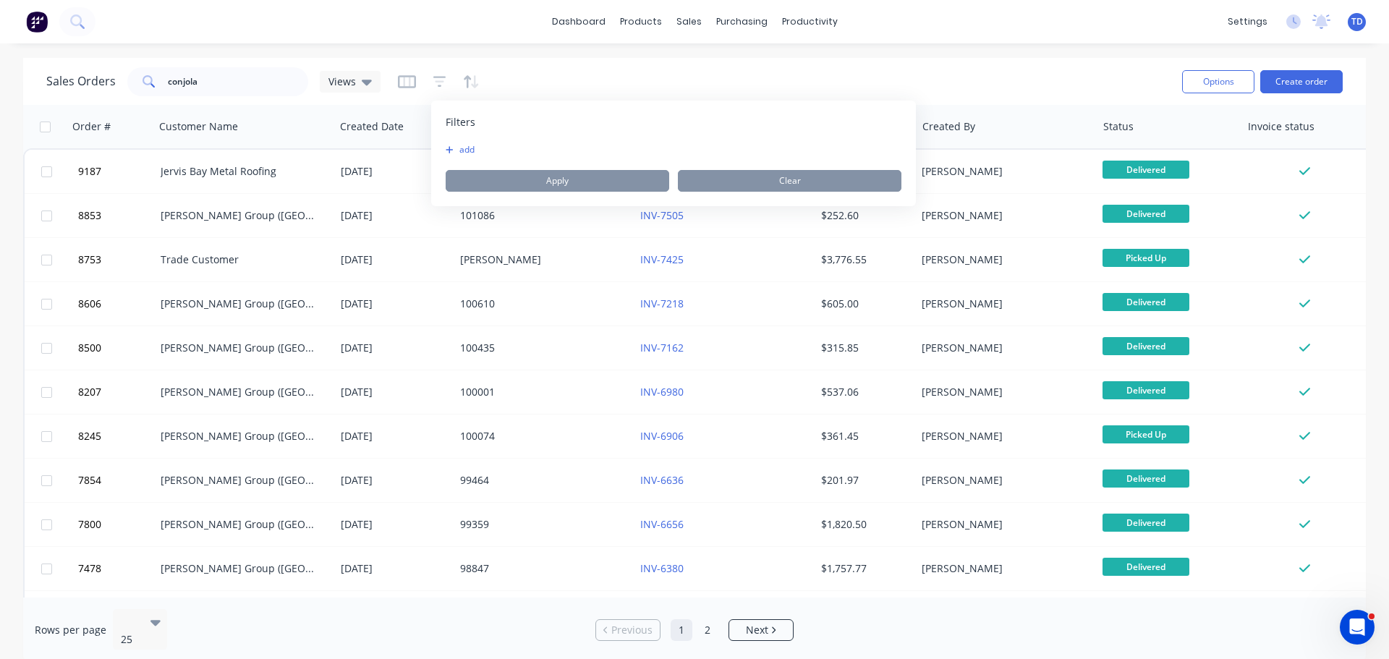
click at [449, 148] on icon "button" at bounding box center [449, 149] width 7 height 7
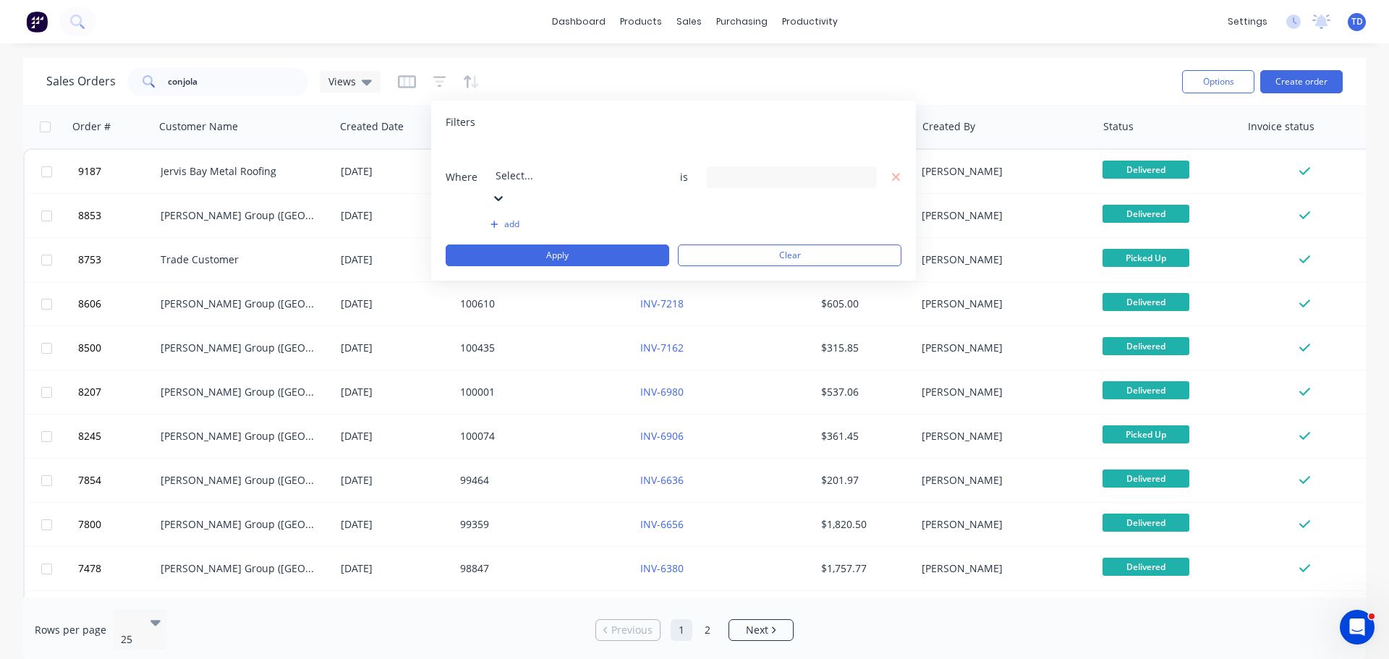
click at [608, 163] on div at bounding box center [600, 156] width 208 height 18
click at [791, 169] on div "9 Status selected" at bounding box center [780, 176] width 131 height 15
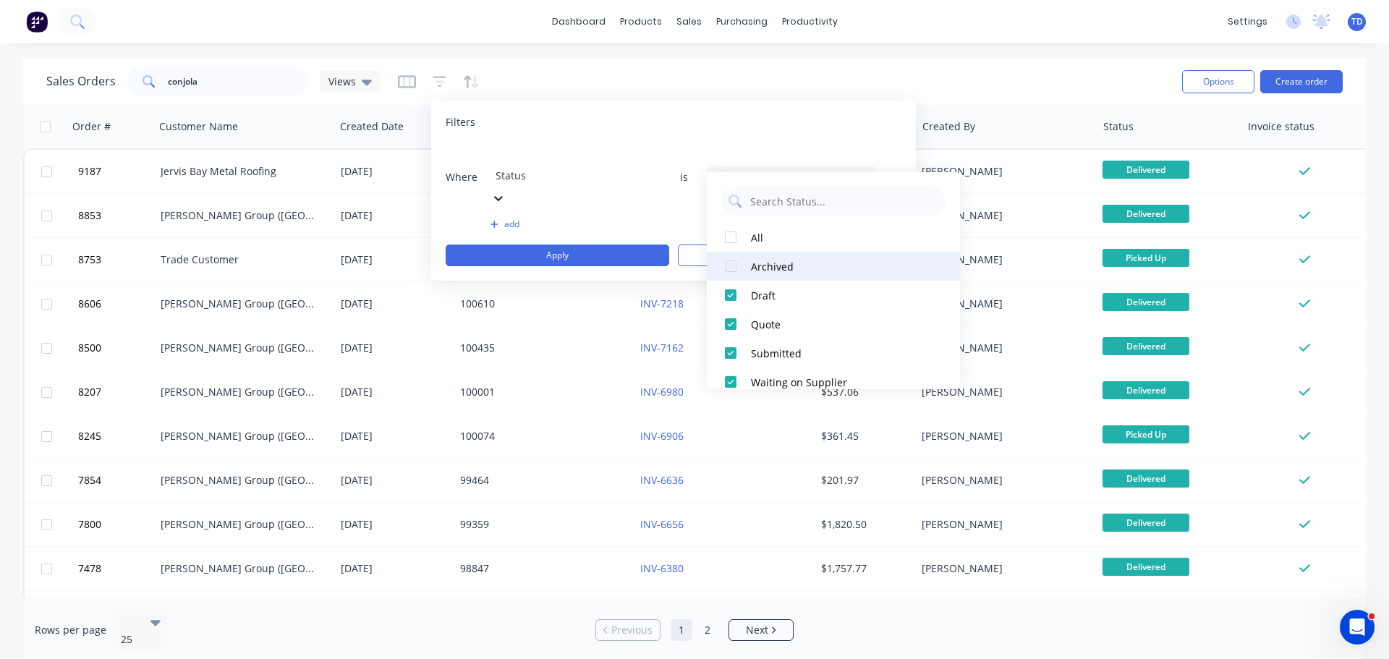
click at [734, 264] on div at bounding box center [730, 266] width 29 height 29
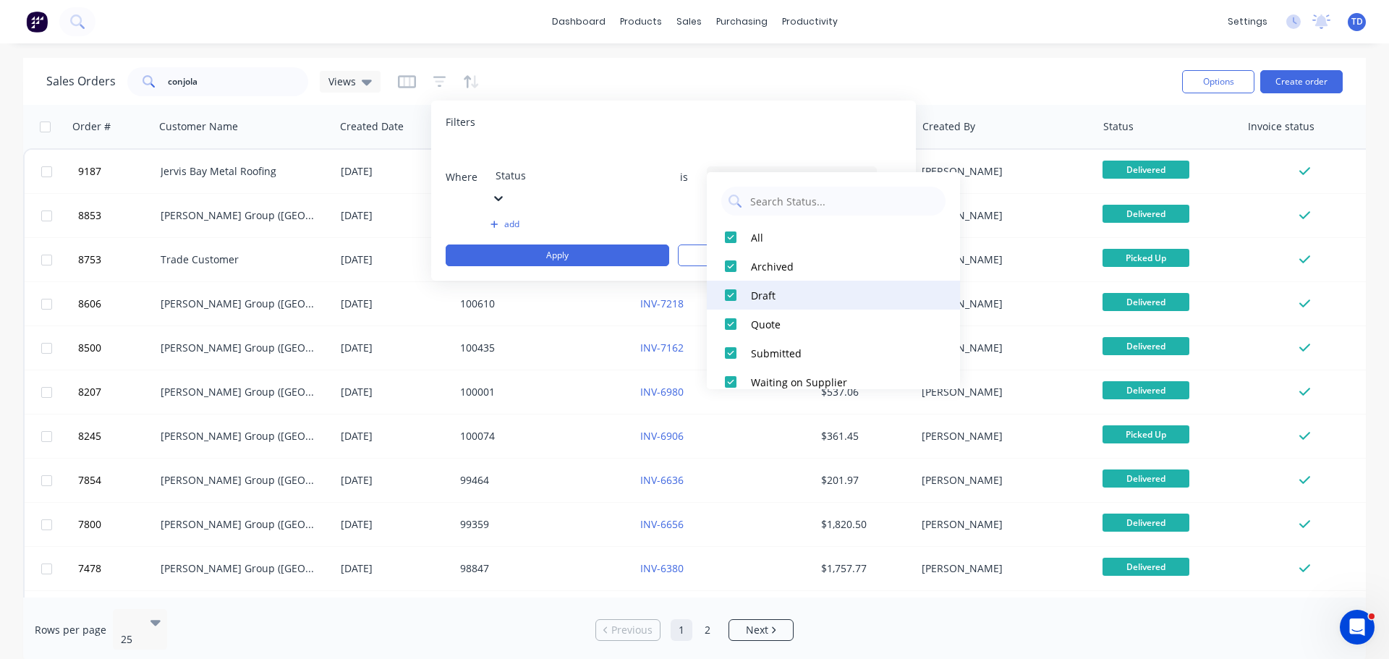
click at [729, 288] on div at bounding box center [730, 295] width 29 height 29
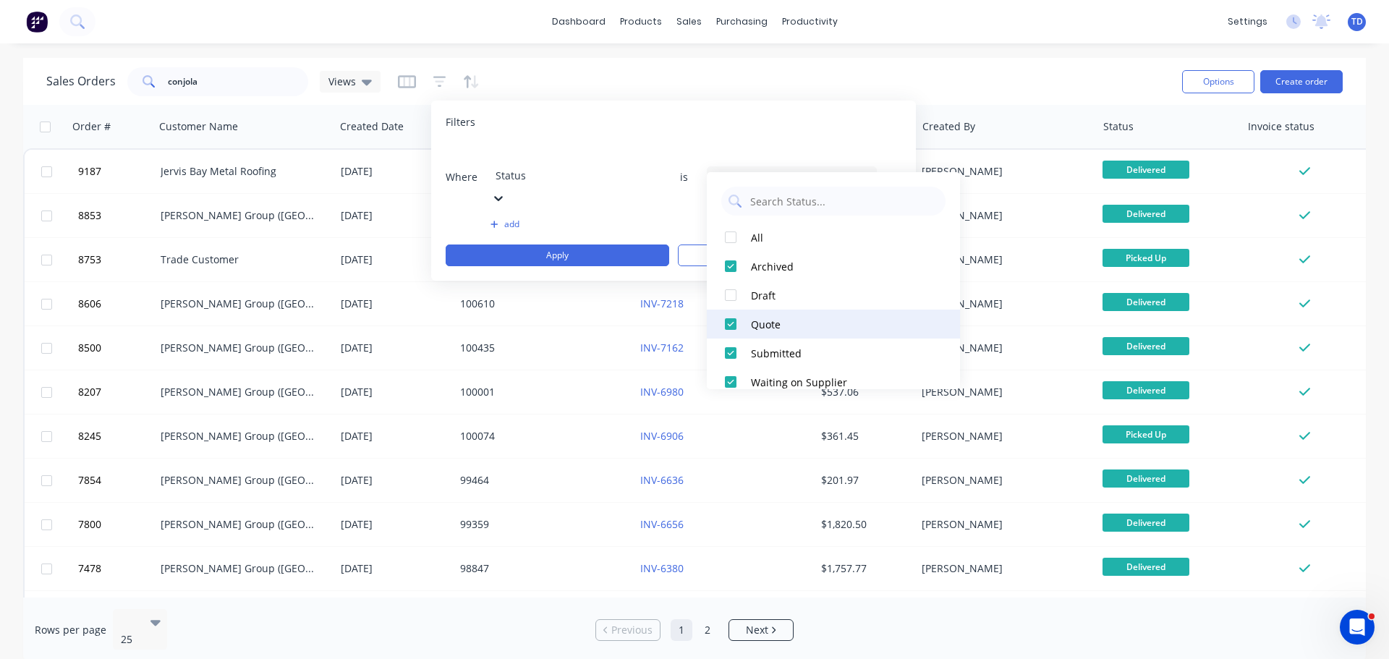
click at [731, 330] on div at bounding box center [730, 324] width 29 height 29
click at [726, 354] on div at bounding box center [730, 353] width 29 height 29
click at [735, 377] on div at bounding box center [730, 382] width 29 height 29
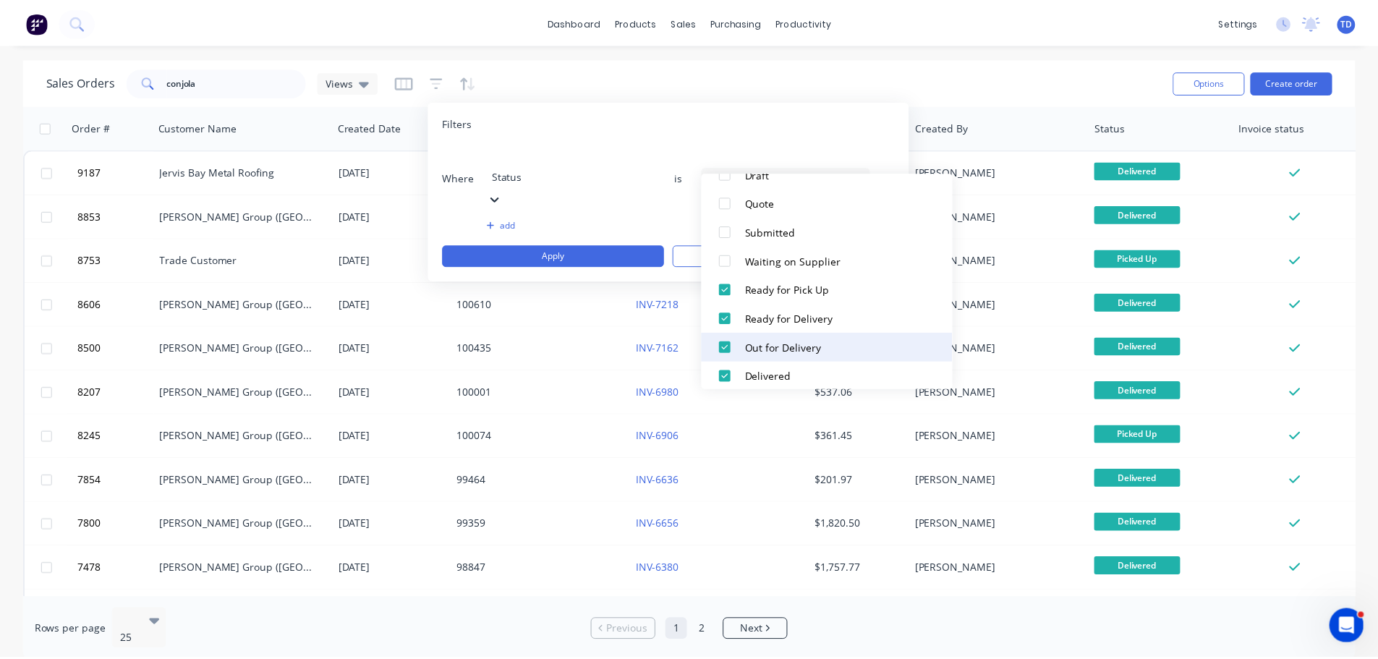
scroll to position [159, 0]
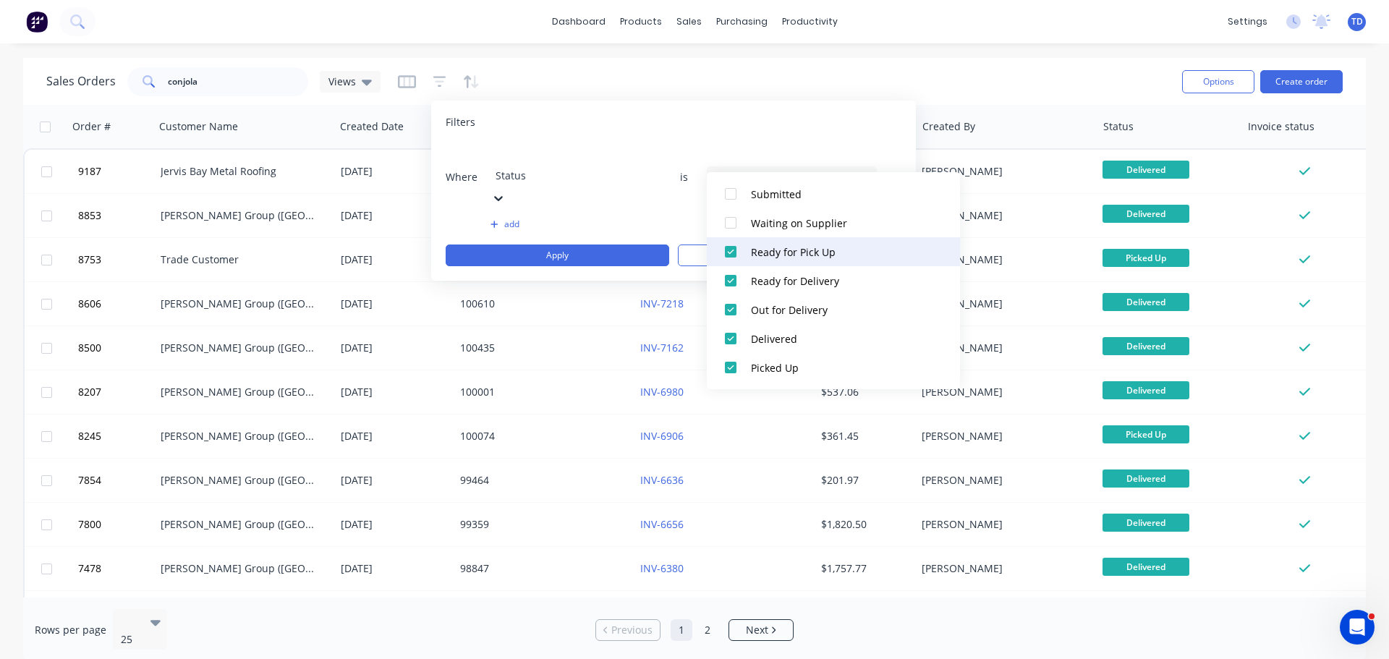
click at [728, 251] on div at bounding box center [730, 251] width 29 height 29
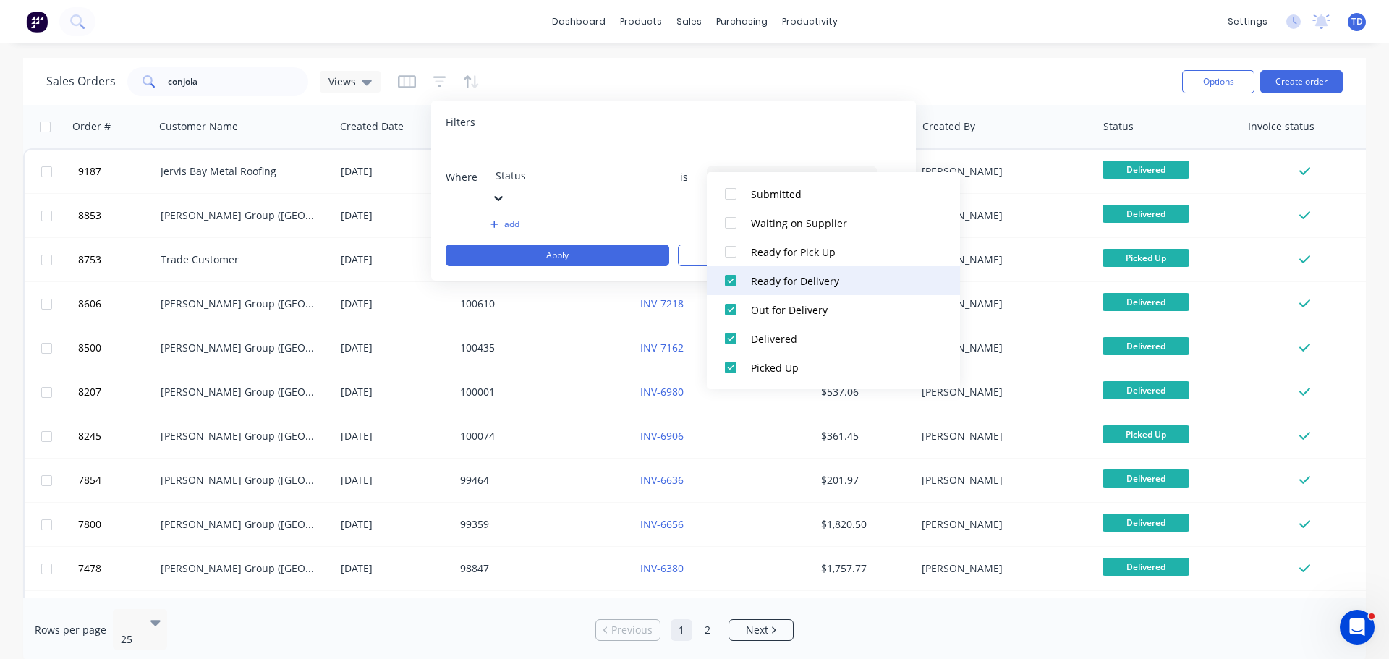
click at [735, 281] on div at bounding box center [730, 280] width 29 height 29
click at [733, 313] on div at bounding box center [730, 309] width 29 height 29
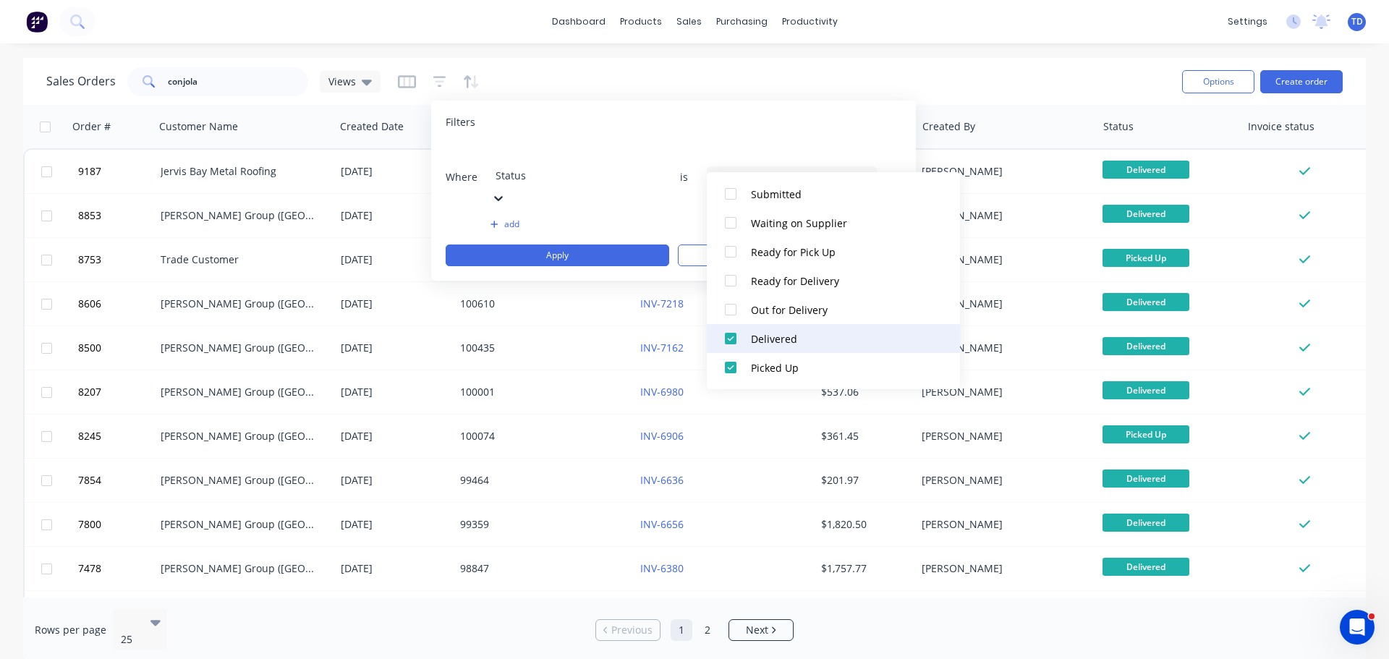
drag, startPoint x: 728, startPoint y: 335, endPoint x: 728, endPoint y: 347, distance: 12.3
click at [728, 336] on div at bounding box center [730, 338] width 29 height 29
click at [728, 369] on div at bounding box center [730, 367] width 29 height 29
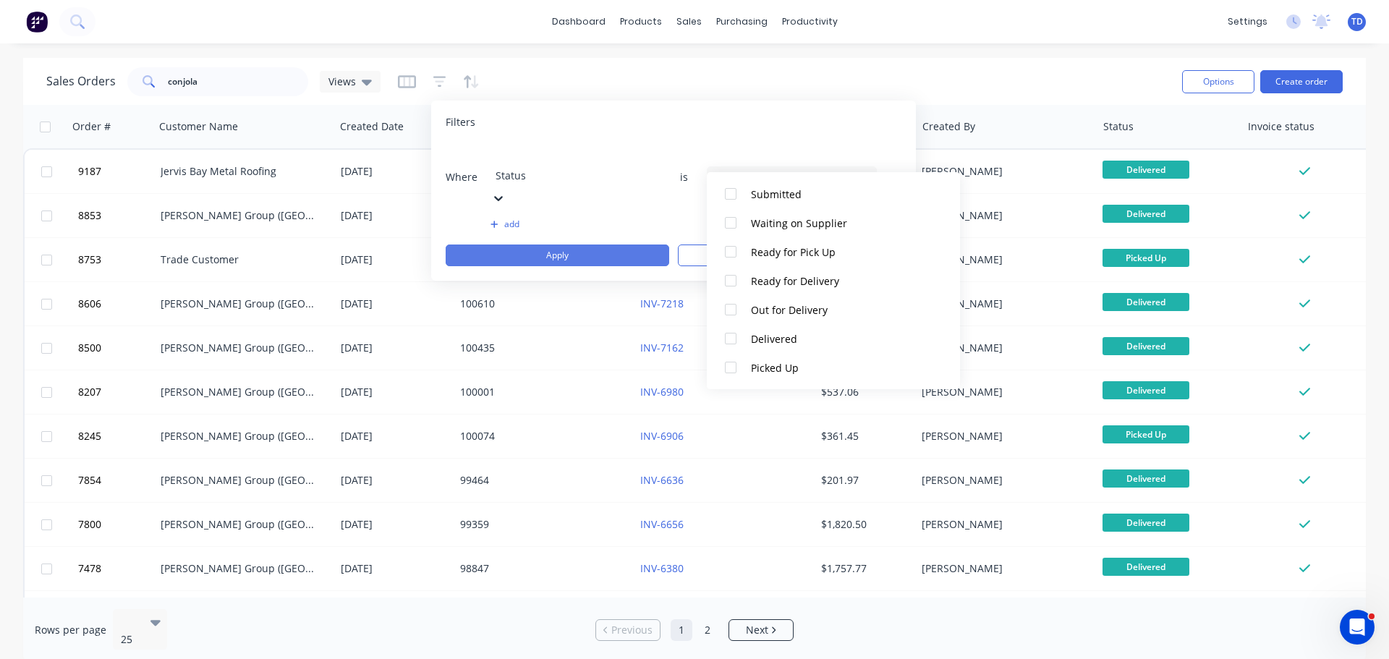
click at [572, 245] on button "Apply" at bounding box center [558, 256] width 224 height 22
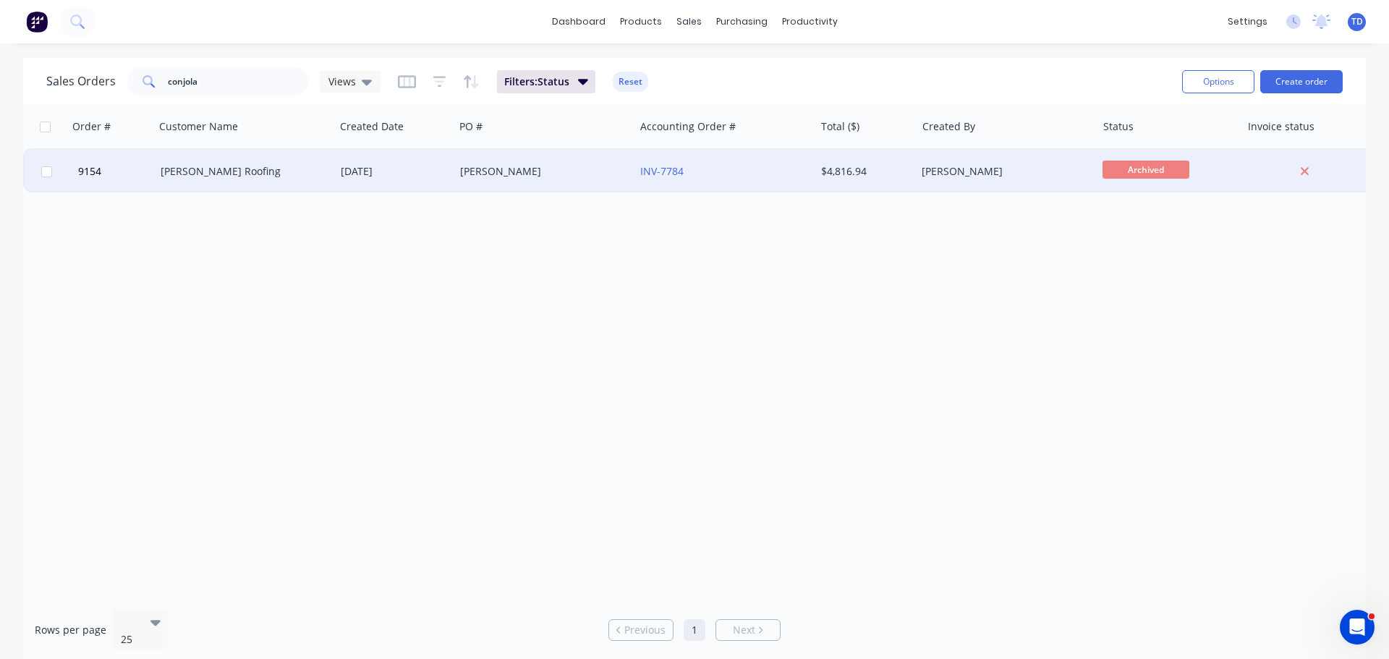
click at [582, 175] on div "spinks" at bounding box center [540, 171] width 161 height 14
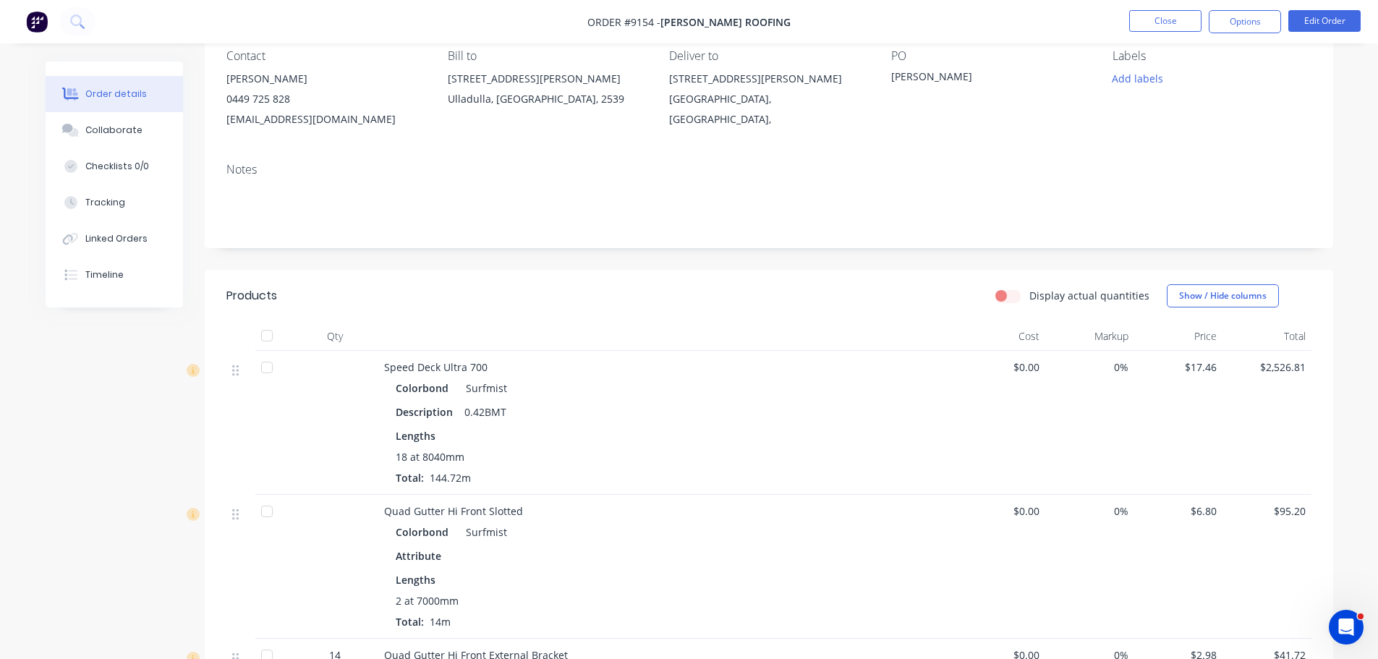
scroll to position [145, 0]
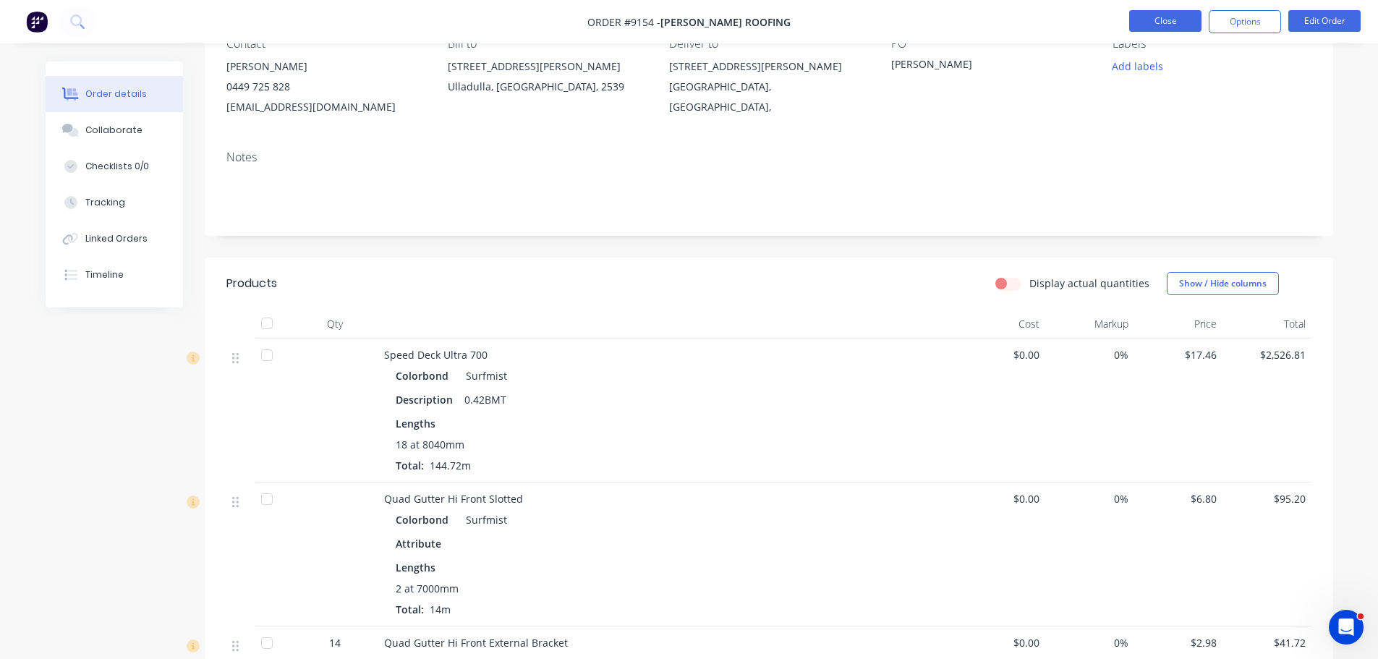
click at [1177, 19] on button "Close" at bounding box center [1165, 21] width 72 height 22
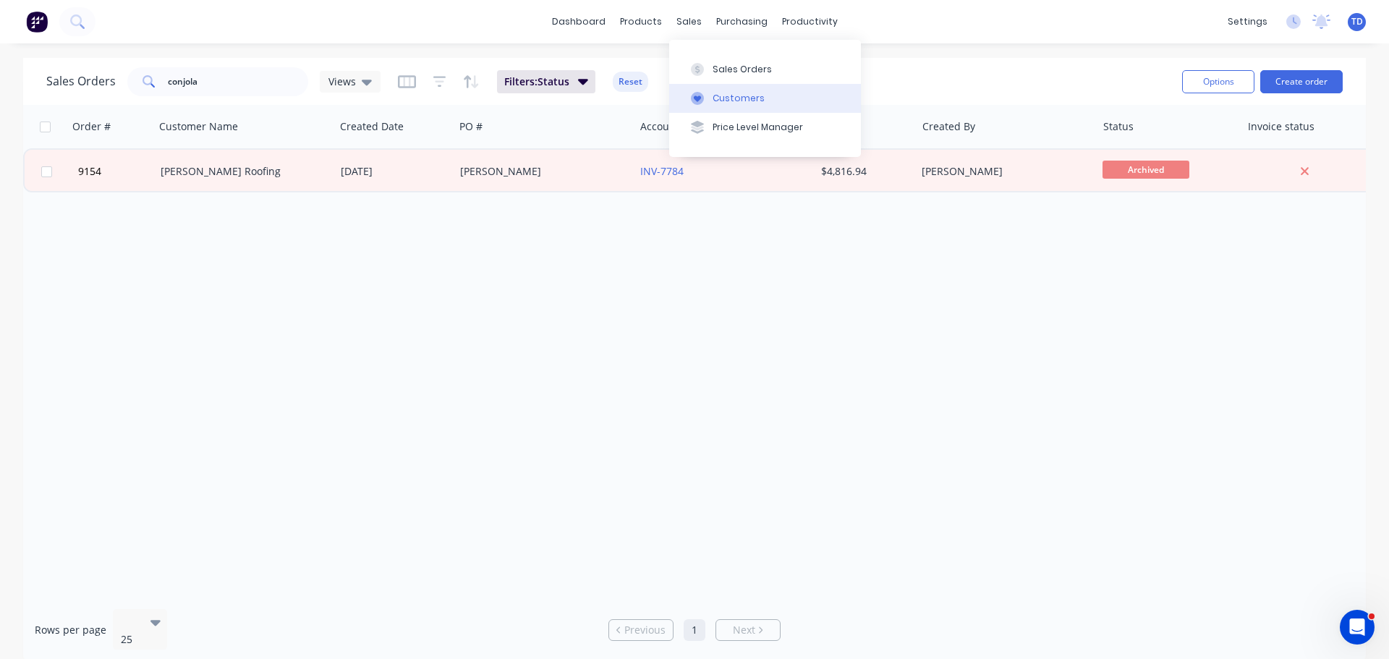
click at [717, 95] on div "Customers" at bounding box center [739, 98] width 52 height 13
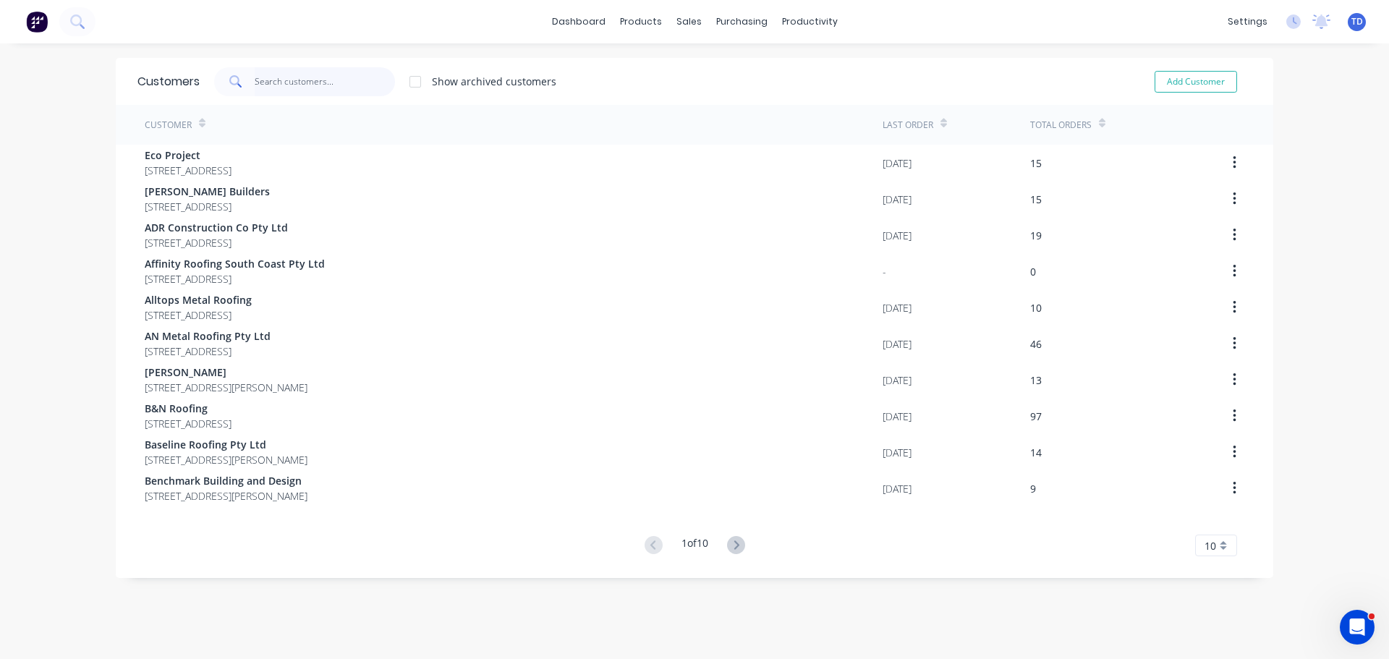
click at [331, 82] on input "text" at bounding box center [325, 81] width 141 height 29
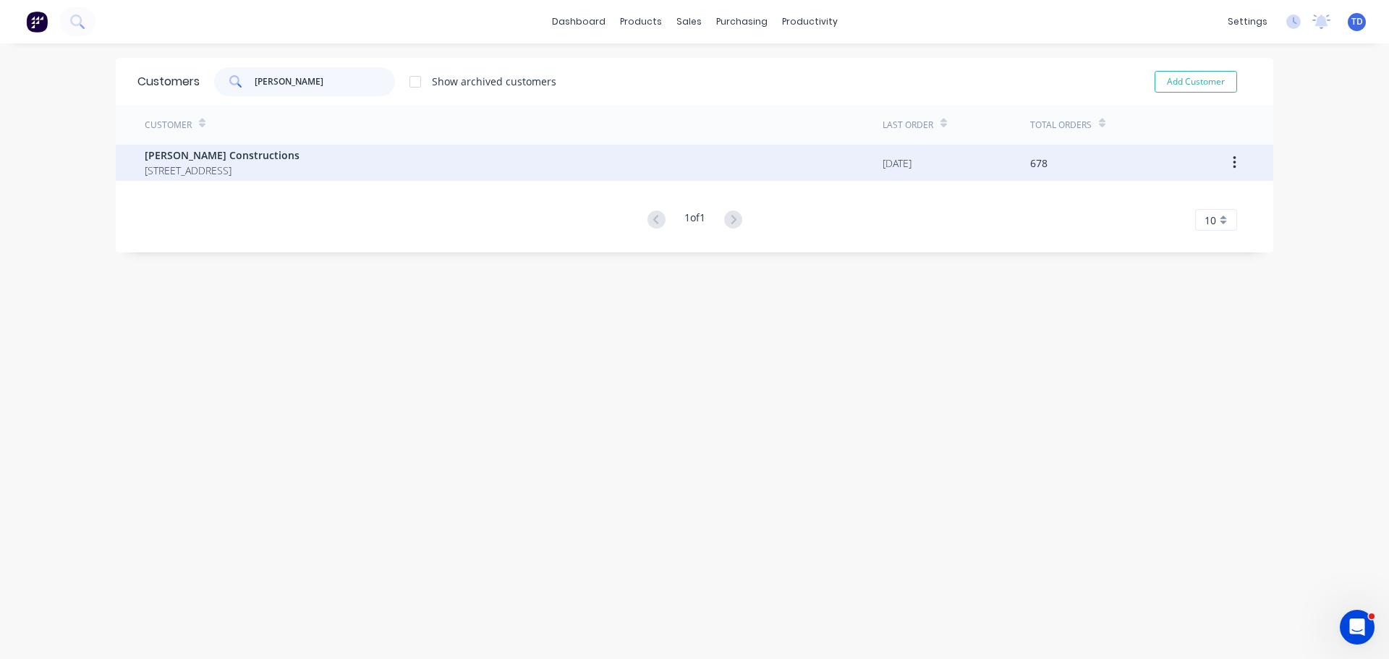
type input "hobbs"
click at [239, 156] on span "[PERSON_NAME] Constructions" at bounding box center [222, 155] width 155 height 15
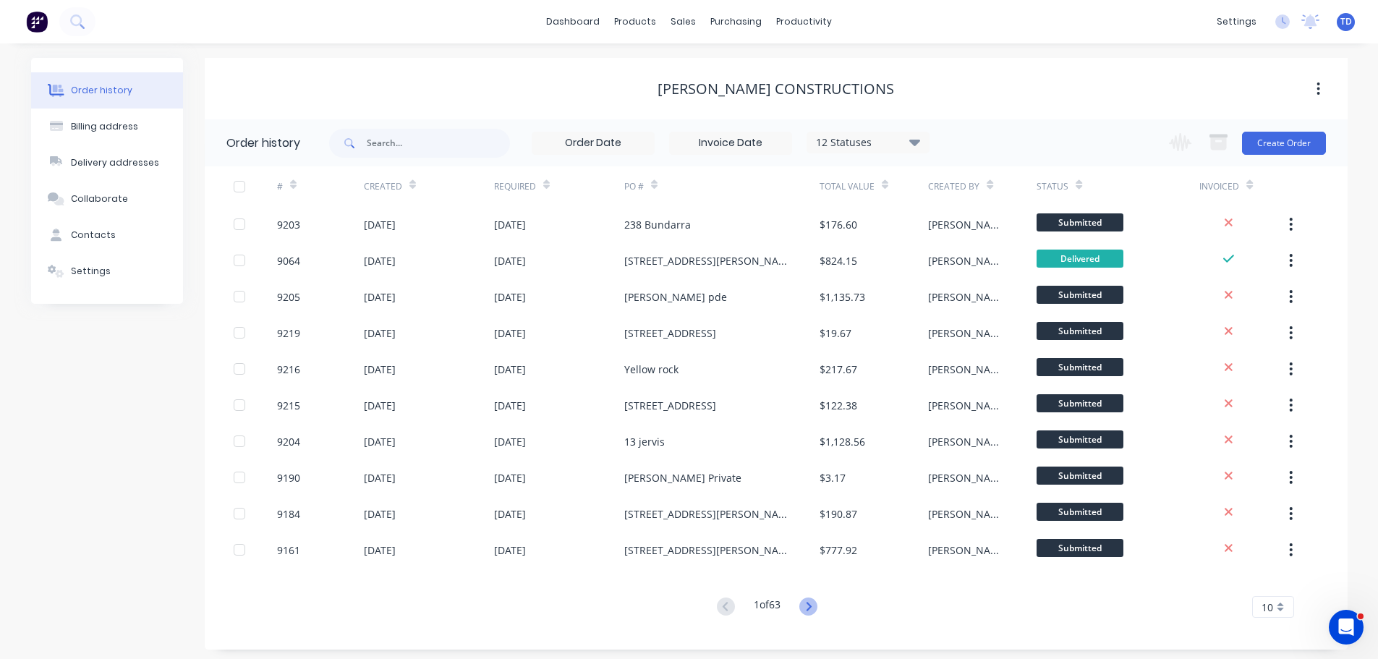
click at [809, 605] on icon at bounding box center [808, 607] width 18 height 18
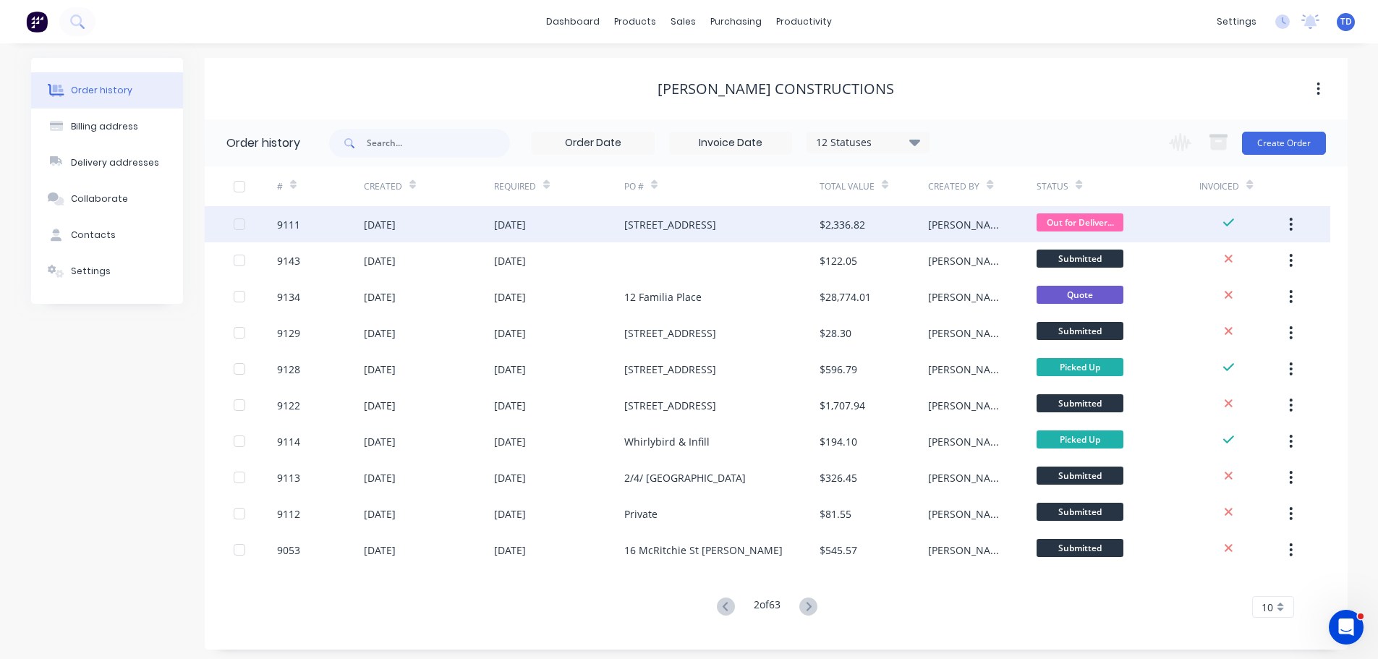
click at [684, 222] on div "238 Greville Avenue" at bounding box center [670, 224] width 92 height 15
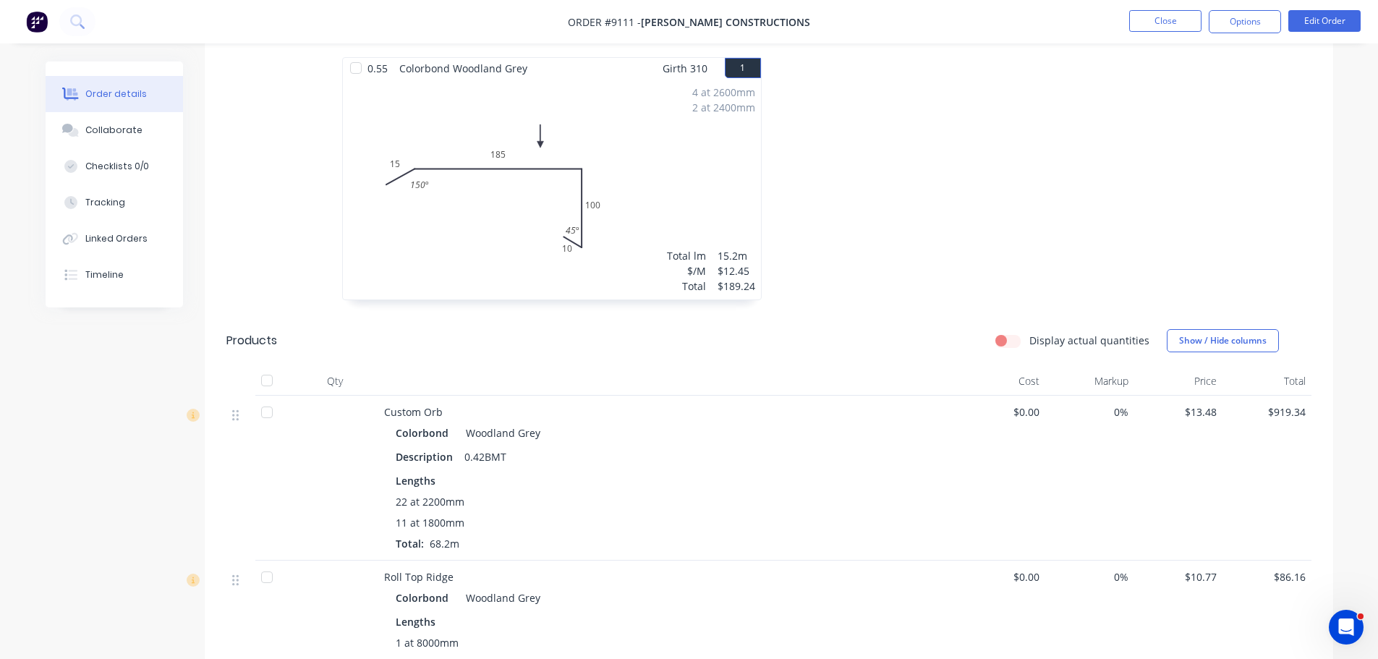
scroll to position [362, 0]
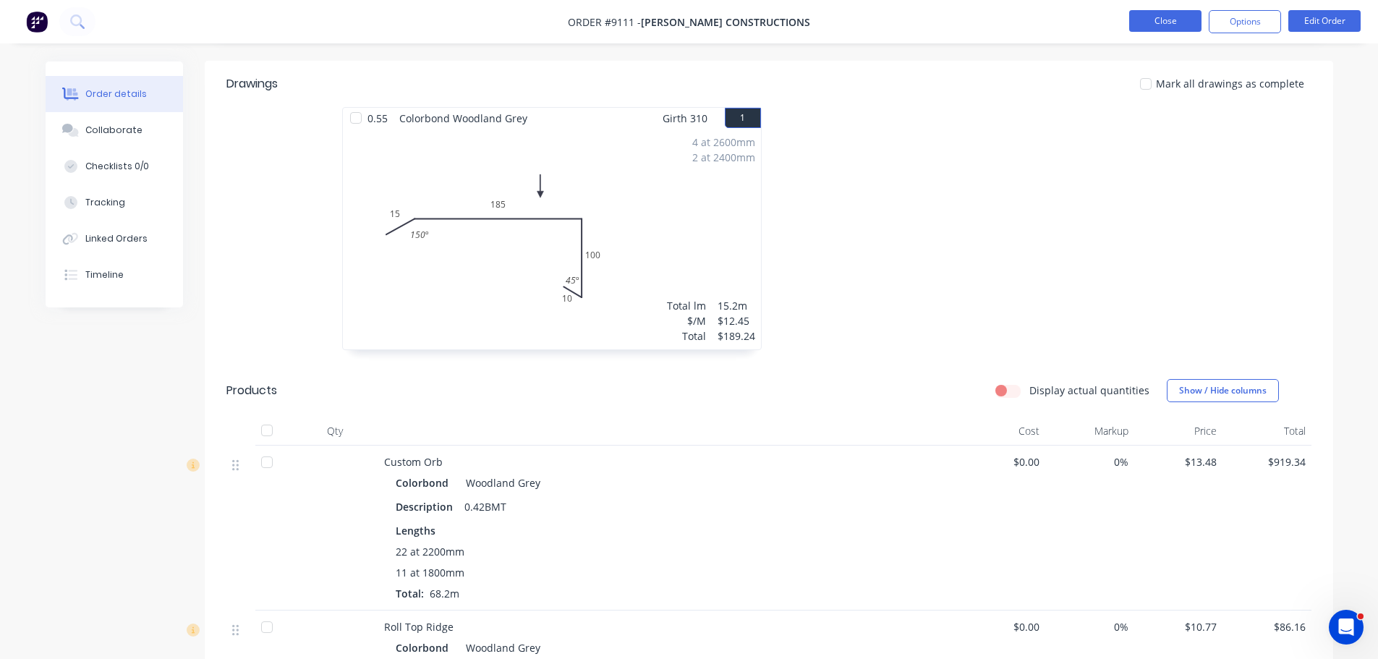
click at [1164, 31] on button "Close" at bounding box center [1165, 21] width 72 height 22
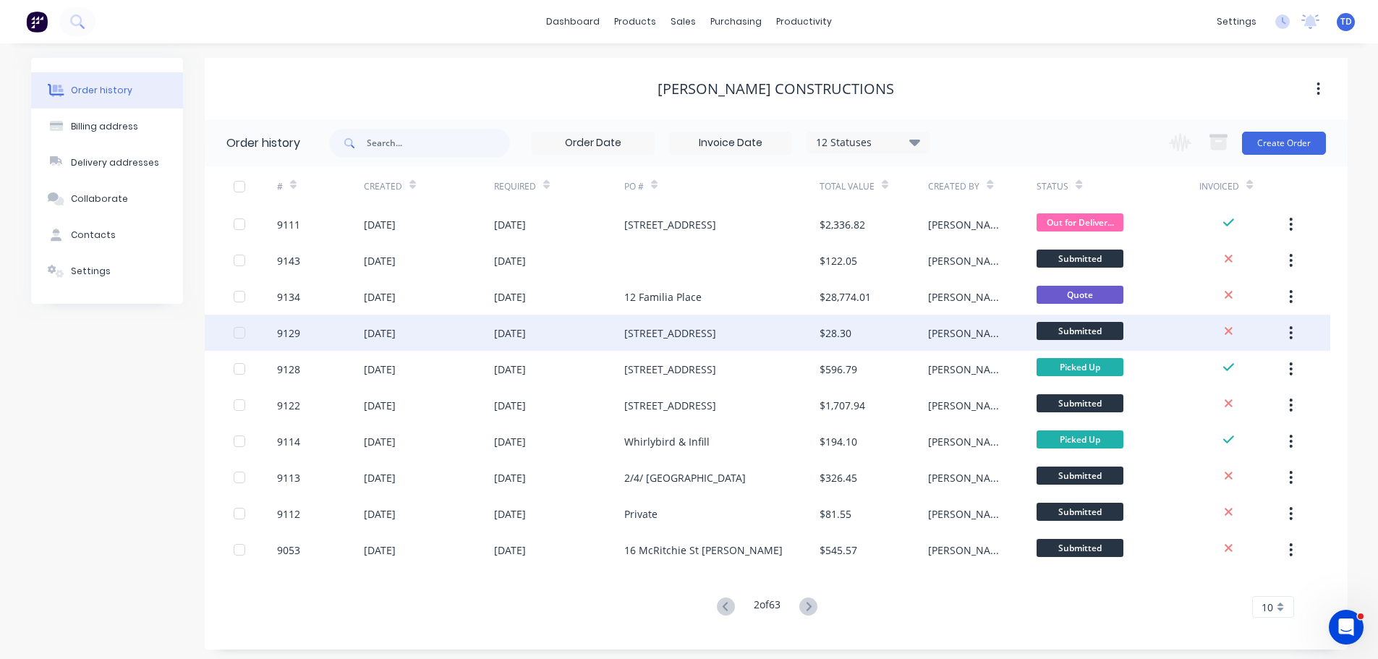
click at [696, 340] on div "1 Woodlawn Ave" at bounding box center [670, 333] width 92 height 15
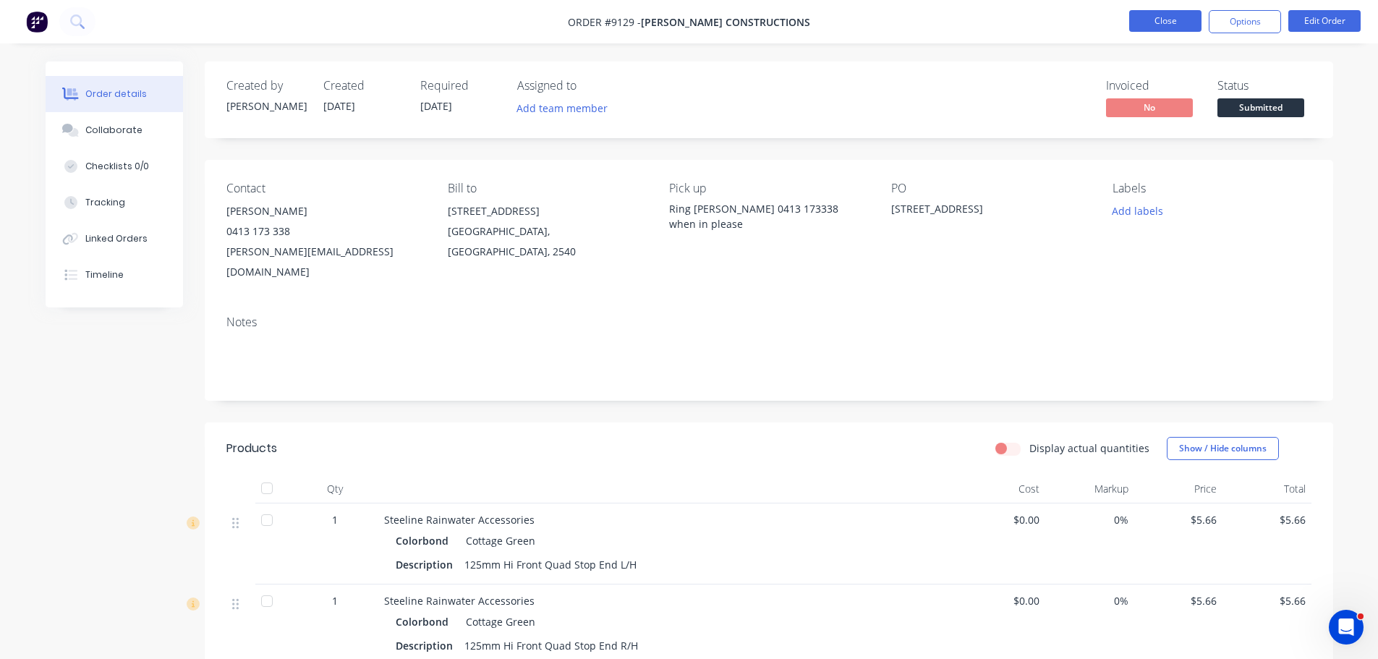
click at [1178, 25] on button "Close" at bounding box center [1165, 21] width 72 height 22
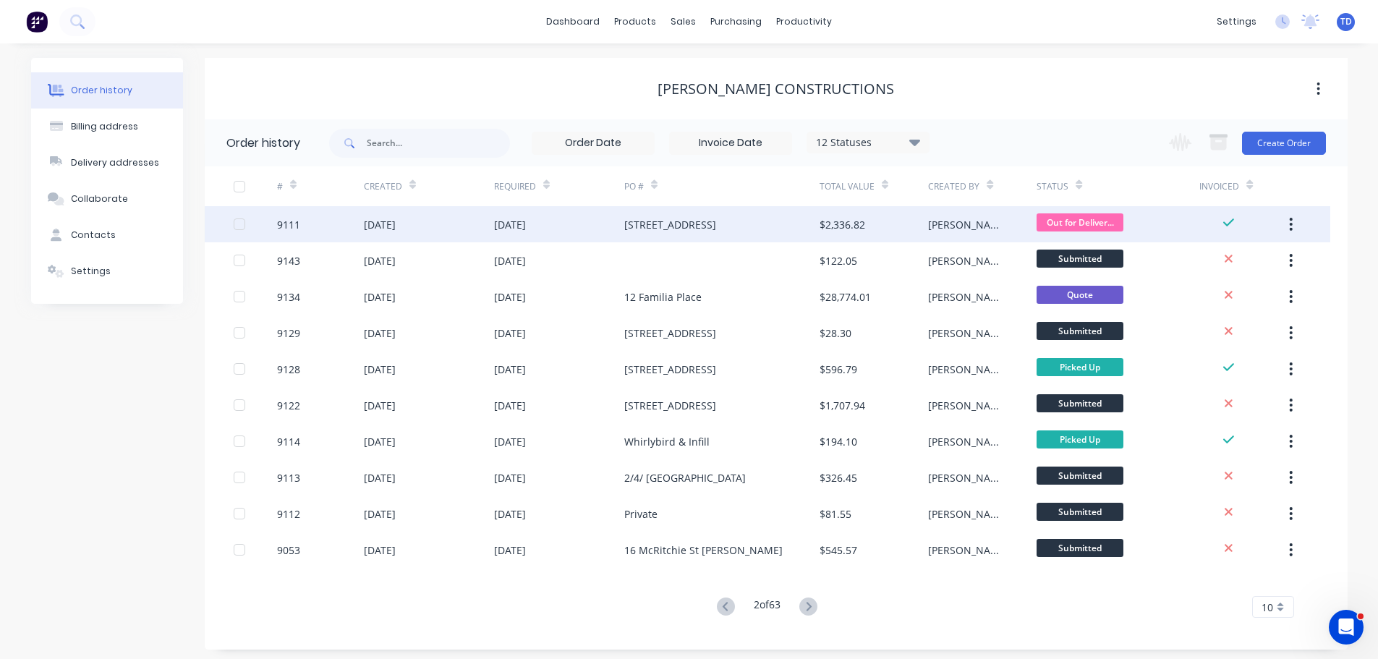
click at [704, 224] on div "238 Greville Avenue" at bounding box center [670, 224] width 92 height 15
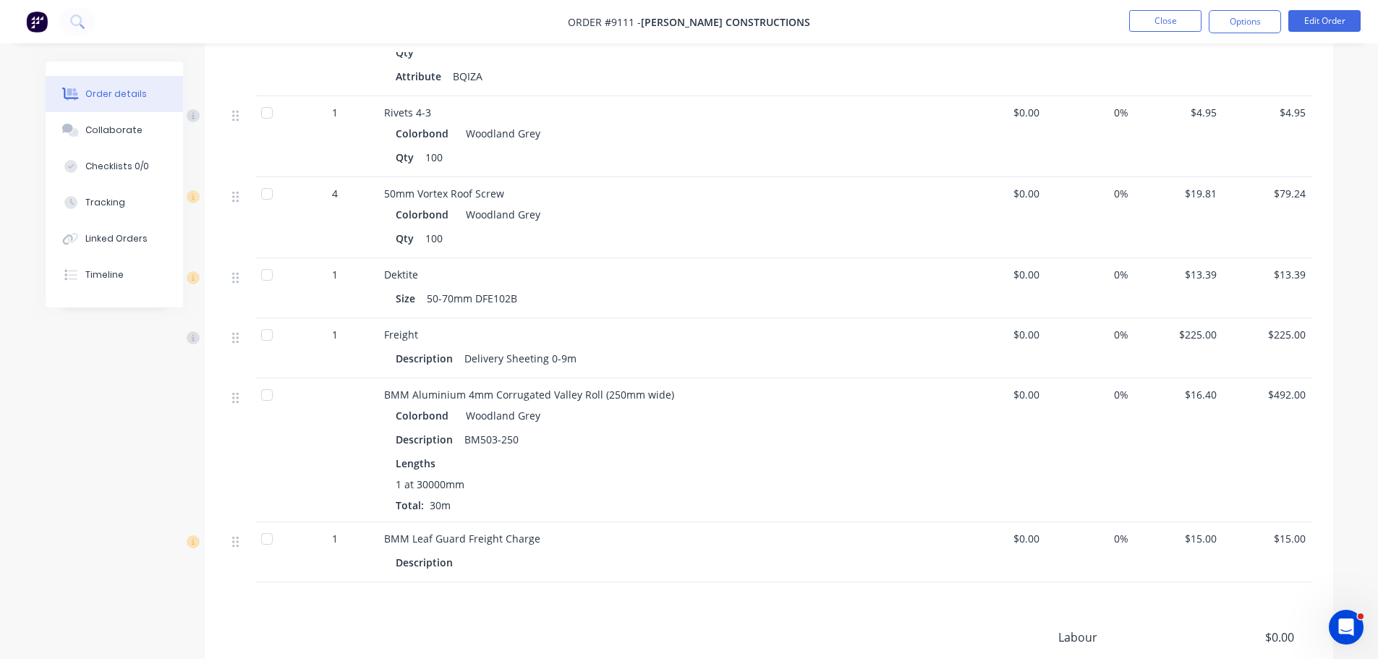
scroll to position [1447, 0]
click at [1319, 27] on button "Edit Order" at bounding box center [1324, 21] width 72 height 22
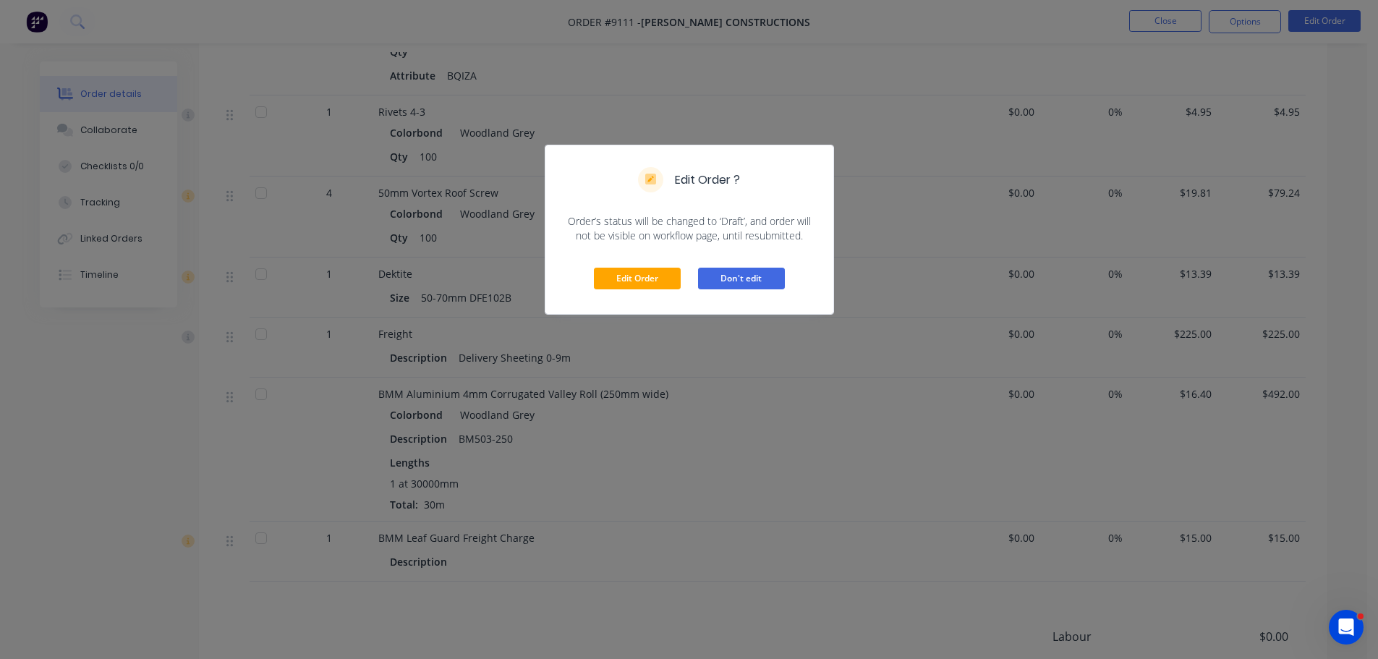
click at [757, 282] on button "Don't edit" at bounding box center [741, 279] width 87 height 22
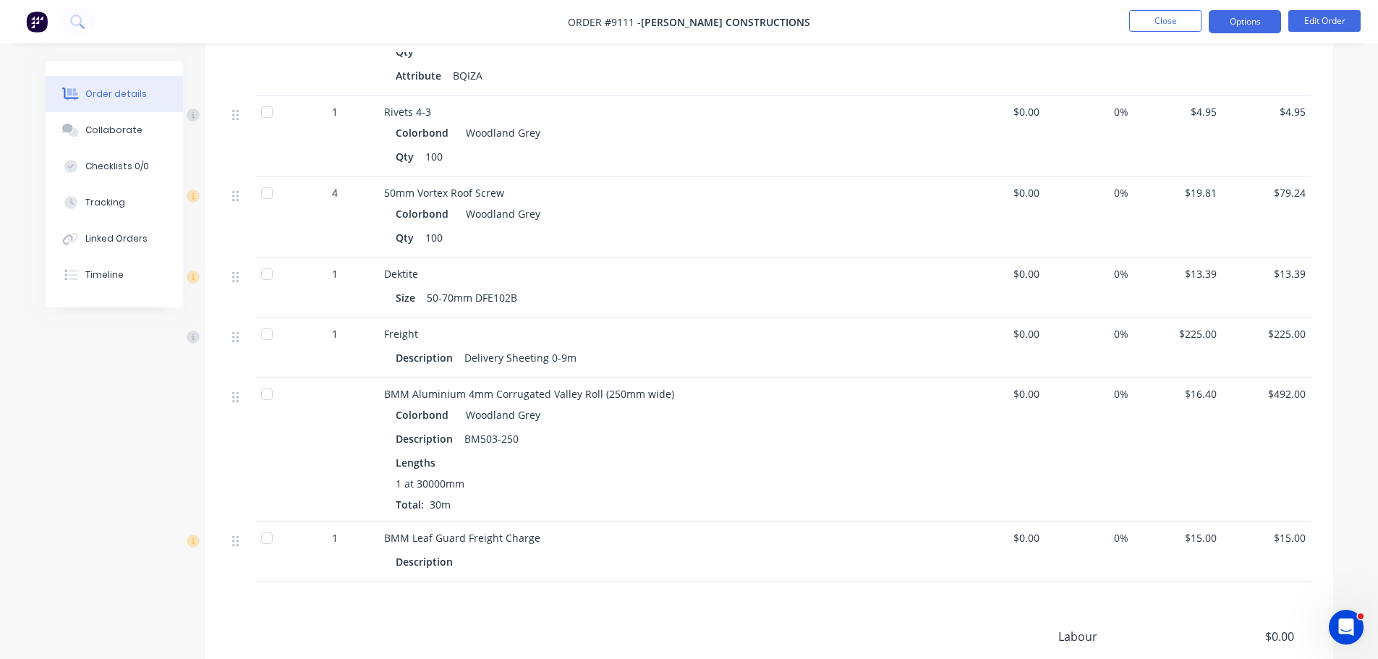
click at [1223, 25] on button "Options" at bounding box center [1245, 21] width 72 height 23
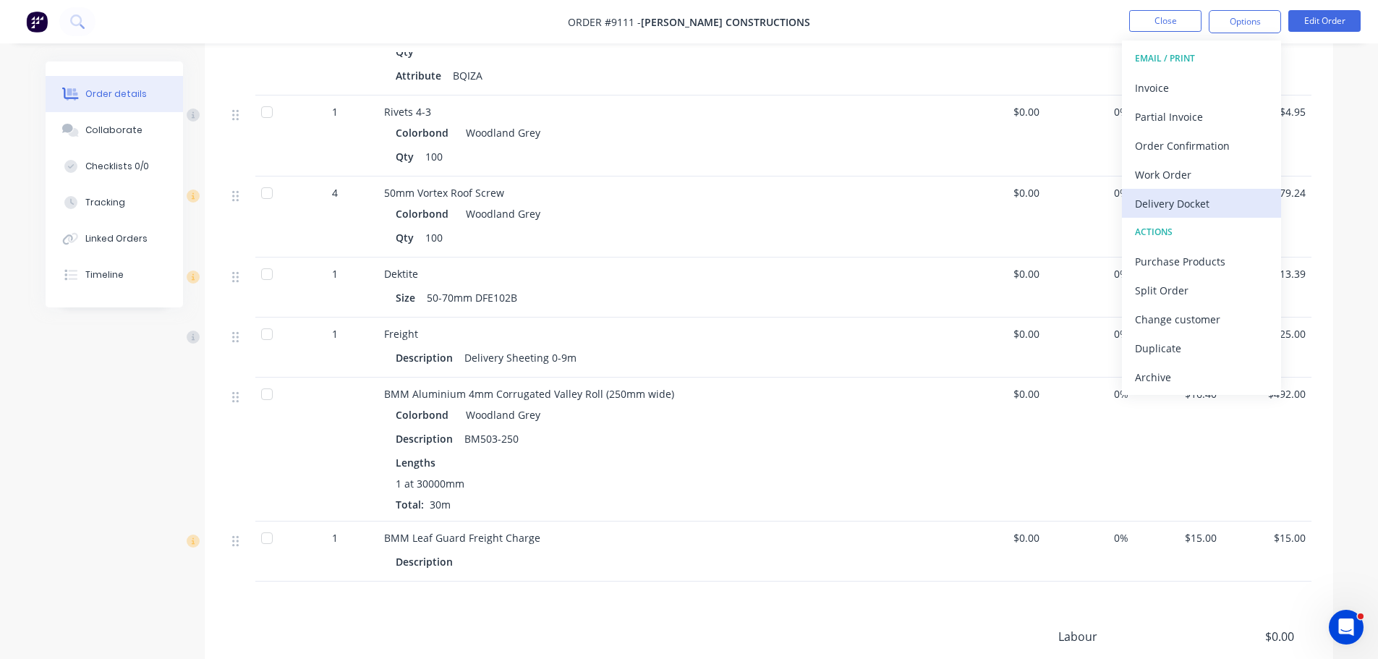
click at [1163, 207] on div "Delivery Docket" at bounding box center [1201, 203] width 133 height 21
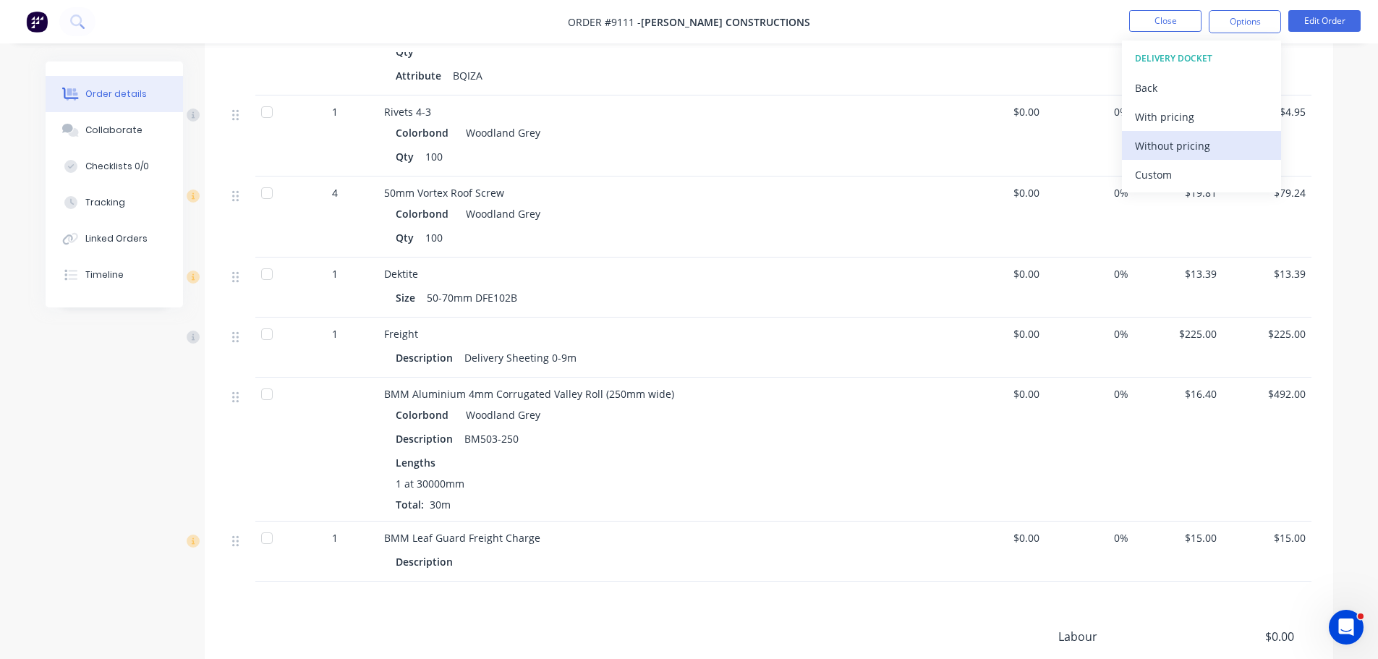
click at [1164, 145] on div "Without pricing" at bounding box center [1201, 145] width 133 height 21
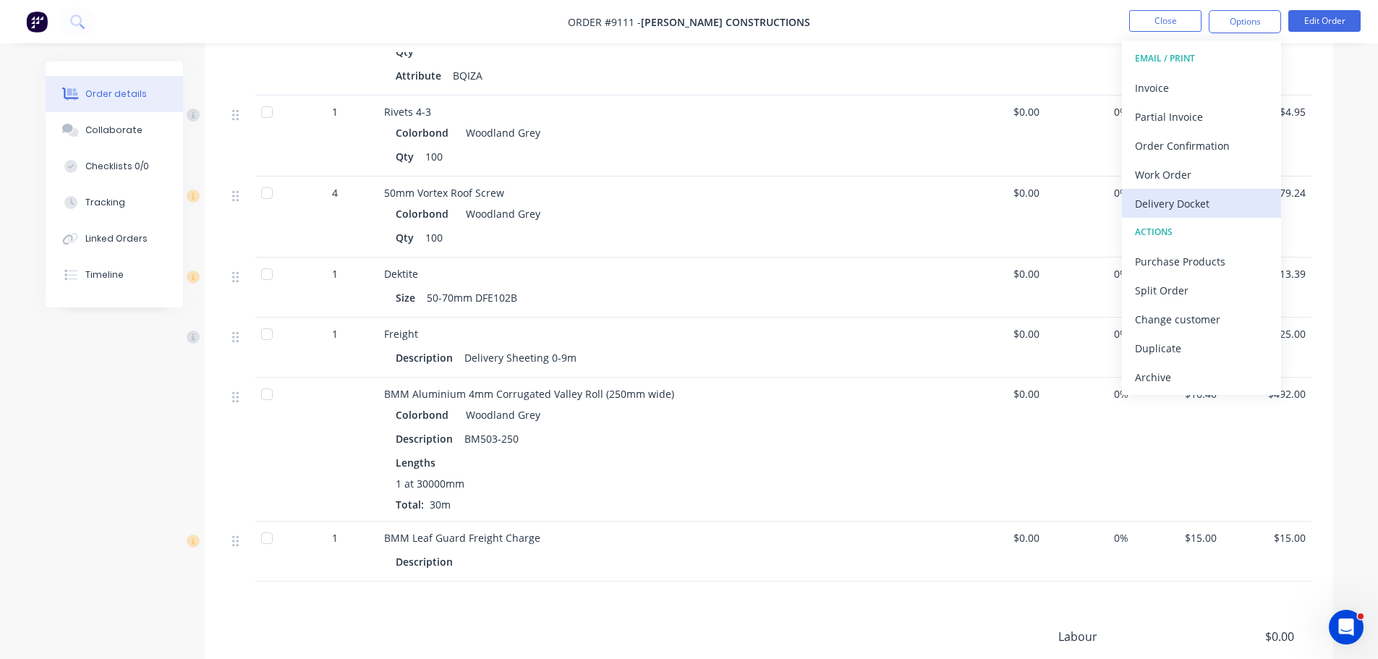
click at [1145, 205] on div "Delivery Docket" at bounding box center [1201, 203] width 133 height 21
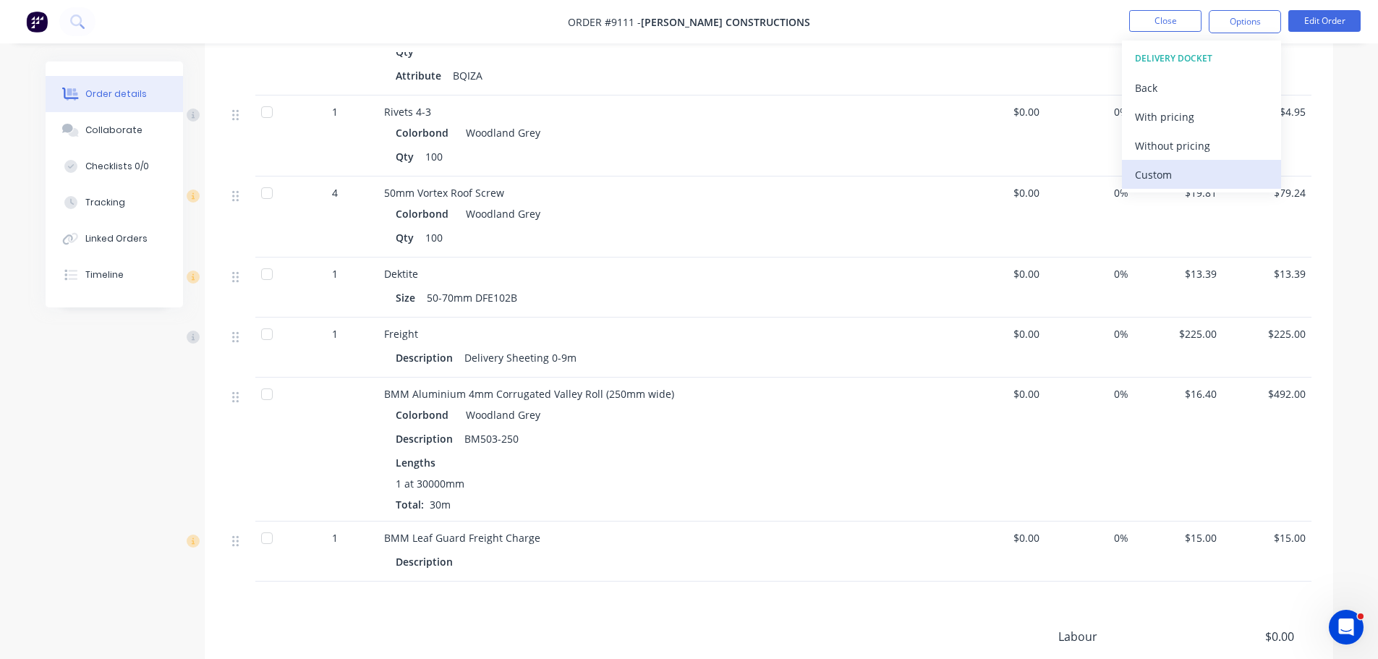
click at [1151, 182] on div "Custom" at bounding box center [1201, 174] width 133 height 21
click at [1157, 150] on div "Without pricing" at bounding box center [1201, 145] width 133 height 21
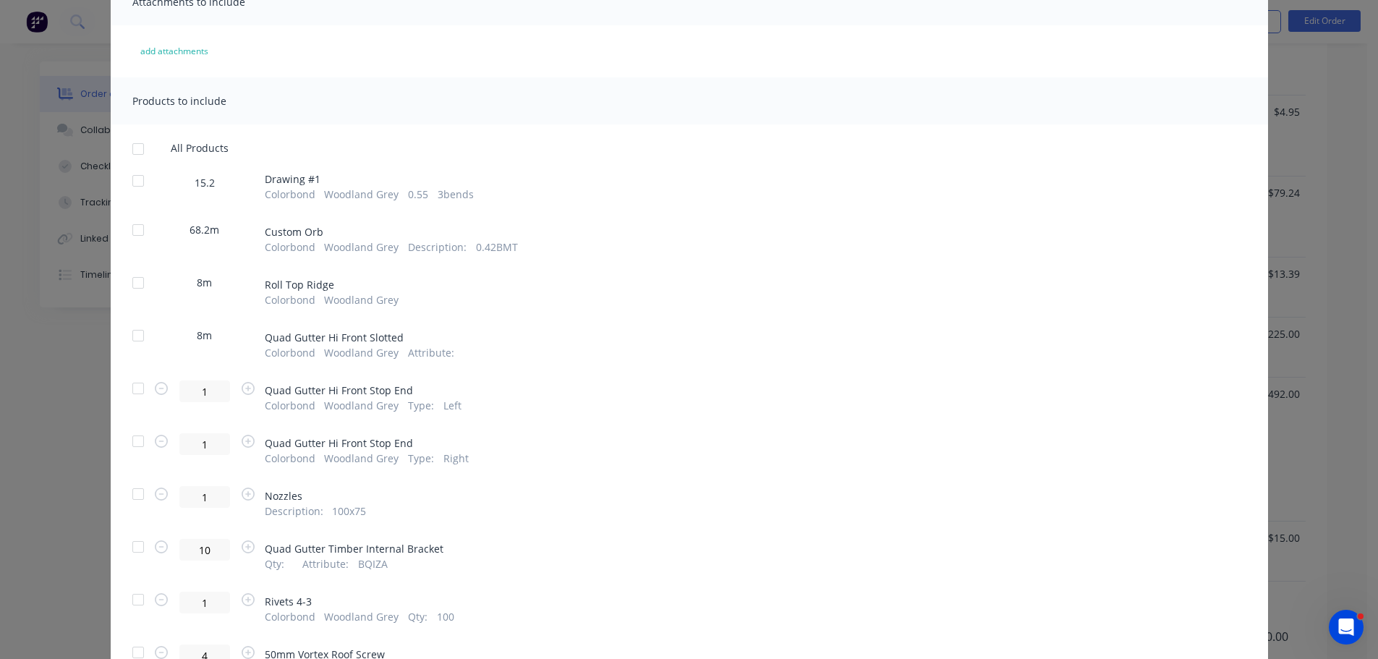
scroll to position [420, 0]
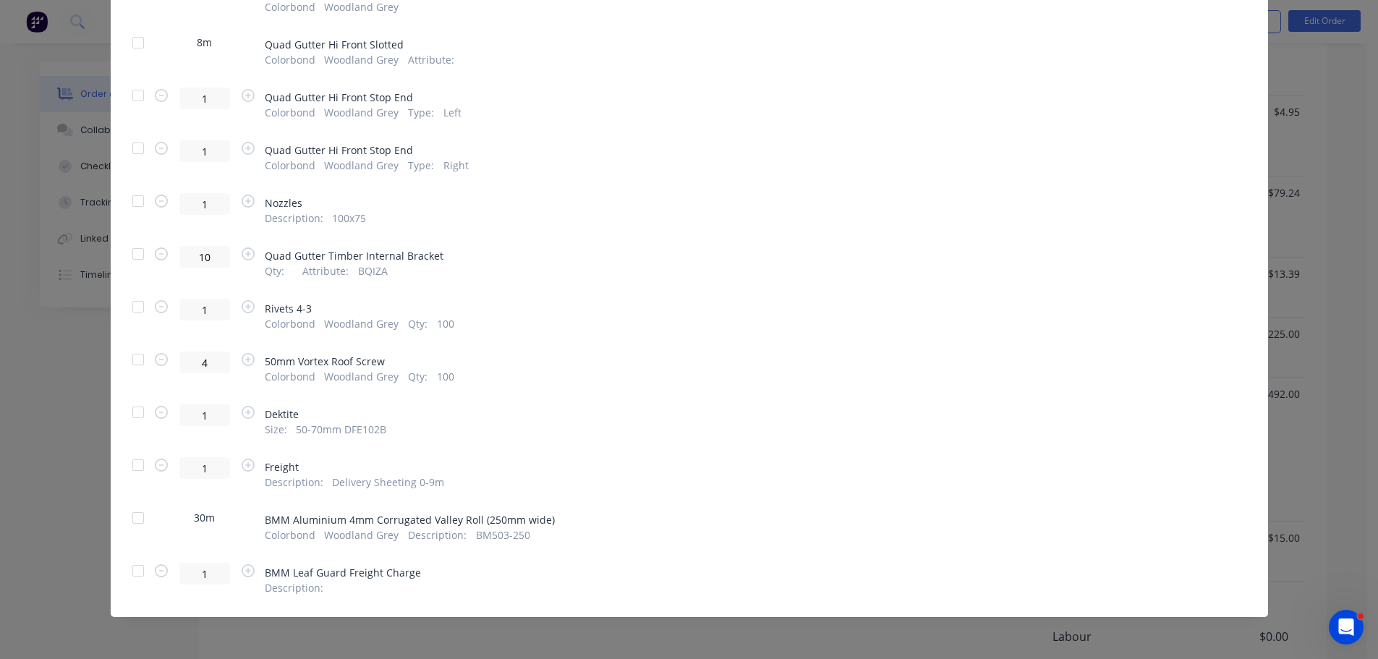
click at [137, 518] on div at bounding box center [138, 518] width 29 height 29
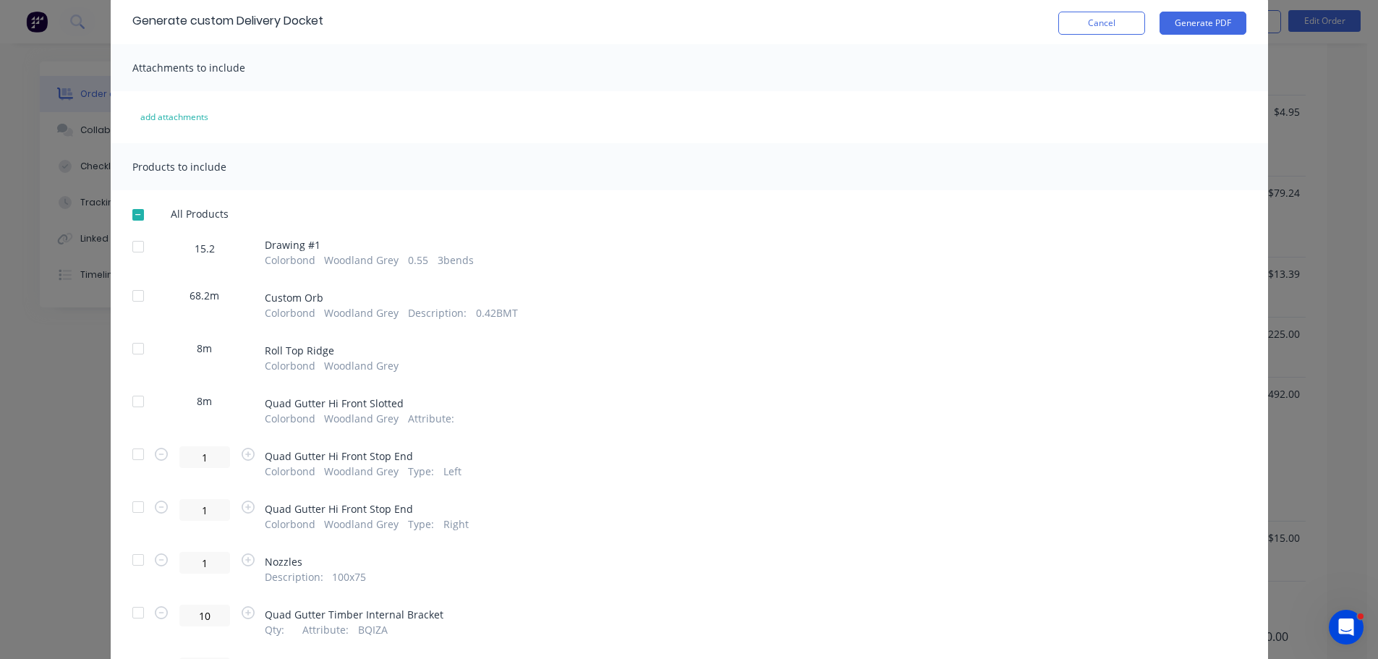
scroll to position [58, 0]
click at [1171, 30] on button "Generate PDF" at bounding box center [1203, 25] width 87 height 23
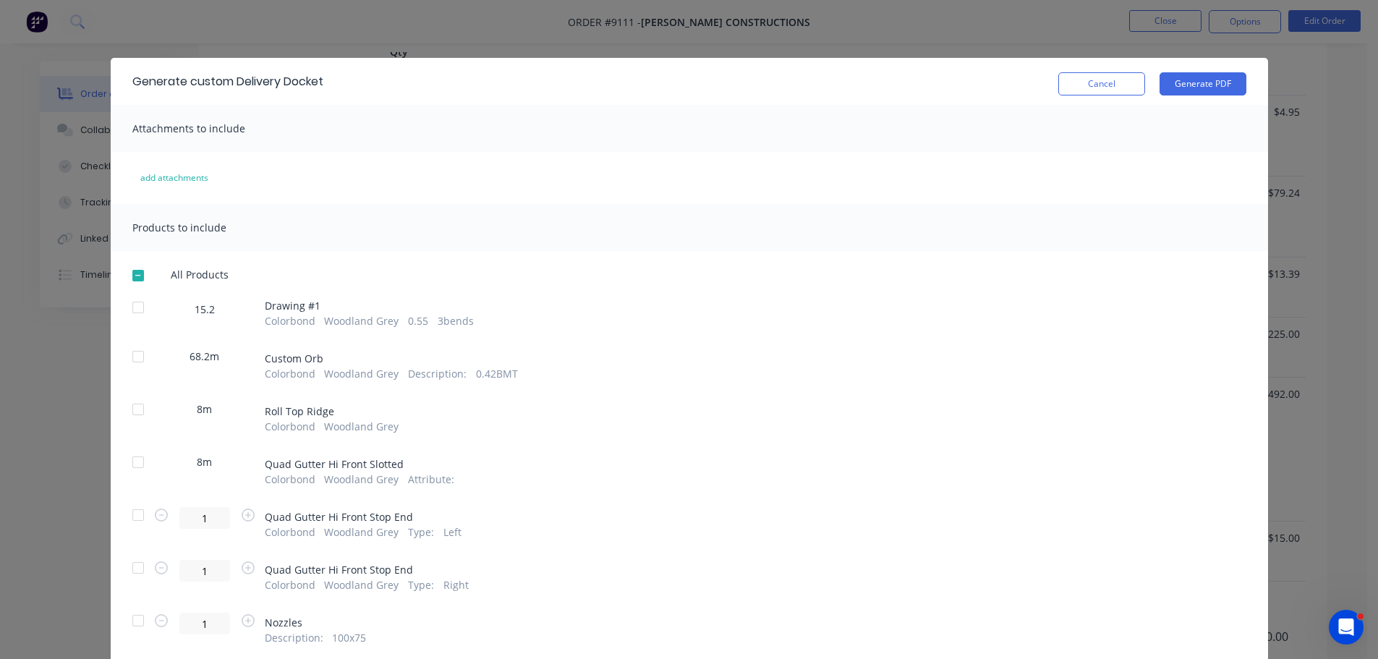
click at [1094, 80] on button "Cancel" at bounding box center [1101, 83] width 87 height 23
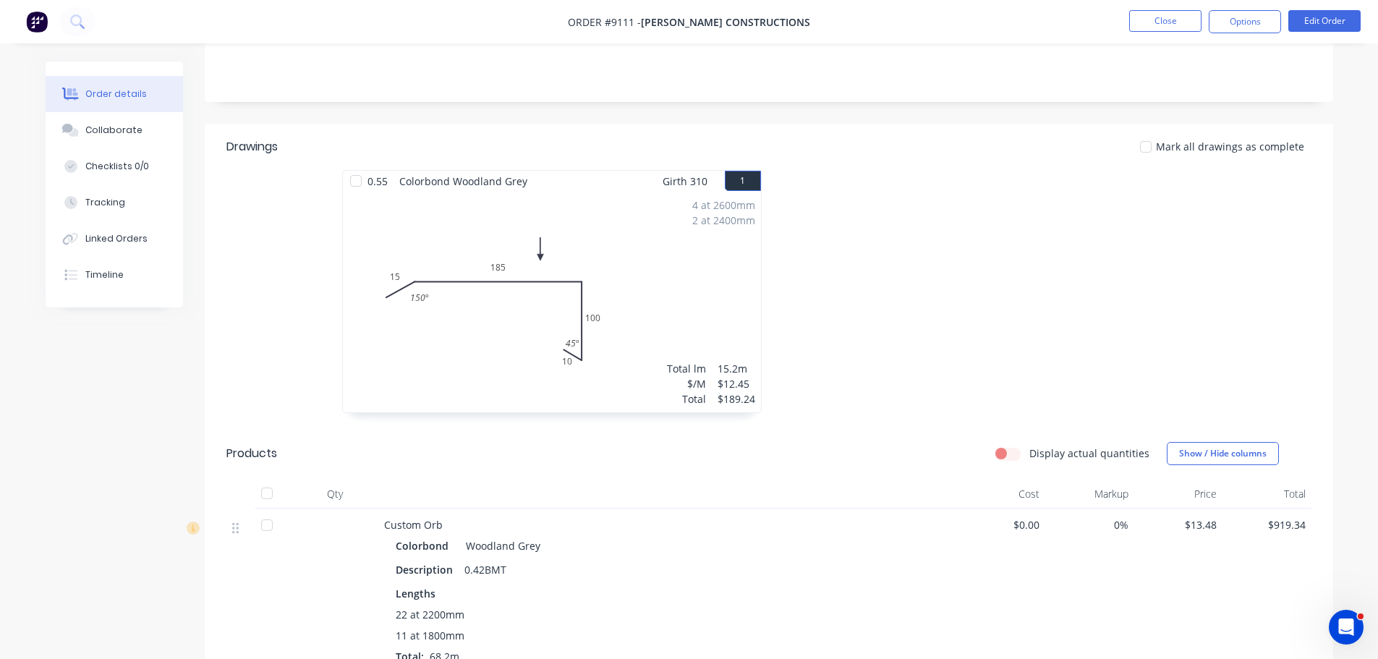
scroll to position [217, 0]
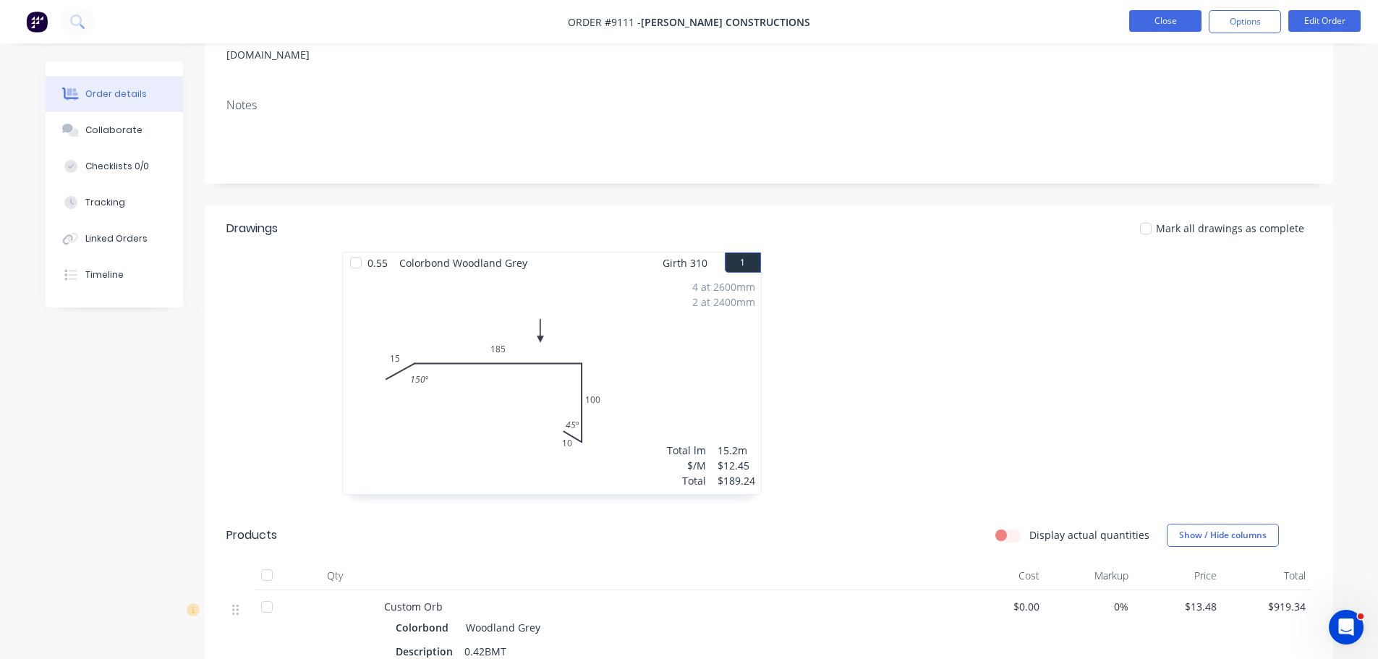
click at [1174, 24] on button "Close" at bounding box center [1165, 21] width 72 height 22
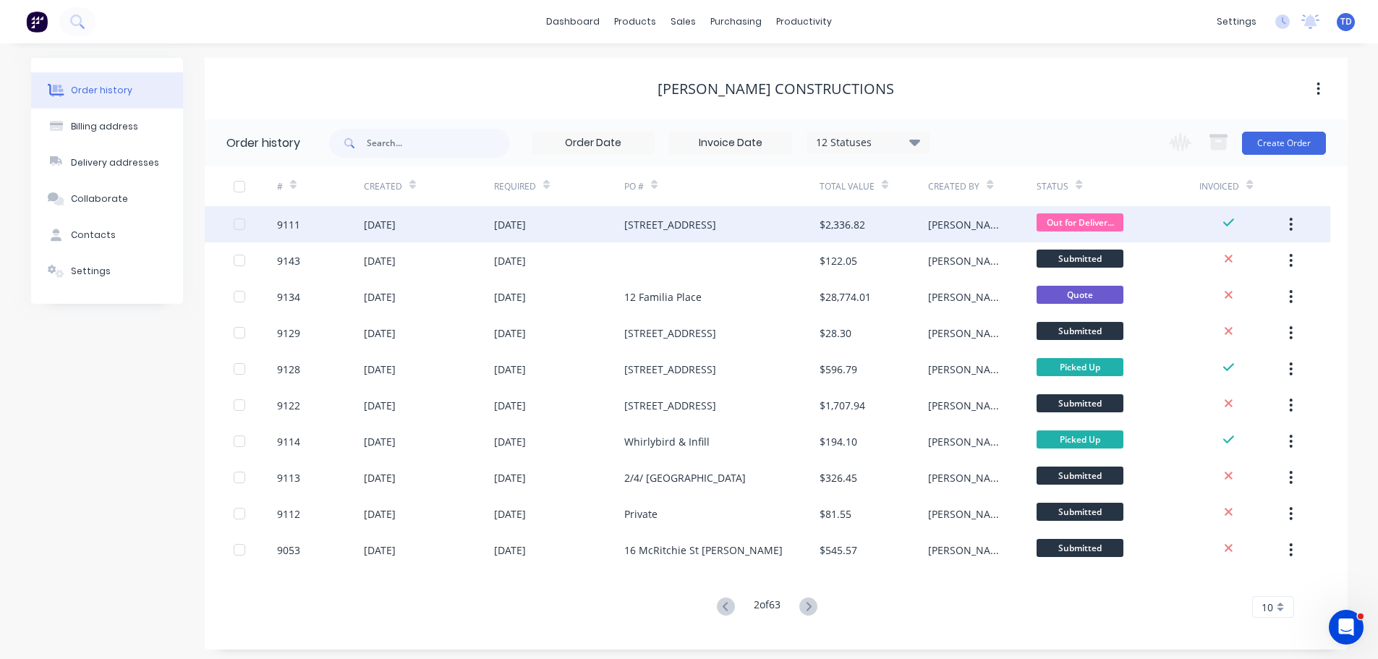
click at [674, 226] on div "238 Greville Avenue" at bounding box center [670, 224] width 92 height 15
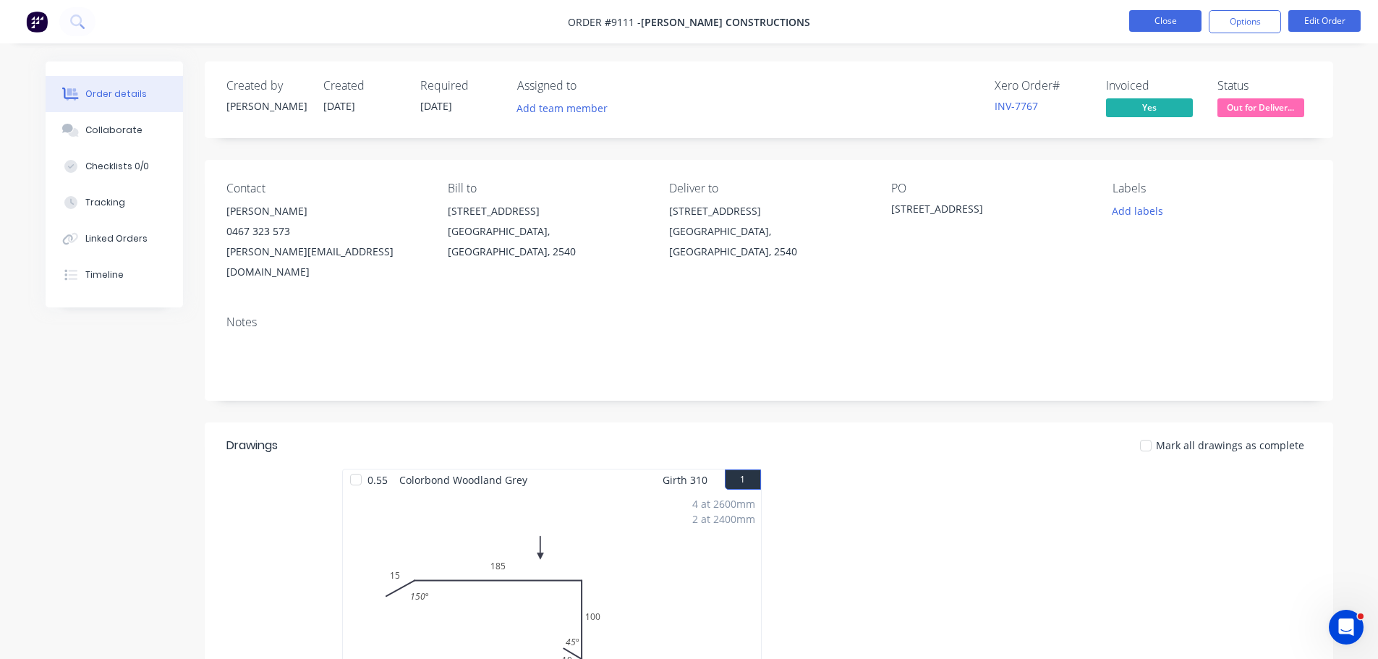
click at [1164, 17] on button "Close" at bounding box center [1165, 21] width 72 height 22
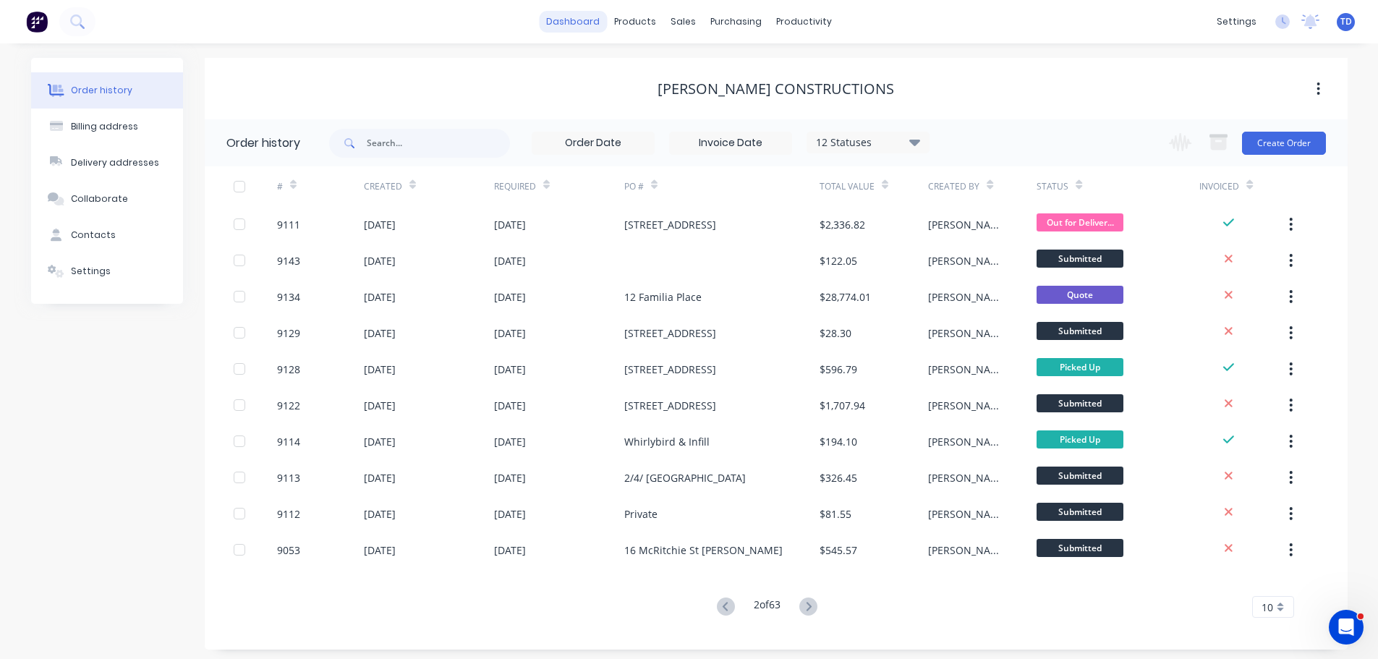
click at [566, 19] on link "dashboard" at bounding box center [573, 22] width 68 height 22
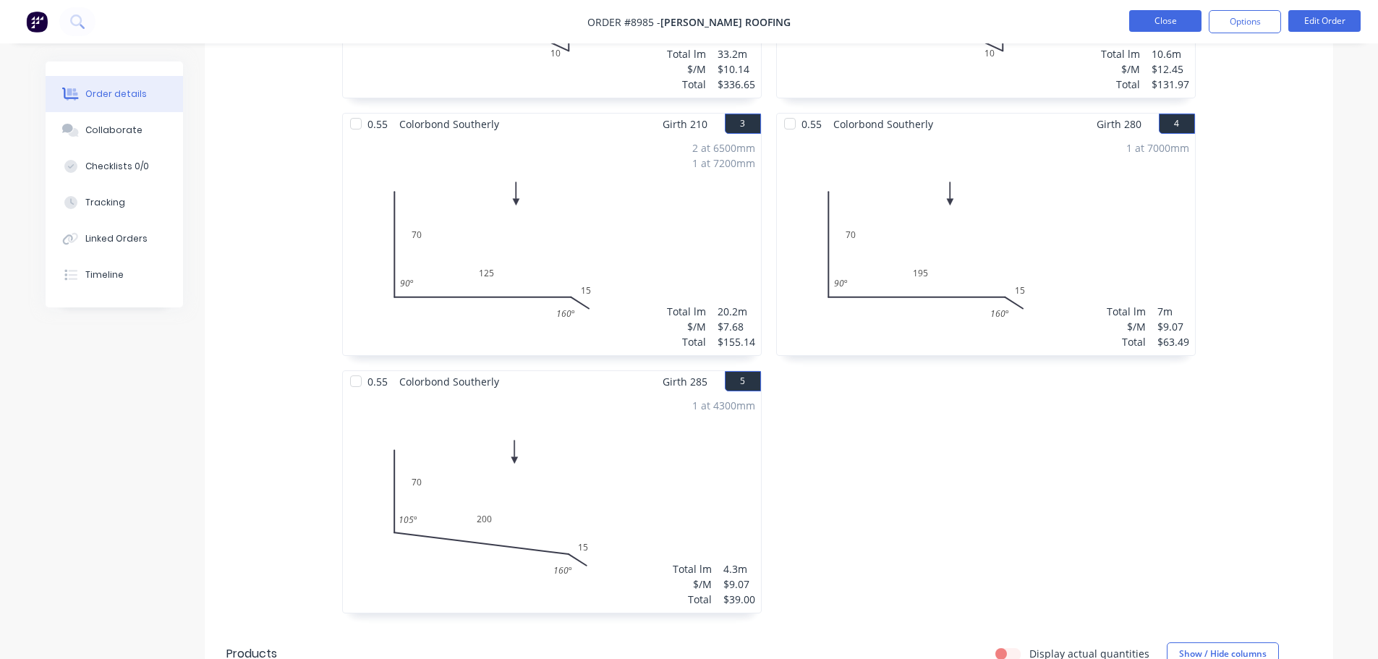
scroll to position [579, 0]
click at [1170, 30] on button "Close" at bounding box center [1165, 21] width 72 height 22
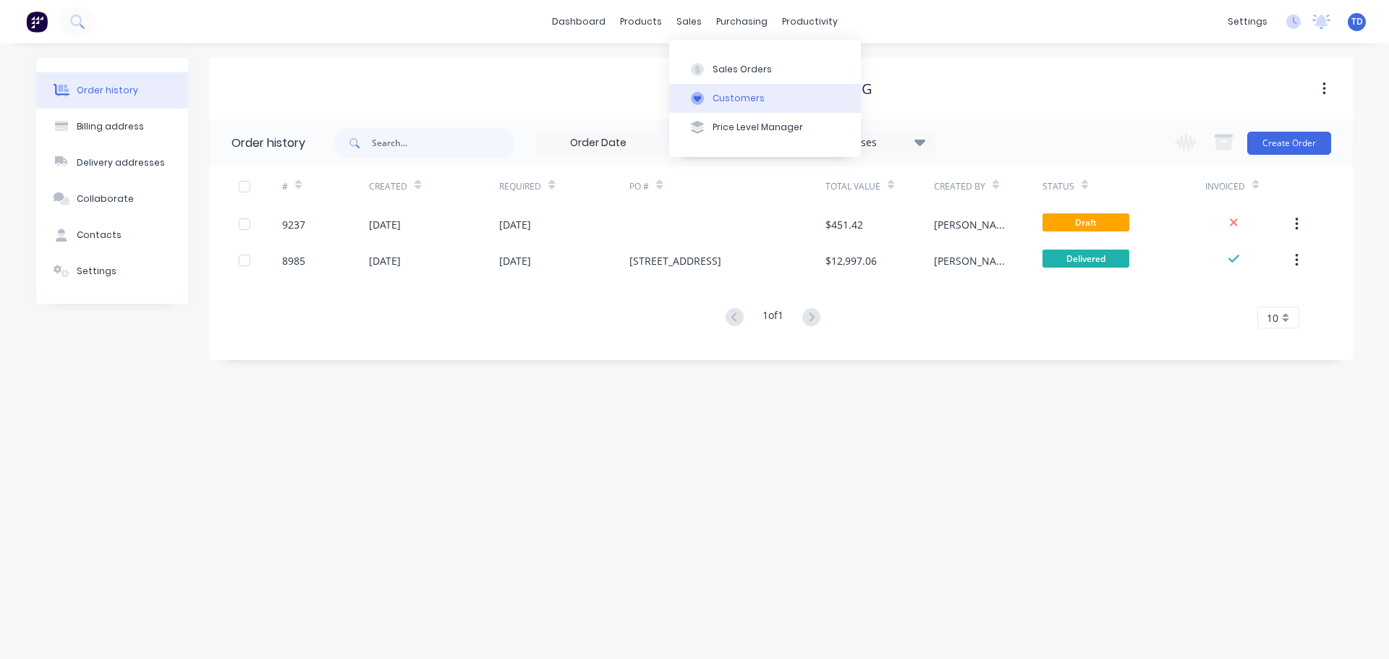
click at [726, 103] on div "Customers" at bounding box center [739, 98] width 52 height 13
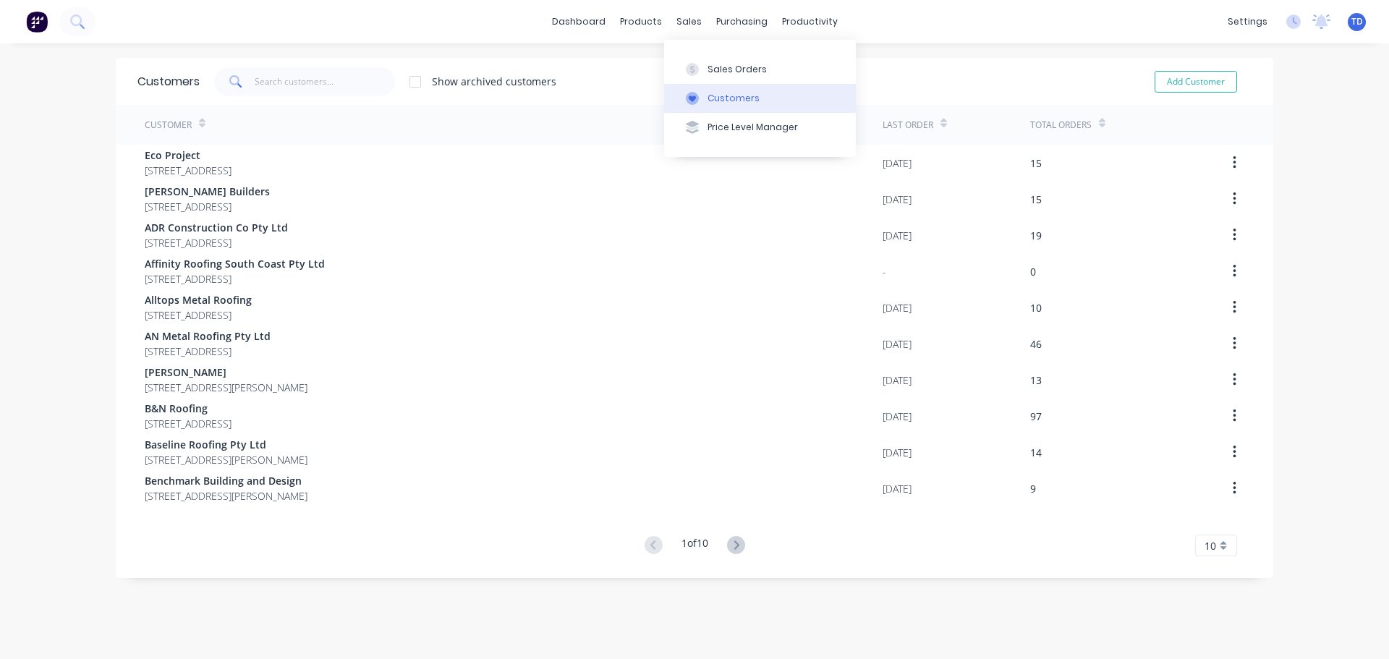
click at [731, 95] on div "Customers" at bounding box center [734, 98] width 52 height 13
click at [368, 87] on input "text" at bounding box center [325, 81] width 141 height 29
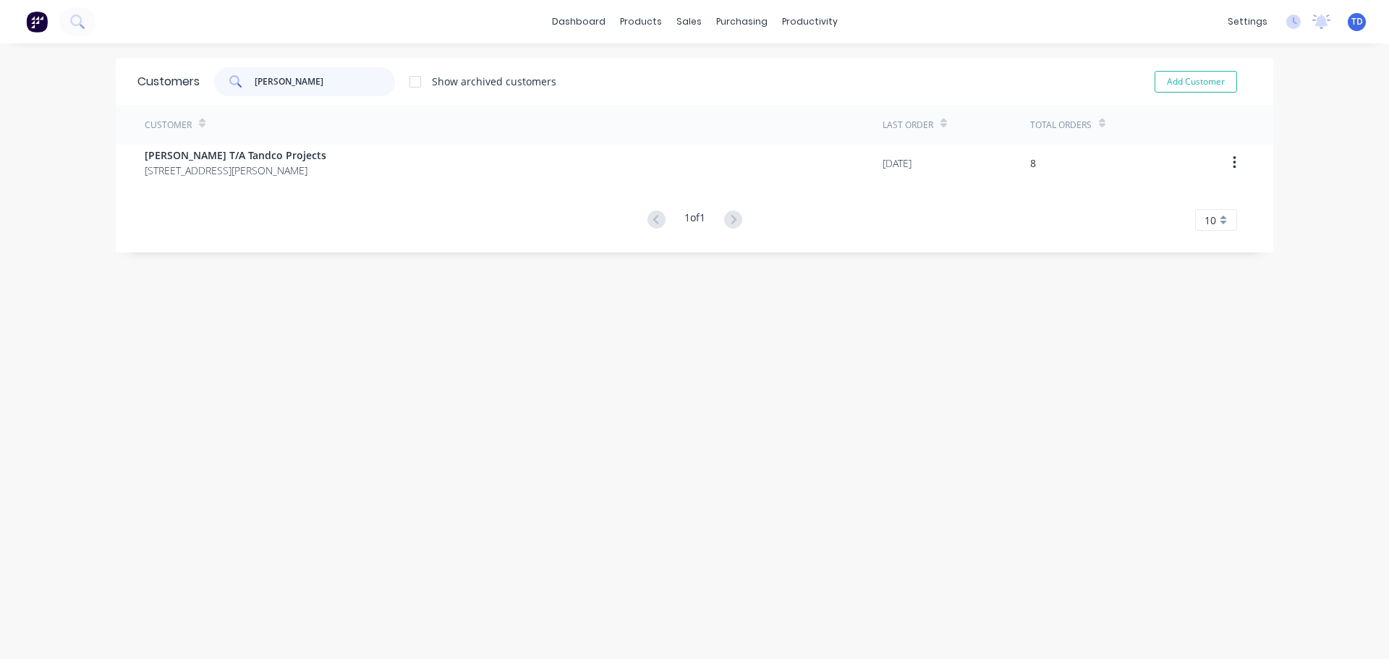
type input "tom mc"
click at [362, 181] on div "Customer Last Order Total Orders Tom McDonald T/A Tandco Projects 70 St Ann Str…" at bounding box center [694, 168] width 1157 height 126
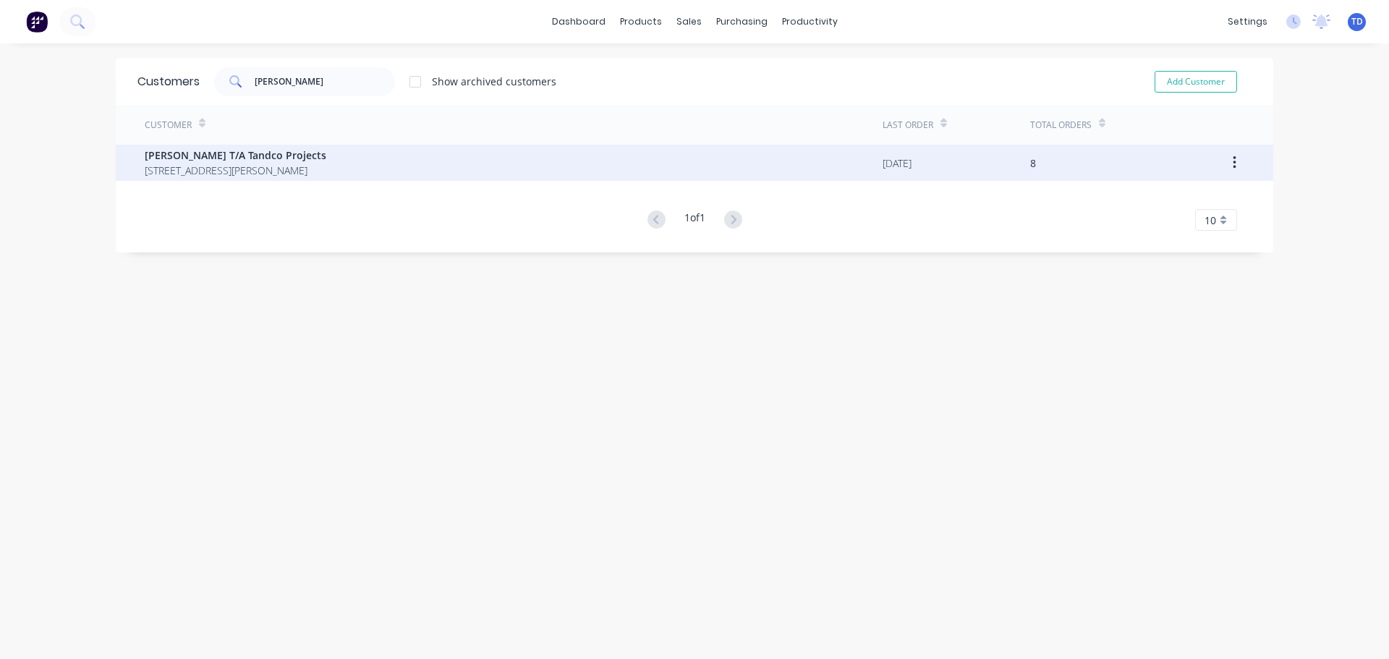
click at [362, 172] on div "Tom McDonald T/A Tandco Projects 70 St Ann Street Nowra New South Wales 2541" at bounding box center [514, 163] width 738 height 36
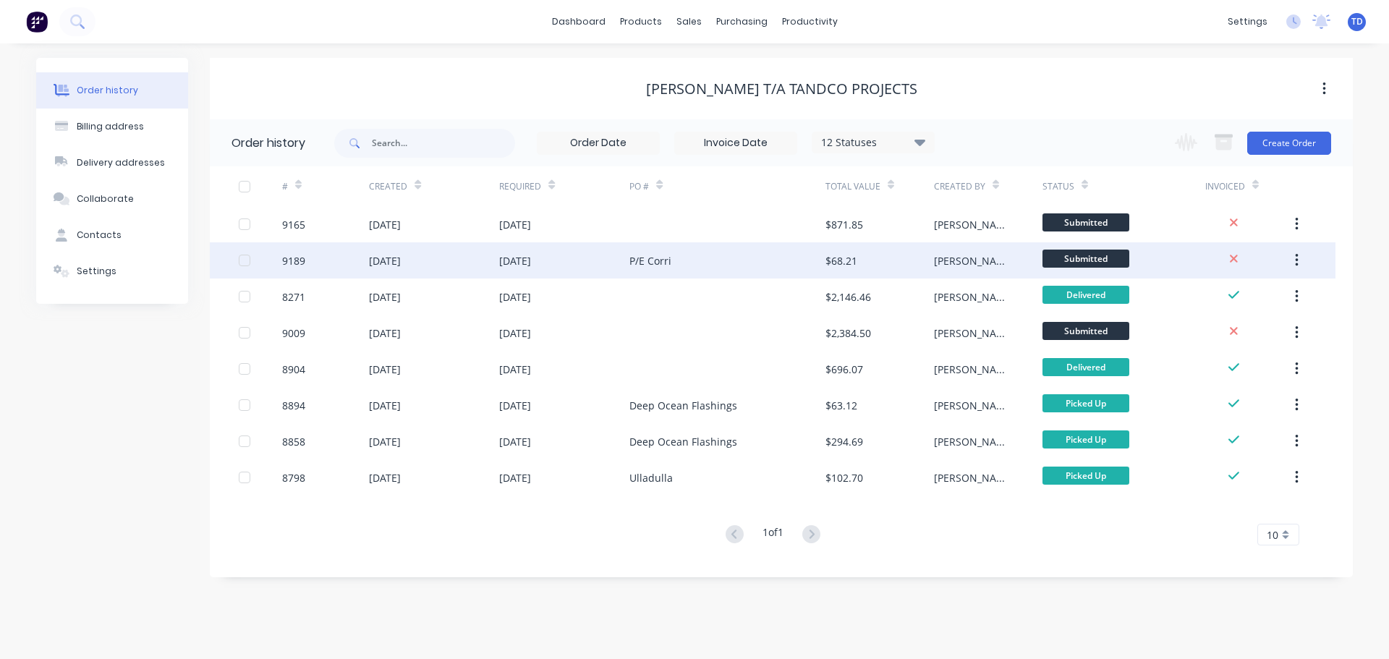
click at [708, 265] on div "P/E Corri" at bounding box center [726, 260] width 195 height 36
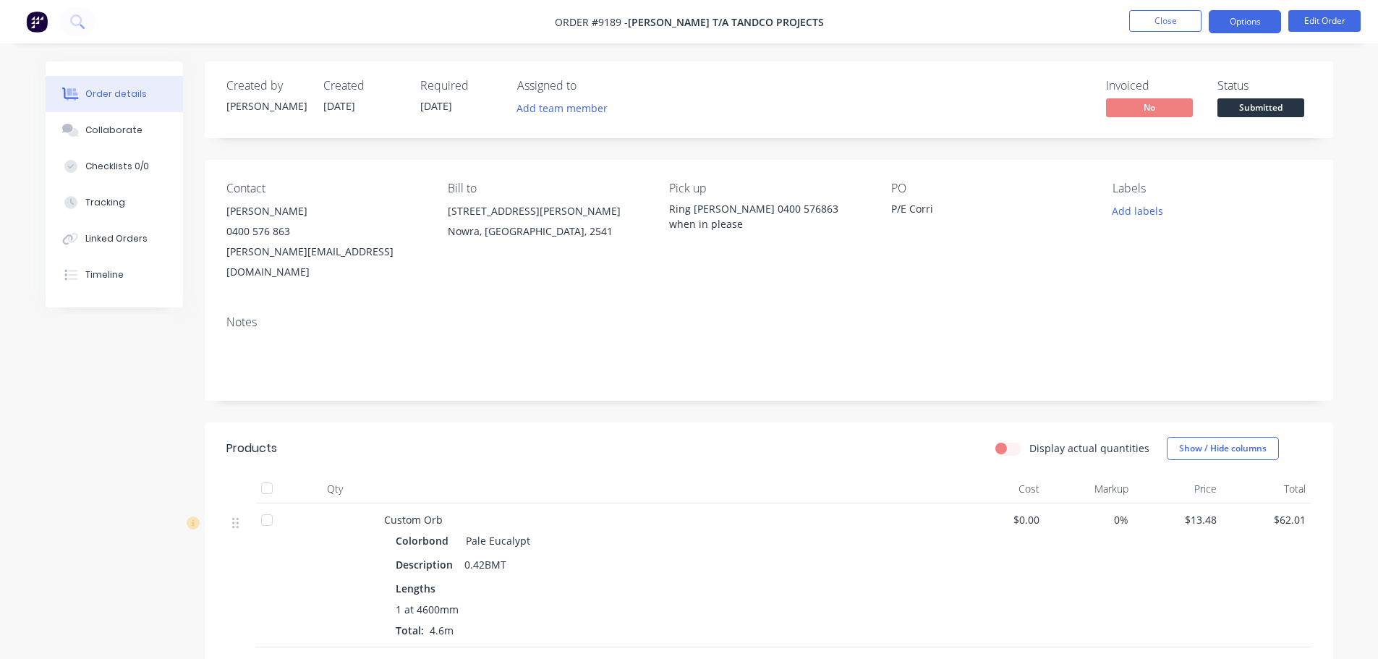
click at [1227, 20] on button "Options" at bounding box center [1245, 21] width 72 height 23
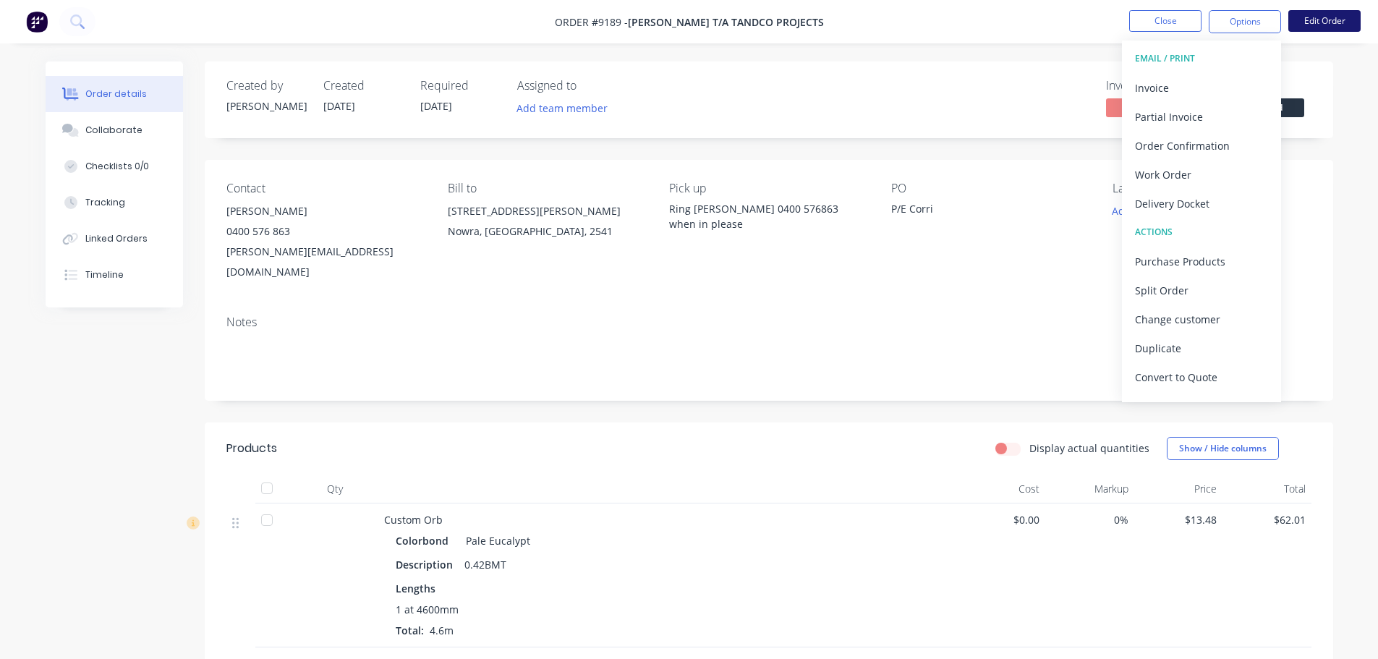
click at [1315, 20] on button "Edit Order" at bounding box center [1324, 21] width 72 height 22
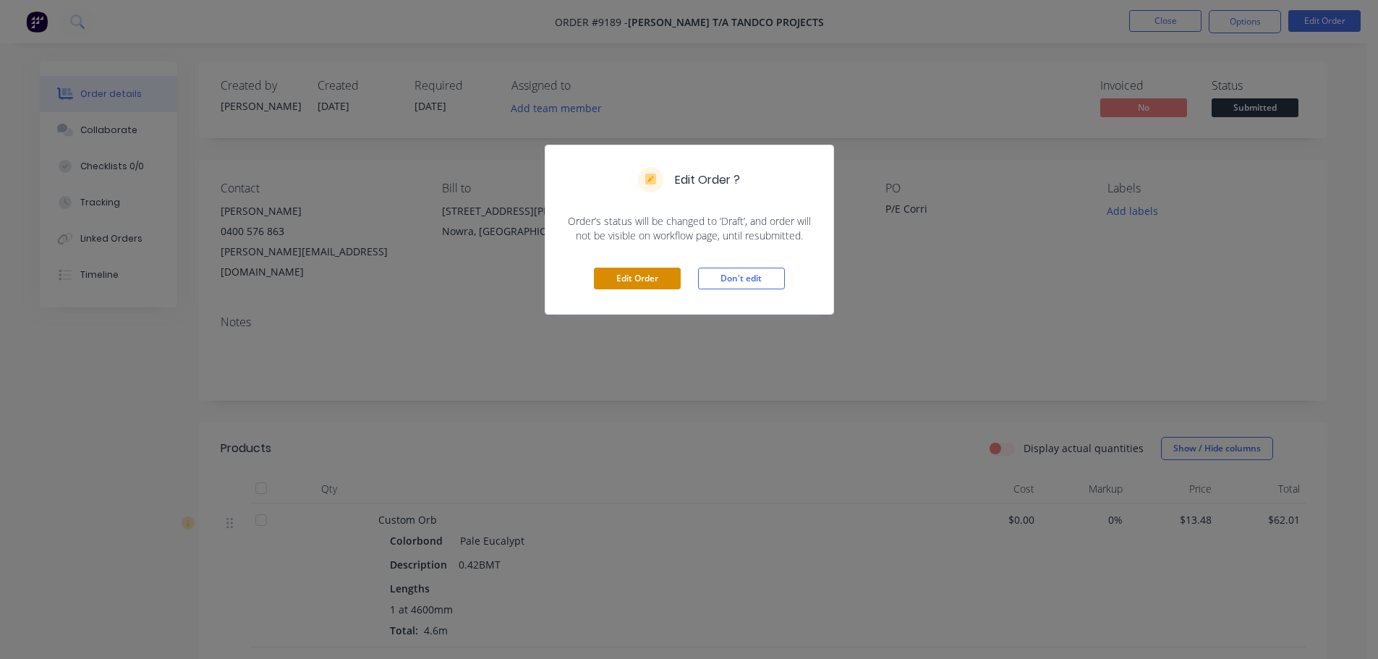
click at [647, 289] on button "Edit Order" at bounding box center [637, 279] width 87 height 22
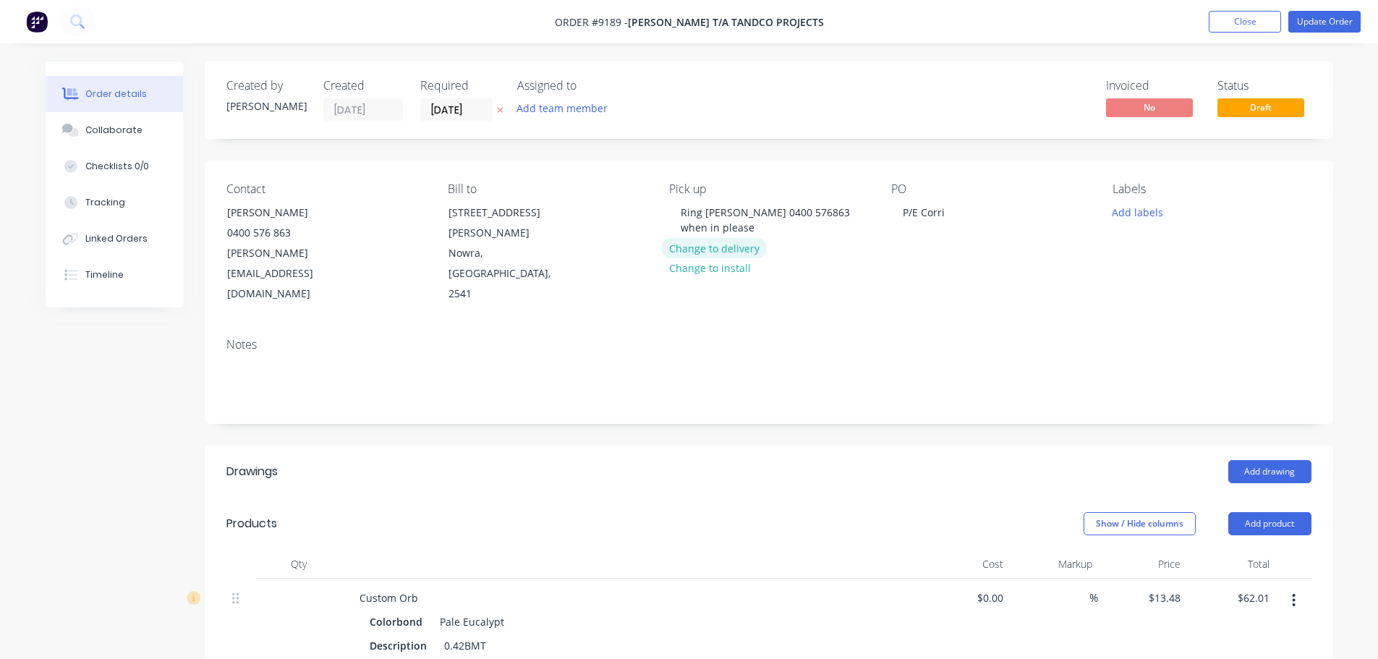
click at [718, 255] on button "Change to delivery" at bounding box center [714, 248] width 106 height 20
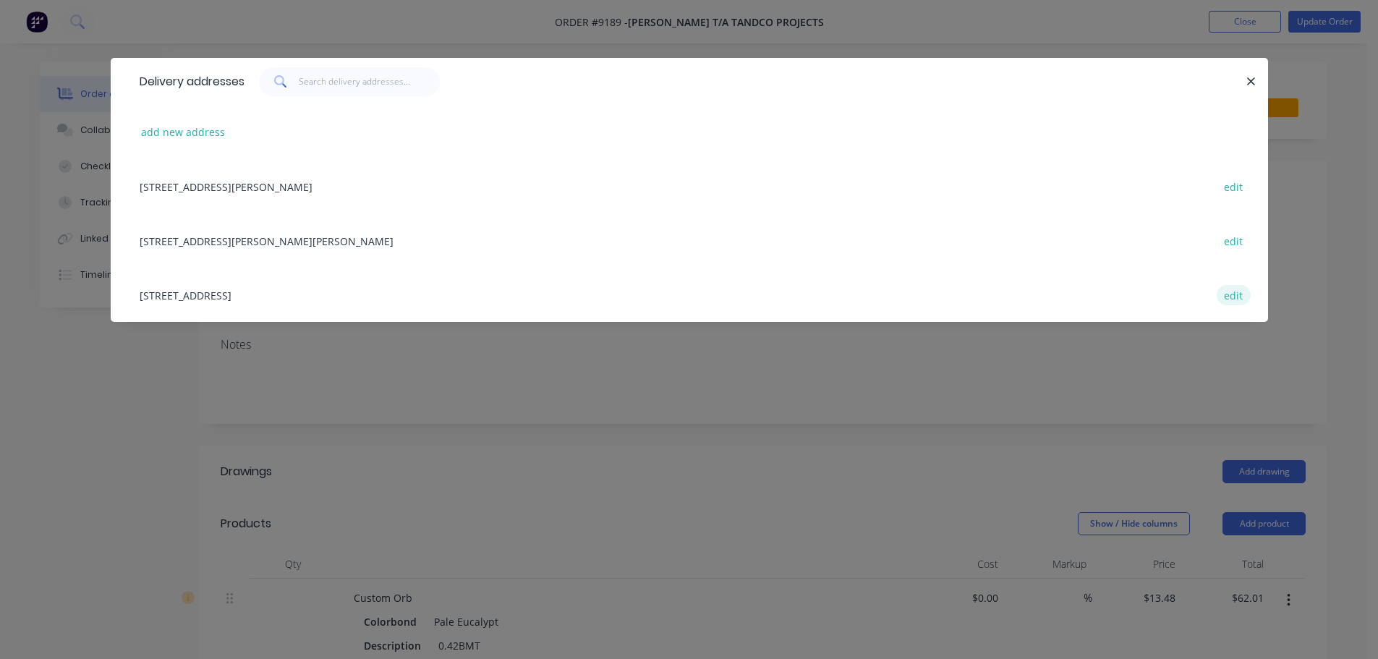
click at [1233, 295] on button "edit" at bounding box center [1234, 295] width 34 height 20
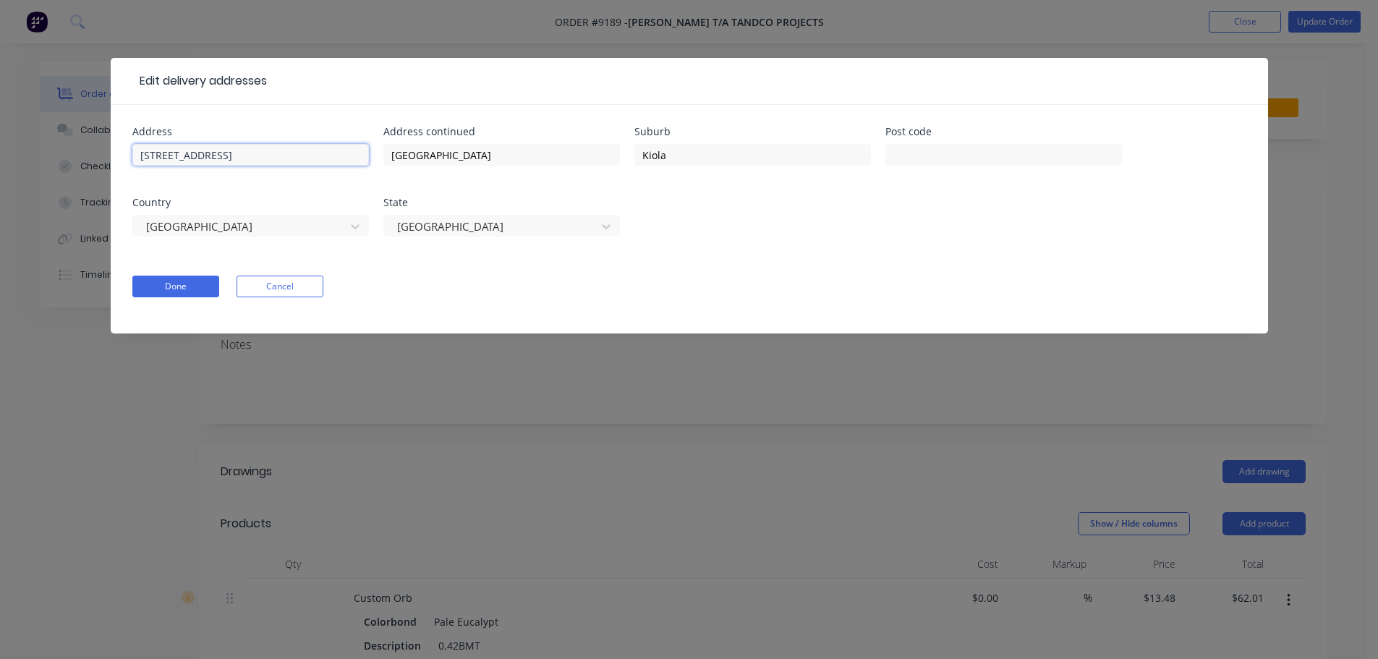
click at [231, 157] on input "655 Murramarang rd" at bounding box center [250, 155] width 237 height 22
type input "655 Murramarang Rd"
click at [657, 155] on input "Kiola" at bounding box center [752, 155] width 237 height 22
click at [660, 159] on input "Kiola" at bounding box center [752, 155] width 237 height 22
type input "Kioloa"
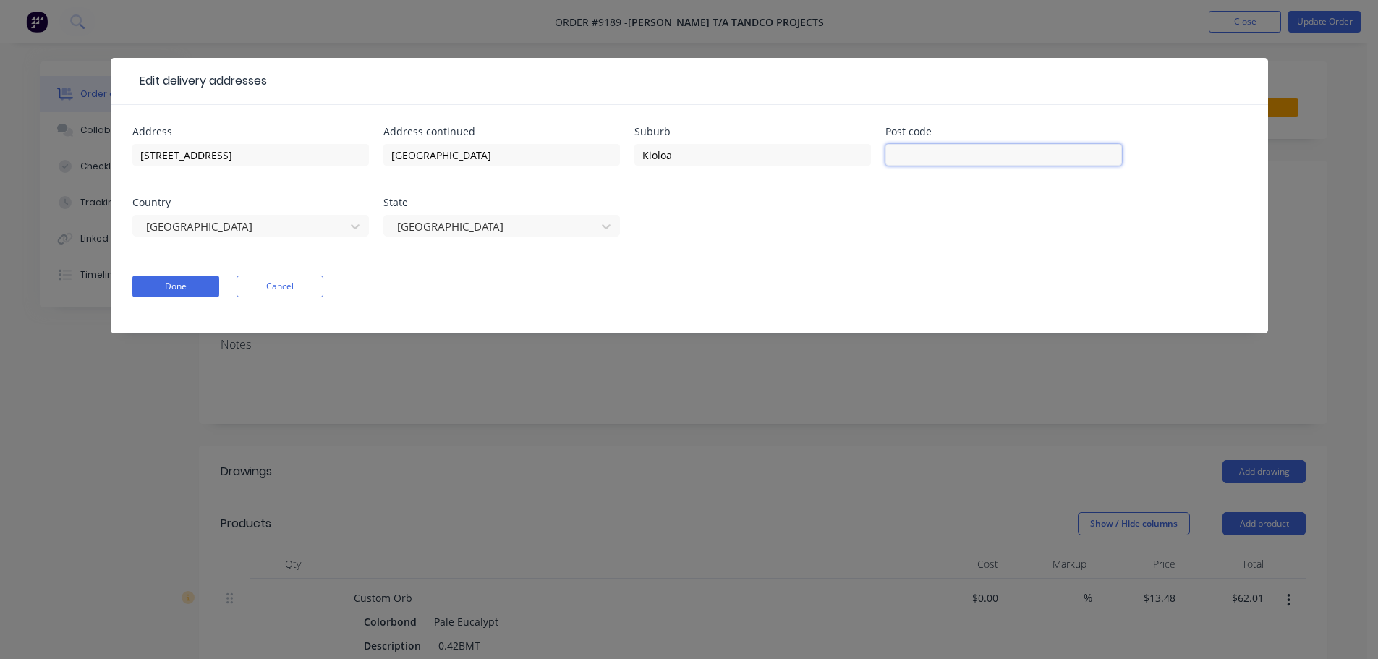
click at [936, 160] on input "text" at bounding box center [1003, 155] width 237 height 22
type input "2539"
click at [203, 283] on button "Done" at bounding box center [175, 287] width 87 height 22
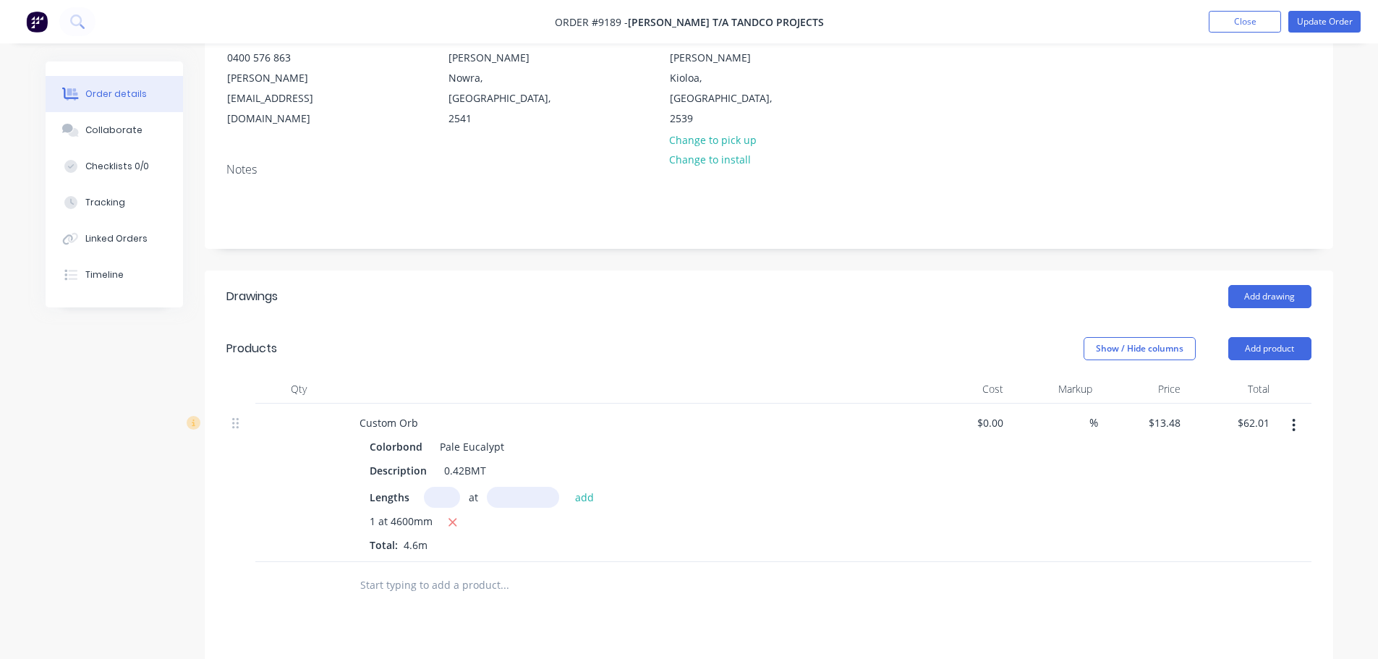
scroll to position [217, 0]
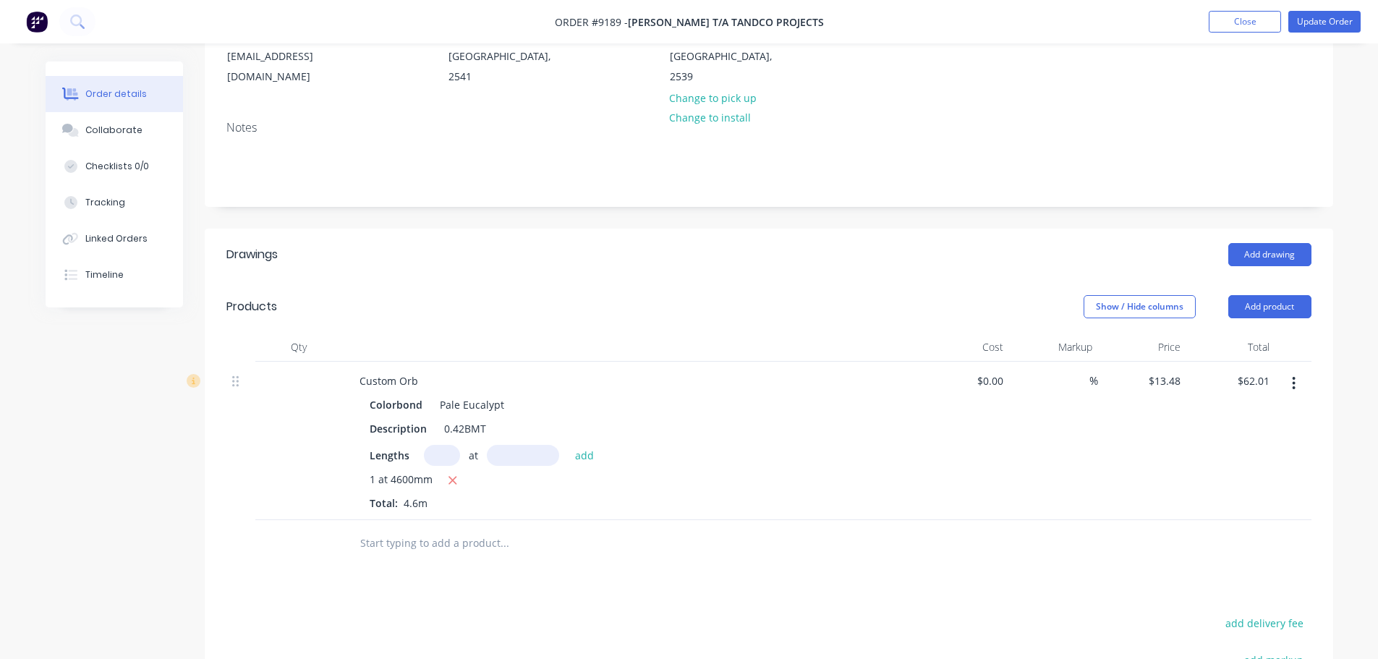
click at [416, 529] on input "text" at bounding box center [504, 543] width 289 height 29
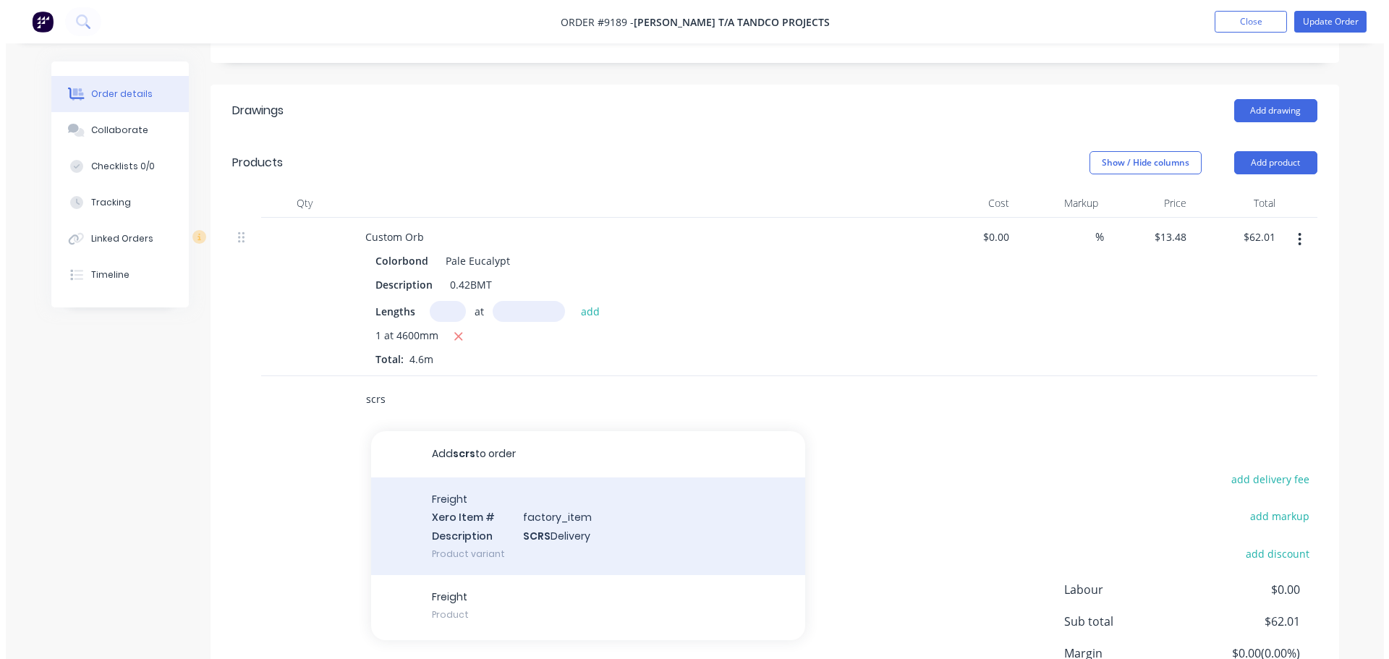
scroll to position [362, 0]
type input "scrs"
click at [498, 510] on div "Freight Xero Item # factory_item Description SCRS Delivery Product variant" at bounding box center [582, 526] width 434 height 98
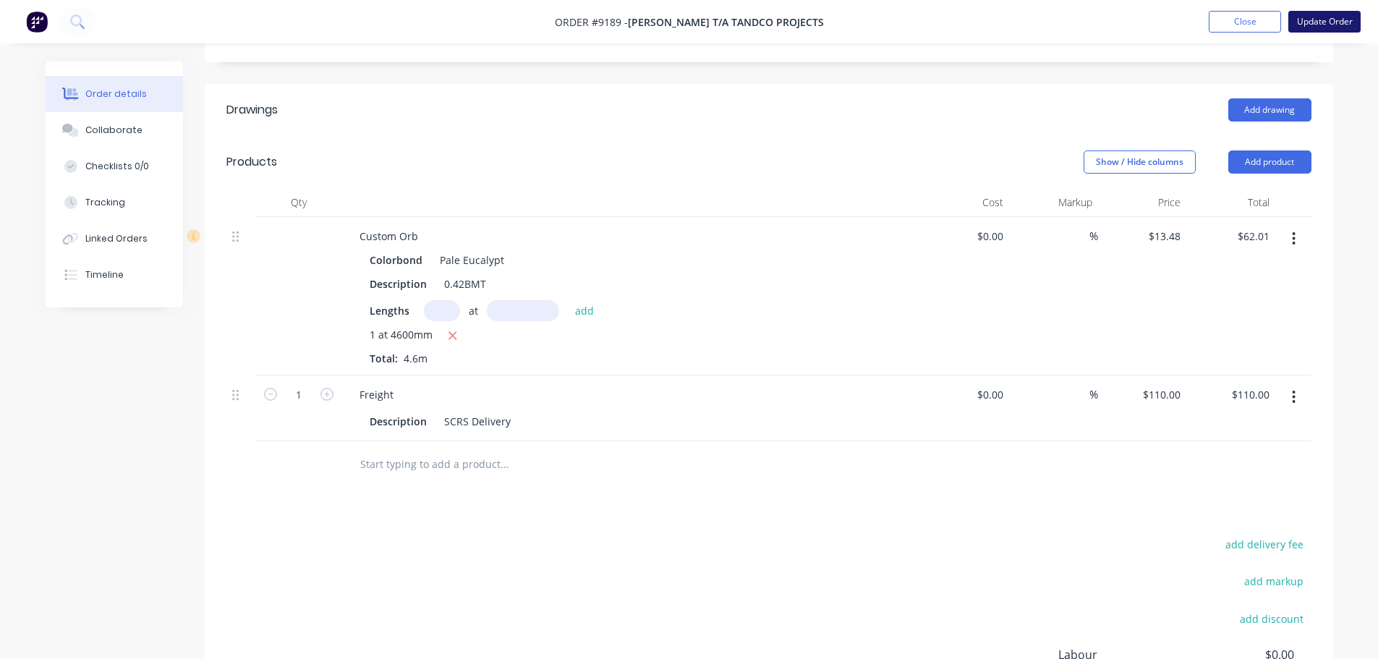
click at [1321, 22] on button "Update Order" at bounding box center [1324, 22] width 72 height 22
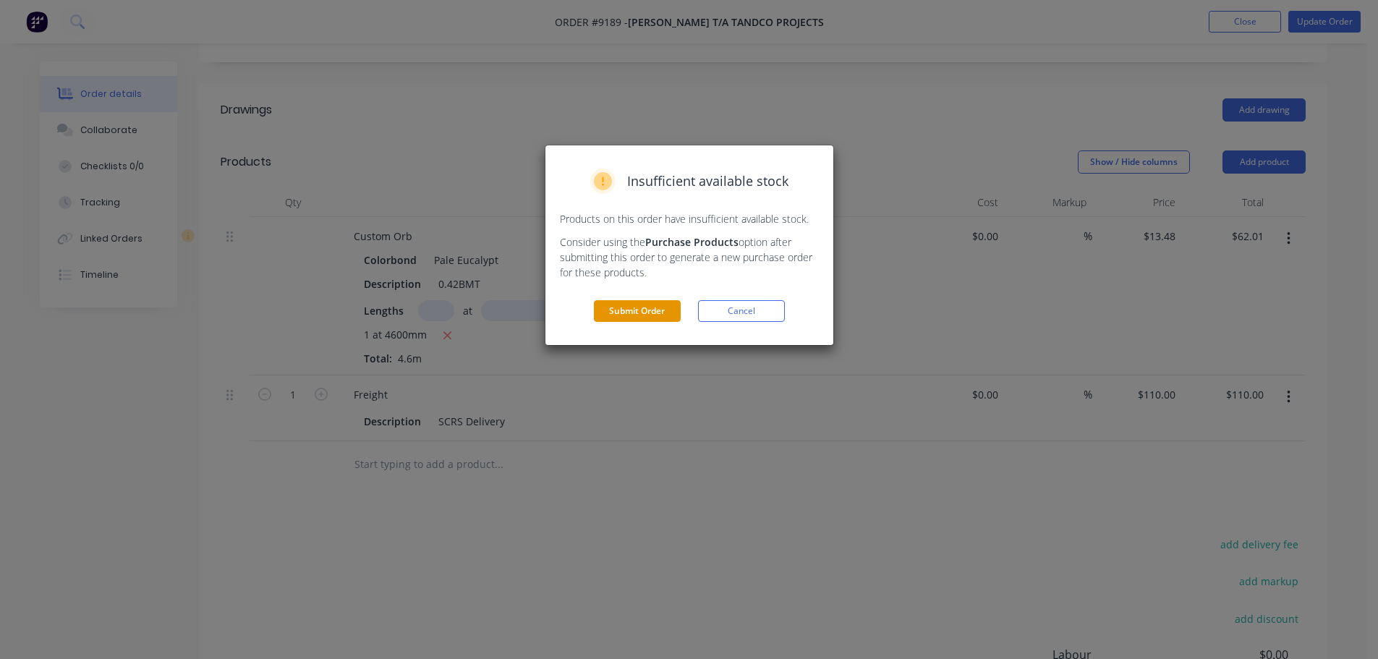
click at [611, 313] on button "Submit Order" at bounding box center [637, 311] width 87 height 22
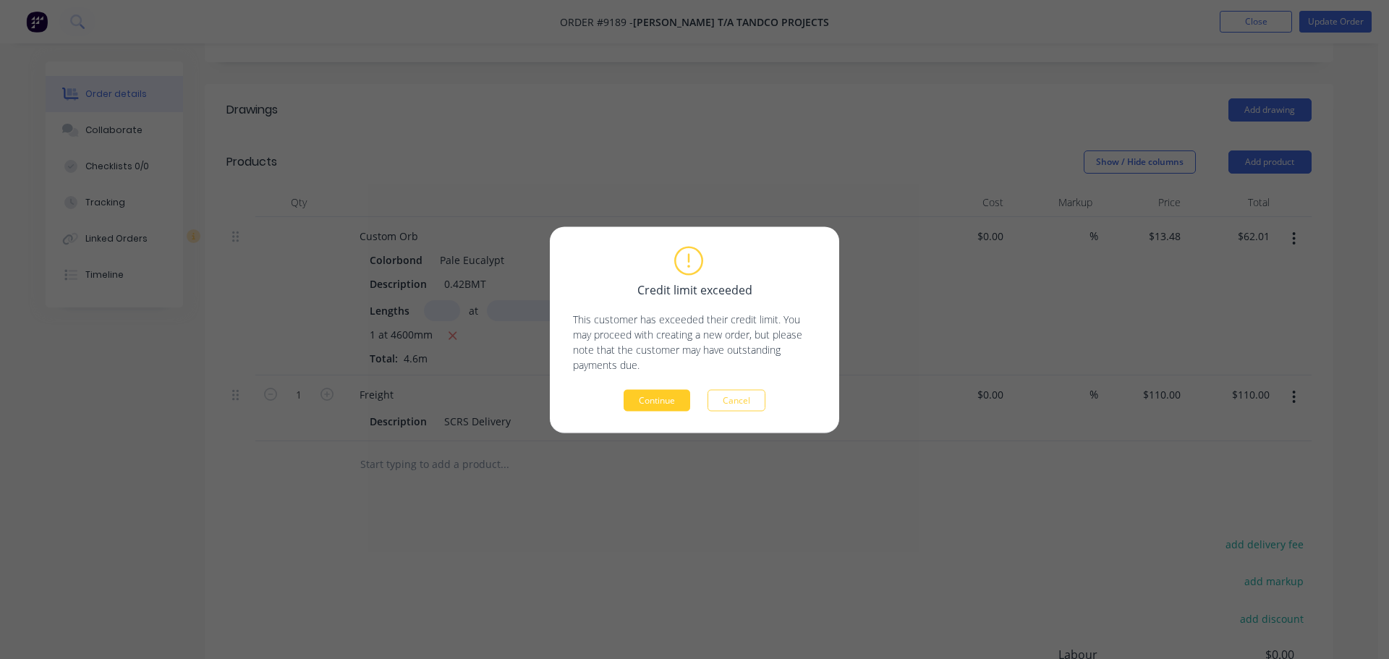
click at [660, 392] on button "Continue" at bounding box center [657, 400] width 67 height 22
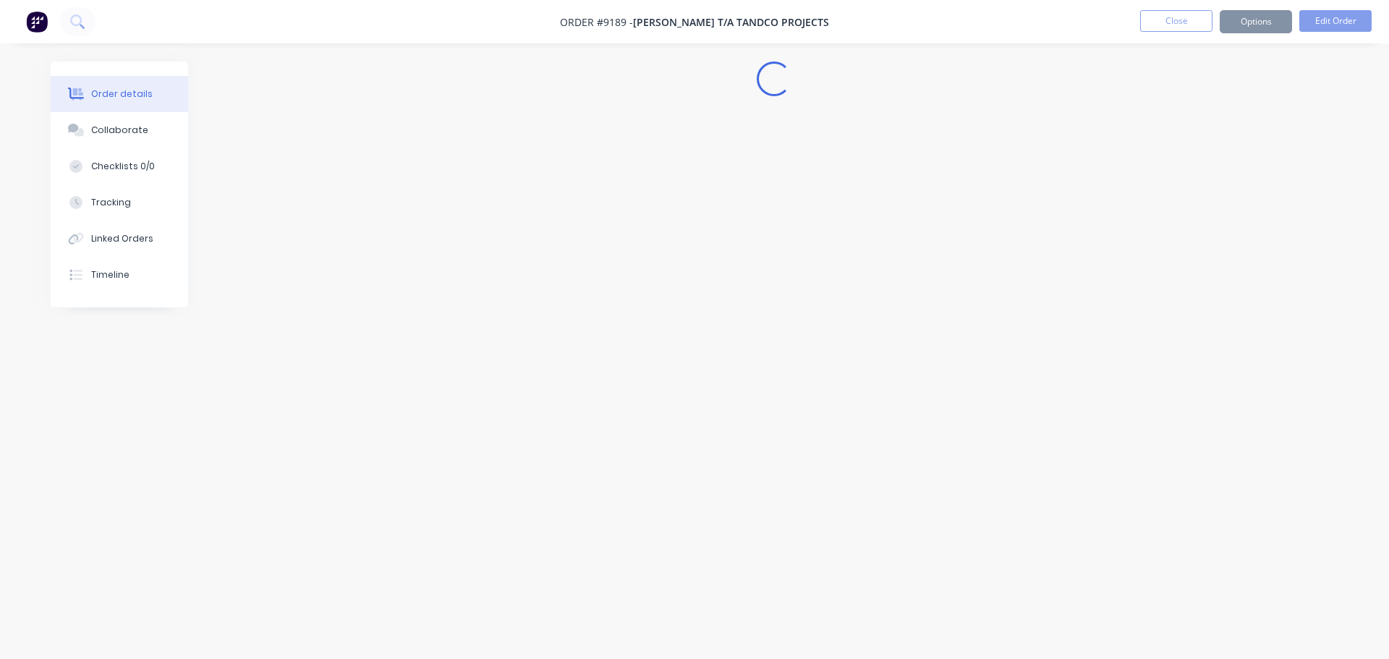
scroll to position [0, 0]
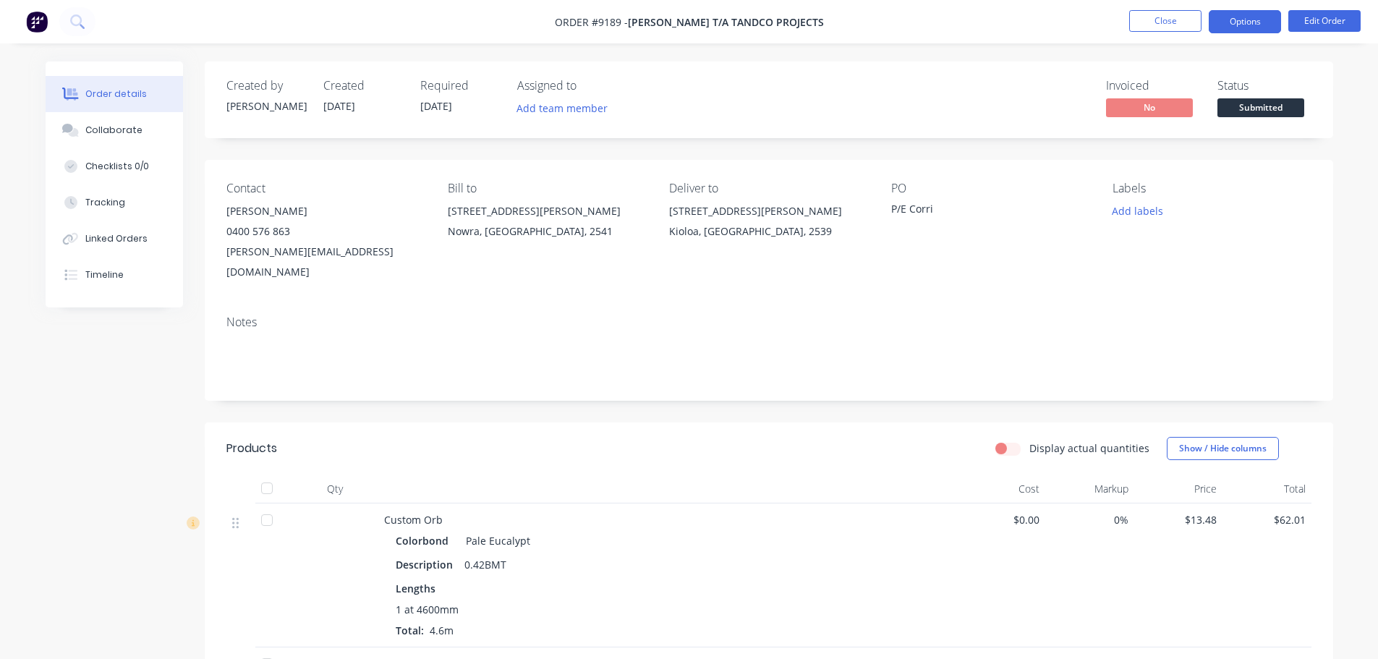
click at [1221, 27] on button "Options" at bounding box center [1245, 21] width 72 height 23
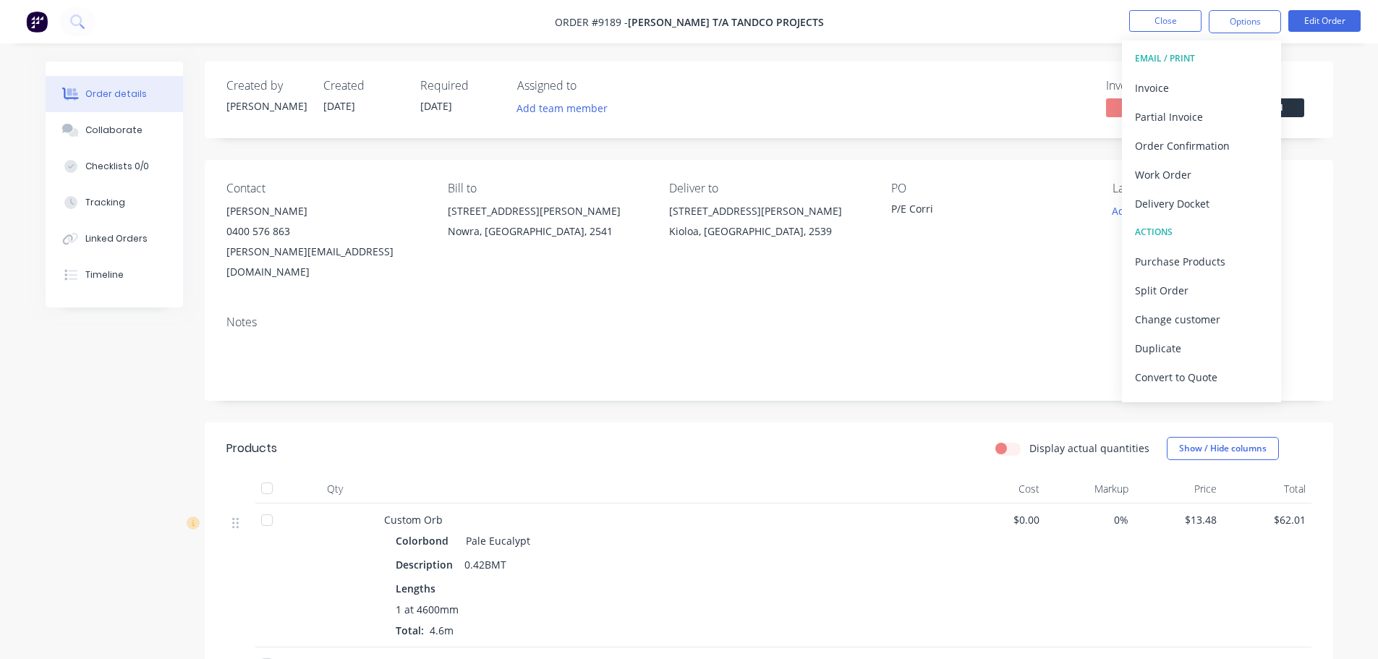
click at [1355, 135] on div "Order details Collaborate Checklists 0/0 Tracking Linked Orders Timeline Order …" at bounding box center [689, 482] width 1378 height 965
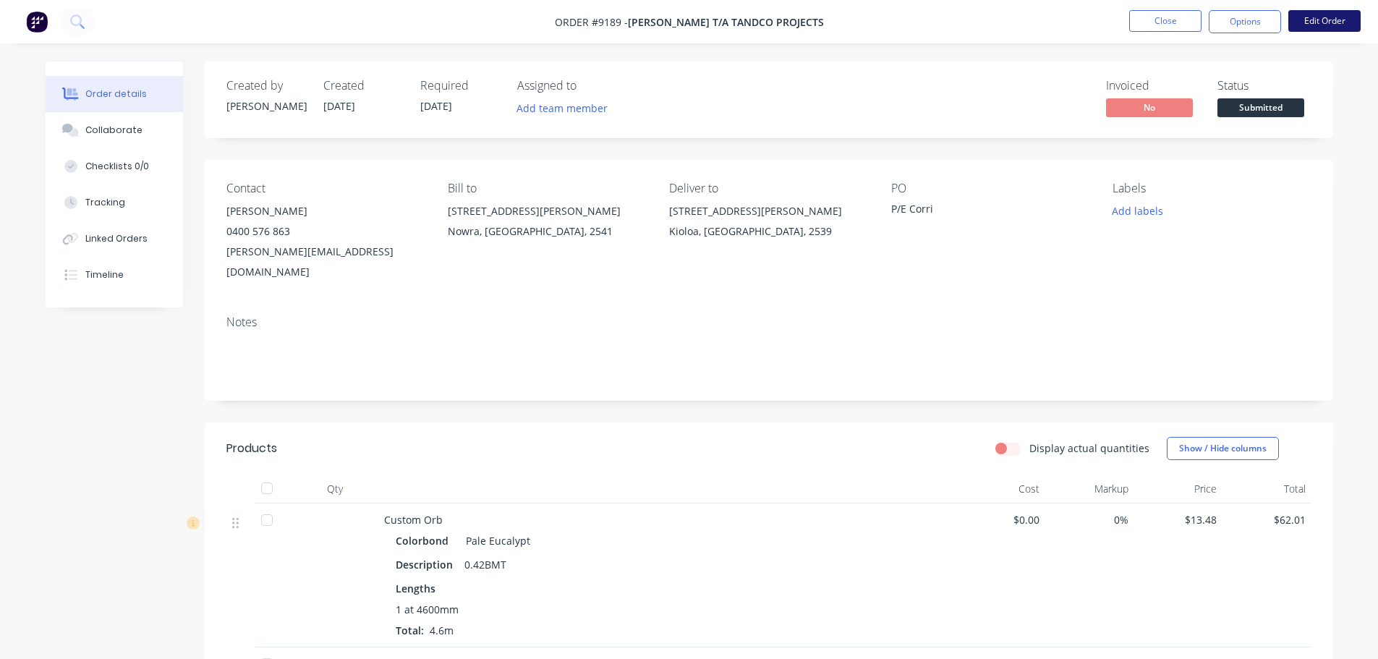
click at [1333, 24] on button "Edit Order" at bounding box center [1324, 21] width 72 height 22
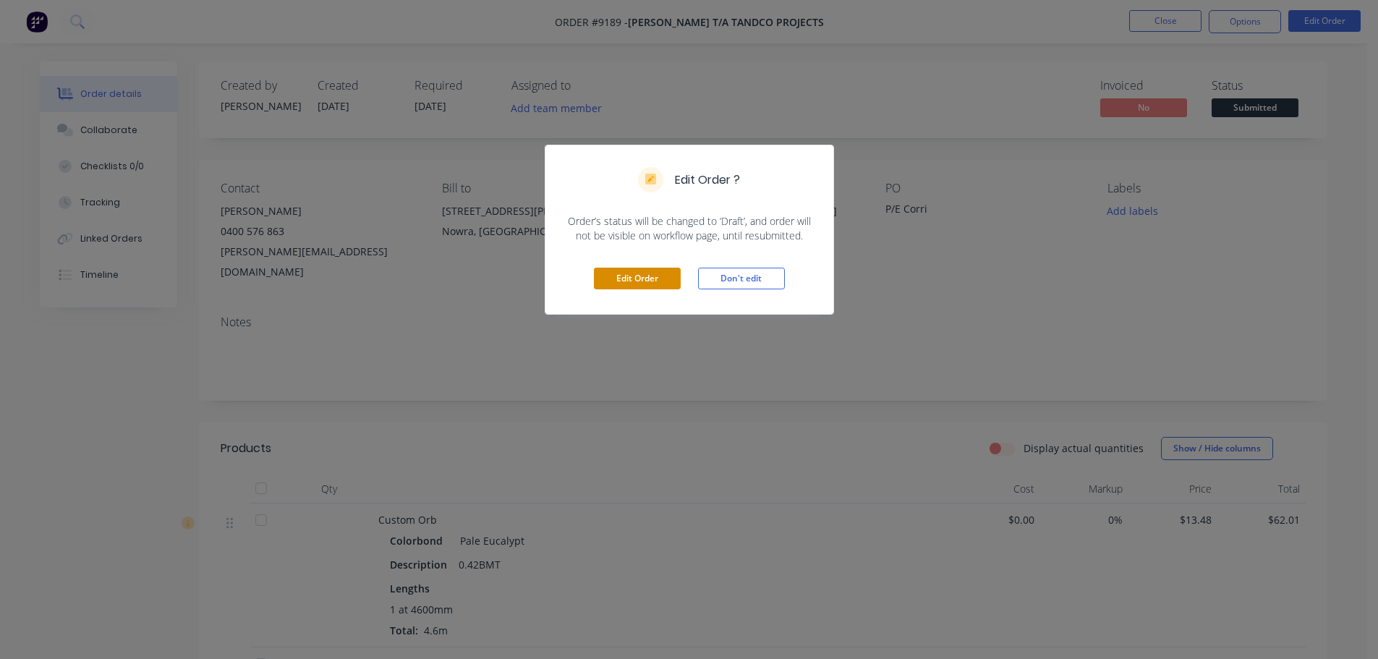
click at [652, 279] on button "Edit Order" at bounding box center [637, 279] width 87 height 22
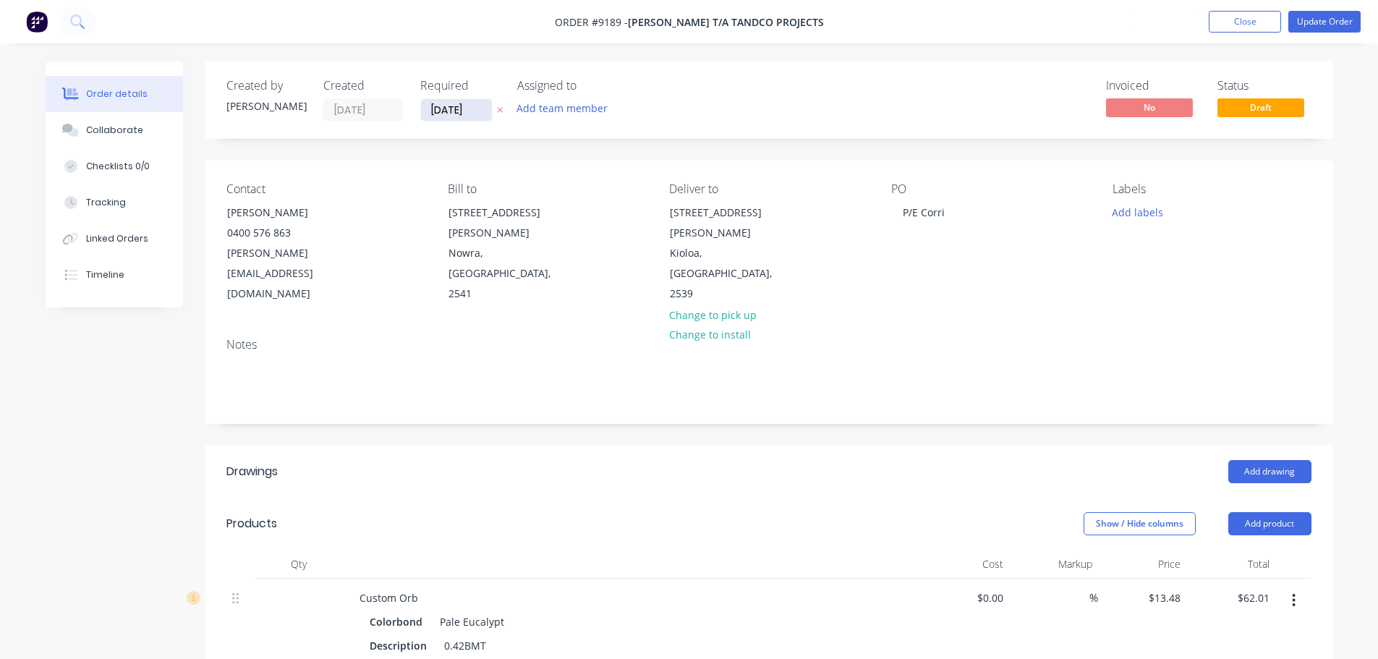
click at [485, 103] on input "[DATE]" at bounding box center [456, 110] width 71 height 22
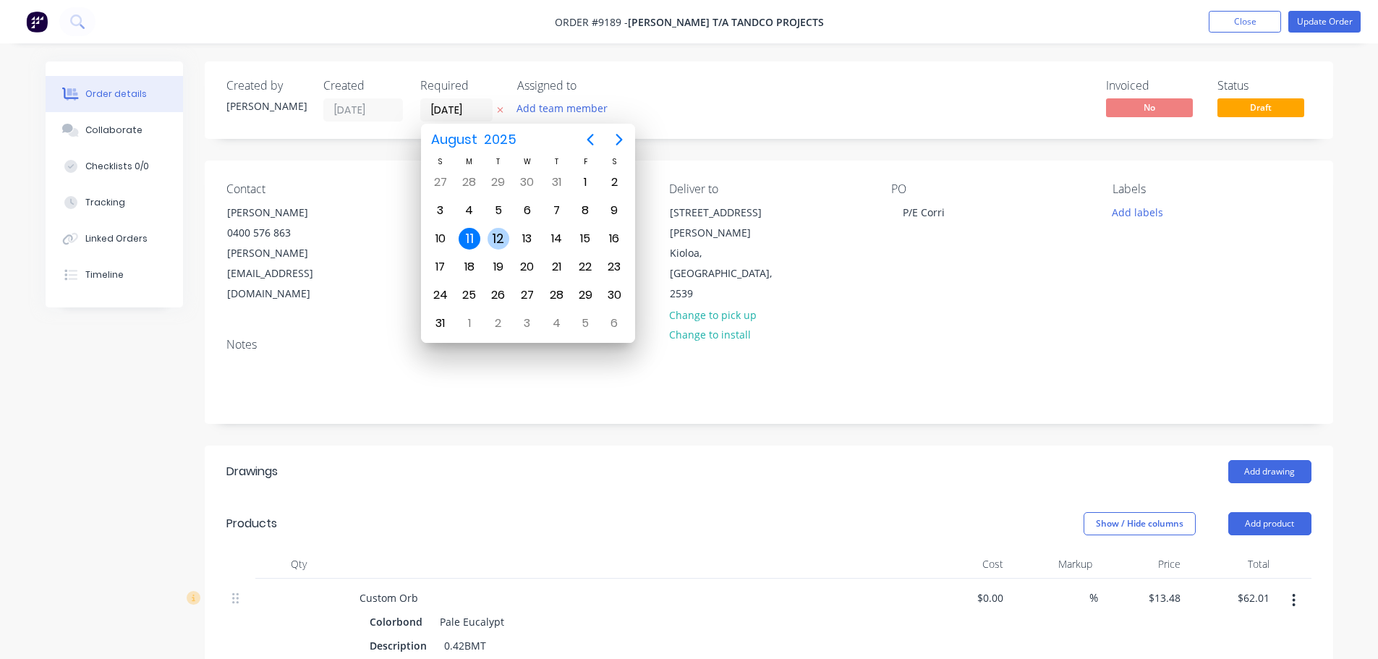
click at [499, 231] on div "12" at bounding box center [499, 239] width 22 height 22
type input "[DATE]"
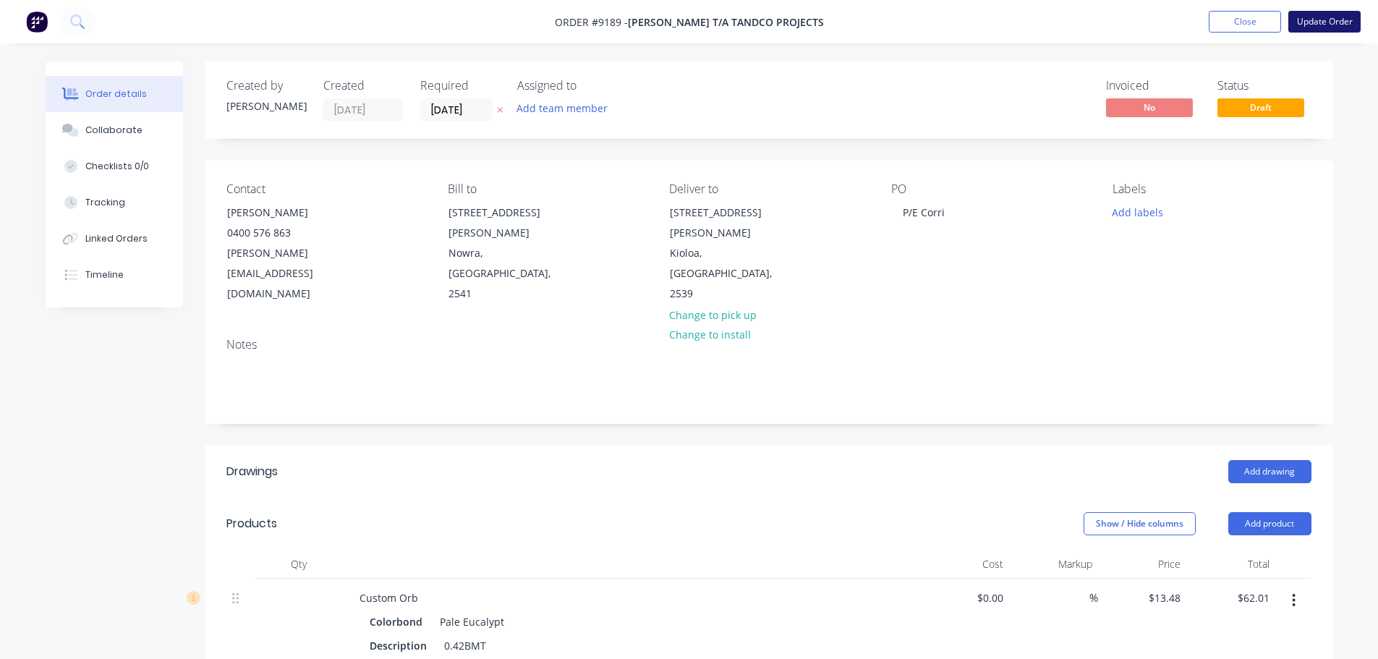
click at [1341, 20] on button "Update Order" at bounding box center [1324, 22] width 72 height 22
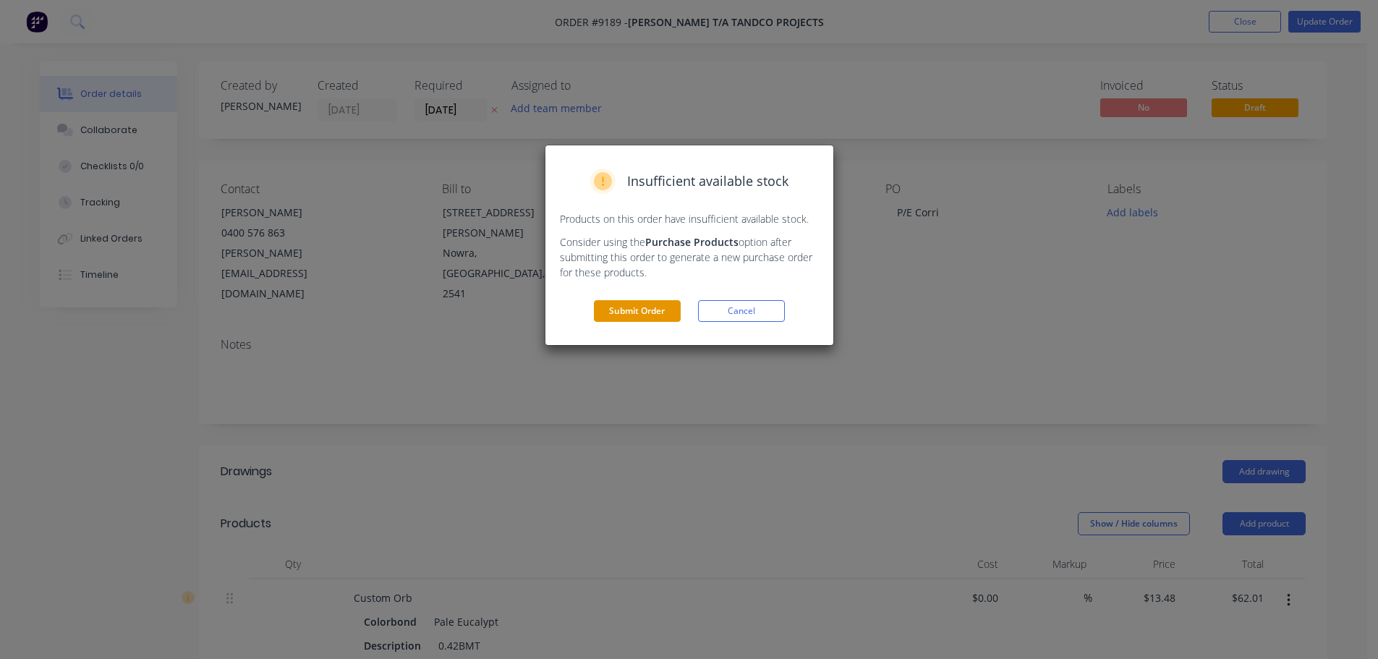
click at [652, 300] on button "Submit Order" at bounding box center [637, 311] width 87 height 22
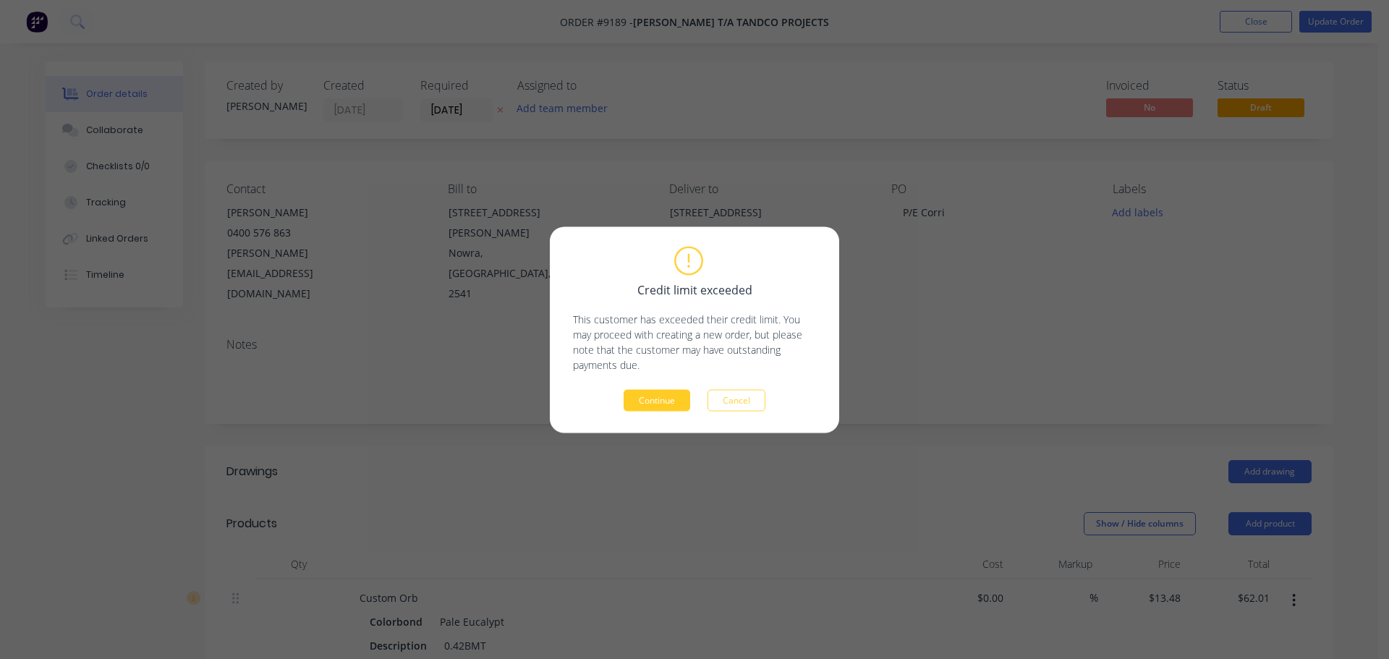
click at [658, 402] on button "Continue" at bounding box center [657, 400] width 67 height 22
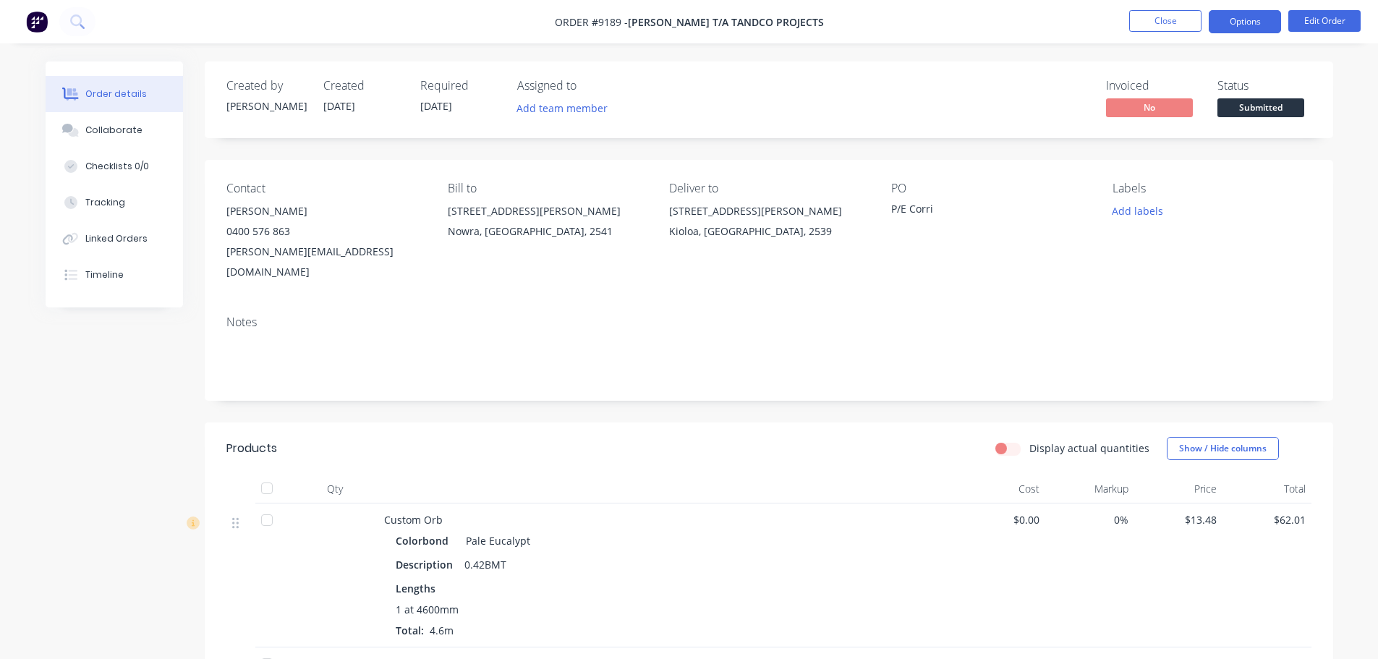
click at [1236, 24] on button "Options" at bounding box center [1245, 21] width 72 height 23
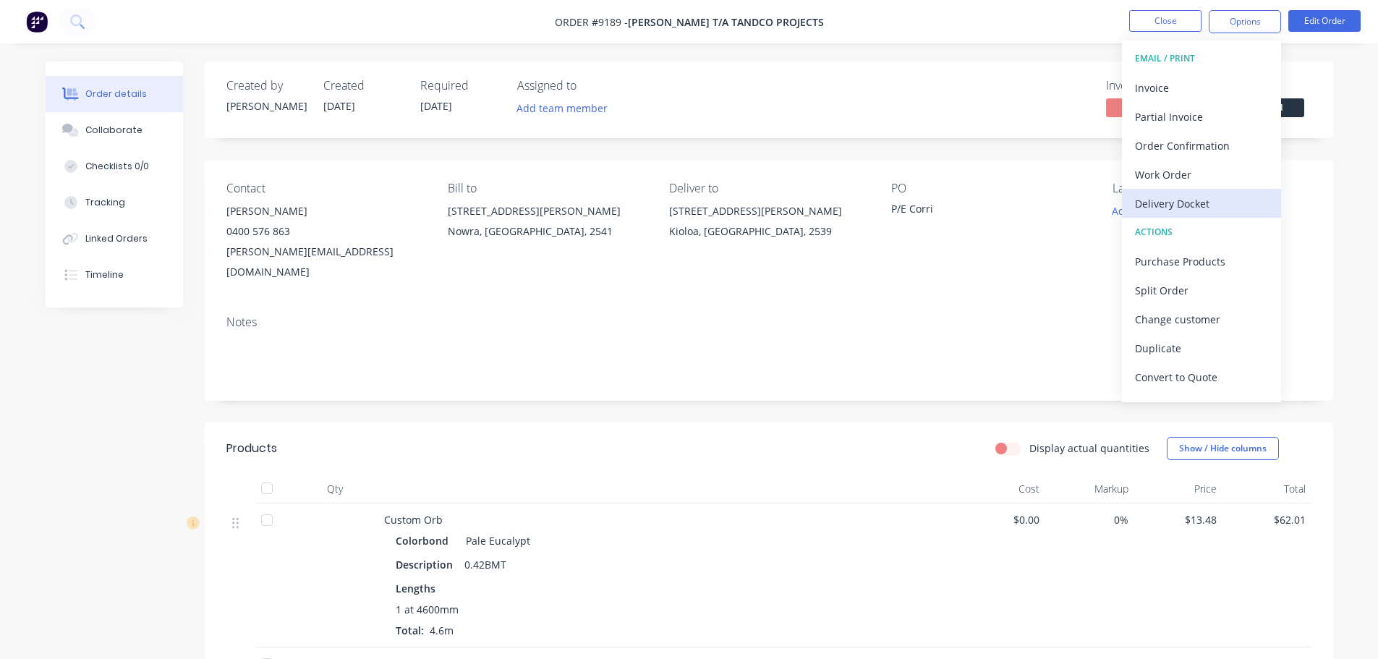
click at [1178, 198] on div "Delivery Docket" at bounding box center [1201, 203] width 133 height 21
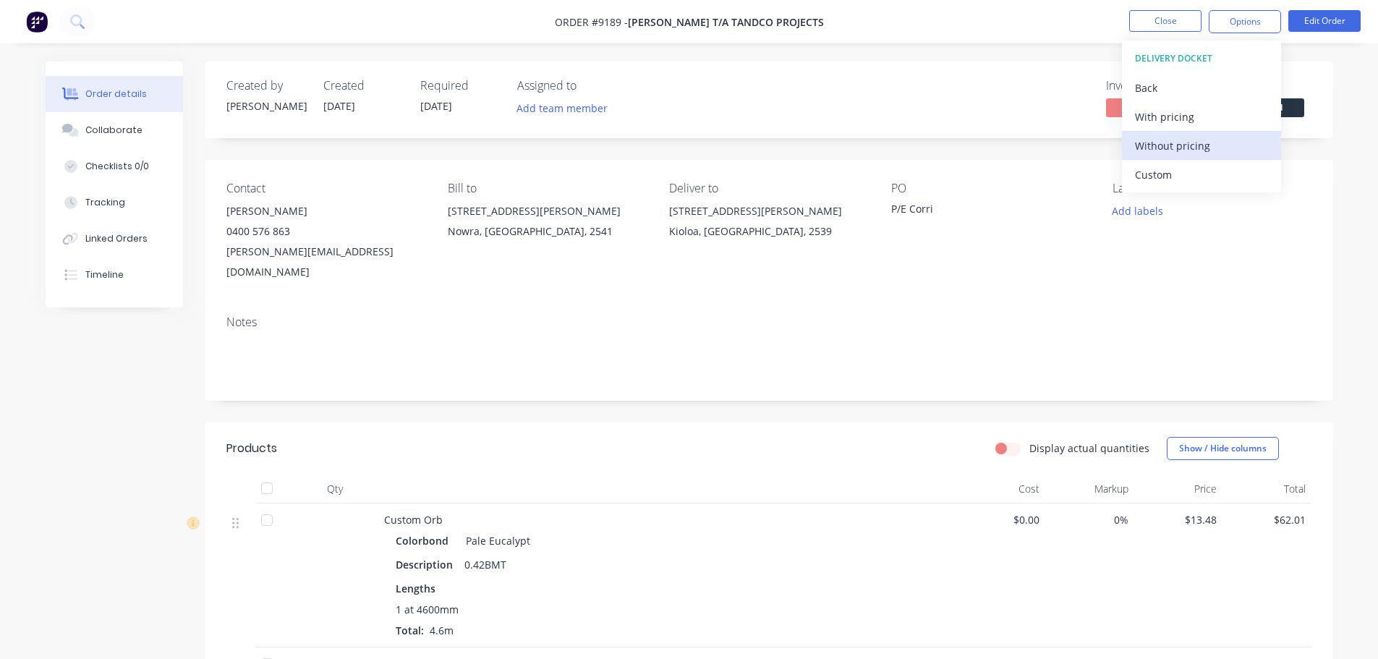
click at [1184, 154] on div "Without pricing" at bounding box center [1201, 145] width 133 height 21
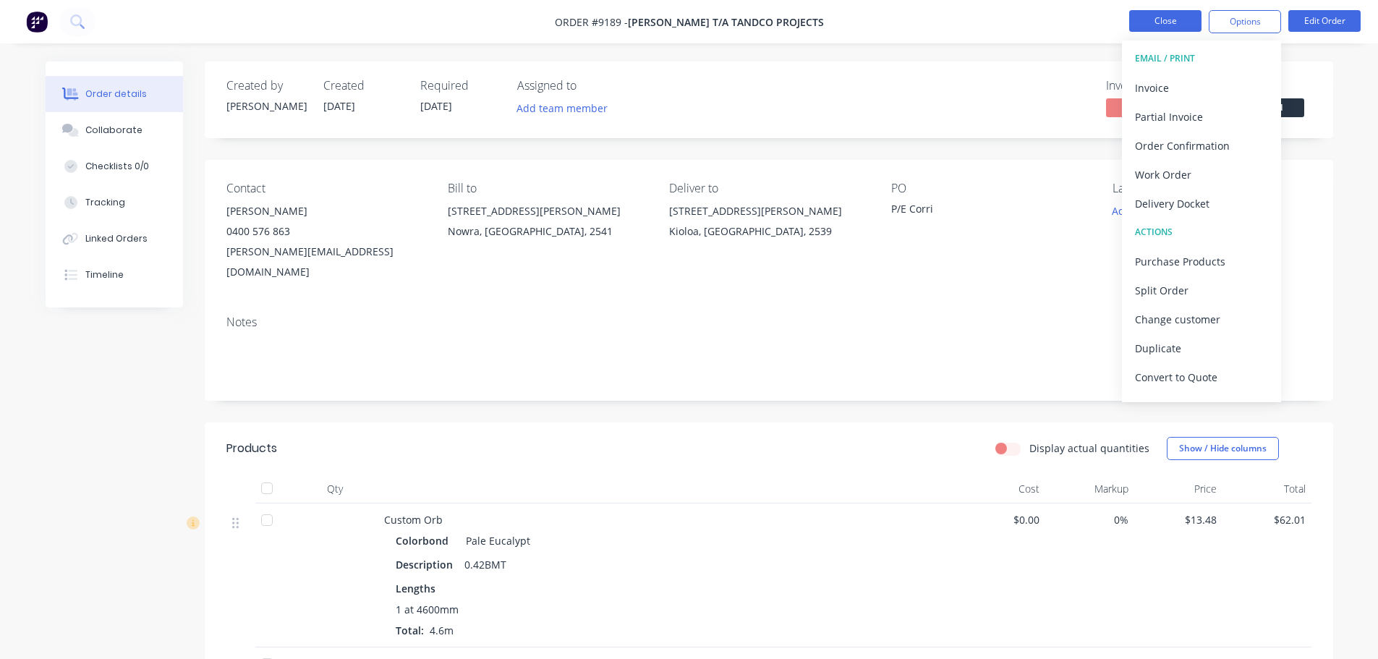
click at [1153, 20] on button "Close" at bounding box center [1165, 21] width 72 height 22
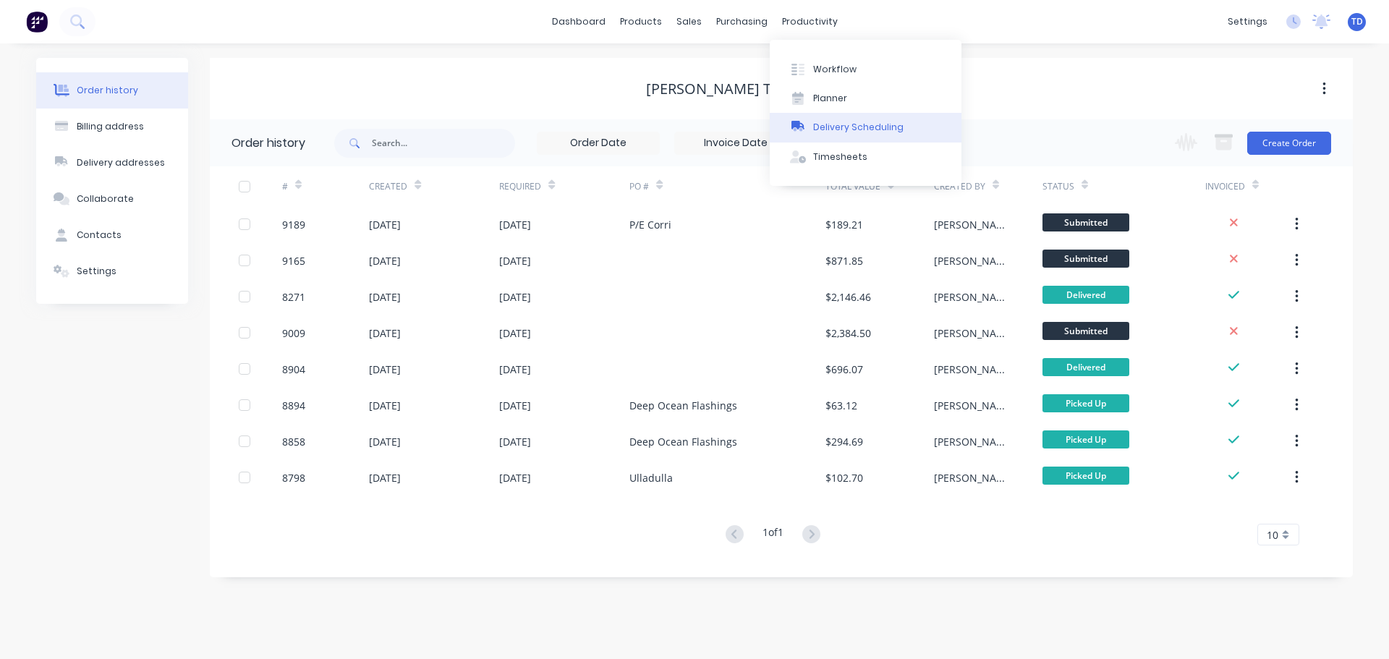
click at [838, 124] on div "Delivery Scheduling" at bounding box center [858, 127] width 90 height 13
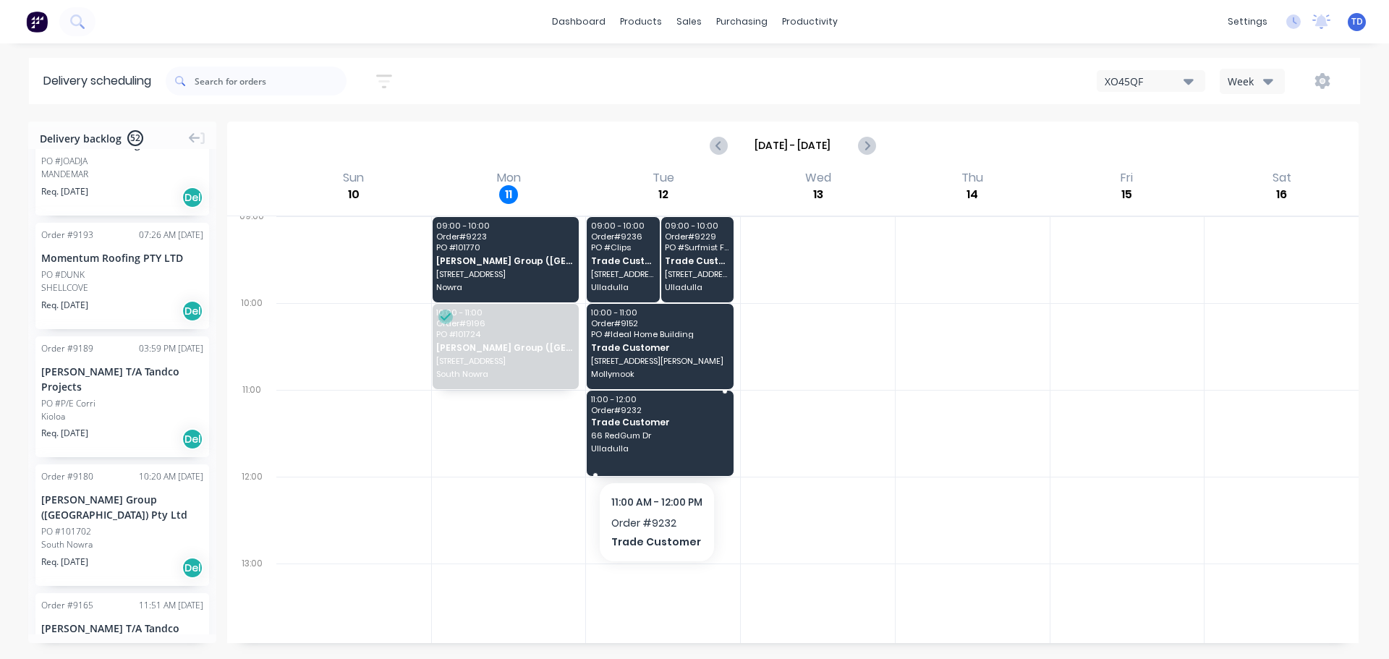
scroll to position [289, 0]
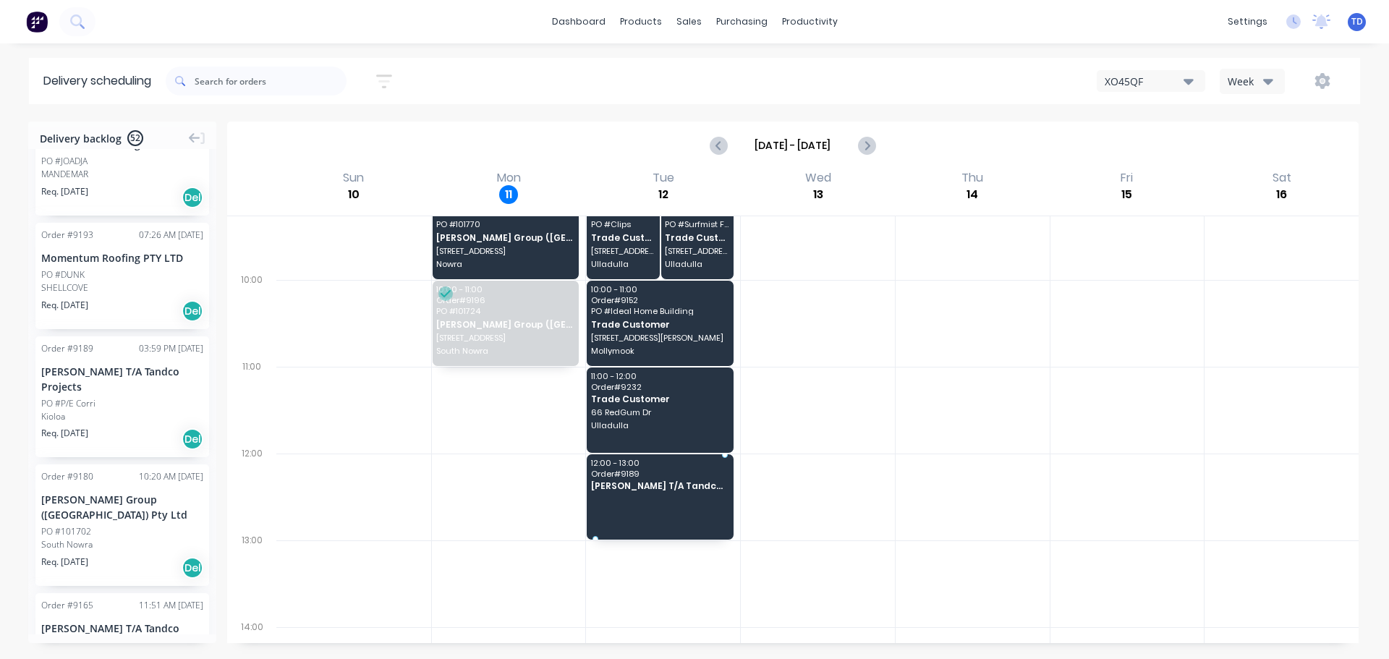
drag, startPoint x: 93, startPoint y: 398, endPoint x: 640, endPoint y: 475, distance: 552.4
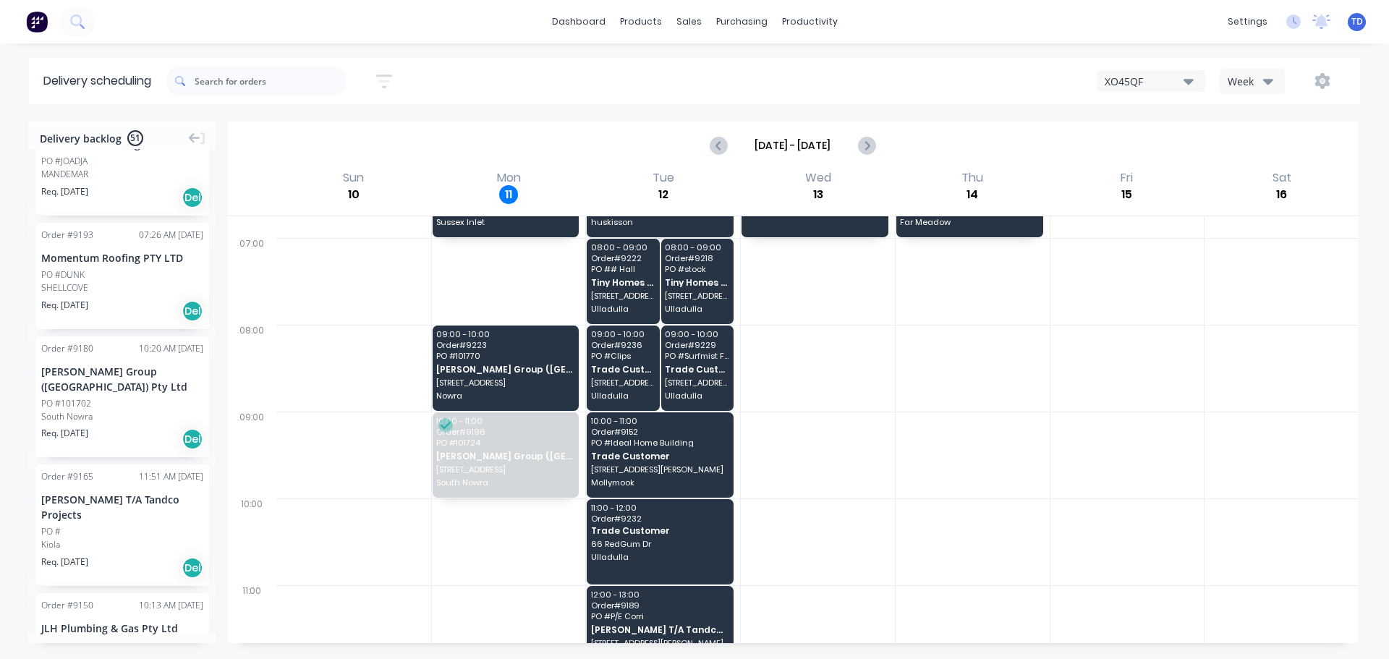
scroll to position [0, 0]
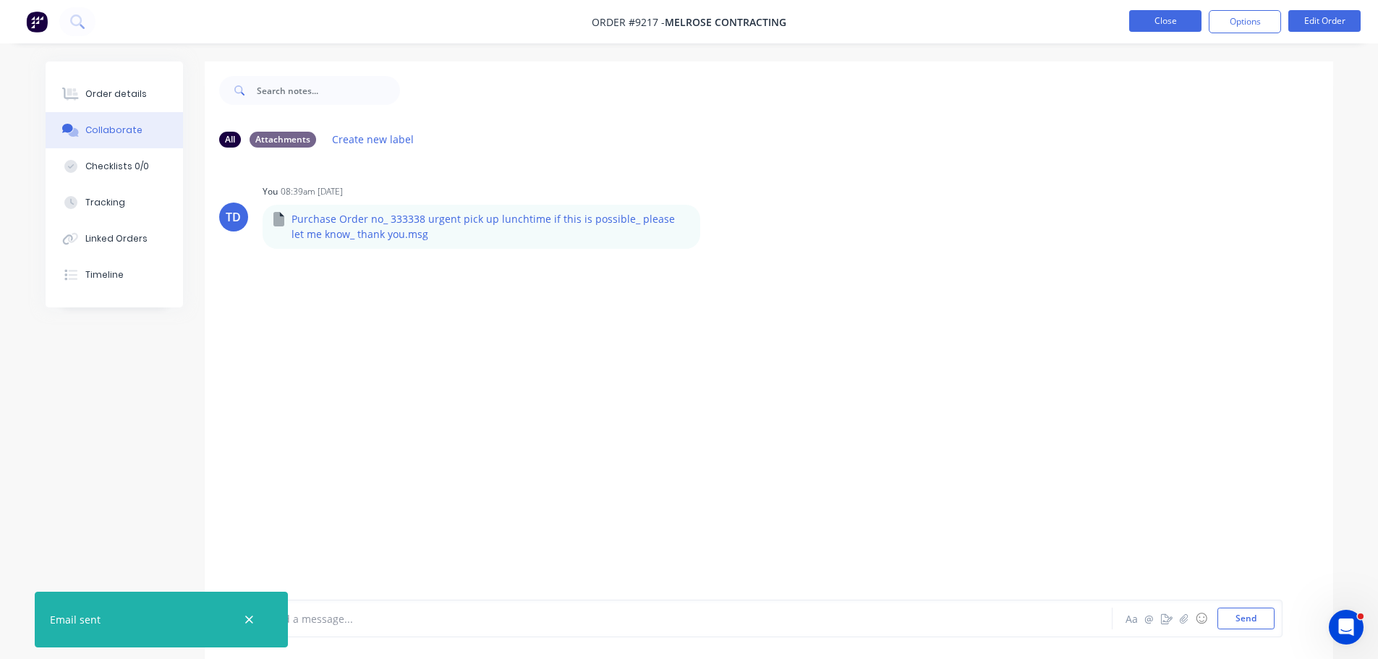
click at [1172, 26] on button "Close" at bounding box center [1165, 21] width 72 height 22
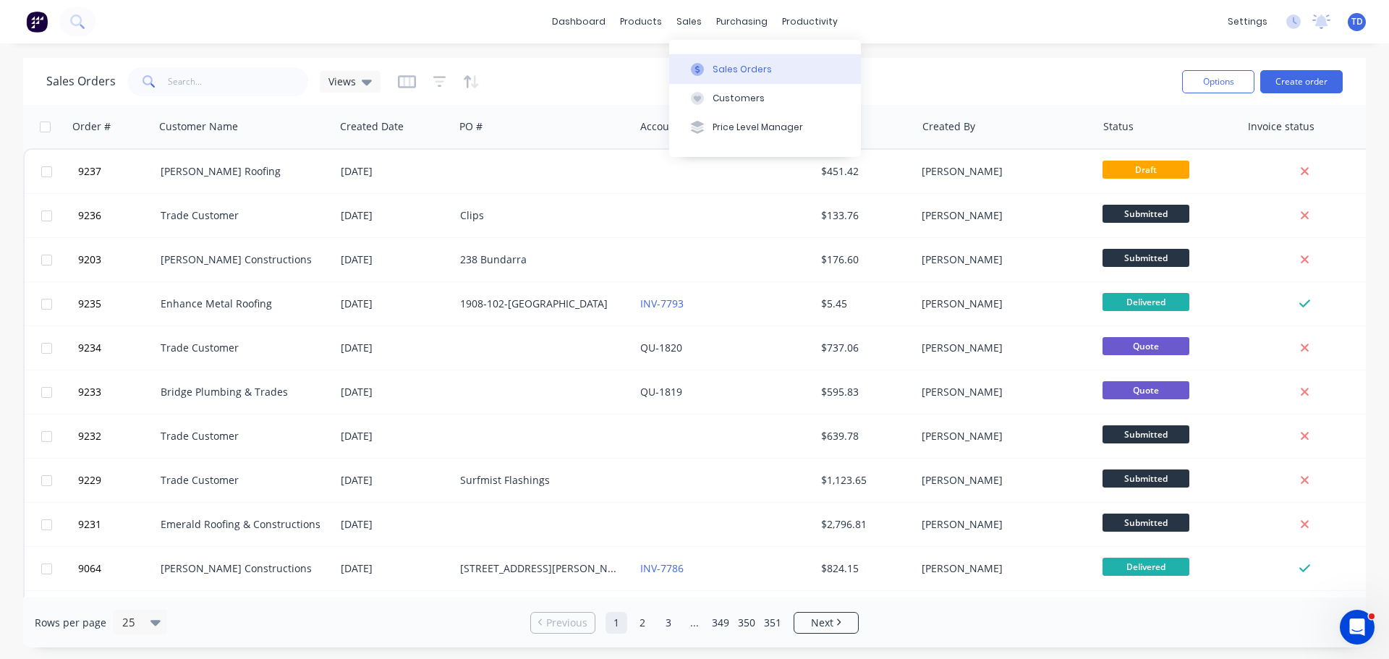
click at [723, 71] on div "Sales Orders" at bounding box center [742, 69] width 59 height 13
click at [230, 83] on input "text" at bounding box center [238, 81] width 141 height 29
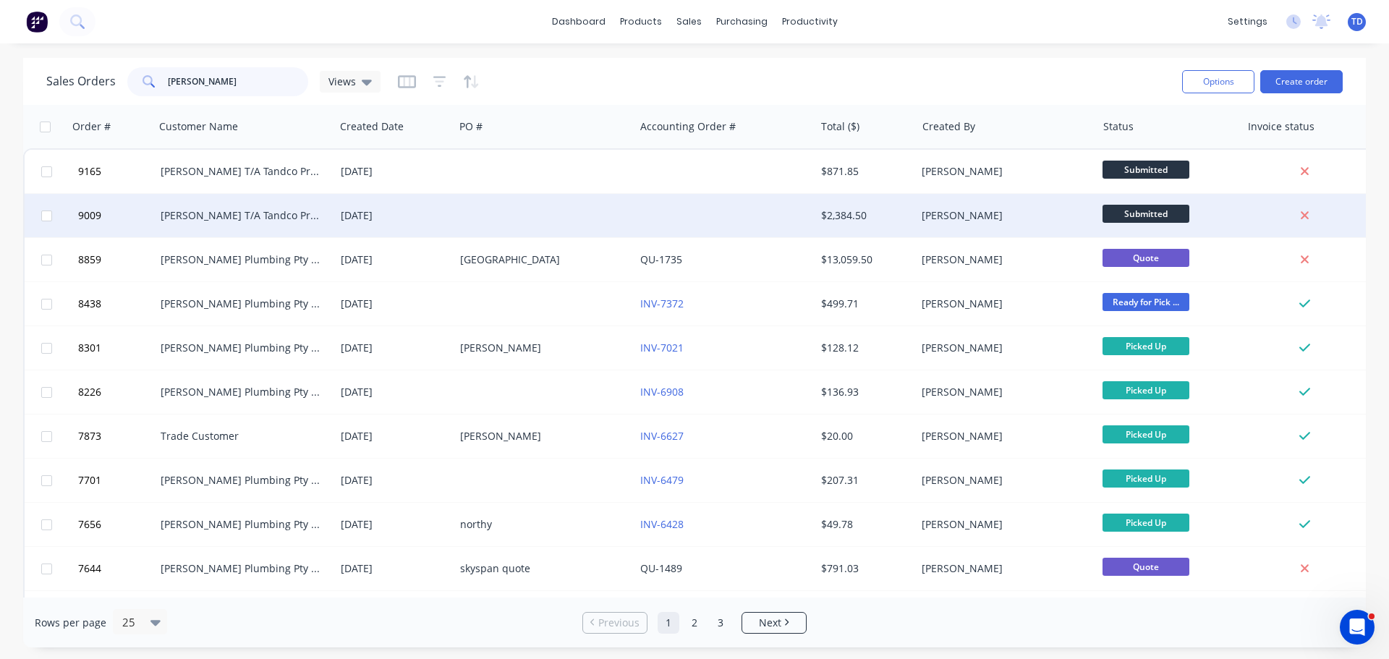
type input "murra"
click at [589, 219] on div at bounding box center [544, 215] width 180 height 43
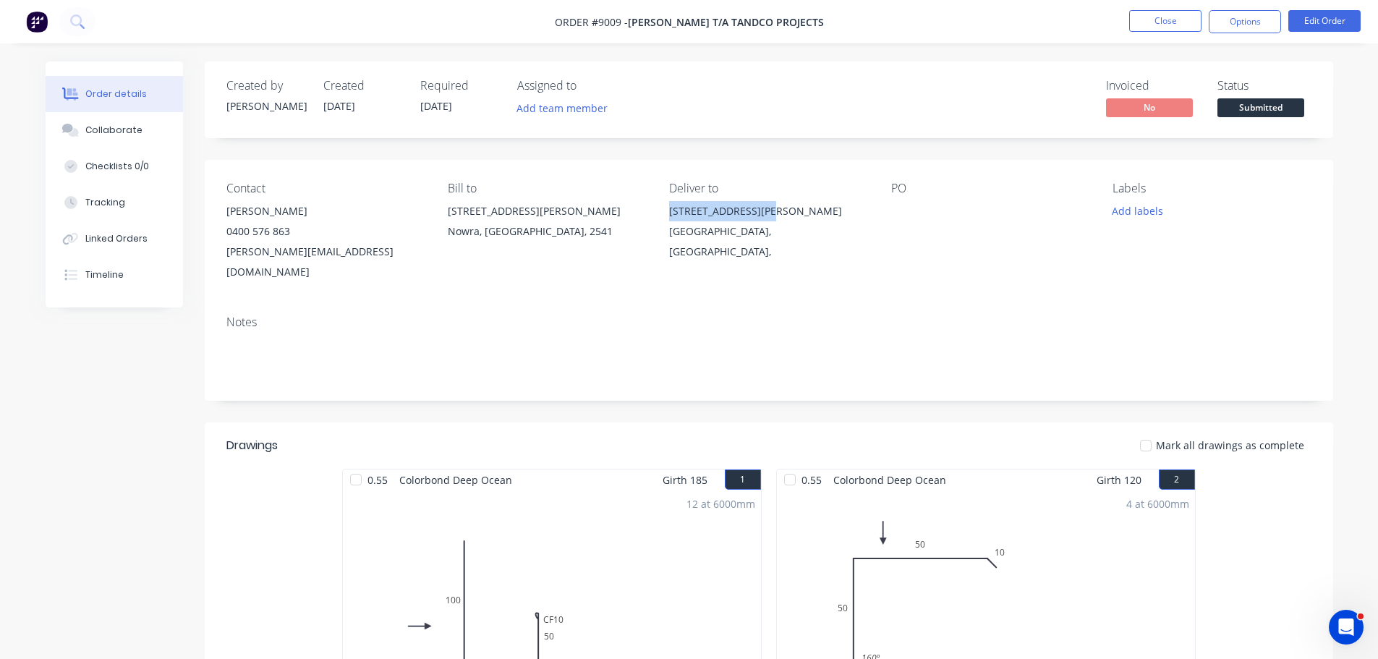
drag, startPoint x: 770, startPoint y: 210, endPoint x: 668, endPoint y: 213, distance: 102.0
click at [668, 213] on div "Contact Tom McDonald 0400 576 863 tom@tandcoprojects.com Bill to 70 St Ann Stre…" at bounding box center [769, 232] width 1129 height 144
copy div "655 Murramarang rd"
click at [1155, 20] on button "Close" at bounding box center [1165, 21] width 72 height 22
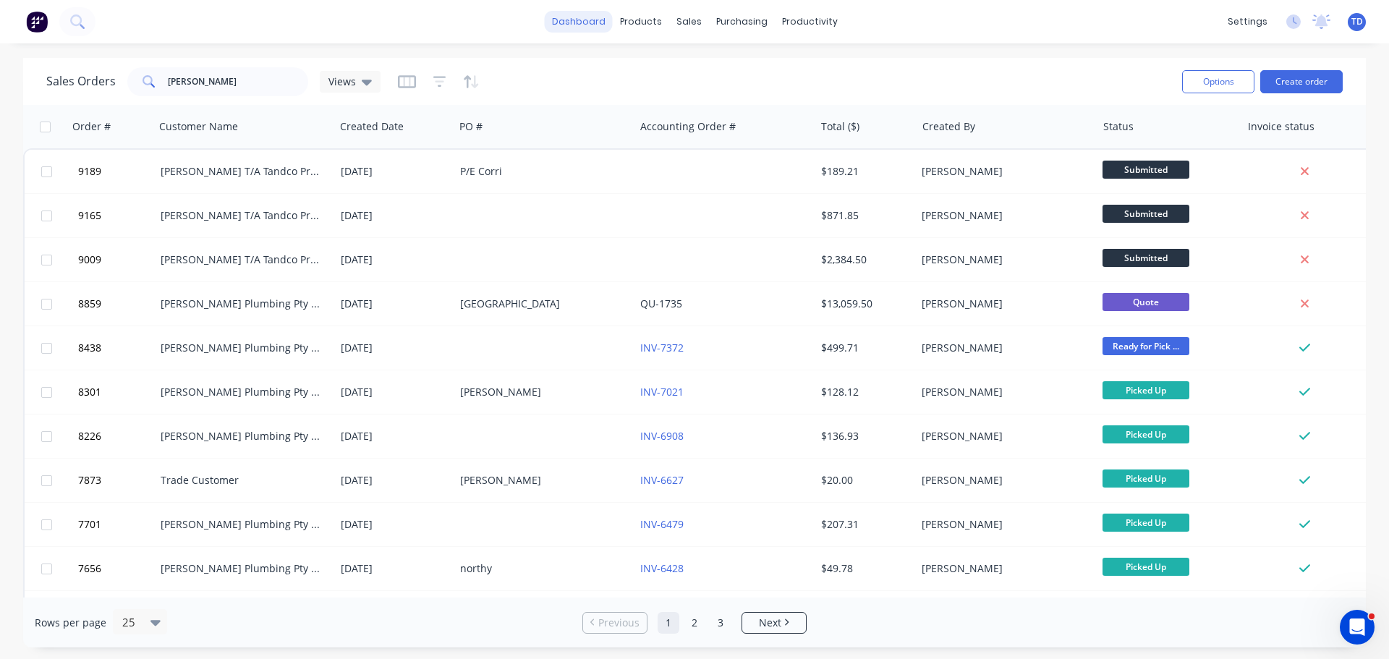
click at [574, 25] on link "dashboard" at bounding box center [579, 22] width 68 height 22
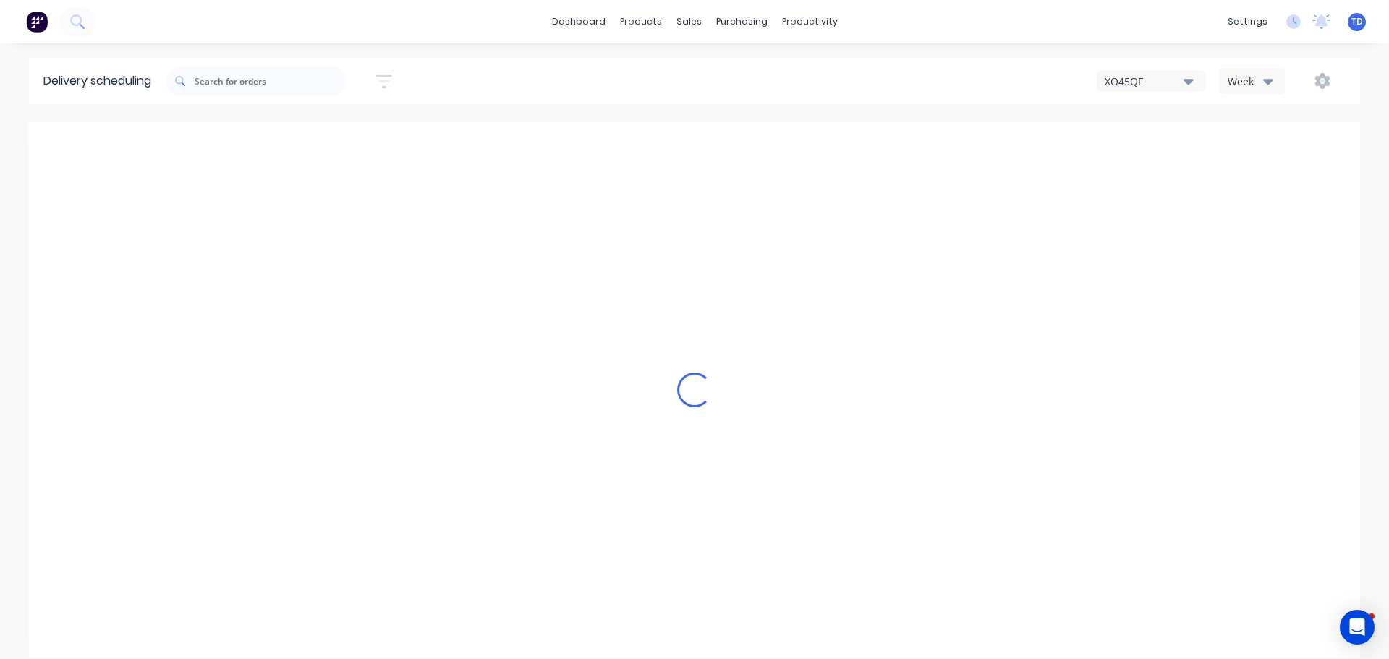
type input "[DATE] - [DATE]"
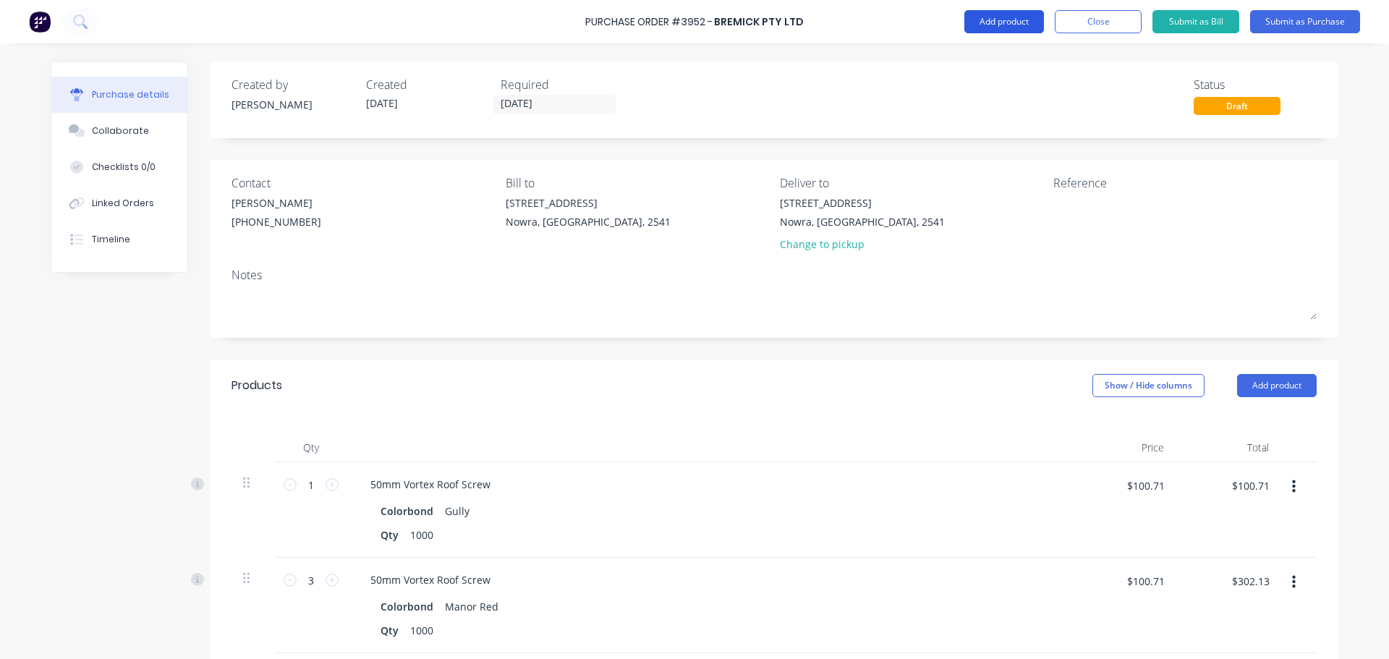
scroll to position [2134, 0]
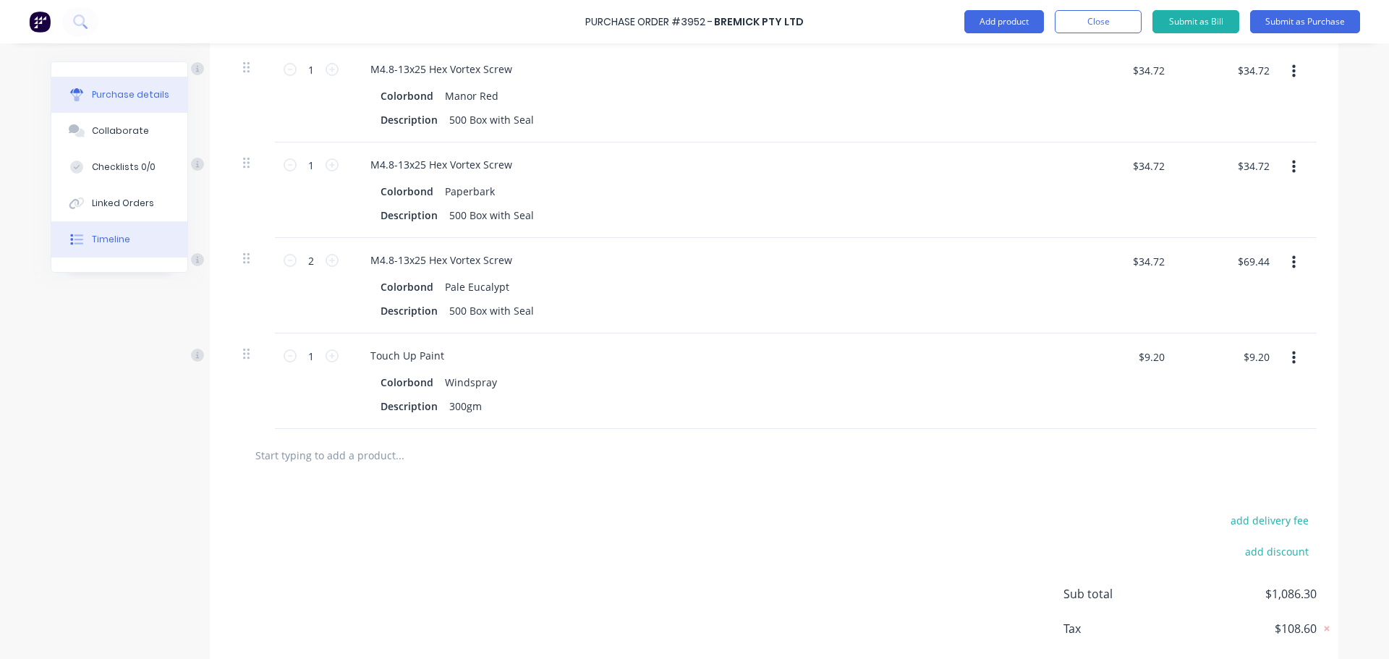
click at [106, 240] on div "Timeline" at bounding box center [111, 239] width 38 height 13
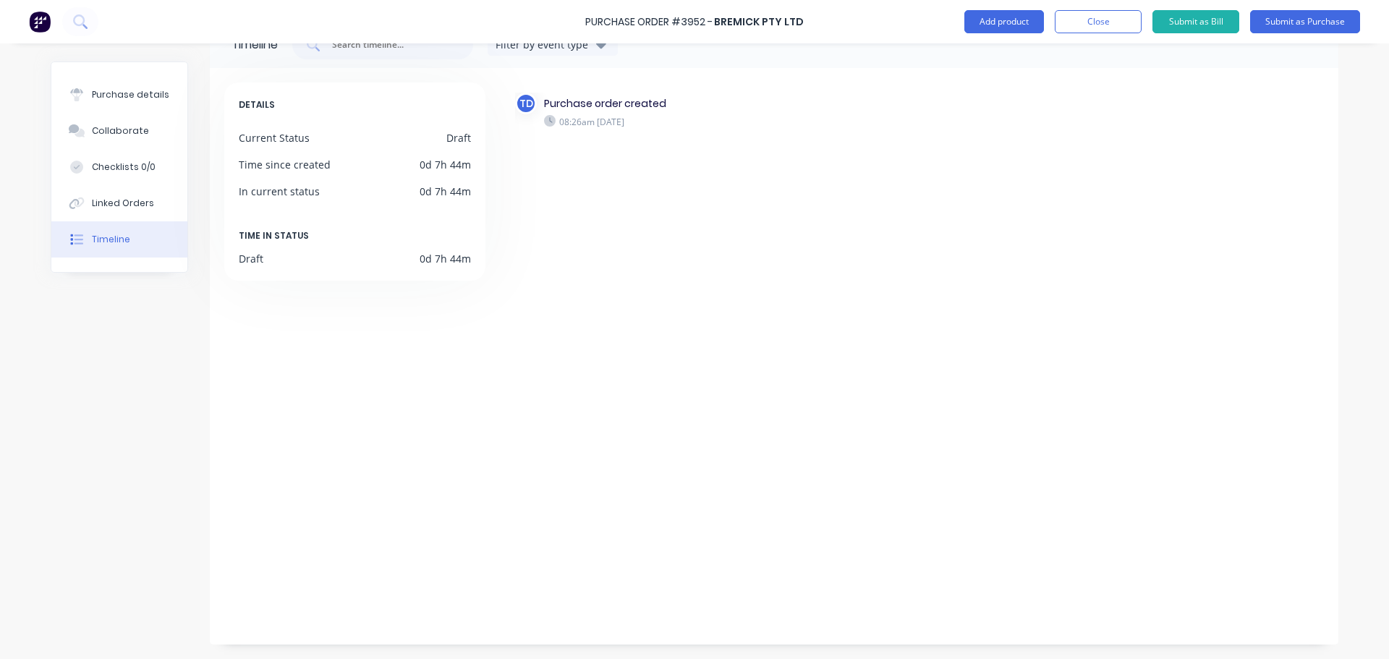
scroll to position [41, 0]
click at [95, 93] on div "Purchase details" at bounding box center [130, 94] width 77 height 13
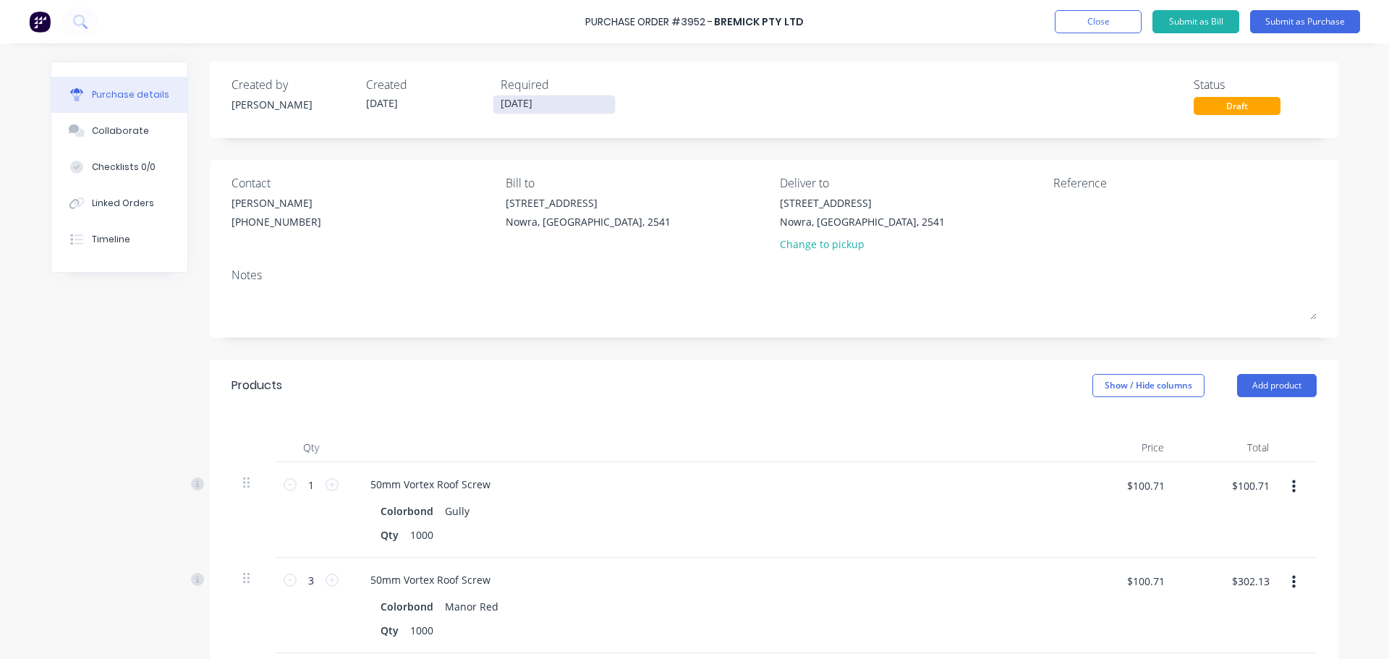
click at [555, 106] on input "[DATE]" at bounding box center [554, 104] width 122 height 18
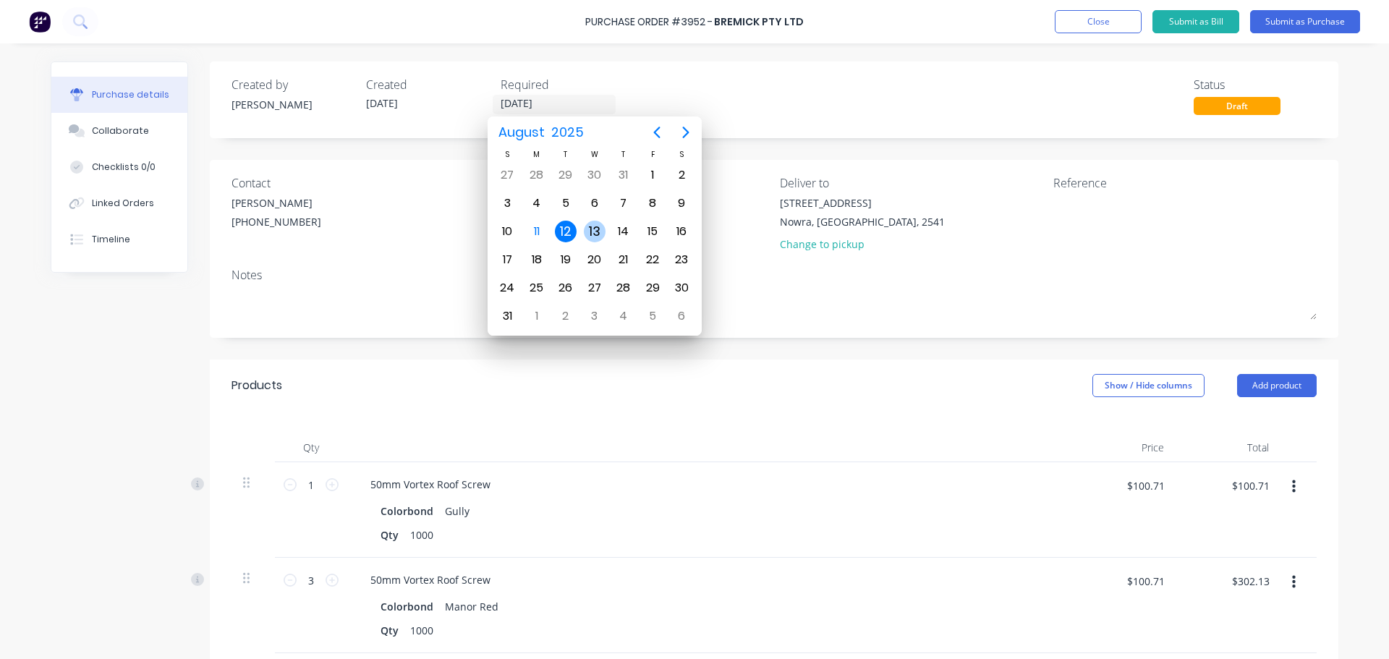
click at [588, 229] on div "13" at bounding box center [595, 232] width 22 height 22
type input "[DATE]"
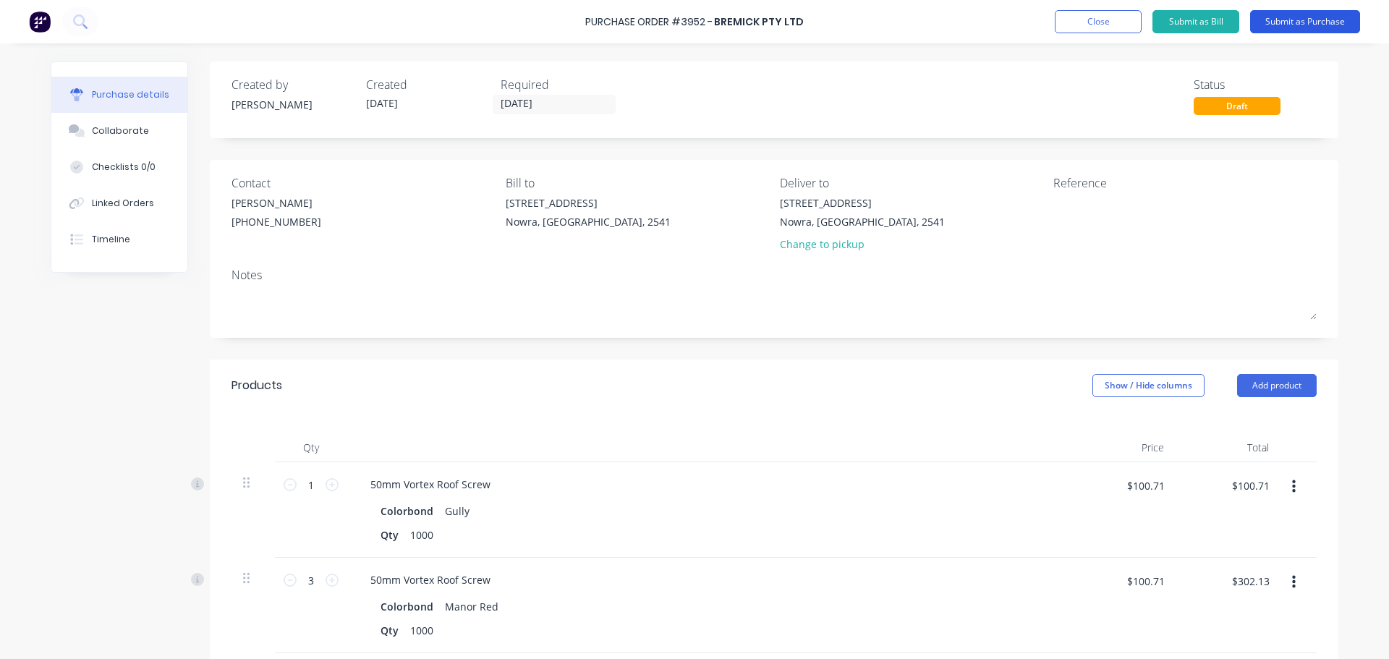
click at [1301, 24] on button "Submit as Purchase" at bounding box center [1305, 21] width 110 height 23
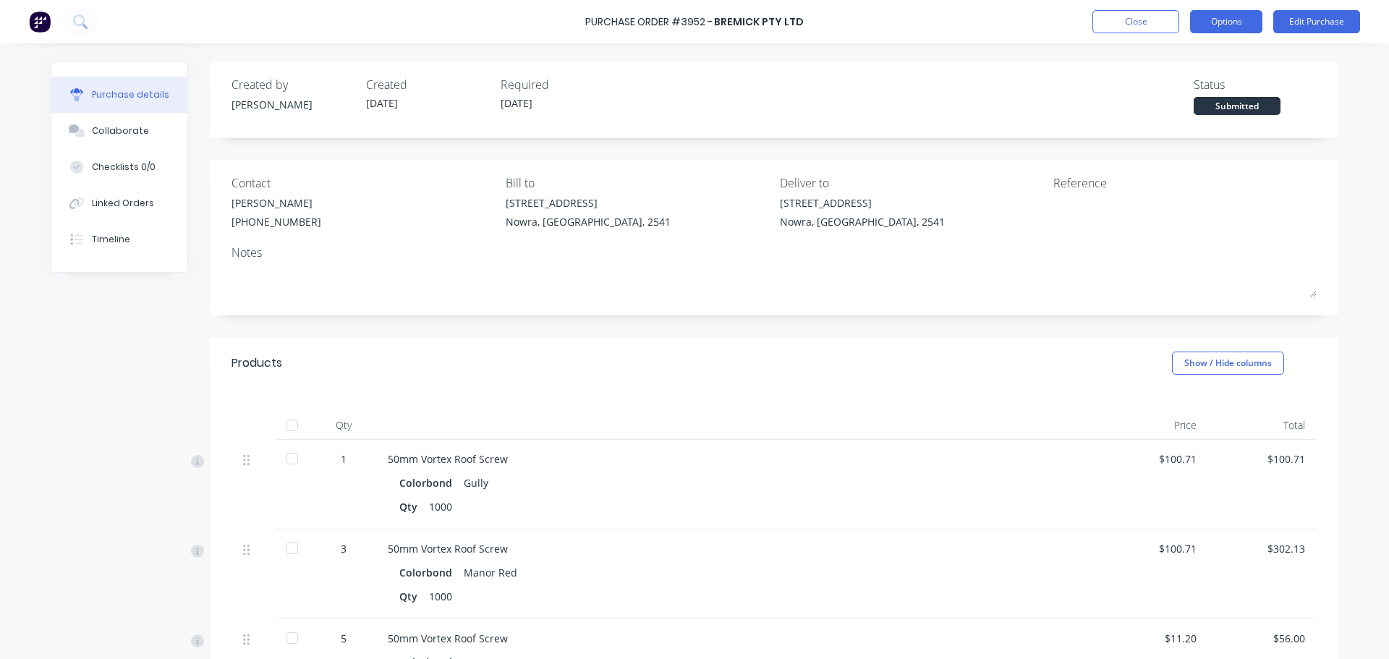
click at [1229, 22] on button "Options" at bounding box center [1226, 21] width 72 height 23
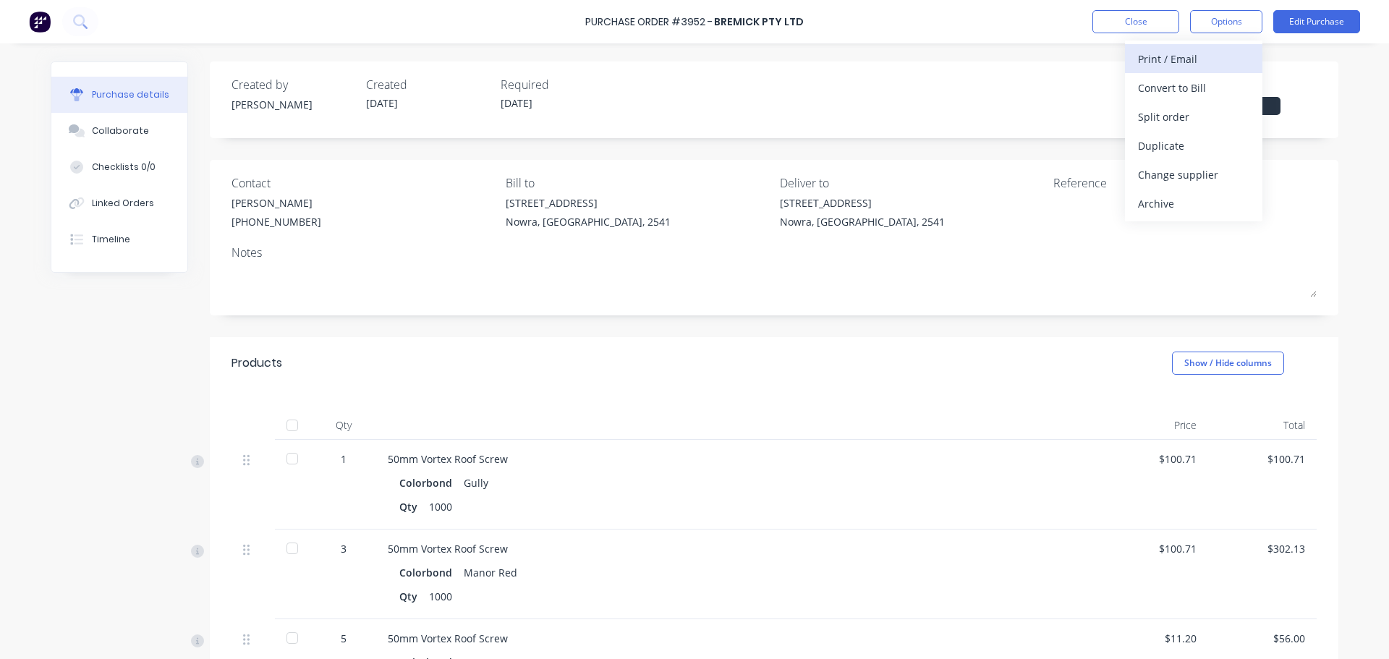
click at [1194, 57] on div "Print / Email" at bounding box center [1193, 58] width 111 height 21
click at [1177, 86] on div "With pricing" at bounding box center [1193, 87] width 111 height 21
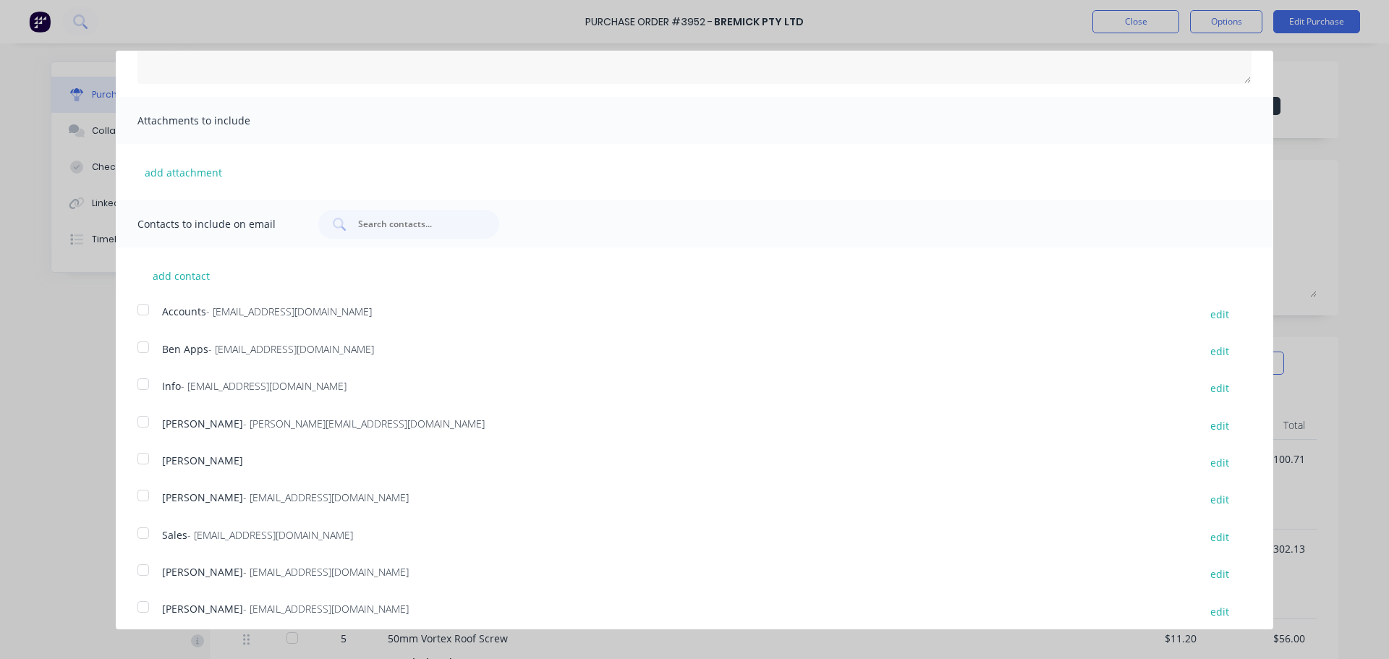
scroll to position [227, 0]
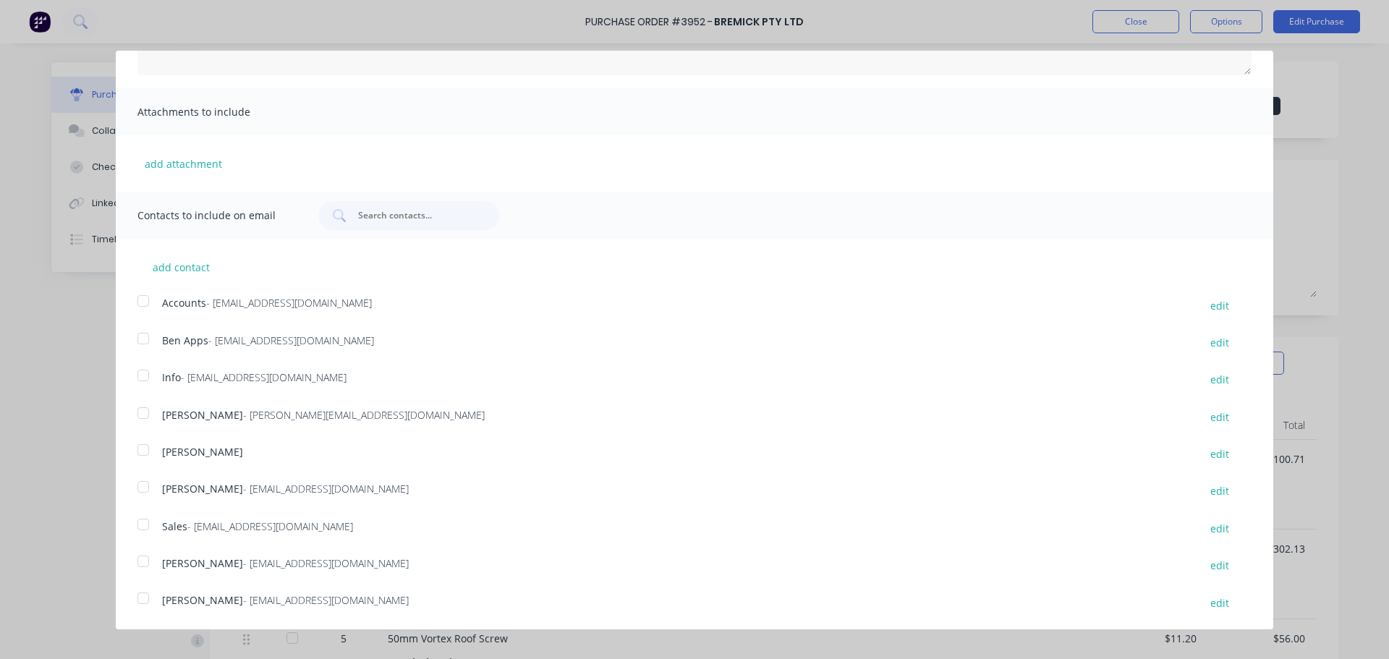
click at [144, 522] on div at bounding box center [143, 524] width 29 height 29
drag, startPoint x: 145, startPoint y: 592, endPoint x: 169, endPoint y: 598, distance: 24.6
click at [146, 592] on div at bounding box center [143, 598] width 29 height 29
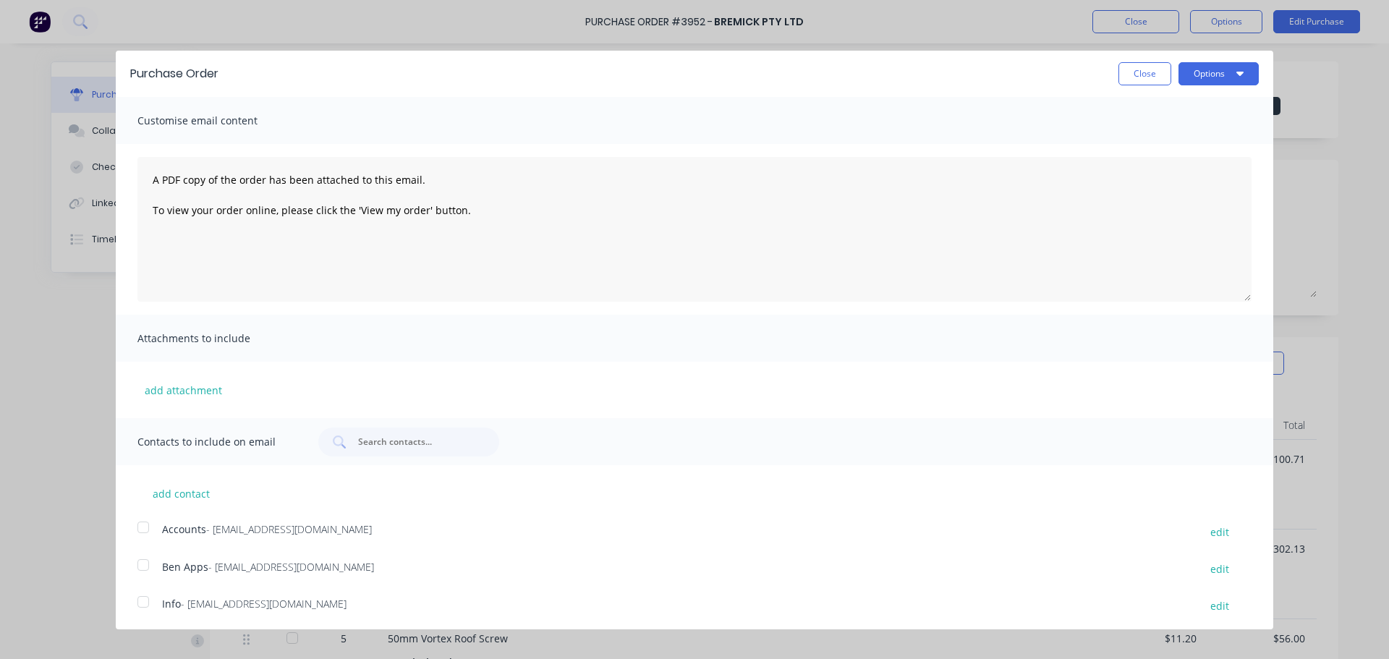
scroll to position [0, 0]
click at [1179, 75] on button "Options" at bounding box center [1218, 74] width 80 height 23
click at [1171, 138] on div "Email" at bounding box center [1189, 139] width 111 height 21
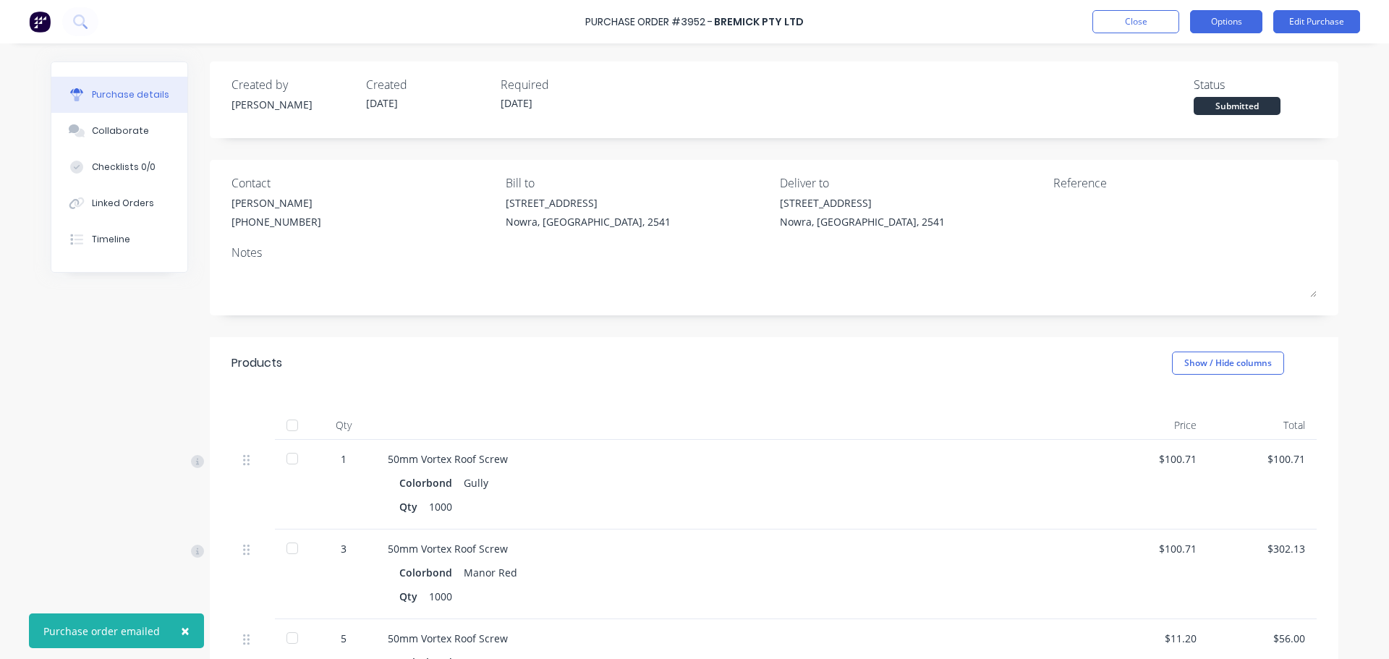
click at [1234, 21] on button "Options" at bounding box center [1226, 21] width 72 height 23
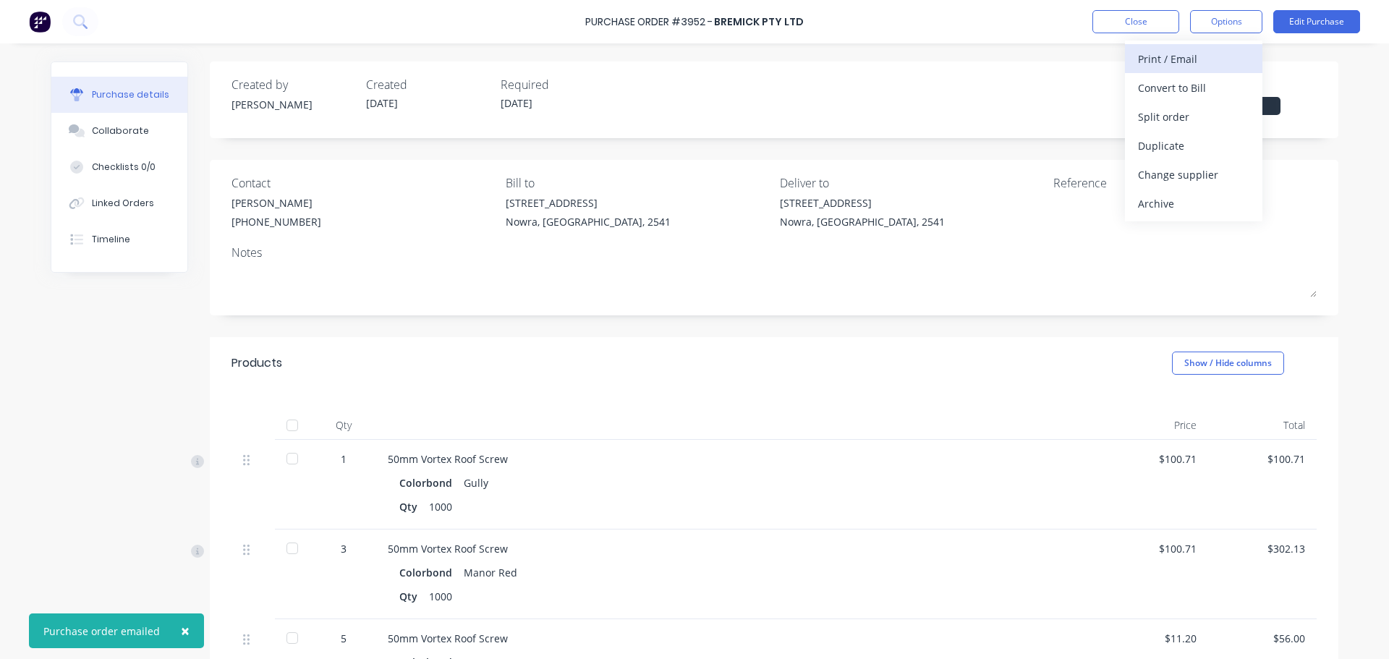
click at [1212, 56] on div "Print / Email" at bounding box center [1193, 58] width 111 height 21
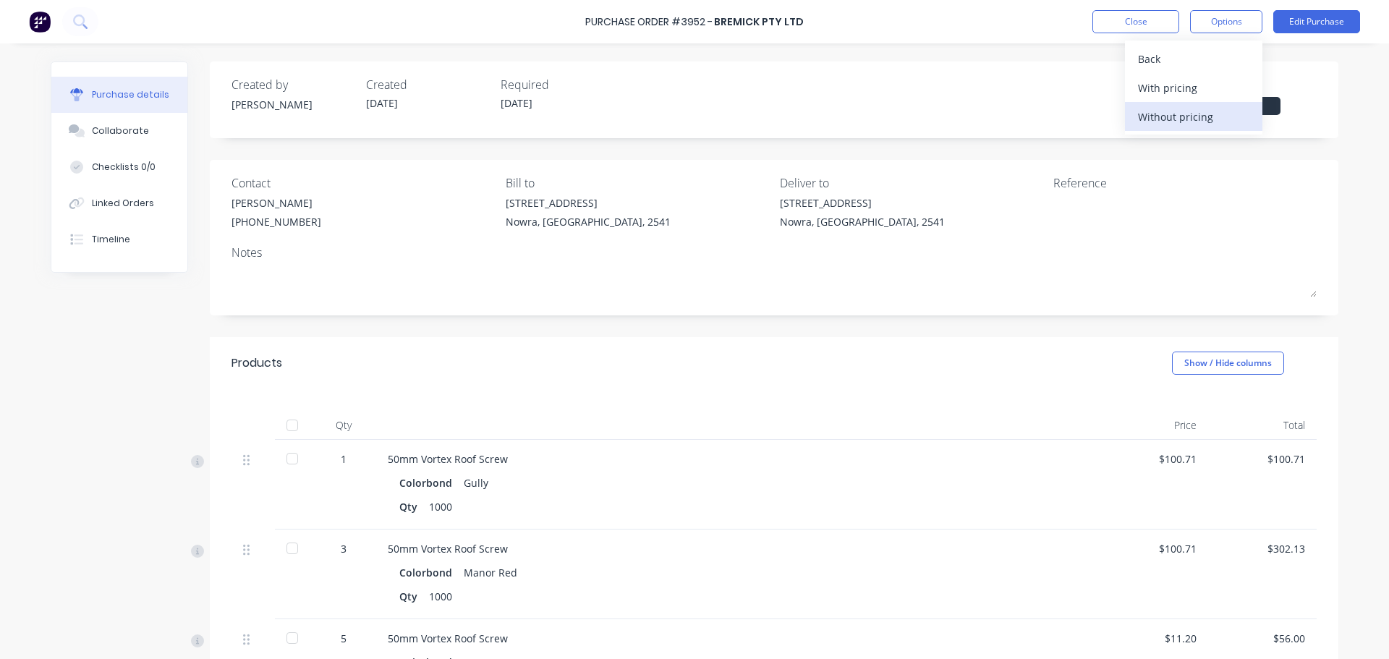
click at [1207, 119] on div "Without pricing" at bounding box center [1193, 116] width 111 height 21
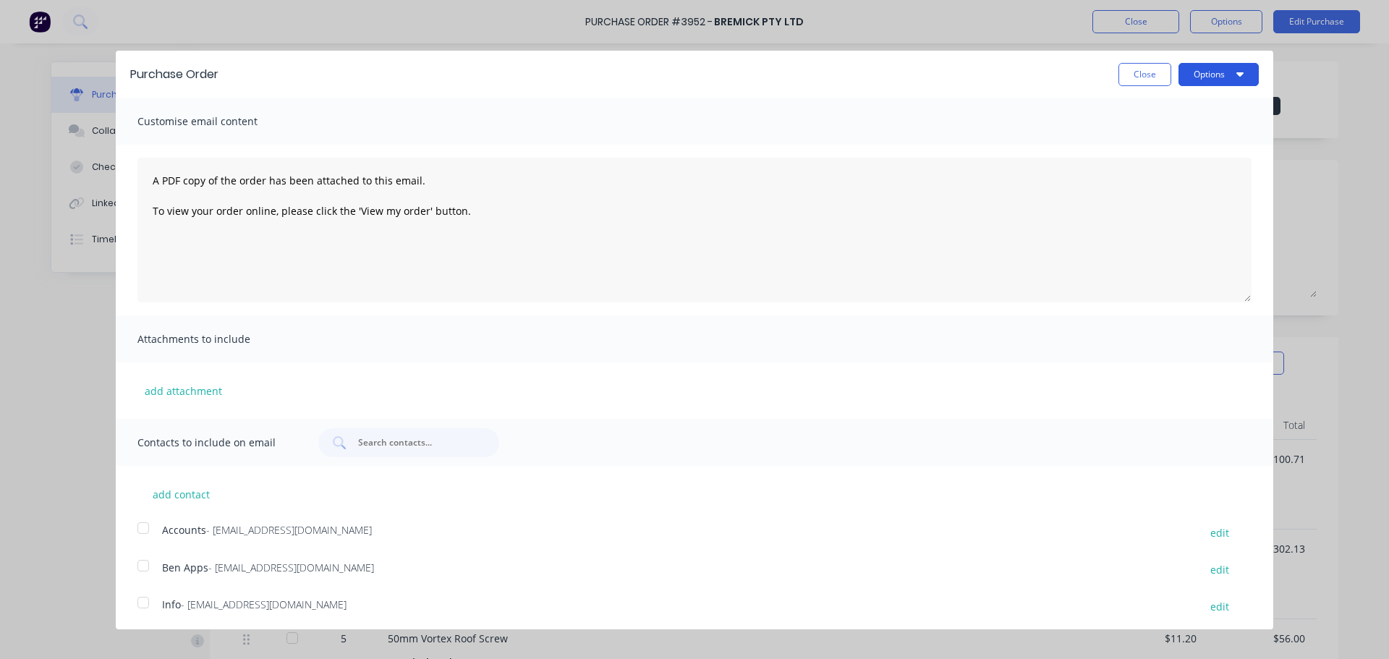
click at [1221, 72] on button "Options" at bounding box center [1218, 74] width 80 height 23
click at [1194, 109] on div "Print" at bounding box center [1189, 111] width 111 height 21
click at [1130, 76] on button "Close" at bounding box center [1144, 74] width 53 height 23
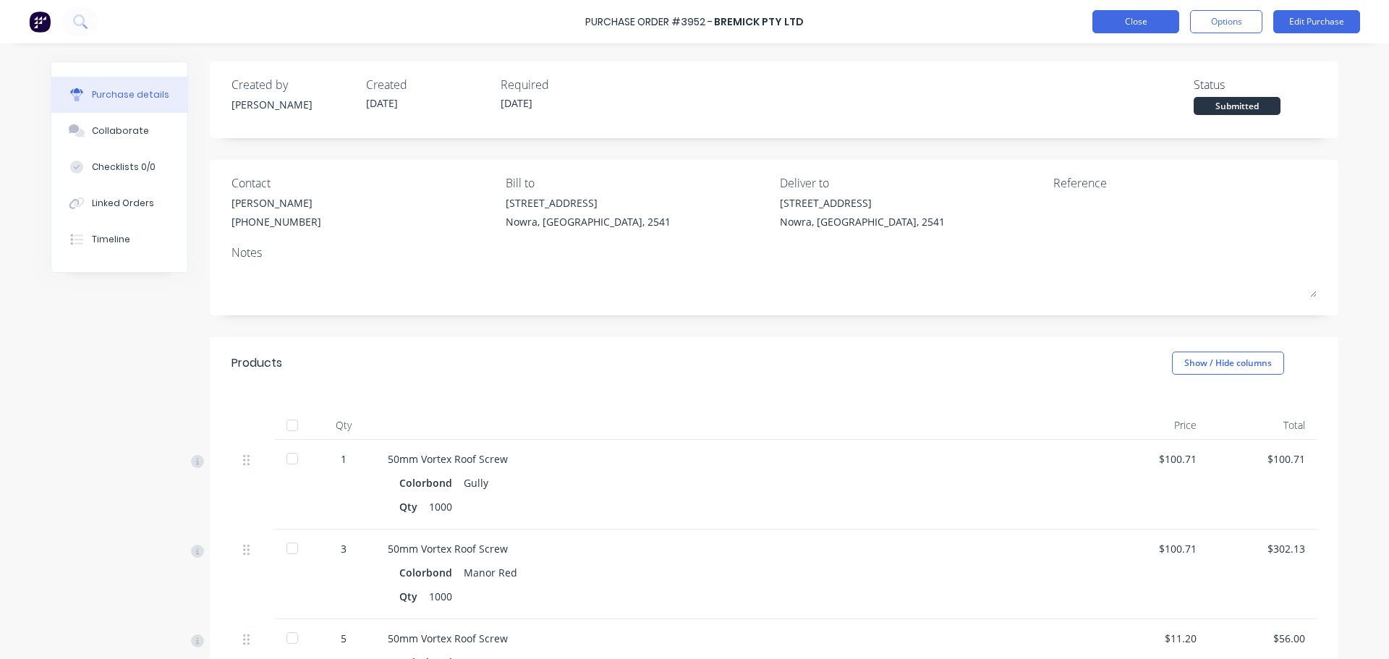
click at [1133, 26] on button "Close" at bounding box center [1135, 21] width 87 height 23
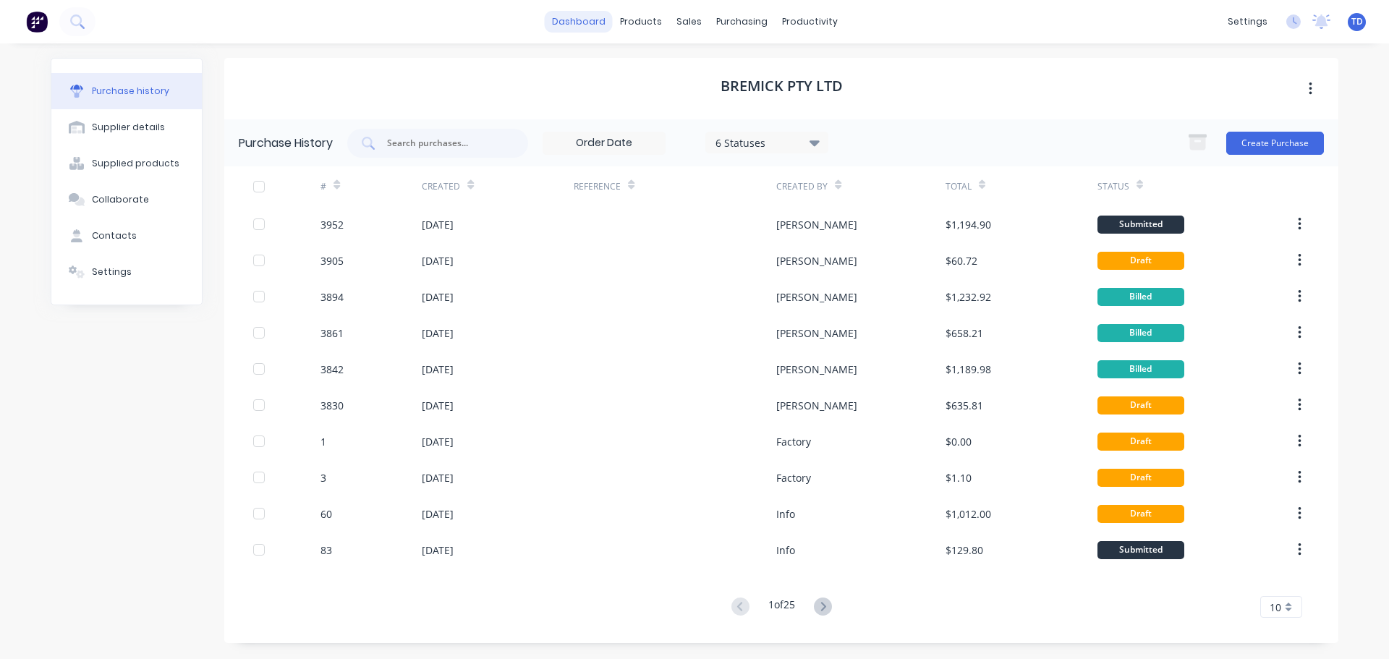
click at [585, 23] on link "dashboard" at bounding box center [579, 22] width 68 height 22
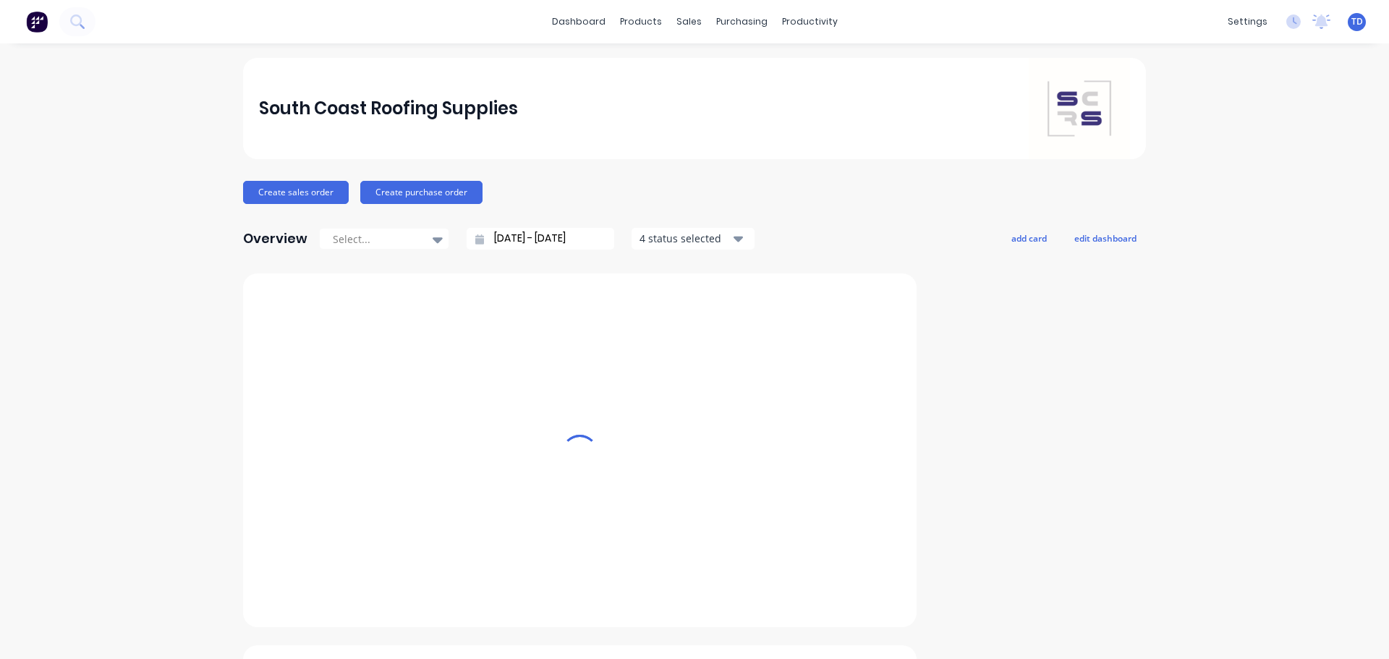
click at [590, 20] on link "dashboard" at bounding box center [579, 22] width 68 height 22
